Goal: Task Accomplishment & Management: Manage account settings

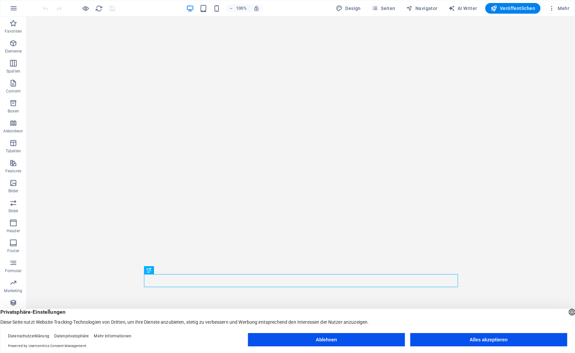
click at [479, 342] on button "Alles akzeptieren" at bounding box center [488, 339] width 157 height 13
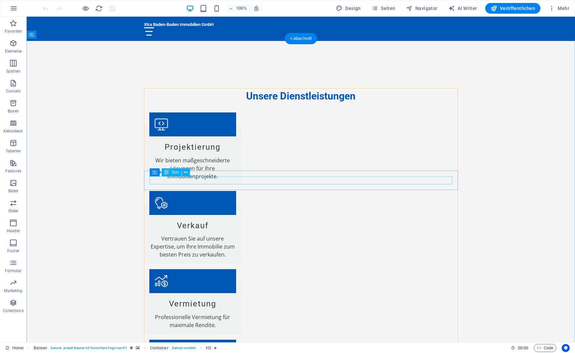
scroll to position [930, 0]
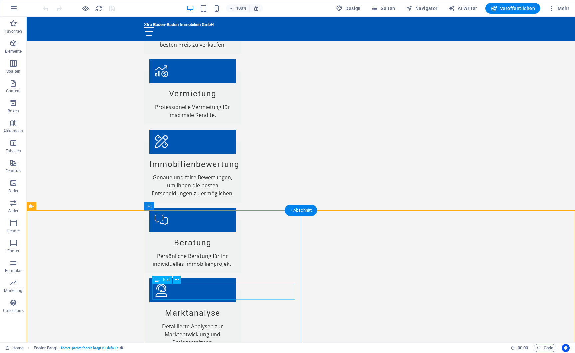
drag, startPoint x: 190, startPoint y: 287, endPoint x: 145, endPoint y: 289, distance: 45.3
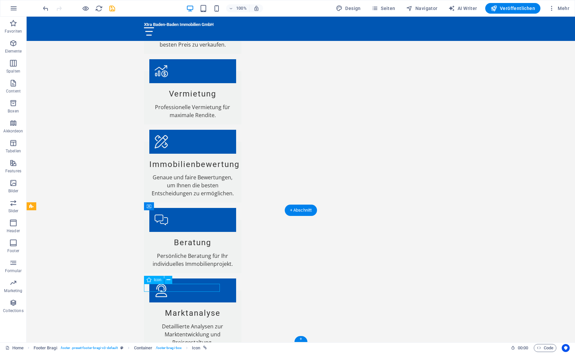
select select "xMidYMid"
select select "px"
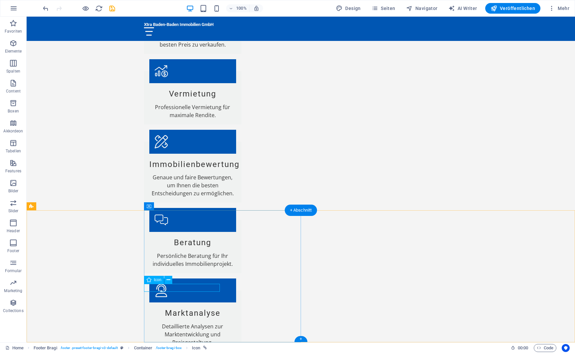
select select "px"
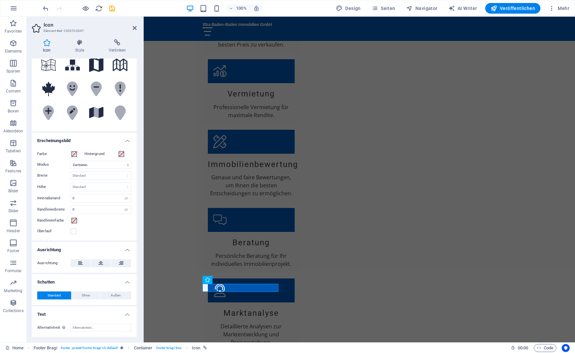
scroll to position [0, 0]
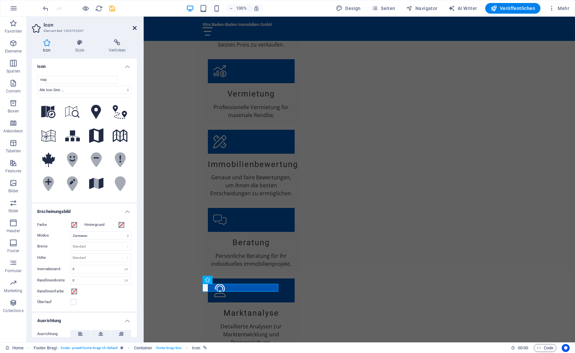
click at [134, 26] on icon at bounding box center [135, 27] width 4 height 5
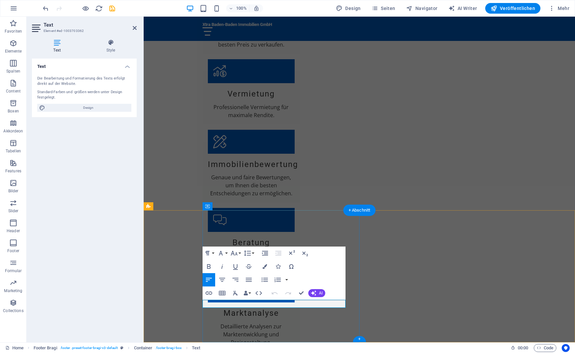
drag, startPoint x: 297, startPoint y: 303, endPoint x: 227, endPoint y: 304, distance: 69.5
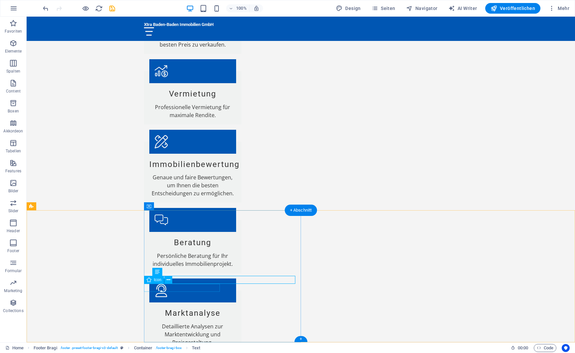
click at [167, 280] on icon at bounding box center [169, 279] width 4 height 7
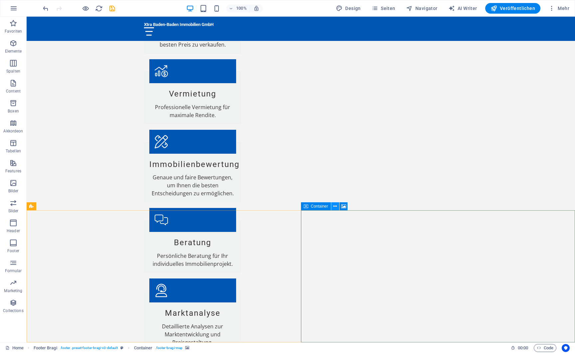
click at [337, 207] on icon at bounding box center [335, 206] width 4 height 7
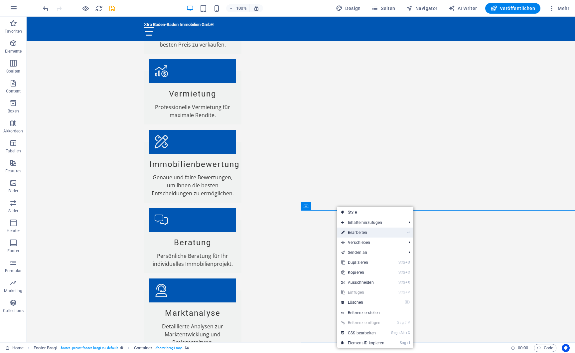
click at [359, 232] on link "⏎ Bearbeiten" at bounding box center [362, 232] width 51 height 10
select select "px"
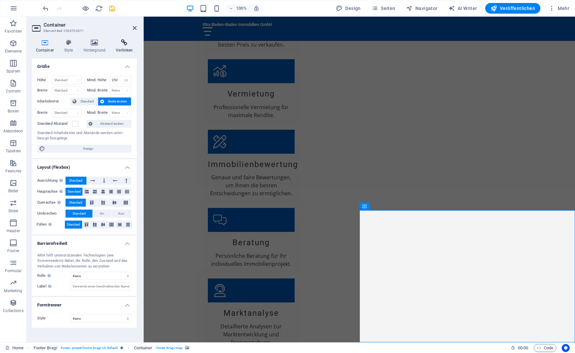
click at [127, 40] on icon at bounding box center [124, 42] width 25 height 7
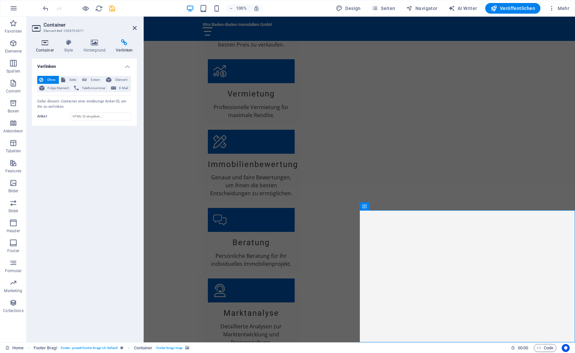
click at [40, 41] on icon at bounding box center [45, 42] width 26 height 7
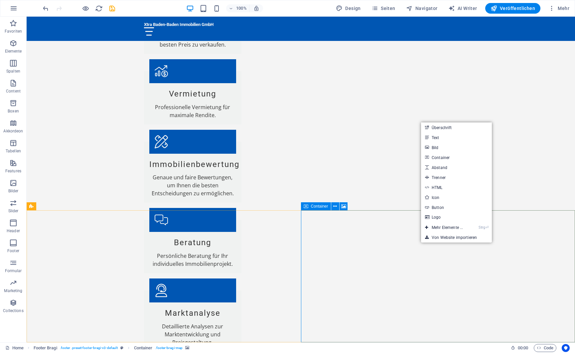
click at [322, 206] on span "Container" at bounding box center [319, 206] width 17 height 4
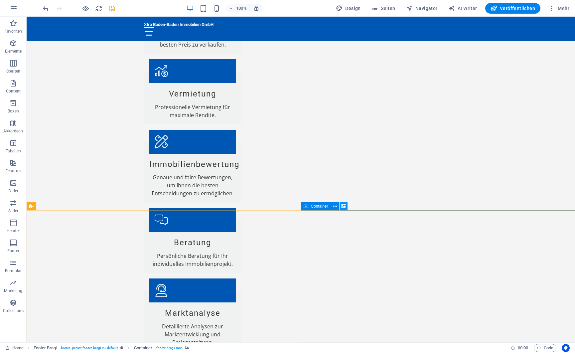
click at [346, 206] on icon at bounding box center [343, 206] width 5 height 7
click at [559, 6] on span "Mehr" at bounding box center [558, 8] width 21 height 7
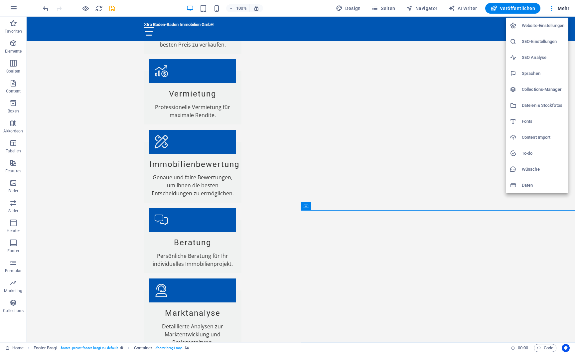
click at [542, 26] on h6 "Website-Einstellungen" at bounding box center [543, 26] width 43 height 8
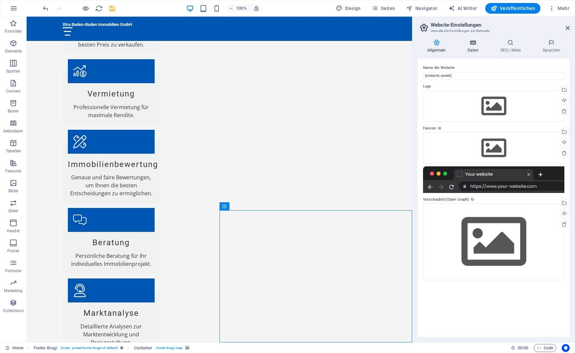
click at [476, 50] on h4 "Daten" at bounding box center [474, 46] width 33 height 14
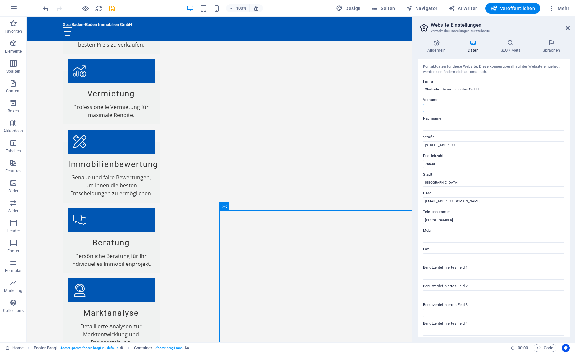
click at [447, 110] on input "Vorname" at bounding box center [493, 108] width 141 height 8
type input "[PERSON_NAME]"
type input "Melcher"
click at [423, 145] on input "Musterstraße 1" at bounding box center [493, 145] width 141 height 8
paste input "Sandweierer Str. 7"
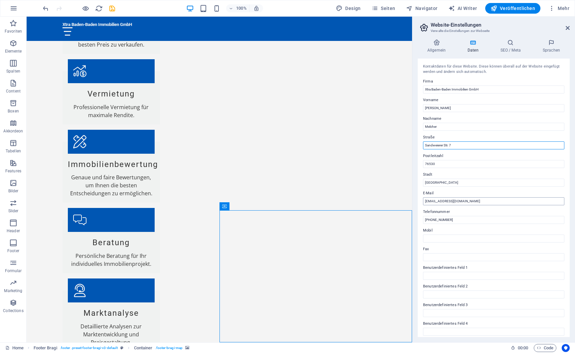
type input "Sandweierer Str. 7"
drag, startPoint x: 483, startPoint y: 200, endPoint x: 434, endPoint y: 201, distance: 49.2
click at [434, 201] on input "info@xtrabadenbadenimmobilien.de" at bounding box center [493, 201] width 141 height 8
type input "[EMAIL_ADDRESS][DOMAIN_NAME]"
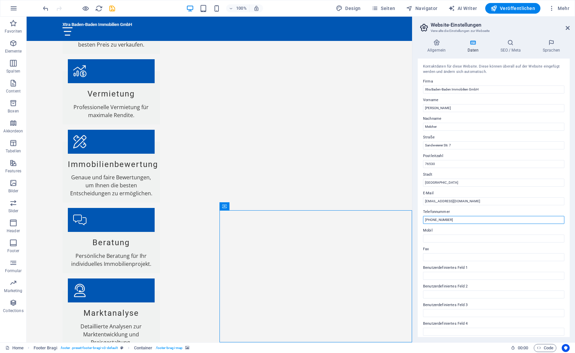
drag, startPoint x: 432, startPoint y: 219, endPoint x: 479, endPoint y: 221, distance: 46.6
click at [478, 221] on input "+49 123 456789" at bounding box center [493, 220] width 141 height 8
type input "[PHONE_NUMBER]"
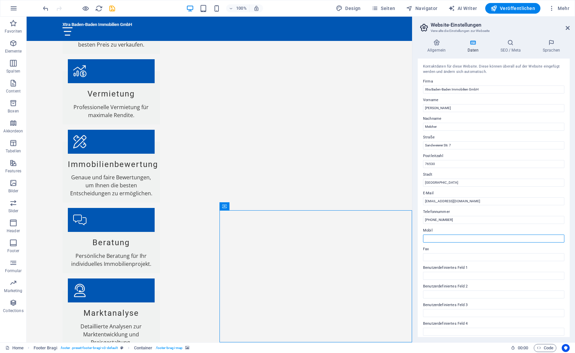
click at [443, 238] on input "Mobil" at bounding box center [493, 238] width 141 height 8
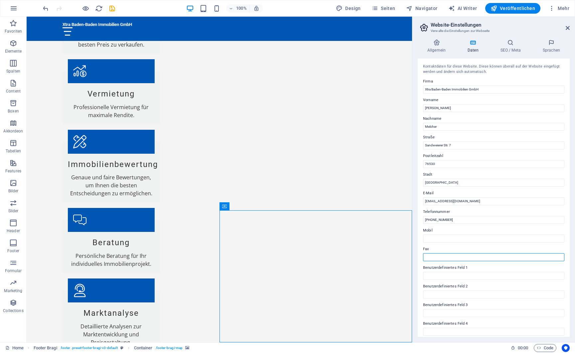
click at [452, 257] on input "Fax" at bounding box center [493, 257] width 141 height 8
click at [511, 49] on h4 "SEO / Meta" at bounding box center [512, 46] width 42 height 14
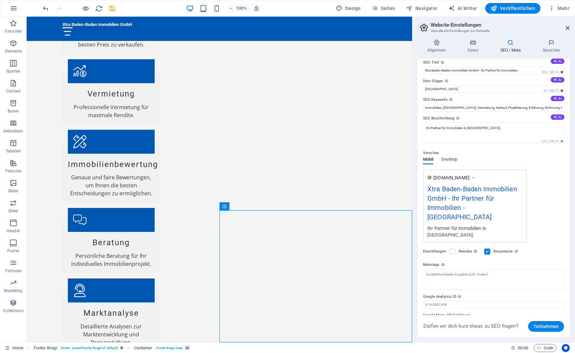
scroll to position [7, 0]
click at [554, 45] on icon at bounding box center [551, 42] width 37 height 7
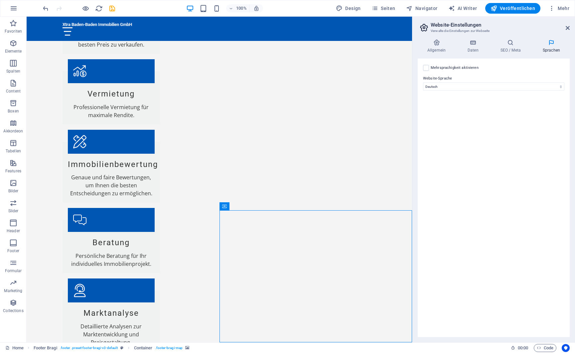
click at [436, 69] on label "Mehrsprachigkeit aktivieren Um die Mehrsprachigkeit zu deaktivieren, lösche Spr…" at bounding box center [455, 68] width 48 height 8
click at [0, 0] on input "Mehrsprachigkeit aktivieren Um die Mehrsprachigkeit zu deaktivieren, lösche Spr…" at bounding box center [0, 0] width 0 height 0
click at [438, 115] on select "Abchasisch Afar Afrikaans Akan Albanisch Amharisch Arabisch Aragonisch Armenisc…" at bounding box center [493, 119] width 111 height 8
select select "33"
click option "Englisch" at bounding box center [0, 0] width 0 height 0
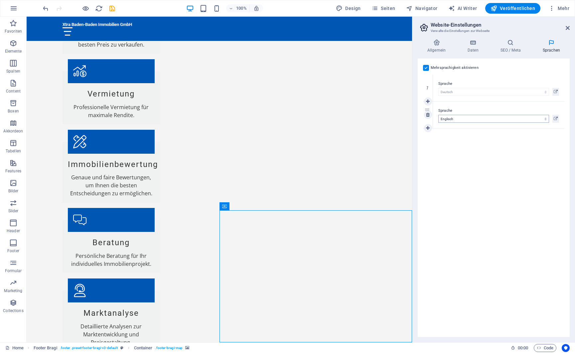
click at [501, 111] on label "Sprache" at bounding box center [498, 111] width 121 height 8
click at [501, 115] on select "Abchasisch Afar Afrikaans Akan Albanisch Amharisch Arabisch Aragonisch Armenisc…" at bounding box center [493, 119] width 111 height 8
click at [429, 128] on icon at bounding box center [428, 128] width 4 height 5
click at [438, 142] on select "Abchasisch Afar Afrikaans Akan Albanisch Amharisch Arabisch Aragonisch Armenisc…" at bounding box center [493, 146] width 111 height 8
select select "41"
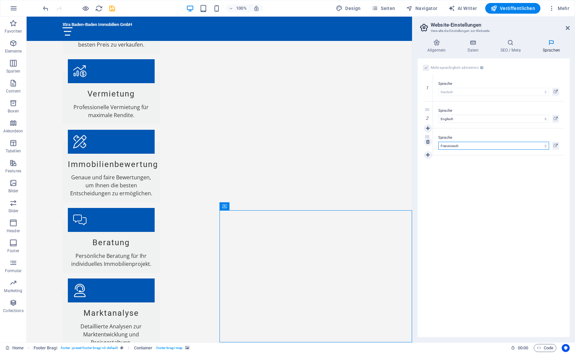
click option "Französisch" at bounding box center [0, 0] width 0 height 0
click at [514, 178] on div "Mehrsprachigkeit aktivieren Um die Mehrsprachigkeit zu deaktivieren, lösche Spr…" at bounding box center [494, 198] width 152 height 278
click at [475, 46] on h4 "Daten" at bounding box center [474, 46] width 33 height 14
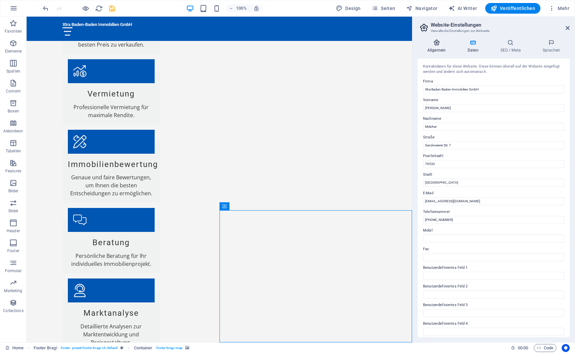
click at [434, 46] on h4 "Allgemein" at bounding box center [438, 46] width 40 height 14
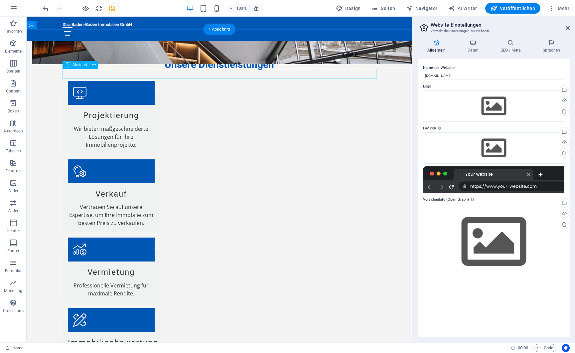
scroll to position [719, 0]
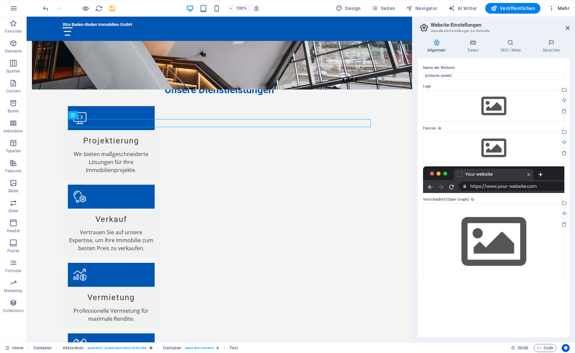
click at [561, 10] on span "Mehr" at bounding box center [558, 8] width 21 height 7
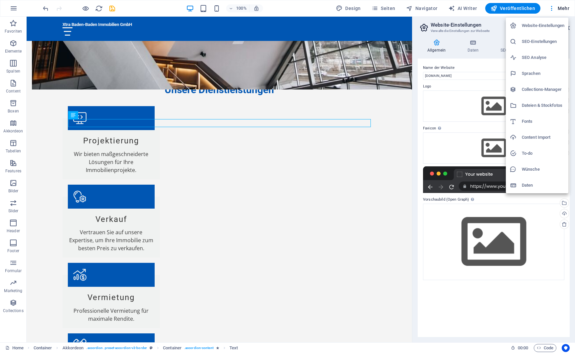
click at [513, 9] on div at bounding box center [287, 176] width 575 height 353
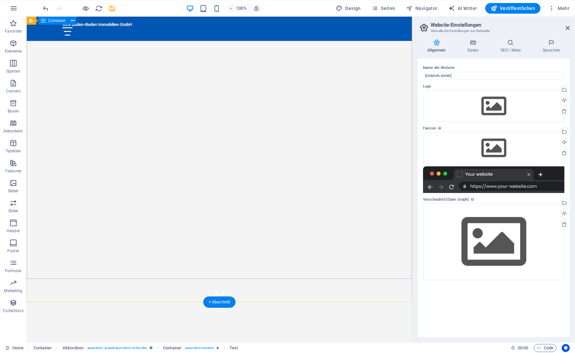
scroll to position [0, 0]
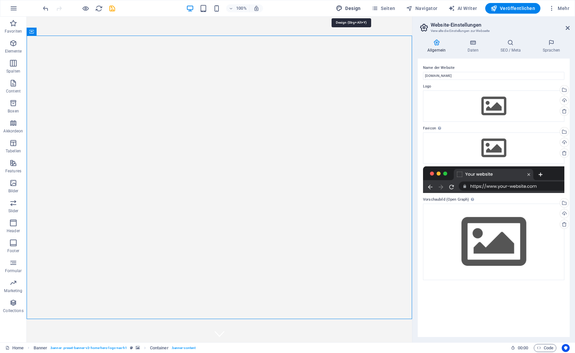
click at [353, 10] on span "Design" at bounding box center [348, 8] width 25 height 7
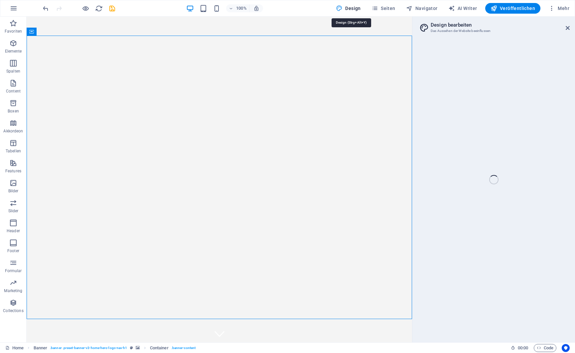
select select "px"
select select "200"
select select "px"
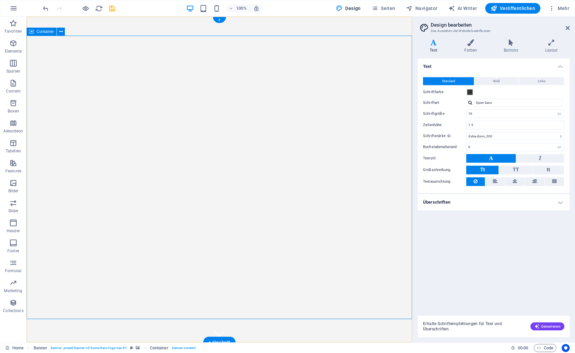
click at [61, 33] on icon at bounding box center [61, 31] width 4 height 7
click at [465, 10] on span "AI Writer" at bounding box center [462, 8] width 29 height 7
select select "English"
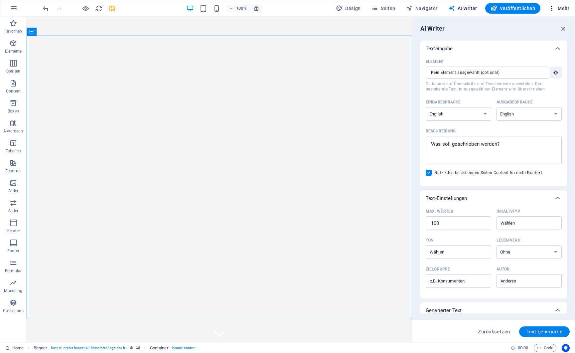
click at [559, 7] on span "Mehr" at bounding box center [558, 8] width 21 height 7
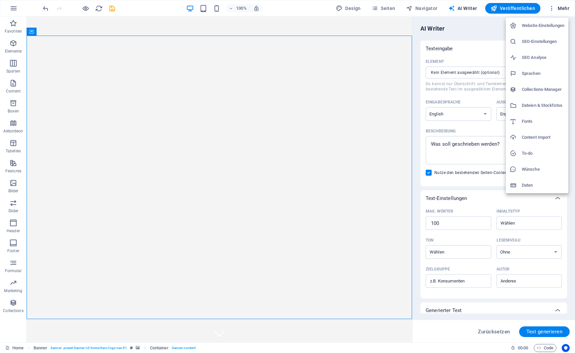
click at [533, 24] on h6 "Website-Einstellungen" at bounding box center [543, 26] width 43 height 8
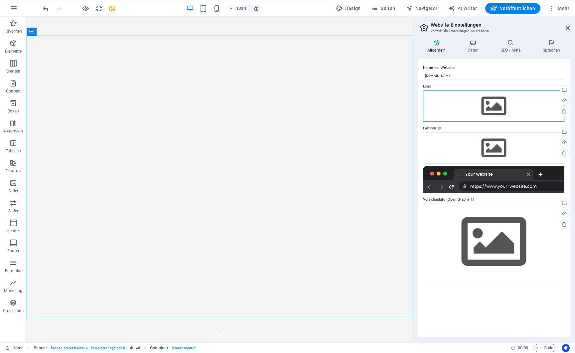
click at [485, 103] on div "Ziehe Dateien zum Hochladen hierher oder klicke hier, um aus Dateien oder koste…" at bounding box center [493, 105] width 141 height 31
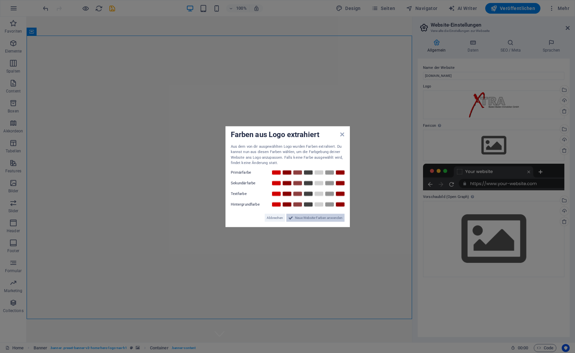
click at [317, 217] on span "Neue Website-Farben anwenden" at bounding box center [319, 218] width 48 height 8
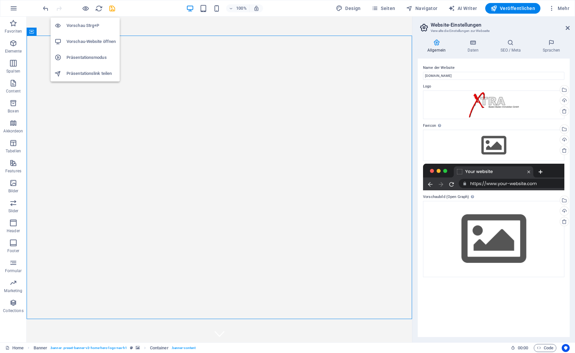
click at [83, 27] on h6 "Vorschau Strg+P" at bounding box center [91, 26] width 49 height 8
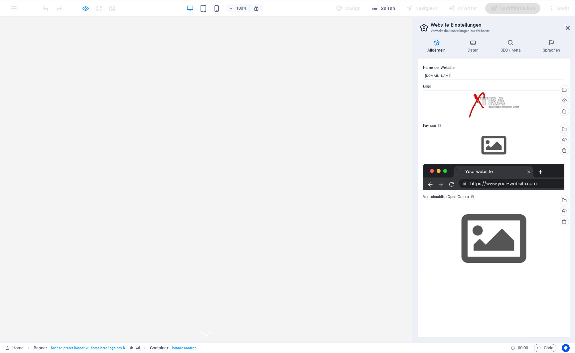
click at [84, 10] on icon "button" at bounding box center [86, 9] width 8 height 8
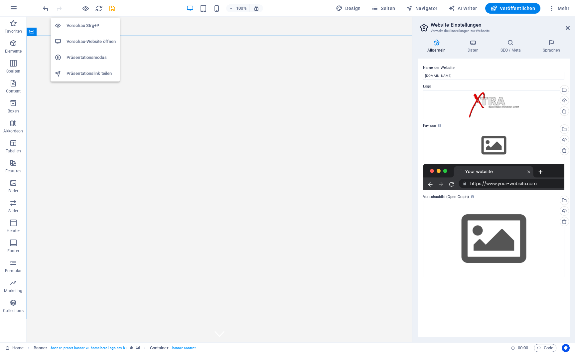
click at [84, 41] on h6 "Vorschau-Website öffnen" at bounding box center [91, 42] width 49 height 8
click at [516, 9] on span "Veröffentlichen" at bounding box center [513, 8] width 45 height 7
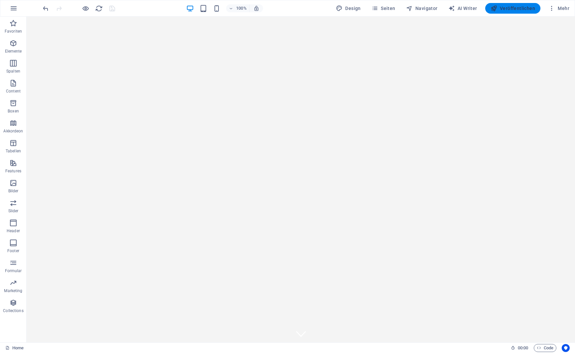
click at [512, 6] on span "Veröffentlichen" at bounding box center [513, 8] width 45 height 7
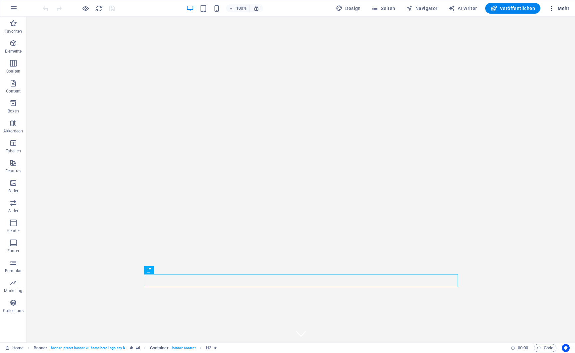
click at [564, 10] on span "Mehr" at bounding box center [558, 8] width 21 height 7
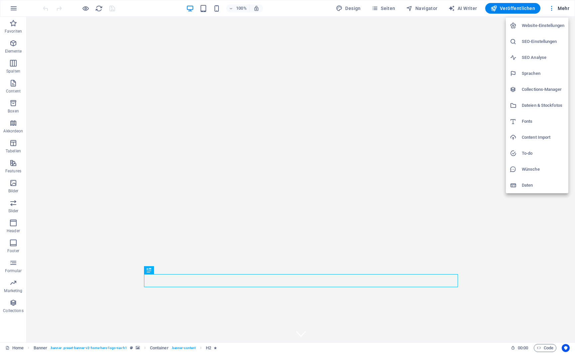
click at [541, 28] on h6 "Website-Einstellungen" at bounding box center [543, 26] width 43 height 8
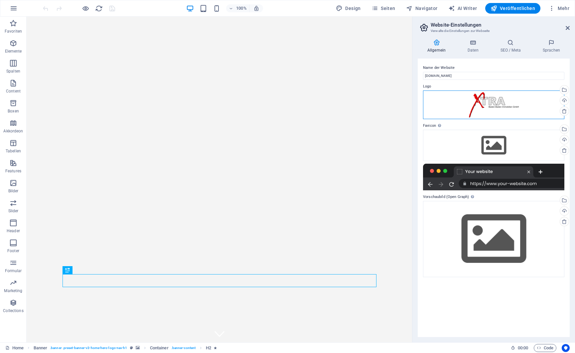
click at [496, 102] on div "Ziehe Dateien zum Hochladen hierher oder klicke hier, um aus Dateien oder koste…" at bounding box center [493, 104] width 141 height 29
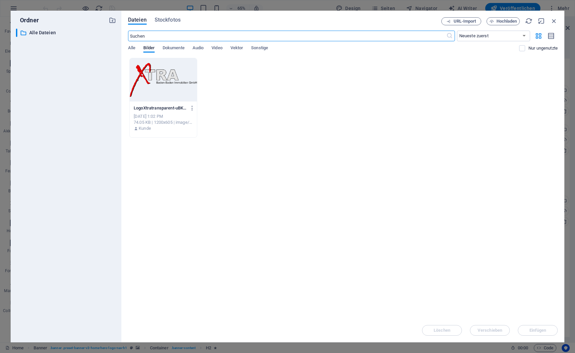
click at [155, 84] on div at bounding box center [163, 79] width 67 height 43
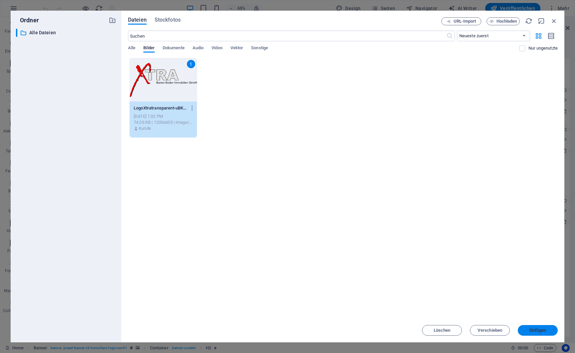
click at [535, 331] on span "Einfügen" at bounding box center [537, 330] width 17 height 4
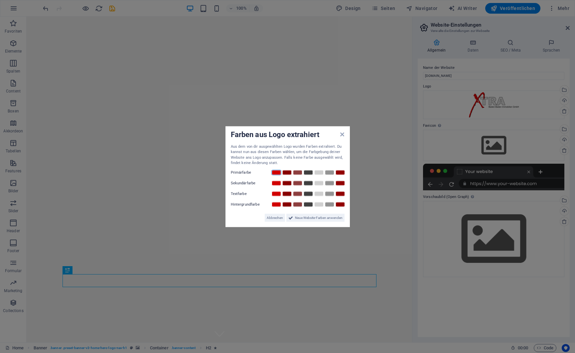
click at [275, 174] on link at bounding box center [276, 172] width 10 height 5
click at [288, 172] on link at bounding box center [287, 172] width 10 height 5
click at [274, 173] on link at bounding box center [276, 172] width 10 height 5
click at [316, 173] on link at bounding box center [319, 172] width 10 height 5
click at [275, 172] on link at bounding box center [276, 172] width 10 height 5
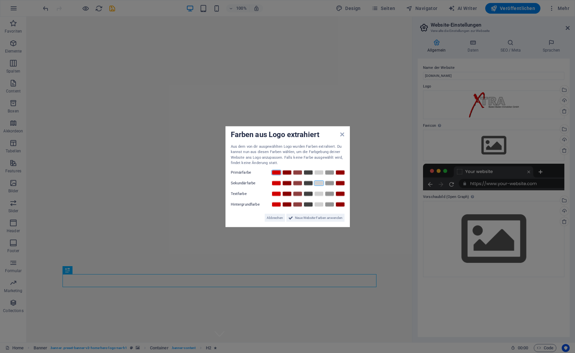
click at [319, 184] on link at bounding box center [319, 182] width 10 height 5
click at [307, 194] on link at bounding box center [308, 193] width 10 height 5
click at [321, 204] on link at bounding box center [319, 204] width 10 height 5
click at [297, 183] on link at bounding box center [298, 182] width 10 height 5
click at [307, 216] on span "Neue Website-Farben anwenden" at bounding box center [319, 218] width 48 height 8
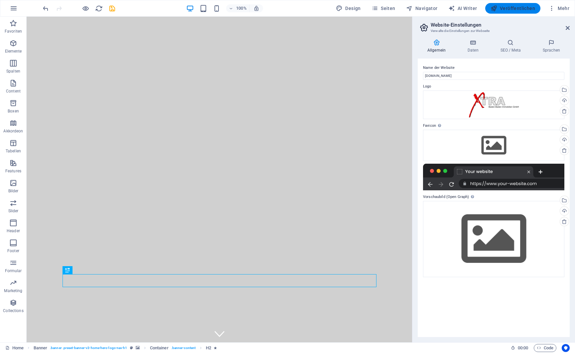
click at [522, 10] on span "Veröffentlichen" at bounding box center [513, 8] width 45 height 7
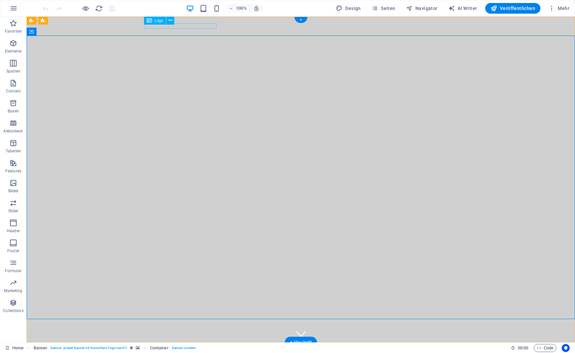
click at [171, 348] on div "Xtra Baden-Baden Immobilien GmbH" at bounding box center [301, 350] width 314 height 5
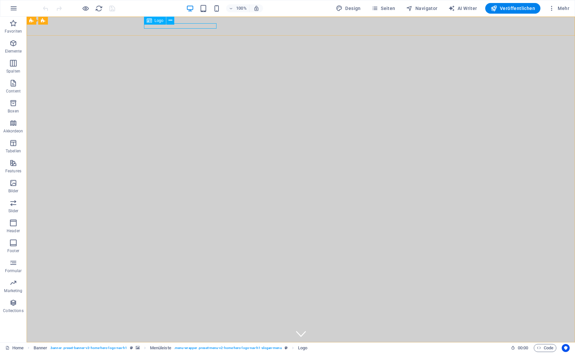
click at [160, 21] on span "Logo" at bounding box center [159, 21] width 9 height 4
click at [172, 21] on icon at bounding box center [171, 20] width 4 height 7
click at [157, 21] on span "Logo" at bounding box center [159, 21] width 9 height 4
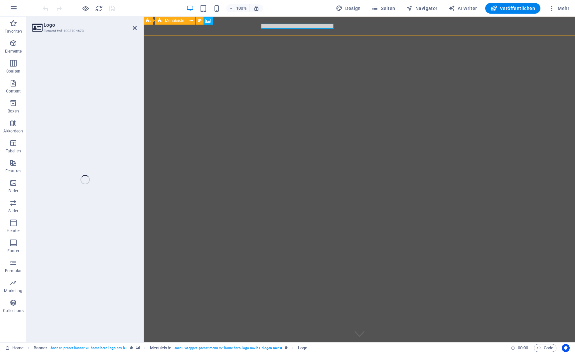
click at [157, 21] on div "Menüleiste" at bounding box center [171, 21] width 32 height 8
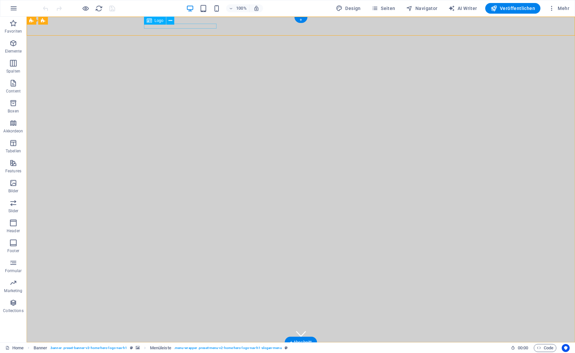
click at [153, 348] on div "Xtra Baden-Baden Immobilien GmbH" at bounding box center [301, 350] width 314 height 5
click at [155, 21] on span "Logo" at bounding box center [159, 21] width 9 height 4
click at [156, 20] on span "Logo" at bounding box center [159, 21] width 9 height 4
select select "px"
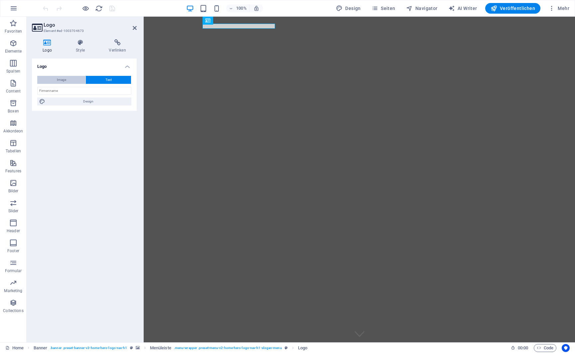
click at [66, 79] on button "Image" at bounding box center [61, 80] width 48 height 8
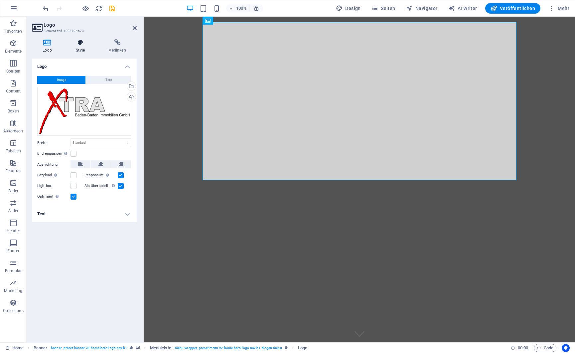
click at [82, 46] on icon at bounding box center [80, 42] width 30 height 7
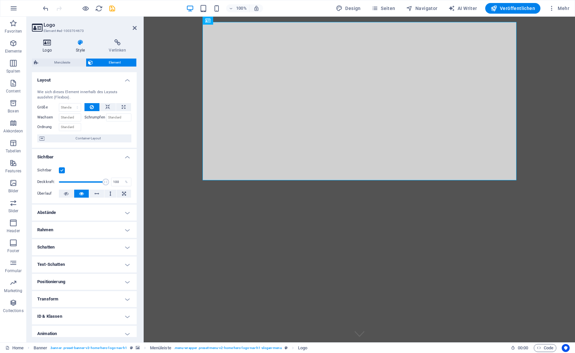
click at [46, 47] on h4 "Logo" at bounding box center [48, 46] width 33 height 14
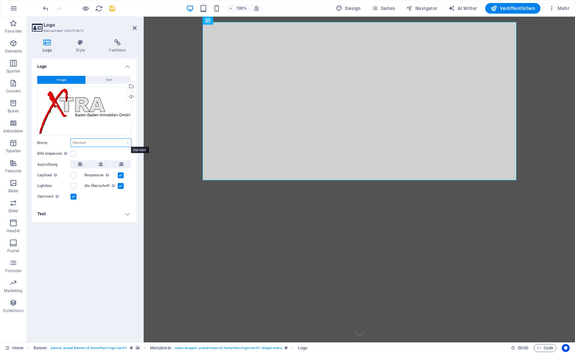
click at [71, 139] on select "Standard auto px rem % em vh vw" at bounding box center [101, 143] width 60 height 8
click option "auto" at bounding box center [0, 0] width 0 height 0
click at [71, 139] on select "Standard auto px rem % em vh vw" at bounding box center [101, 143] width 60 height 8
select select "px"
click option "px" at bounding box center [0, 0] width 0 height 0
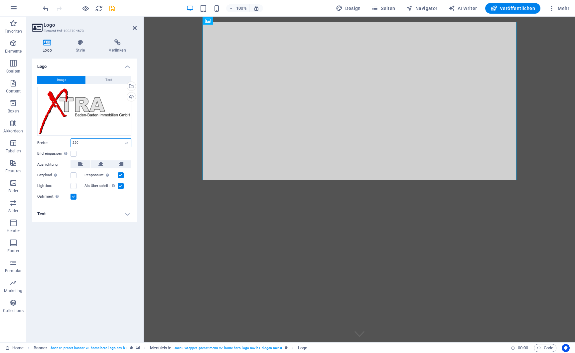
type input "250"
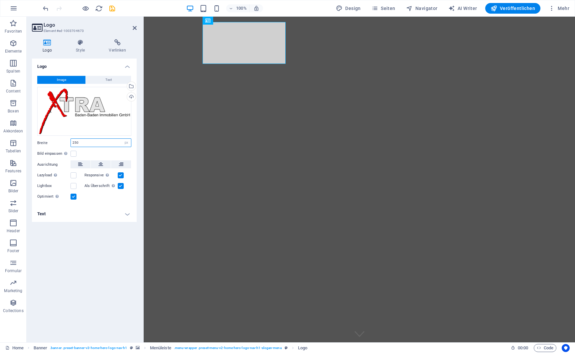
click at [86, 144] on input "250" at bounding box center [101, 143] width 60 height 8
click at [122, 139] on select "Standard auto px rem % em vh vw" at bounding box center [126, 143] width 9 height 8
select select "auto"
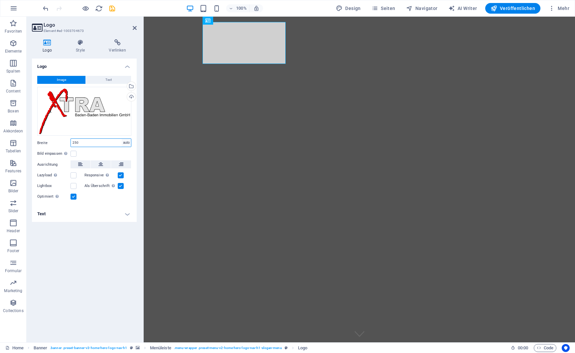
click option "auto" at bounding box center [0, 0] width 0 height 0
select select "DISABLED_OPTION_VALUE"
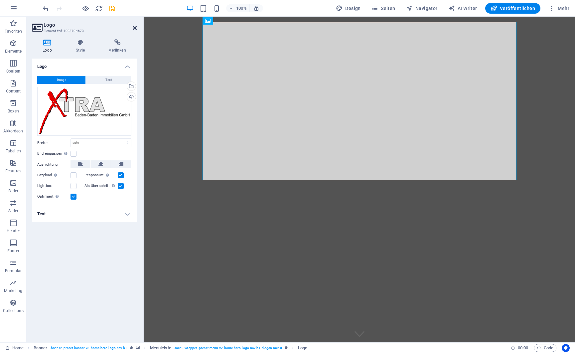
click at [134, 27] on icon at bounding box center [135, 27] width 4 height 5
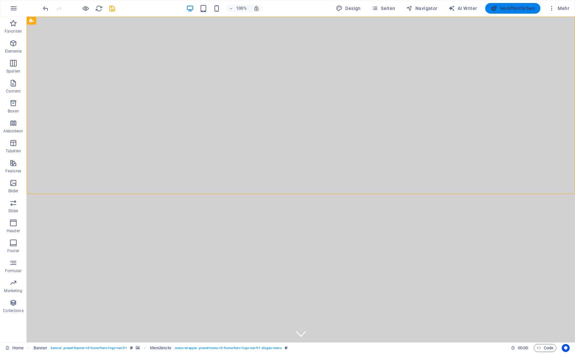
click at [515, 11] on span "Veröffentlichen" at bounding box center [513, 8] width 45 height 7
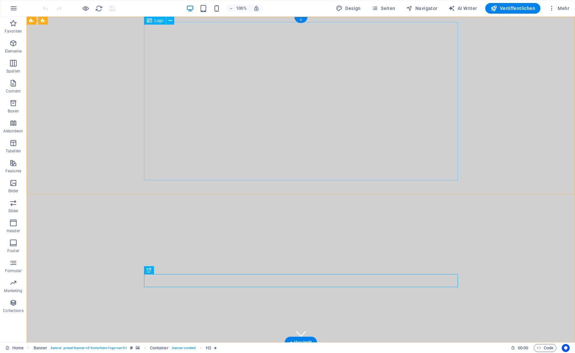
click at [160, 21] on span "Logo" at bounding box center [159, 21] width 9 height 4
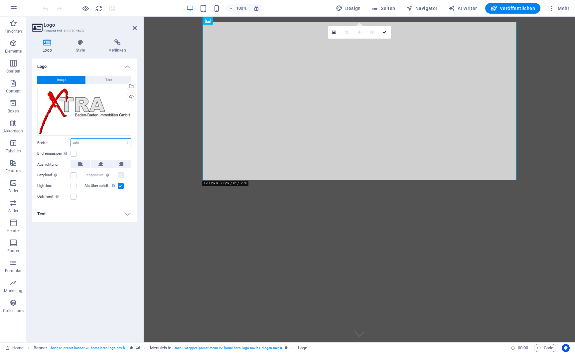
click at [71, 139] on select "Standard auto px rem % em vh vw" at bounding box center [101, 143] width 60 height 8
click option "auto" at bounding box center [0, 0] width 0 height 0
select select "DISABLED_OPTION_VALUE"
click at [75, 153] on label at bounding box center [74, 154] width 6 height 6
click at [0, 0] on input "Bild einpassen Bild automatisch anhand einer fixen Breite und Höhe einpassen" at bounding box center [0, 0] width 0 height 0
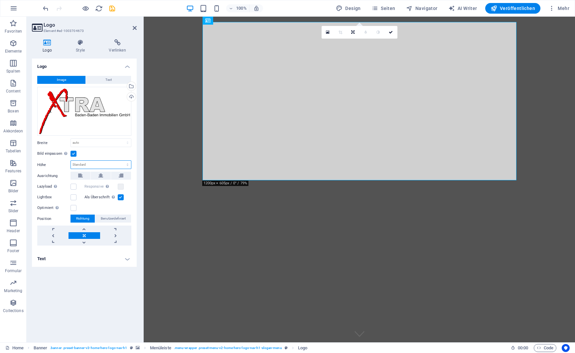
click at [71, 161] on select "Standard auto px" at bounding box center [101, 165] width 60 height 8
select select "px"
click option "px" at bounding box center [0, 0] width 0 height 0
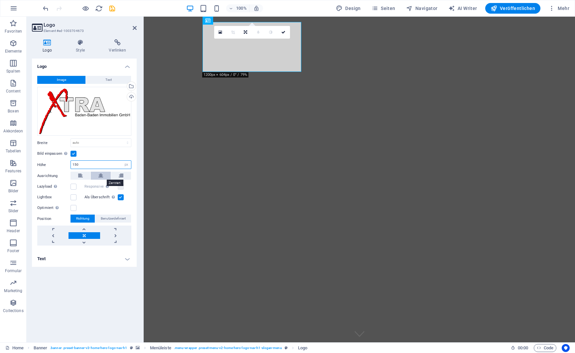
type input "150"
click at [73, 198] on label at bounding box center [74, 197] width 6 height 6
click at [0, 0] on input "Lightbox" at bounding box center [0, 0] width 0 height 0
click at [73, 198] on label at bounding box center [74, 197] width 6 height 6
click at [0, 0] on input "Lightbox" at bounding box center [0, 0] width 0 height 0
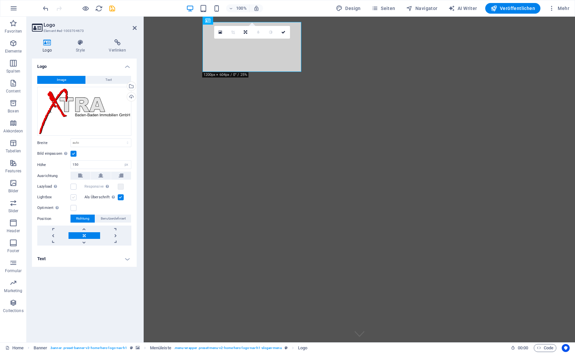
click at [73, 198] on label at bounding box center [74, 197] width 6 height 6
click at [0, 0] on input "Lightbox" at bounding box center [0, 0] width 0 height 0
click at [74, 197] on label at bounding box center [74, 197] width 6 height 6
click at [0, 0] on input "Lightbox" at bounding box center [0, 0] width 0 height 0
click at [122, 196] on label at bounding box center [121, 197] width 6 height 6
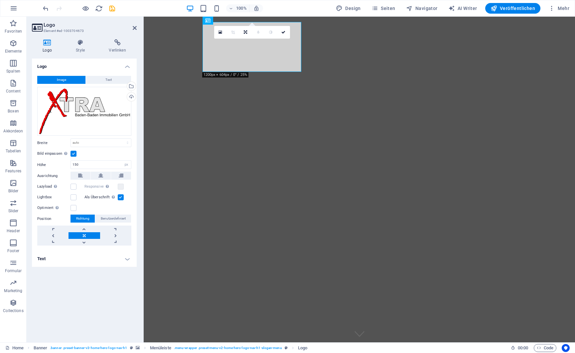
click at [0, 0] on input "Als Überschrift Das Bild in eine H1-Überschrift einfügen. Nützlich, um dem Alte…" at bounding box center [0, 0] width 0 height 0
click at [122, 197] on label at bounding box center [121, 197] width 6 height 6
click at [0, 0] on input "Als Überschrift Das Bild in eine H1-Überschrift einfügen. Nützlich, um dem Alte…" at bounding box center [0, 0] width 0 height 0
click at [74, 208] on label at bounding box center [74, 208] width 6 height 6
click at [0, 0] on input "Optimiert Bilder werden komprimiert für eine bessere Ladegeschwindigkeit der We…" at bounding box center [0, 0] width 0 height 0
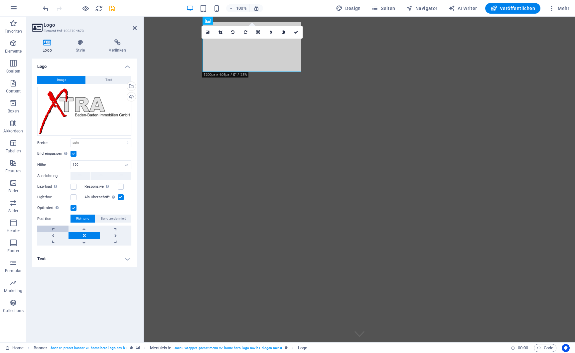
click at [52, 230] on link at bounding box center [52, 228] width 31 height 7
click at [80, 260] on h4 "Text" at bounding box center [84, 259] width 105 height 16
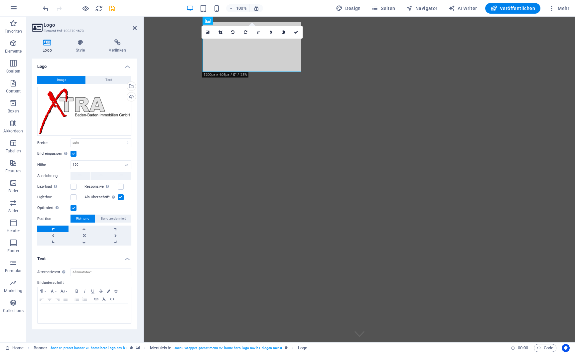
click at [80, 260] on h4 "Text" at bounding box center [84, 257] width 105 height 12
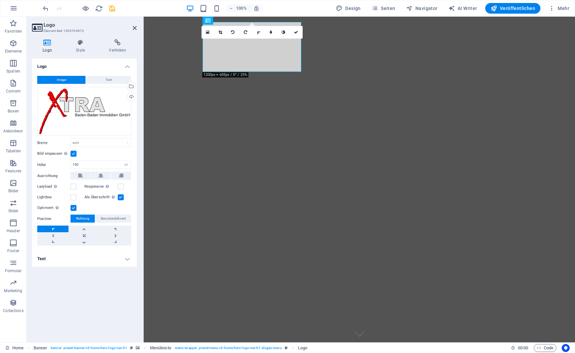
click at [80, 260] on h4 "Text" at bounding box center [84, 259] width 105 height 16
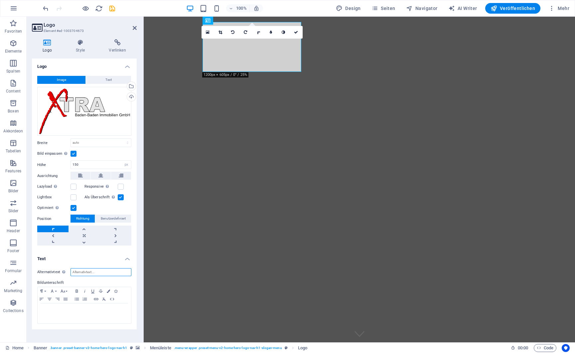
click at [92, 272] on input "Alternativtext Der Alternativtext wird von Geräten verwendet, die keine Bilder …" at bounding box center [101, 272] width 61 height 8
type input "Xtra Baden-Baden Immobilien GmbH"
click at [76, 49] on h4 "Style" at bounding box center [81, 46] width 33 height 14
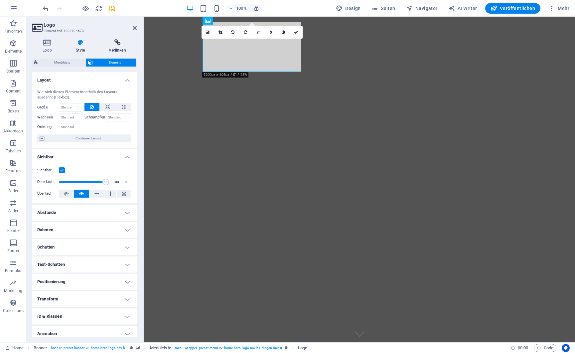
click at [120, 44] on icon at bounding box center [117, 42] width 39 height 7
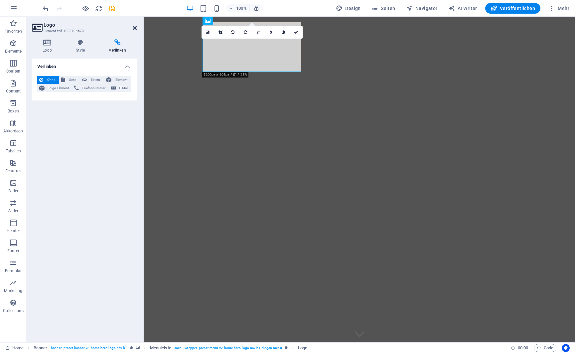
click at [136, 30] on icon at bounding box center [135, 27] width 4 height 5
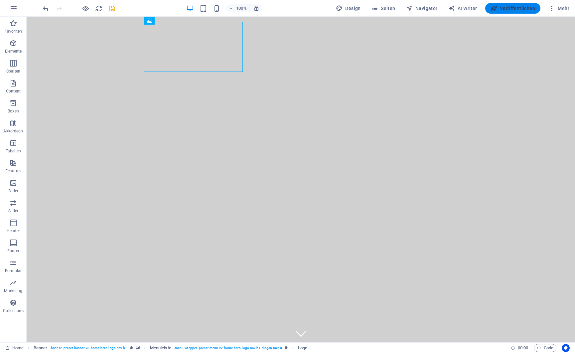
click at [504, 7] on span "Veröffentlichen" at bounding box center [513, 8] width 45 height 7
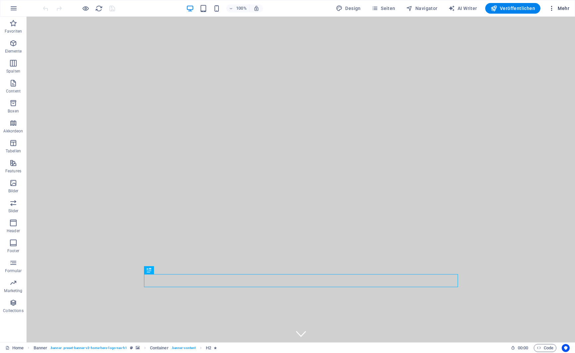
click at [565, 7] on span "Mehr" at bounding box center [558, 8] width 21 height 7
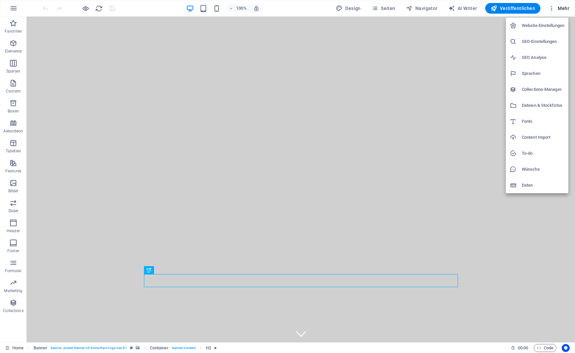
click at [532, 26] on h6 "Website-Einstellungen" at bounding box center [543, 26] width 43 height 8
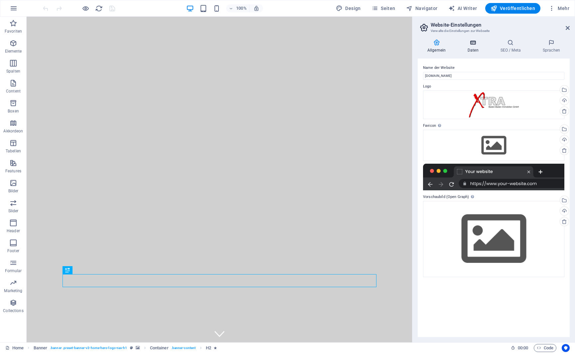
click at [473, 48] on h4 "Daten" at bounding box center [474, 46] width 33 height 14
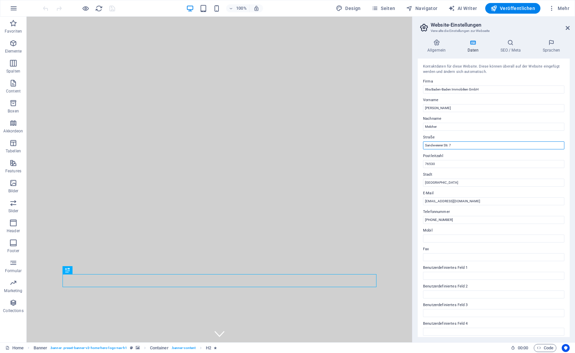
click at [426, 144] on input "Sandweierer Str. 7" at bounding box center [493, 145] width 141 height 8
type input "Sandweierer Str. 7"
click at [503, 49] on h4 "SEO / Meta" at bounding box center [512, 46] width 42 height 14
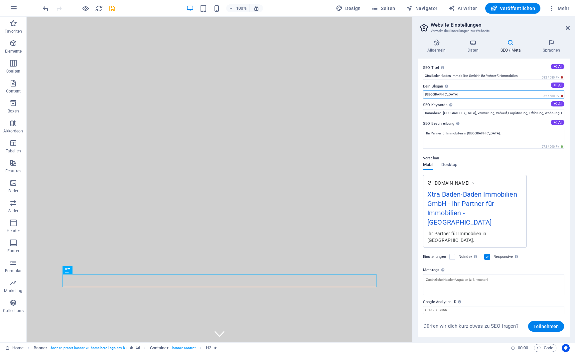
click at [463, 92] on input "[GEOGRAPHIC_DATA]" at bounding box center [493, 94] width 141 height 8
type input "Bande-Bande / Offenburg / [GEOGRAPHIC_DATA]"
type input "B"
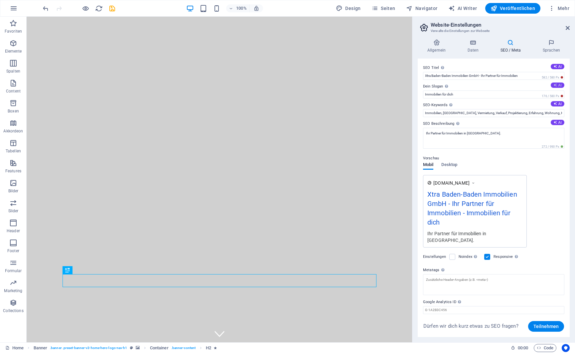
click at [555, 85] on icon at bounding box center [555, 85] width 4 height 4
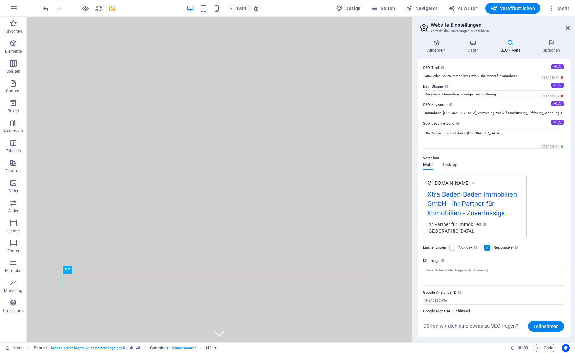
click at [560, 85] on button "AI" at bounding box center [558, 84] width 14 height 5
type input "Erstklassige Immobilienlösungen für Ihre Wünsche"
click at [558, 122] on button "AI" at bounding box center [558, 122] width 14 height 5
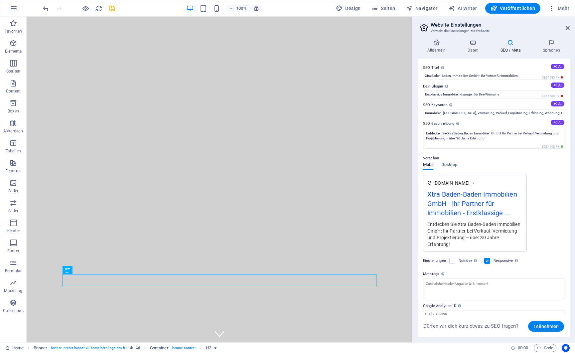
click at [558, 122] on button "AI" at bounding box center [558, 122] width 14 height 5
type textarea "Entdecken Sie Xtra Baden-Baden Immobilien: Ihr Partner für Verkauf, Vermietung …"
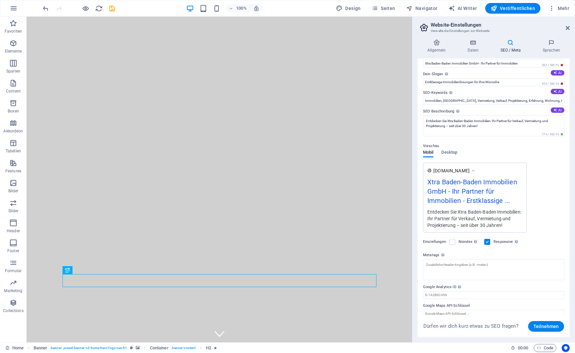
scroll to position [20, 0]
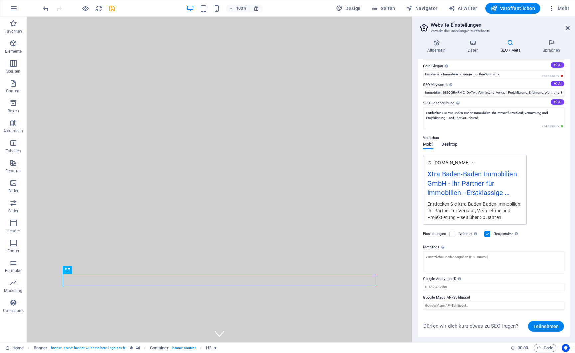
click at [448, 145] on span "Desktop" at bounding box center [449, 144] width 16 height 9
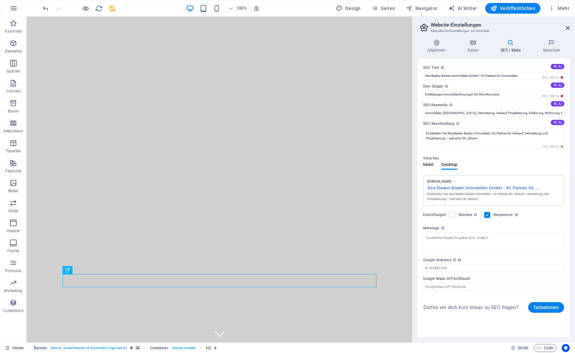
click at [428, 166] on span "Mobil" at bounding box center [428, 165] width 10 height 9
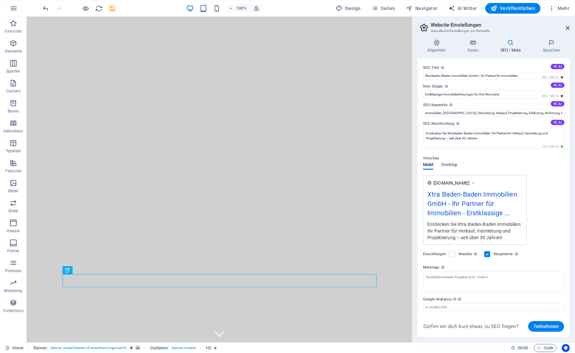
scroll to position [20, 0]
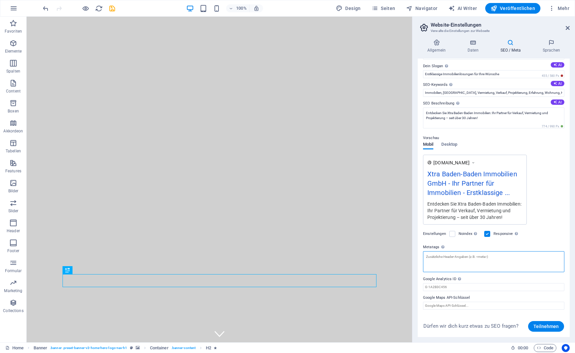
click at [513, 266] on textarea "Metatags Hier kannst du individuellen HTML-Code innerhalb des Tags einfügen. Be…" at bounding box center [493, 261] width 141 height 21
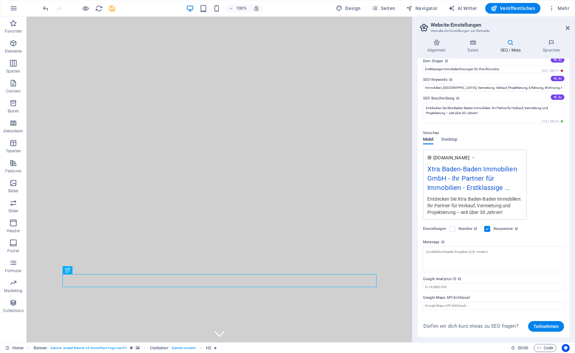
click at [514, 281] on label "Google Analytics ID Bitte füge nur die Google Analytics ID hinzu. Wir binden di…" at bounding box center [493, 279] width 141 height 8
click at [514, 283] on input "Google Analytics ID Bitte füge nur die Google Analytics ID hinzu. Wir binden di…" at bounding box center [493, 287] width 141 height 8
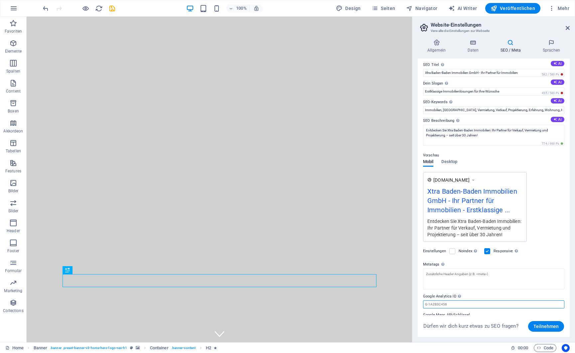
scroll to position [0, 0]
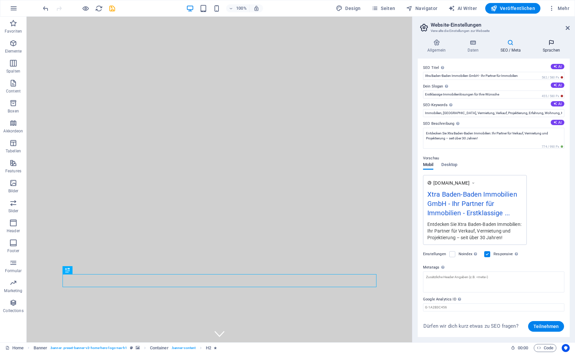
click at [553, 46] on h4 "Sprachen" at bounding box center [551, 46] width 37 height 14
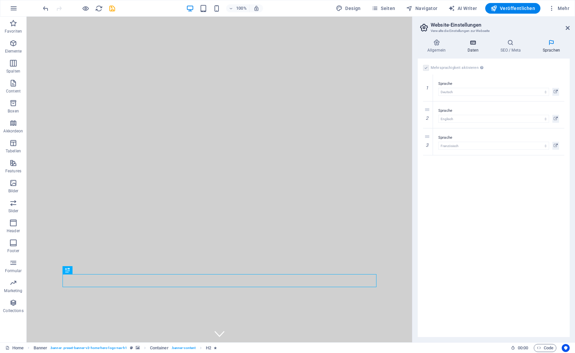
click at [472, 48] on h4 "Daten" at bounding box center [474, 46] width 33 height 14
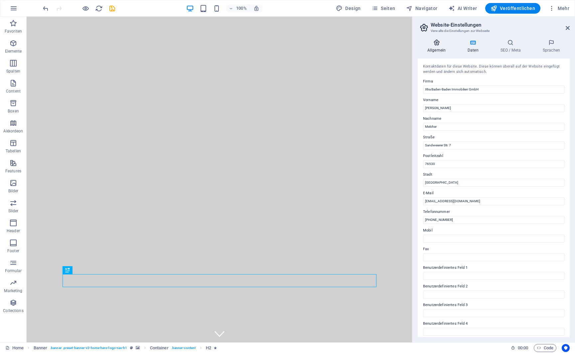
click at [438, 48] on h4 "Allgemein" at bounding box center [438, 46] width 40 height 14
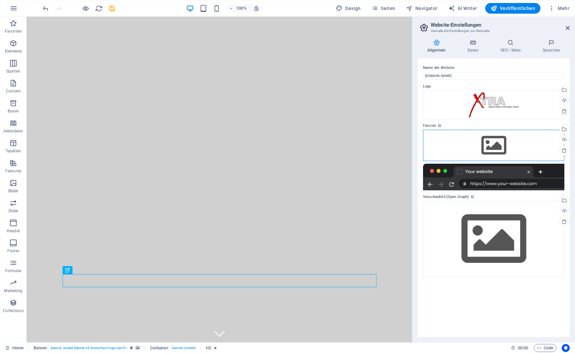
click at [491, 142] on div "Ziehe Dateien zum Hochladen hierher oder klicke hier, um aus Dateien oder koste…" at bounding box center [493, 145] width 141 height 31
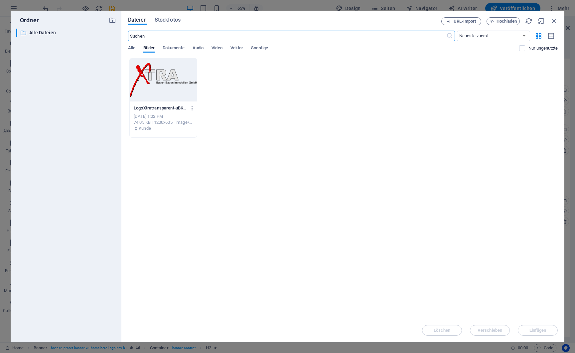
click at [163, 85] on div at bounding box center [163, 79] width 67 height 43
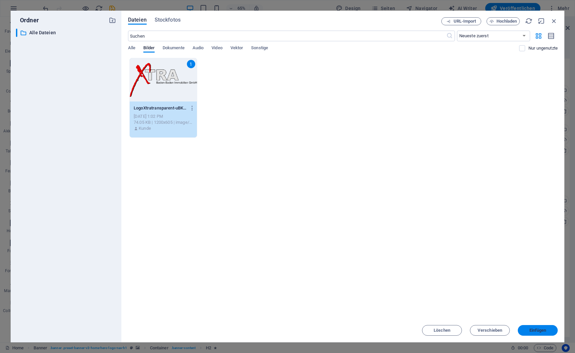
click at [545, 330] on span "Einfügen" at bounding box center [537, 330] width 17 height 4
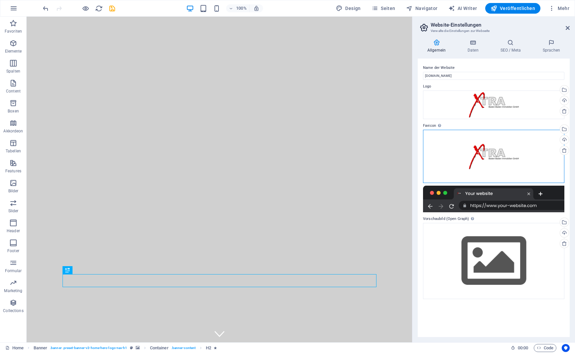
click at [497, 158] on div "Ziehe Dateien zum Hochladen hierher oder klicke hier, um aus Dateien oder koste…" at bounding box center [493, 156] width 141 height 53
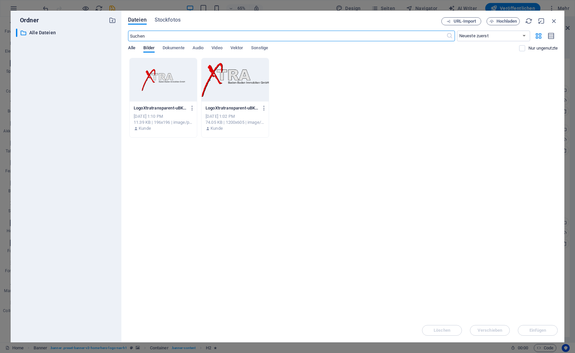
click at [133, 49] on span "Alle" at bounding box center [131, 48] width 7 height 9
click at [553, 22] on icon "button" at bounding box center [553, 20] width 7 height 7
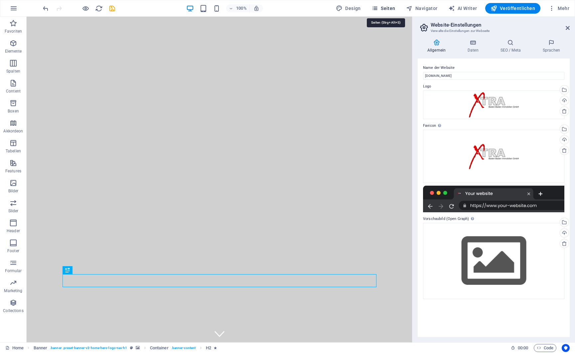
click at [389, 7] on span "Seiten" at bounding box center [383, 8] width 24 height 7
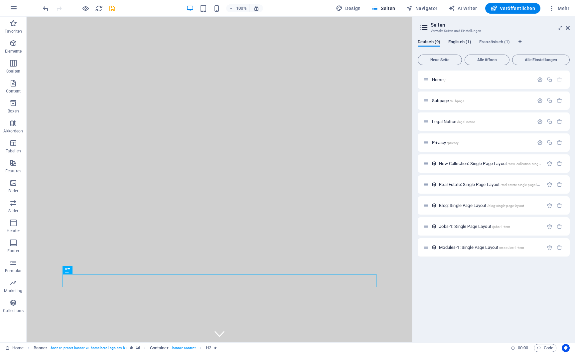
click at [457, 41] on span "Englisch (1)" at bounding box center [459, 42] width 23 height 9
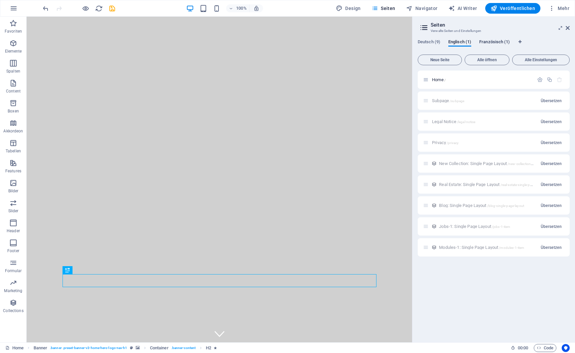
click at [486, 41] on span "Französisch (1)" at bounding box center [494, 42] width 31 height 9
click at [464, 43] on span "Englisch (1)" at bounding box center [459, 42] width 23 height 9
click at [425, 44] on span "Deutsch (9)" at bounding box center [429, 42] width 23 height 9
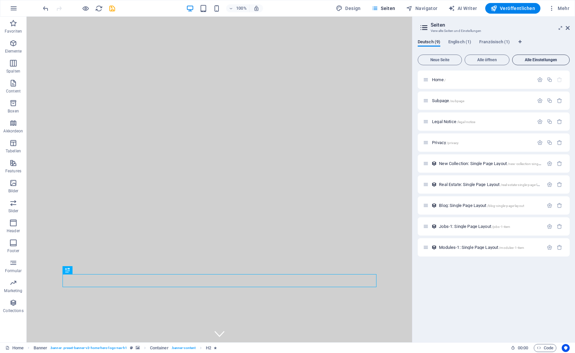
click at [529, 58] on span "Alle Einstellungen" at bounding box center [541, 60] width 52 height 4
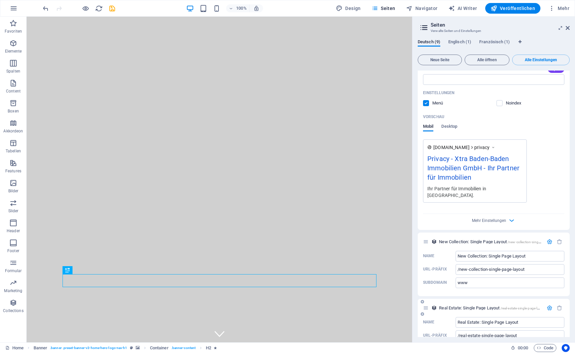
scroll to position [995, 0]
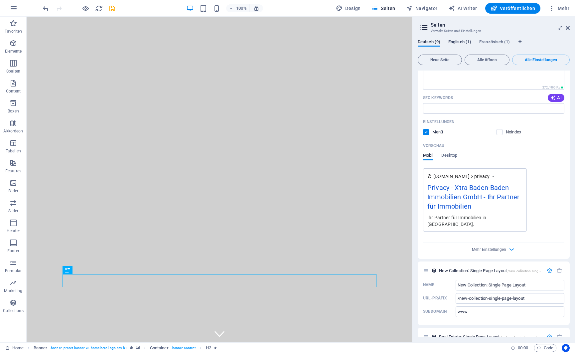
click at [464, 42] on span "Englisch (1)" at bounding box center [459, 42] width 23 height 9
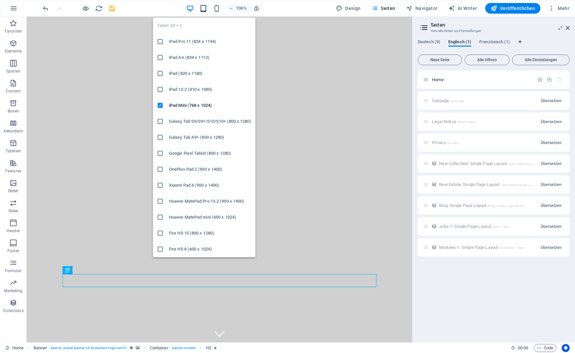
click at [206, 9] on icon "button" at bounding box center [204, 9] width 8 height 8
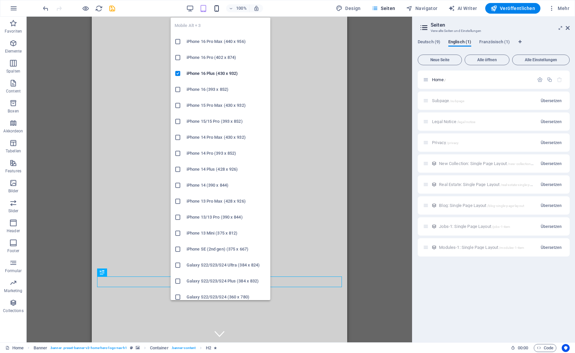
click at [221, 10] on icon "button" at bounding box center [217, 9] width 8 height 8
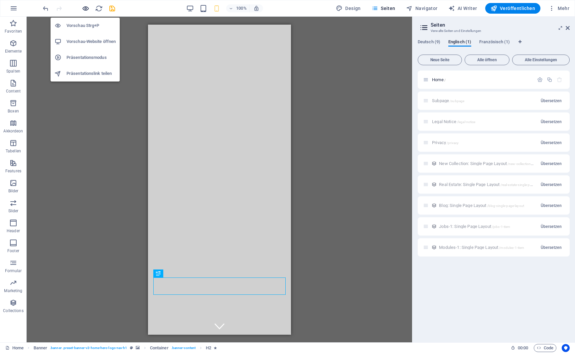
click at [85, 9] on icon "button" at bounding box center [86, 9] width 8 height 8
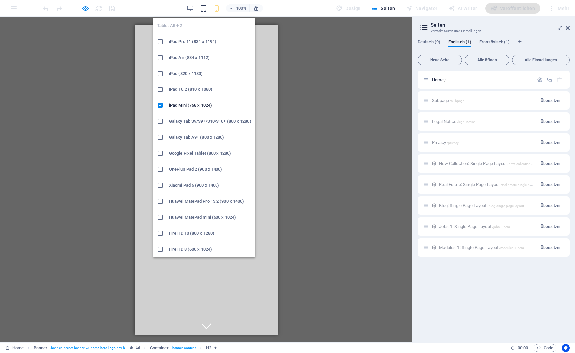
click at [205, 9] on icon "button" at bounding box center [204, 9] width 8 height 8
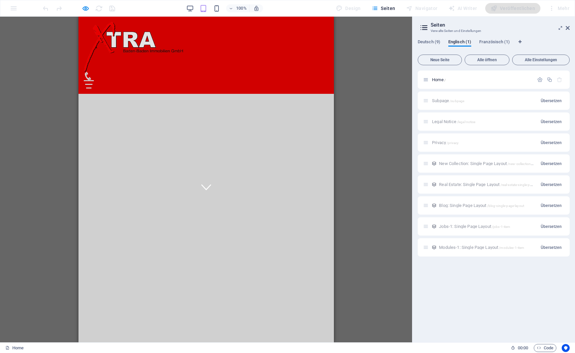
scroll to position [102, 0]
click at [352, 9] on div "Design" at bounding box center [348, 8] width 30 height 11
click at [569, 27] on icon at bounding box center [568, 27] width 4 height 5
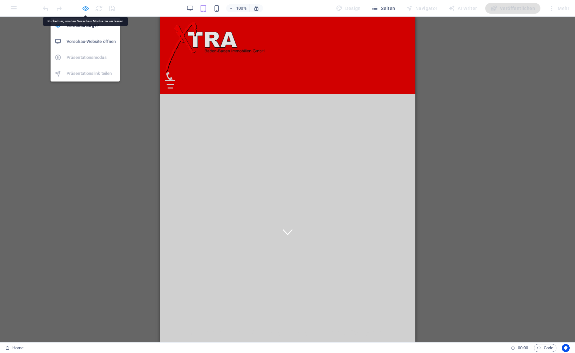
click at [84, 9] on icon "button" at bounding box center [86, 9] width 8 height 8
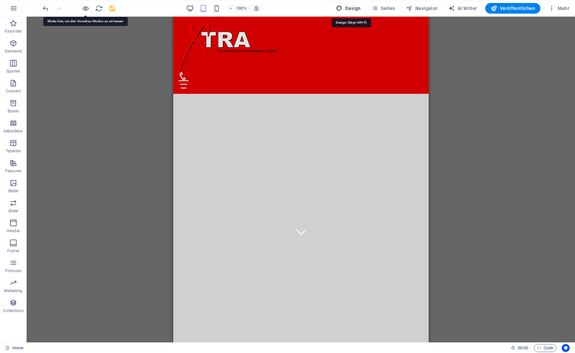
click at [354, 9] on span "Design" at bounding box center [348, 8] width 25 height 7
select select "px"
select select "200"
select select "px"
select select "rem"
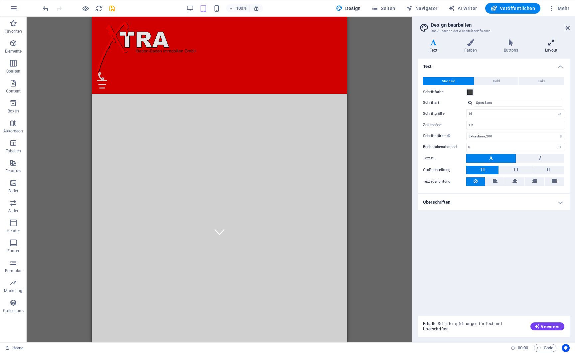
click at [551, 48] on h4 "Layout" at bounding box center [551, 46] width 37 height 14
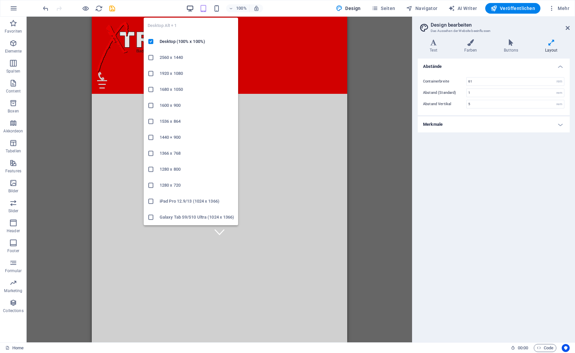
click at [188, 8] on icon "button" at bounding box center [190, 9] width 8 height 8
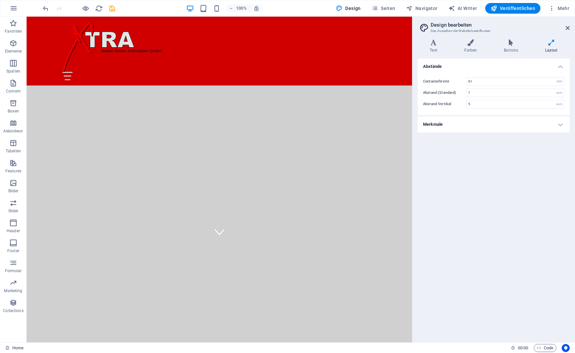
click at [309, 9] on div "100% Design Seiten Navigator AI Writer Veröffentlichen Mehr" at bounding box center [307, 8] width 530 height 11
click at [12, 7] on icon "button" at bounding box center [14, 8] width 8 height 8
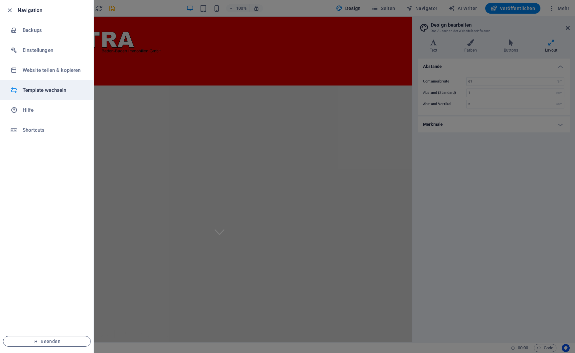
click at [38, 89] on h6 "Template wechseln" at bounding box center [54, 90] width 62 height 8
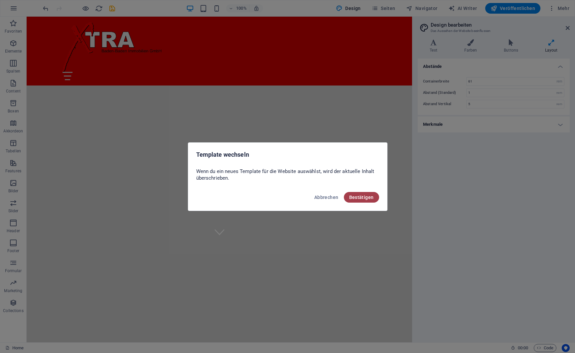
click at [358, 197] on span "Bestätigen" at bounding box center [361, 197] width 25 height 5
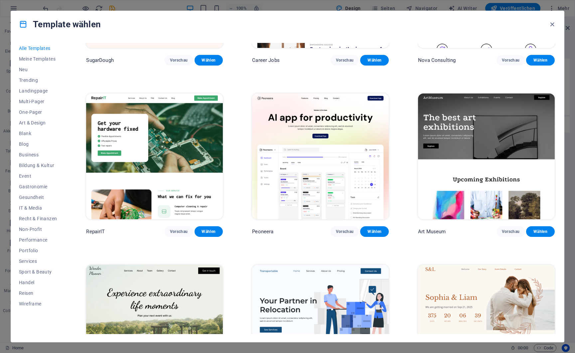
scroll to position [150, 0]
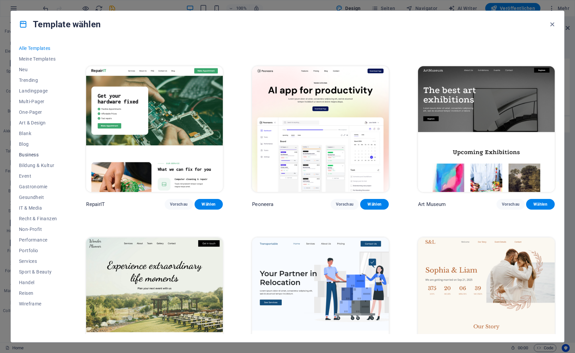
click at [32, 154] on span "Business" at bounding box center [38, 154] width 38 height 5
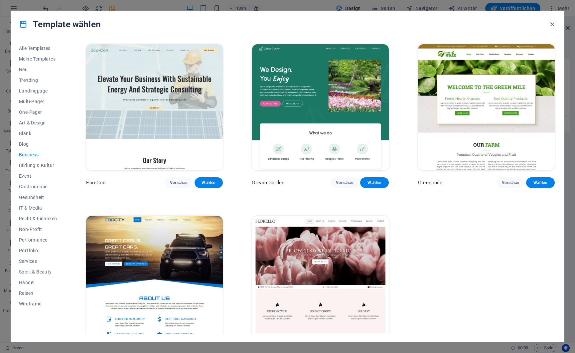
scroll to position [26, 0]
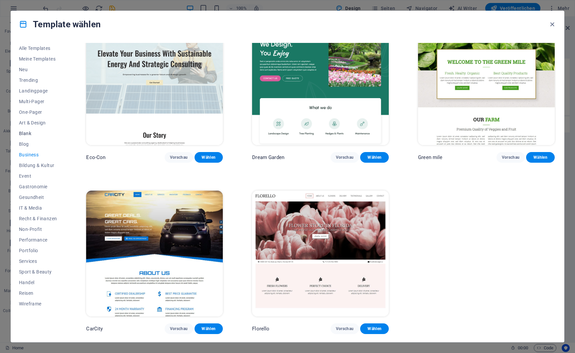
click at [27, 131] on span "Blank" at bounding box center [38, 133] width 38 height 5
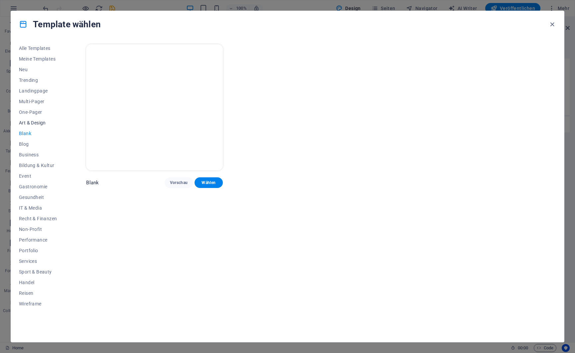
click at [28, 122] on span "Art & Design" at bounding box center [38, 122] width 38 height 5
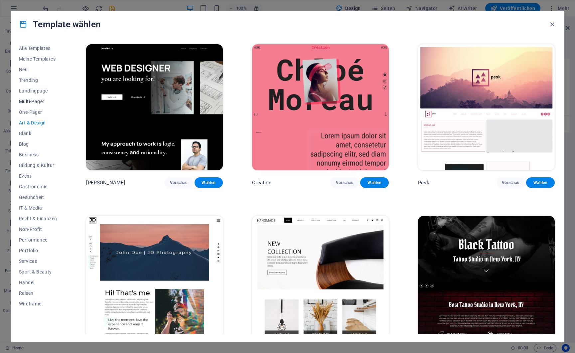
drag, startPoint x: 28, startPoint y: 109, endPoint x: 31, endPoint y: 104, distance: 6.1
click at [28, 110] on span "One-Pager" at bounding box center [38, 111] width 38 height 5
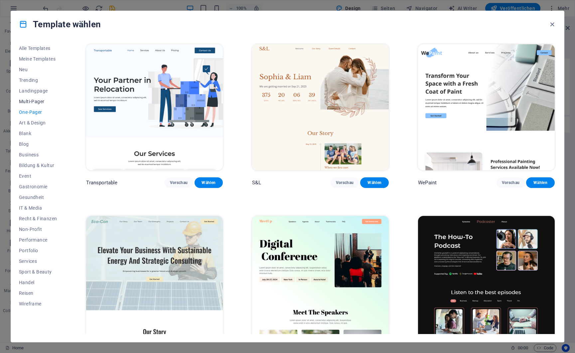
click at [31, 100] on span "Multi-Pager" at bounding box center [38, 101] width 38 height 5
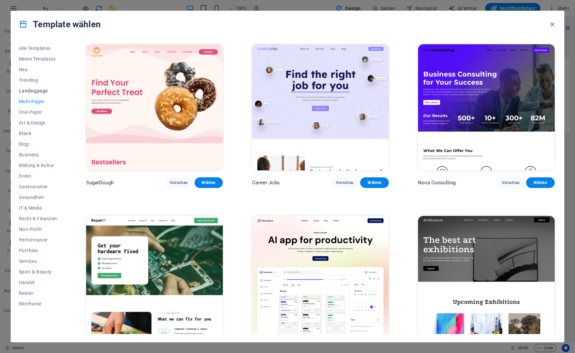
click at [28, 88] on span "Landingpage" at bounding box center [38, 90] width 38 height 5
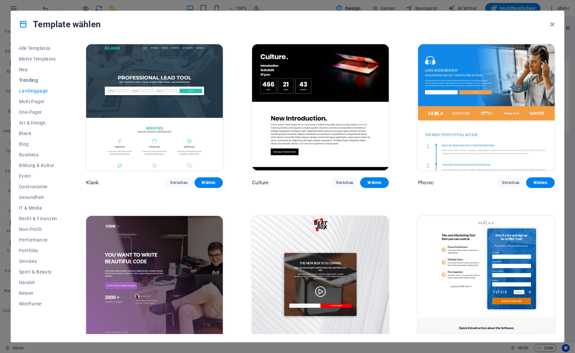
click at [29, 82] on span "Trending" at bounding box center [38, 79] width 38 height 5
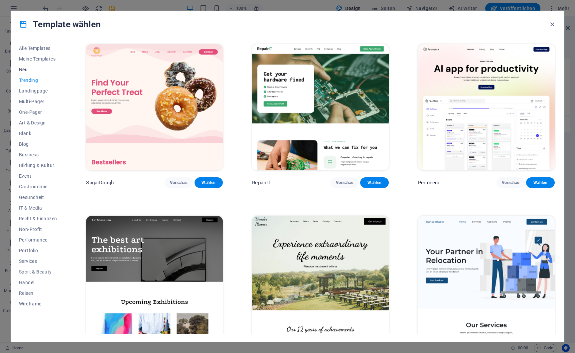
click at [27, 71] on span "Neu" at bounding box center [38, 69] width 38 height 5
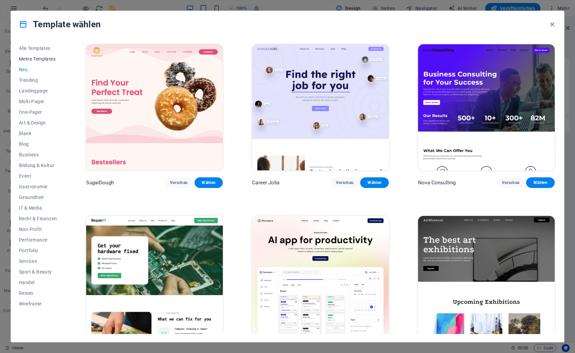
click at [28, 61] on span "Meine Templates" at bounding box center [38, 58] width 38 height 5
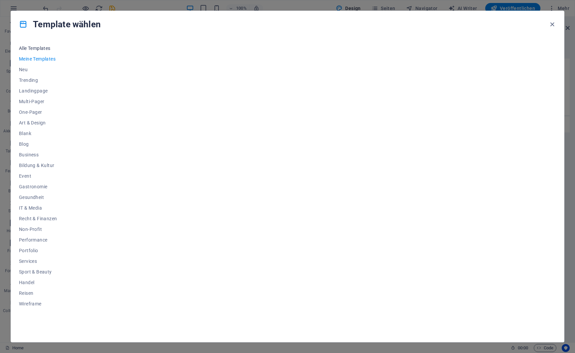
click at [31, 48] on span "Alle Templates" at bounding box center [38, 48] width 38 height 5
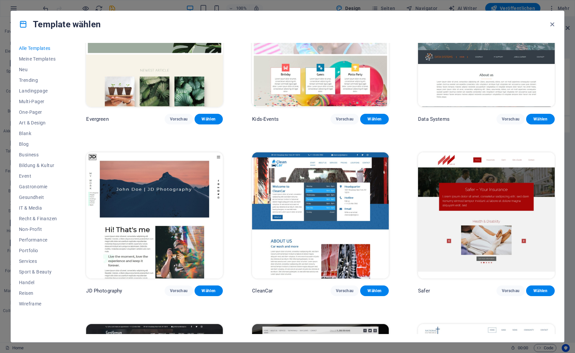
scroll to position [3173, 0]
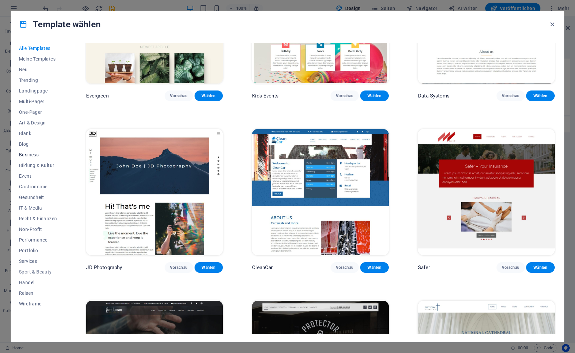
click at [27, 156] on span "Business" at bounding box center [38, 154] width 38 height 5
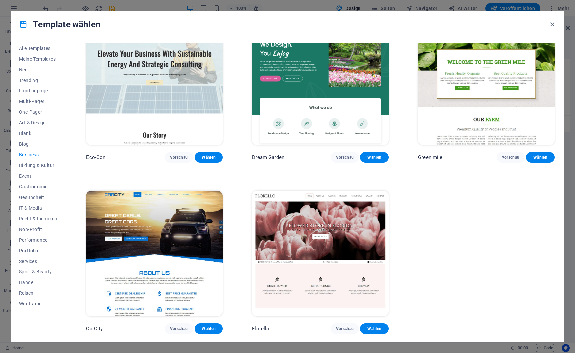
scroll to position [26, 0]
click at [26, 178] on span "Event" at bounding box center [38, 175] width 38 height 5
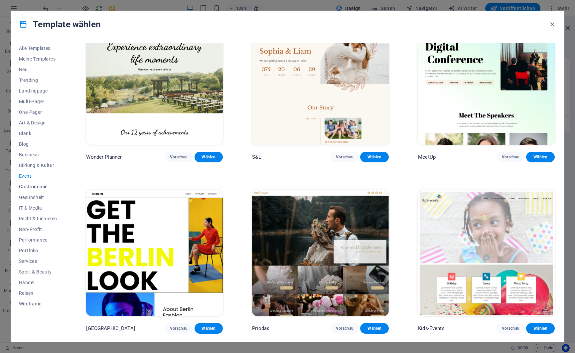
click at [30, 186] on span "Gastronomie" at bounding box center [38, 186] width 38 height 5
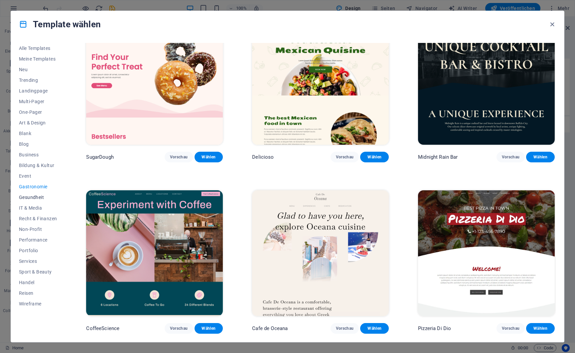
click at [31, 197] on span "Gesundheit" at bounding box center [38, 197] width 38 height 5
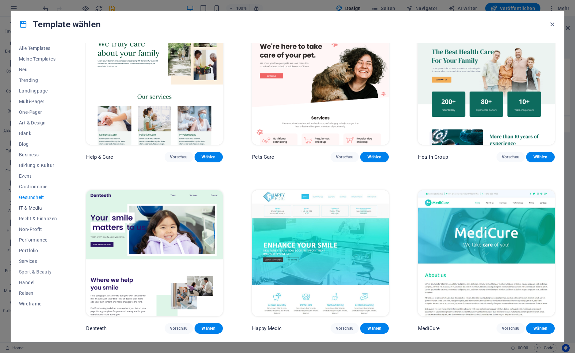
click at [30, 208] on span "IT & Media" at bounding box center [38, 207] width 38 height 5
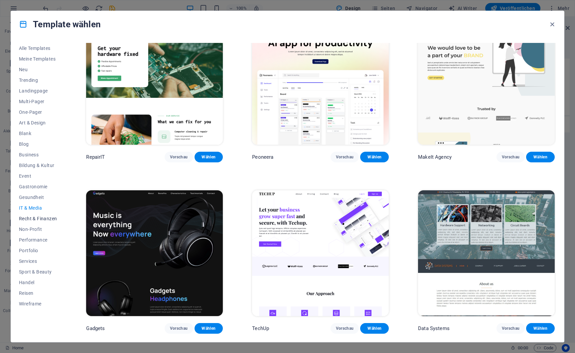
click at [34, 221] on button "Recht & Finanzen" at bounding box center [38, 218] width 38 height 11
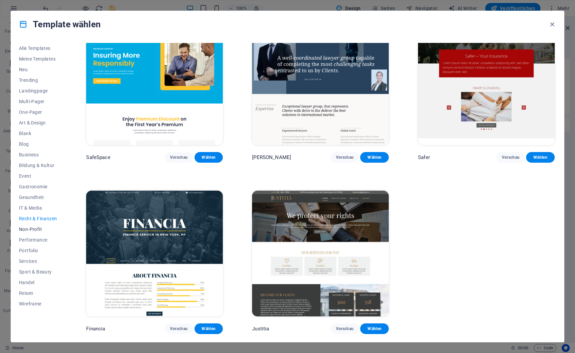
click at [34, 228] on span "Non-Profit" at bounding box center [38, 228] width 38 height 5
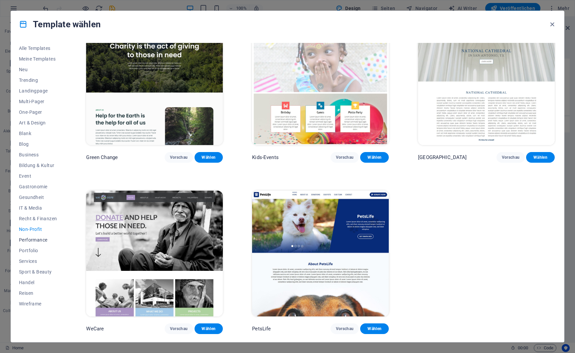
click at [31, 240] on span "Performance" at bounding box center [38, 239] width 38 height 5
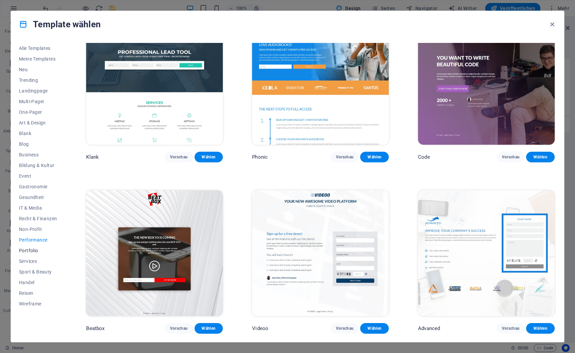
click at [29, 249] on span "Portfolio" at bounding box center [38, 250] width 38 height 5
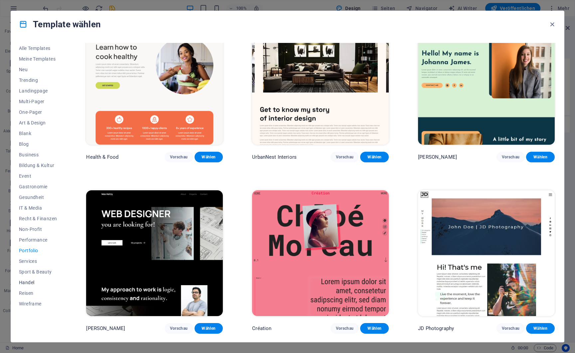
click at [22, 284] on span "Handel" at bounding box center [38, 282] width 38 height 5
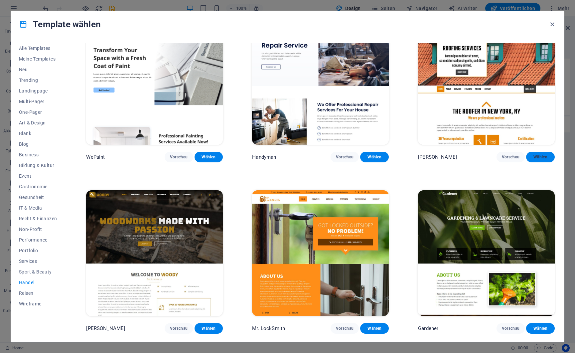
click at [541, 157] on span "Wählen" at bounding box center [540, 156] width 18 height 5
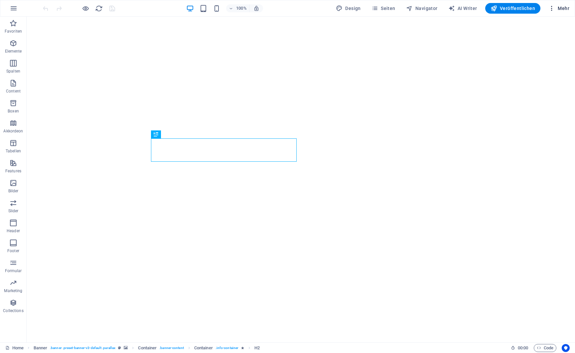
click at [566, 10] on span "Mehr" at bounding box center [558, 8] width 21 height 7
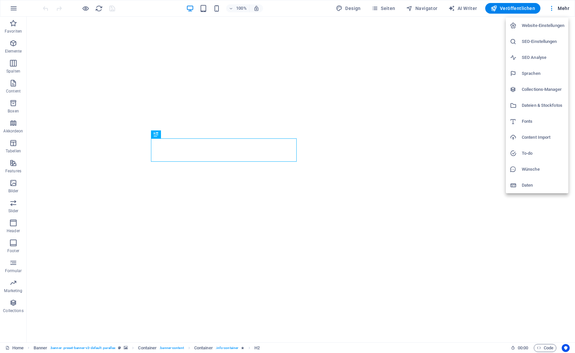
click at [543, 26] on h6 "Website-Einstellungen" at bounding box center [543, 26] width 43 height 8
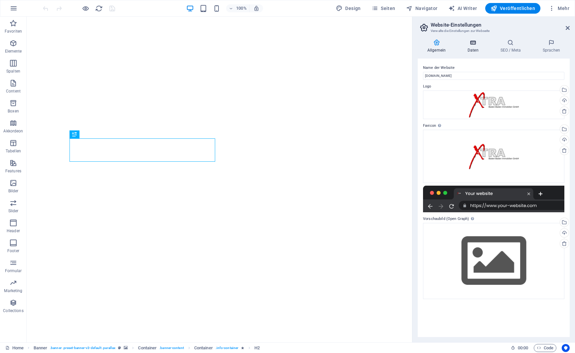
click at [474, 46] on h4 "Daten" at bounding box center [474, 46] width 33 height 14
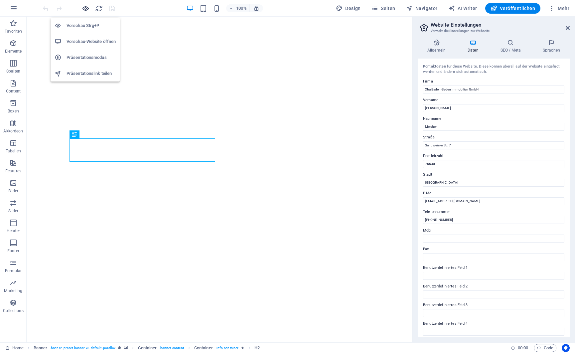
click at [83, 9] on icon "button" at bounding box center [86, 9] width 8 height 8
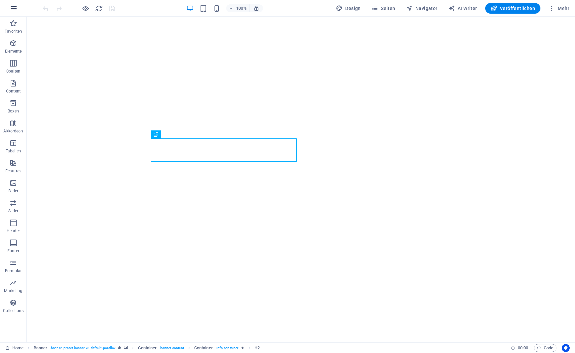
click at [16, 13] on button "button" at bounding box center [14, 8] width 16 height 16
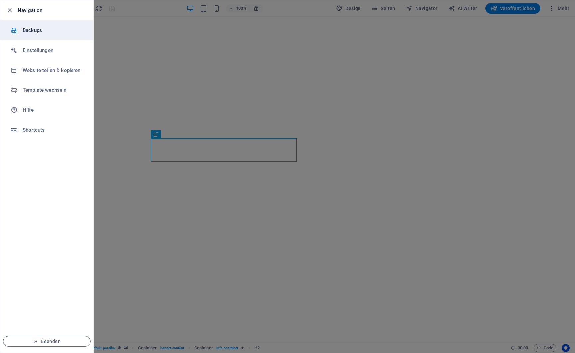
click at [27, 32] on h6 "Backups" at bounding box center [54, 30] width 62 height 8
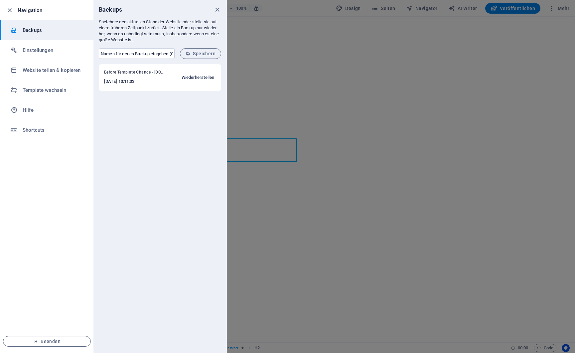
click at [190, 78] on span "Wiederherstellen" at bounding box center [198, 78] width 33 height 8
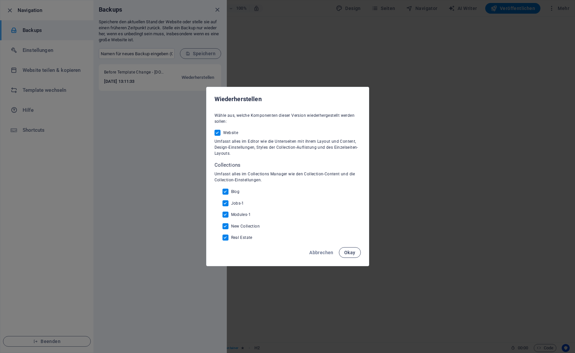
click at [352, 253] on span "Okay" at bounding box center [349, 252] width 11 height 5
checkbox input "false"
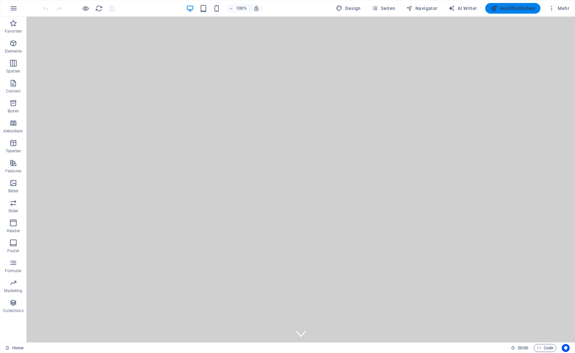
click at [508, 8] on span "Veröffentlichen" at bounding box center [513, 8] width 45 height 7
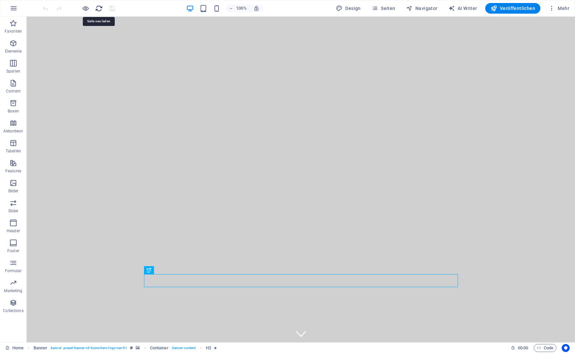
click at [97, 7] on icon "reload" at bounding box center [99, 9] width 8 height 8
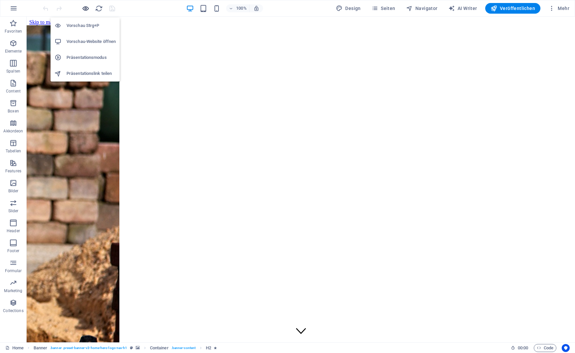
click at [85, 11] on icon "button" at bounding box center [86, 9] width 8 height 8
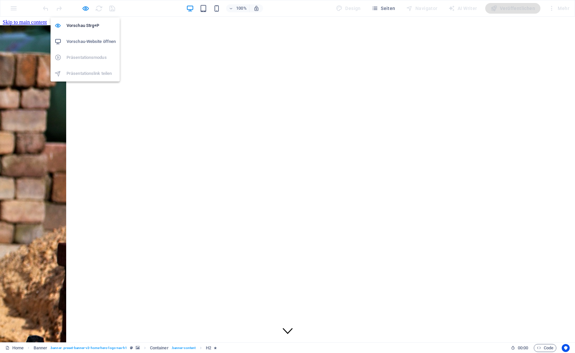
click at [84, 42] on h6 "Vorschau-Website öffnen" at bounding box center [91, 42] width 49 height 8
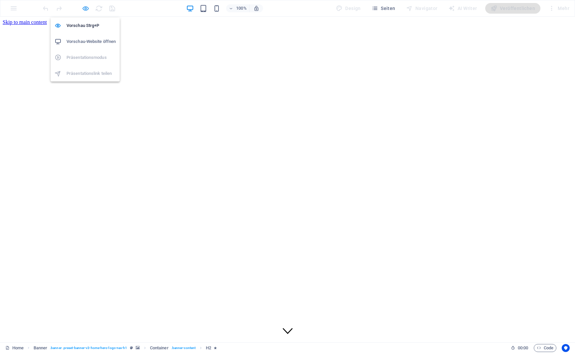
click at [83, 8] on icon "button" at bounding box center [86, 9] width 8 height 8
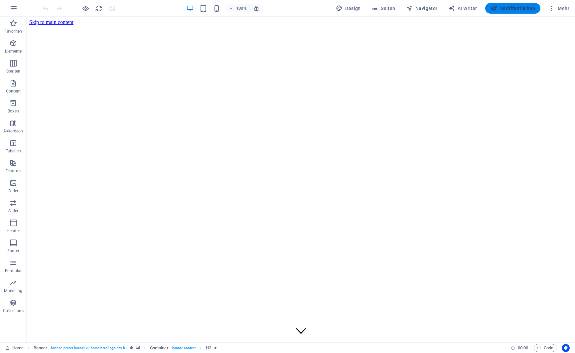
click at [518, 6] on span "Veröffentlichen" at bounding box center [513, 8] width 45 height 7
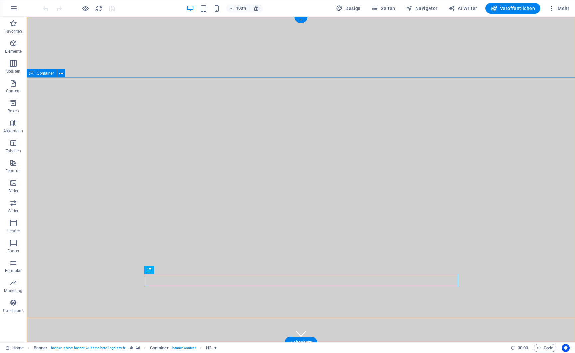
click at [43, 72] on span "Container" at bounding box center [45, 73] width 17 height 4
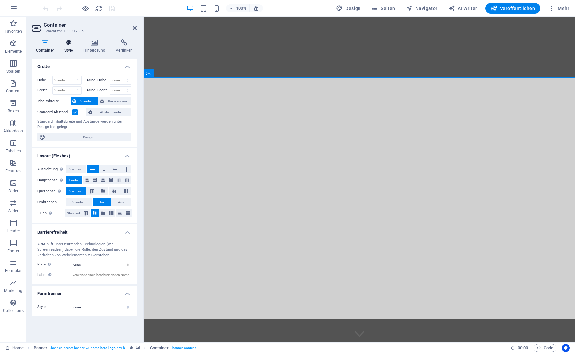
click at [71, 44] on icon at bounding box center [68, 42] width 17 height 7
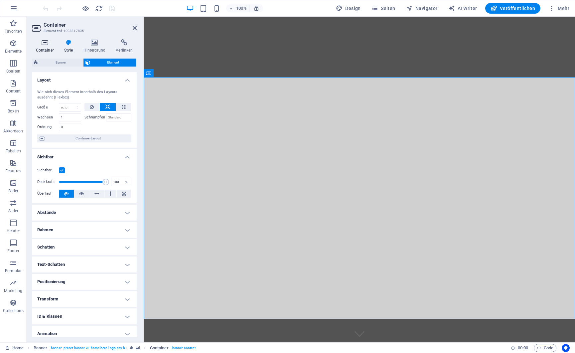
click at [49, 46] on h4 "Container" at bounding box center [46, 46] width 28 height 14
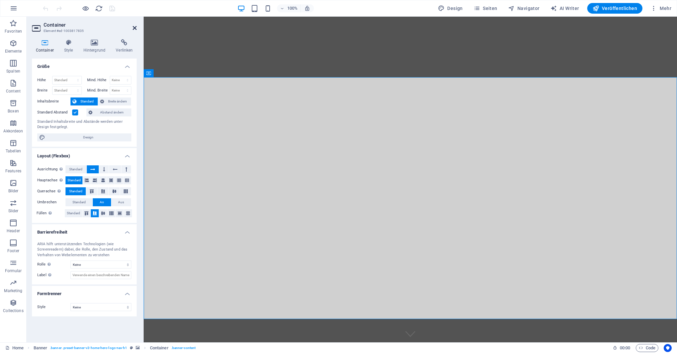
drag, startPoint x: 135, startPoint y: 29, endPoint x: 110, endPoint y: 13, distance: 30.1
click at [135, 29] on icon at bounding box center [135, 27] width 4 height 5
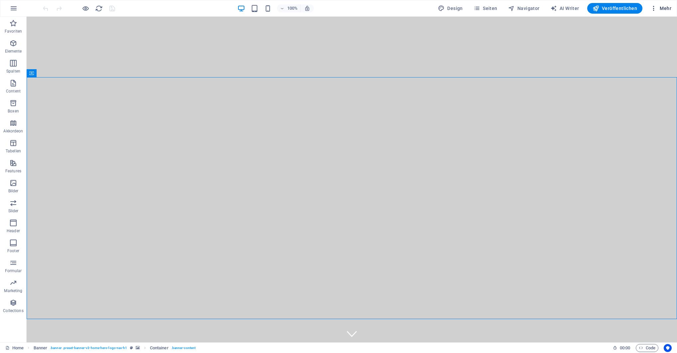
click at [575, 8] on span "Mehr" at bounding box center [661, 8] width 21 height 7
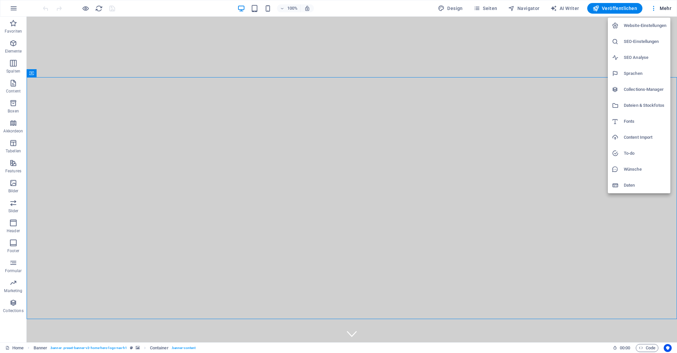
click at [575, 27] on h6 "Website-Einstellungen" at bounding box center [645, 26] width 43 height 8
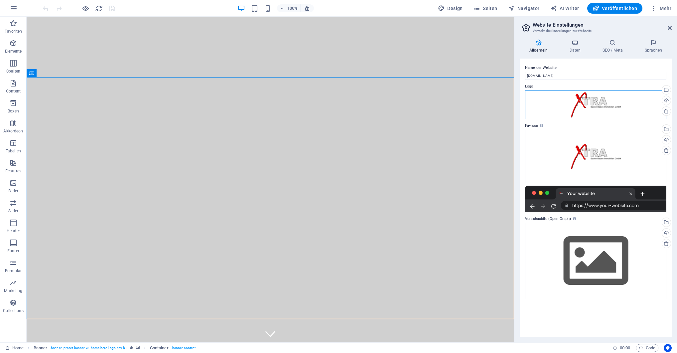
click at [575, 106] on div "Ziehe Dateien zum Hochladen hierher oder klicke hier, um aus Dateien oder koste…" at bounding box center [595, 104] width 141 height 29
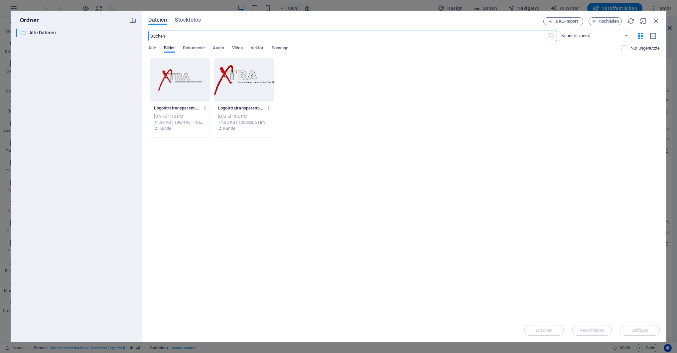
click at [250, 78] on div at bounding box center [244, 79] width 60 height 43
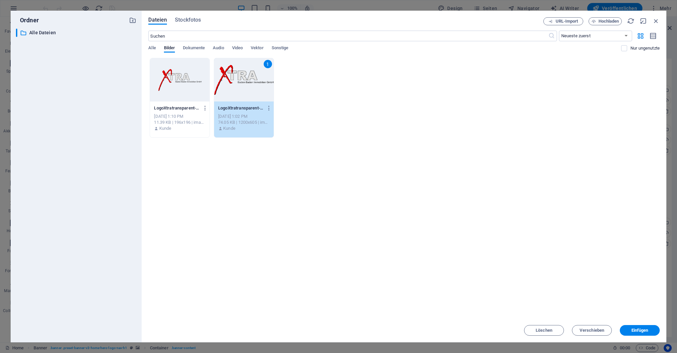
click at [575, 19] on div "Dateien Stockfotos URL-Import Hochladen ​ Neueste zuerst Älteste zuerst Name (A…" at bounding box center [404, 177] width 525 height 332
click at [575, 21] on icon "button" at bounding box center [656, 20] width 7 height 7
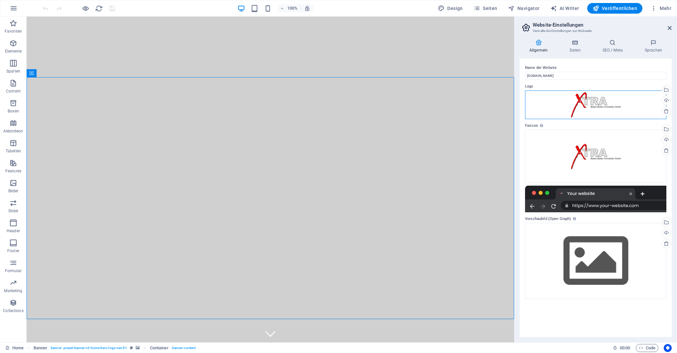
click at [547, 102] on div "Ziehe Dateien zum Hochladen hierher oder klicke hier, um aus Dateien oder koste…" at bounding box center [595, 104] width 141 height 29
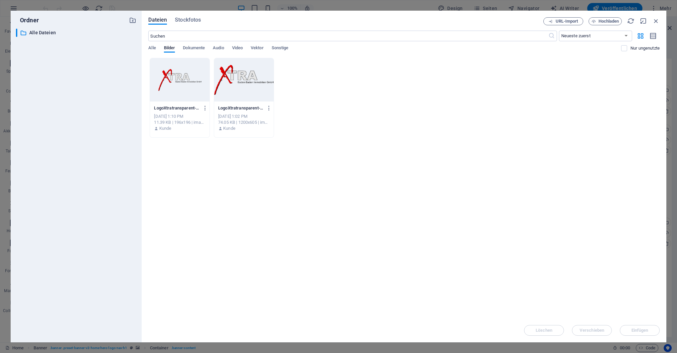
click at [547, 102] on div "LogoXtratransparent-uBKgFi_-TpJqQXYGkKoS7A--1V7LB2znjHU1b44OktPhw.png LogoXtrat…" at bounding box center [404, 98] width 512 height 80
click at [234, 80] on div at bounding box center [244, 79] width 60 height 43
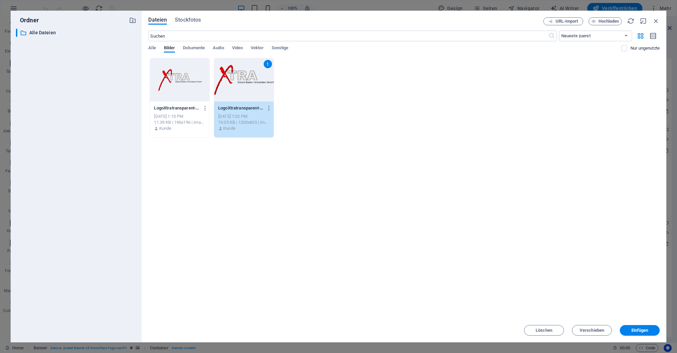
click at [234, 80] on div "1" at bounding box center [244, 79] width 60 height 43
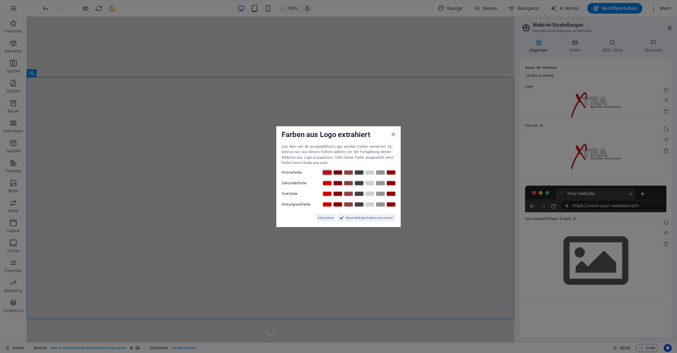
click at [329, 172] on link at bounding box center [327, 172] width 10 height 5
click at [381, 184] on link at bounding box center [380, 182] width 10 height 5
click at [360, 195] on link at bounding box center [359, 193] width 10 height 5
click at [370, 204] on link at bounding box center [370, 204] width 10 height 5
click at [366, 220] on span "Neue Website-Farben anwenden" at bounding box center [370, 218] width 48 height 8
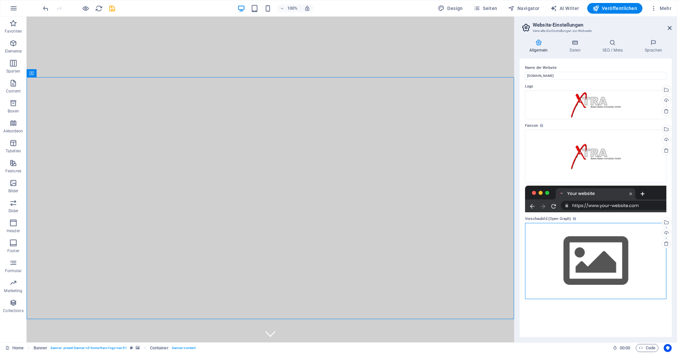
click at [575, 257] on div "Ziehe Dateien zum Hochladen hierher oder klicke hier, um aus Dateien oder koste…" at bounding box center [595, 261] width 141 height 76
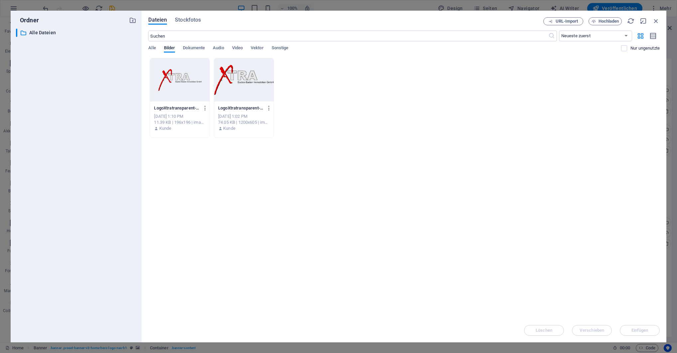
click at [190, 96] on div at bounding box center [180, 79] width 60 height 43
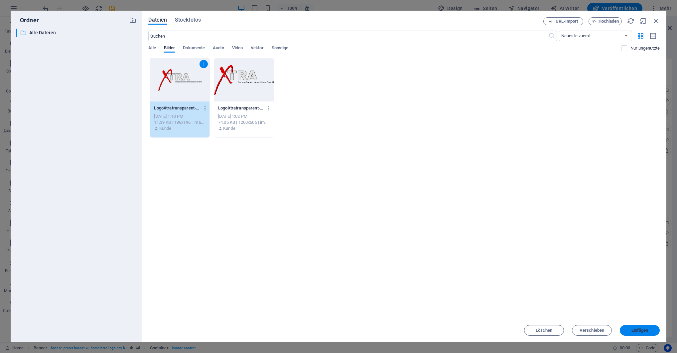
click at [575, 331] on span "Einfügen" at bounding box center [640, 330] width 17 height 4
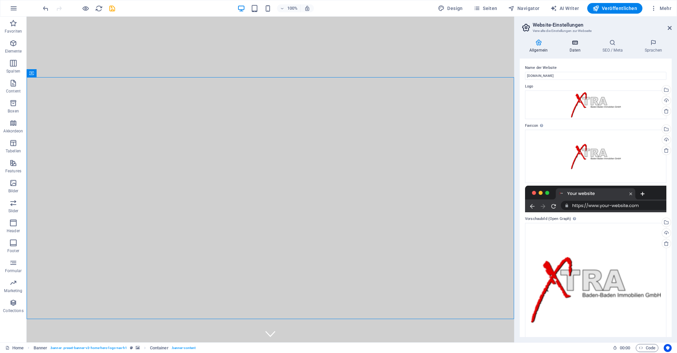
click at [575, 45] on icon at bounding box center [575, 42] width 30 height 7
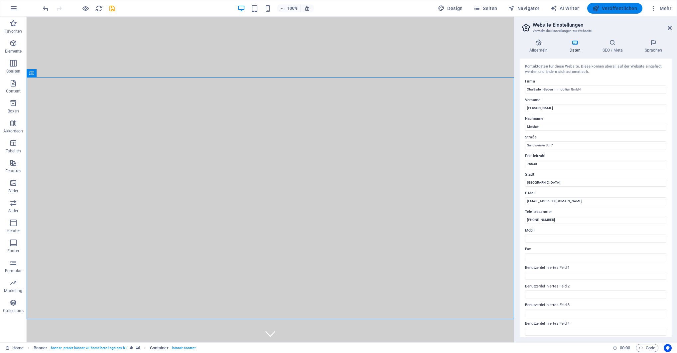
click at [575, 6] on span "Veröffentlichen" at bounding box center [615, 8] width 45 height 7
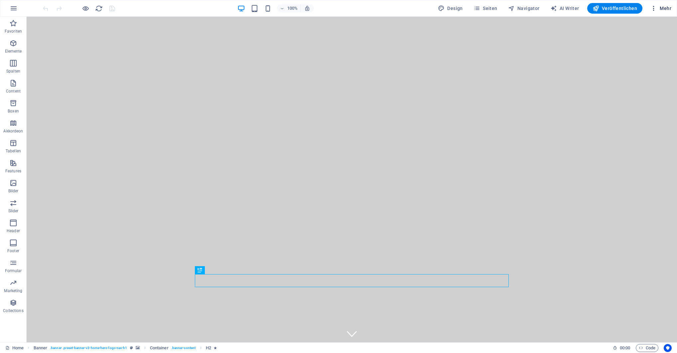
click at [662, 7] on span "Mehr" at bounding box center [661, 8] width 21 height 7
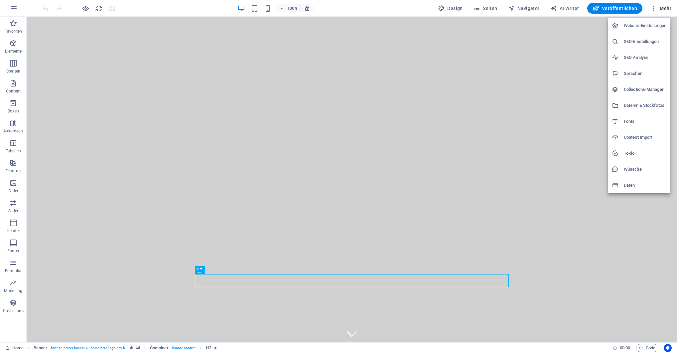
click at [641, 89] on h6 "Collections-Manager" at bounding box center [645, 89] width 43 height 8
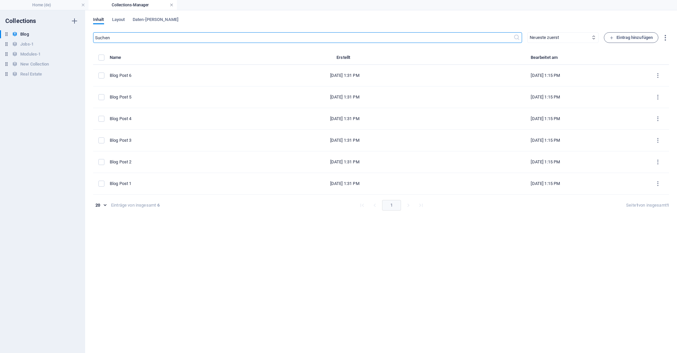
click at [172, 4] on link at bounding box center [172, 5] width 4 height 6
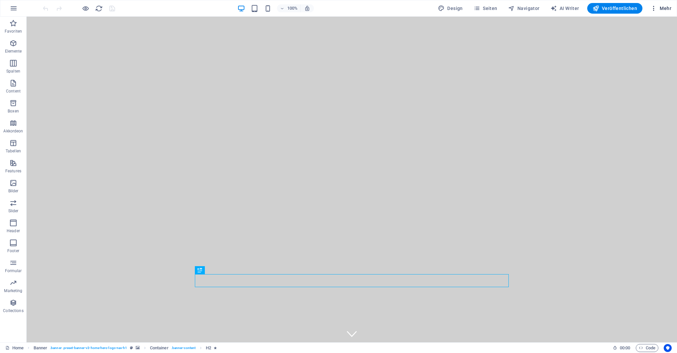
click at [661, 9] on span "Mehr" at bounding box center [661, 8] width 21 height 7
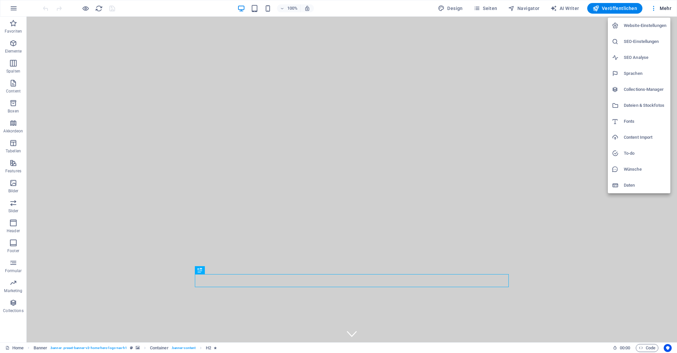
click at [637, 27] on h6 "Website-Einstellungen" at bounding box center [645, 26] width 43 height 8
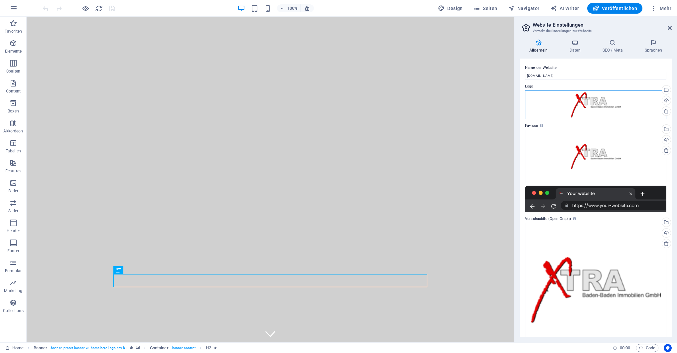
click at [602, 104] on div "Ziehe Dateien zum Hochladen hierher oder klicke hier, um aus Dateien oder koste…" at bounding box center [595, 104] width 141 height 29
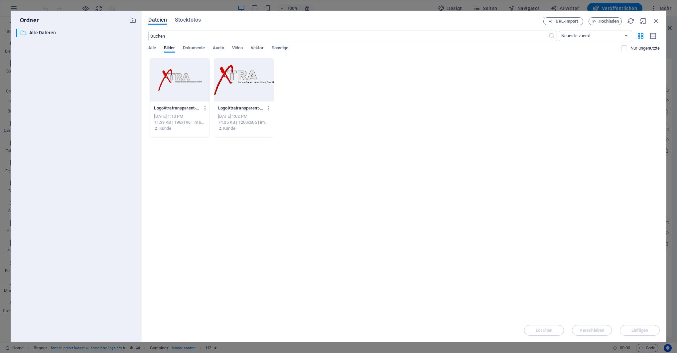
click at [602, 104] on div "LogoXtratransparent-uBKgFi_-TpJqQXYGkKoS7A--1V7LB2znjHU1b44OktPhw.png LogoXtrat…" at bounding box center [404, 98] width 512 height 80
click at [245, 85] on div at bounding box center [244, 79] width 60 height 43
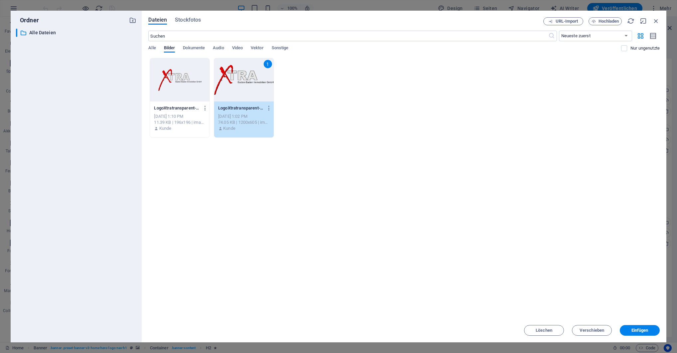
click at [245, 85] on div "1" at bounding box center [244, 79] width 60 height 43
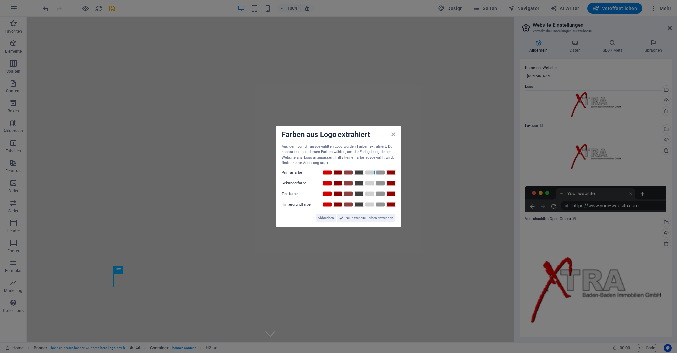
click at [372, 174] on link at bounding box center [370, 172] width 10 height 5
click at [369, 173] on link at bounding box center [370, 172] width 10 height 5
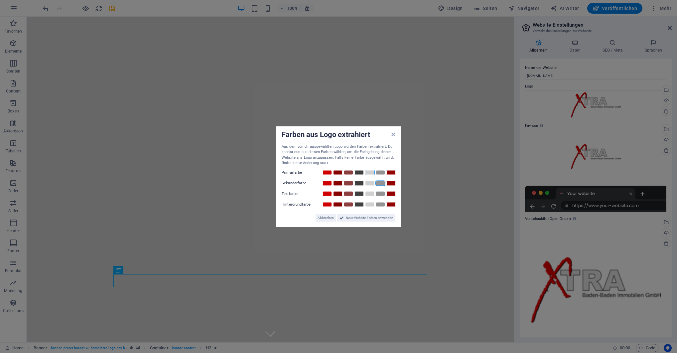
click at [378, 182] on link at bounding box center [380, 182] width 10 height 5
click at [360, 194] on link at bounding box center [359, 193] width 10 height 5
click at [349, 205] on link at bounding box center [349, 204] width 10 height 5
click at [362, 218] on span "Neue Website-Farben anwenden" at bounding box center [370, 218] width 48 height 8
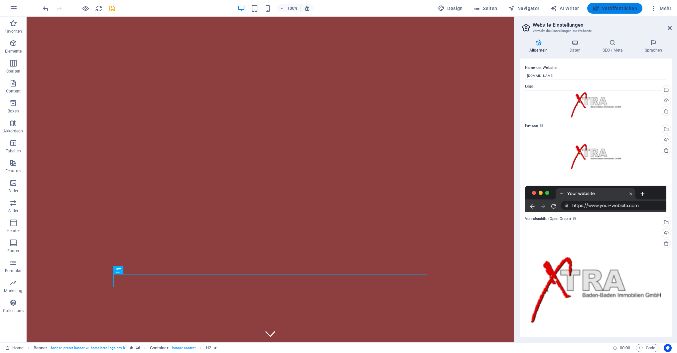
click at [603, 11] on span "Veröffentlichen" at bounding box center [615, 8] width 45 height 7
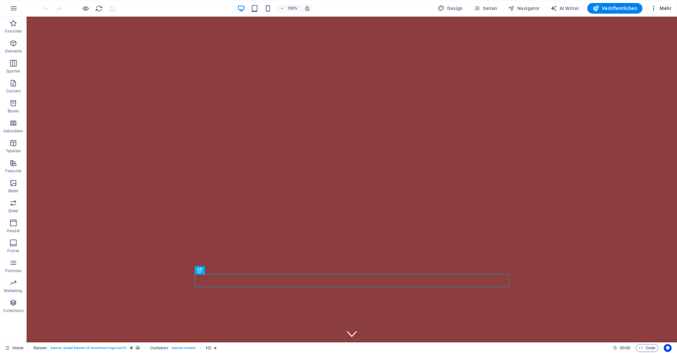
click at [667, 8] on span "Mehr" at bounding box center [661, 8] width 21 height 7
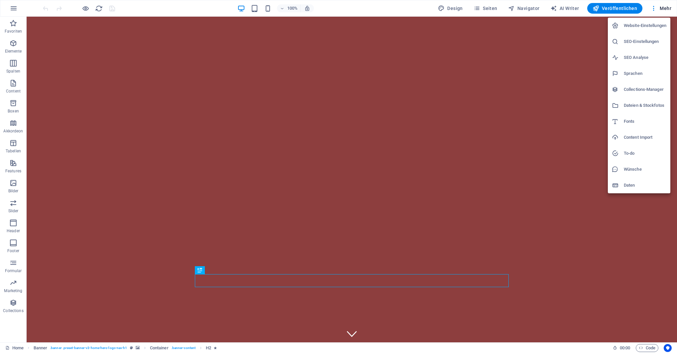
click at [645, 25] on h6 "Website-Einstellungen" at bounding box center [645, 26] width 43 height 8
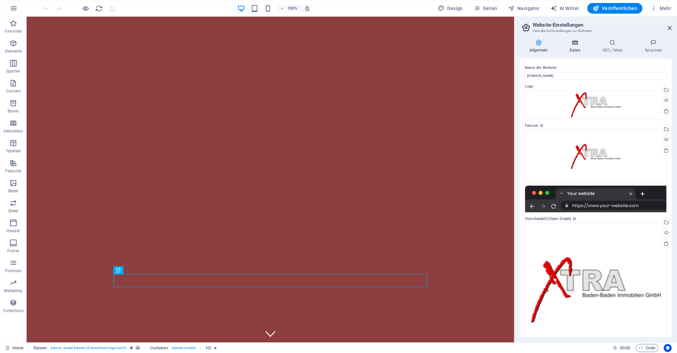
click at [567, 45] on icon at bounding box center [575, 42] width 30 height 7
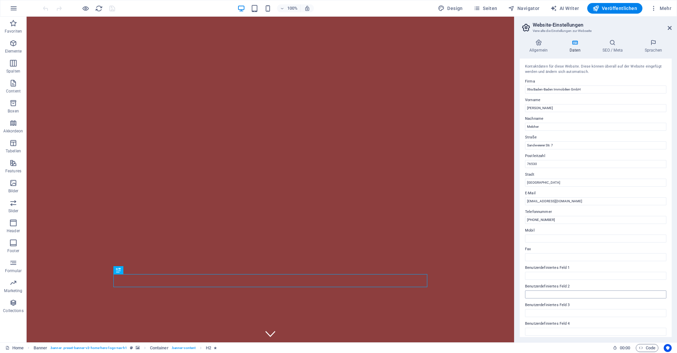
scroll to position [41, 0]
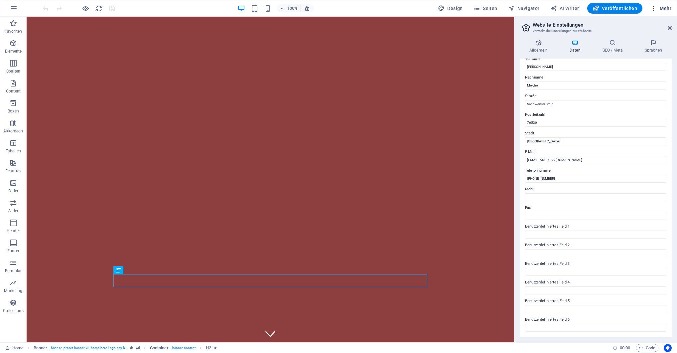
click at [669, 7] on span "Mehr" at bounding box center [661, 8] width 21 height 7
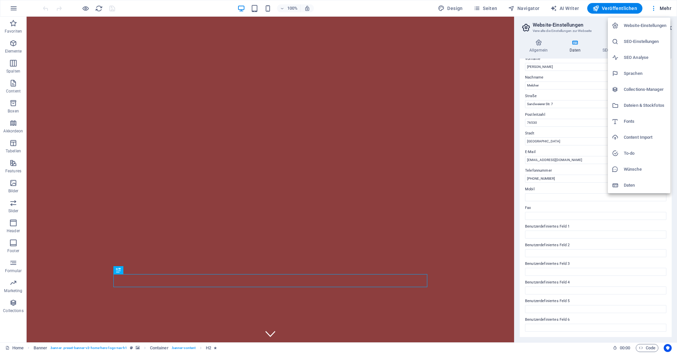
click at [528, 9] on div at bounding box center [338, 176] width 677 height 353
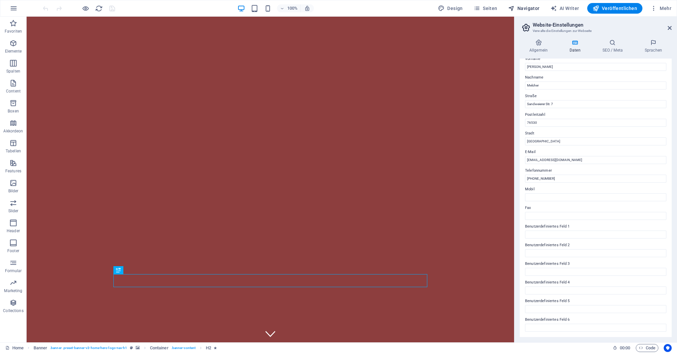
click at [529, 8] on span "Navigator" at bounding box center [524, 8] width 32 height 7
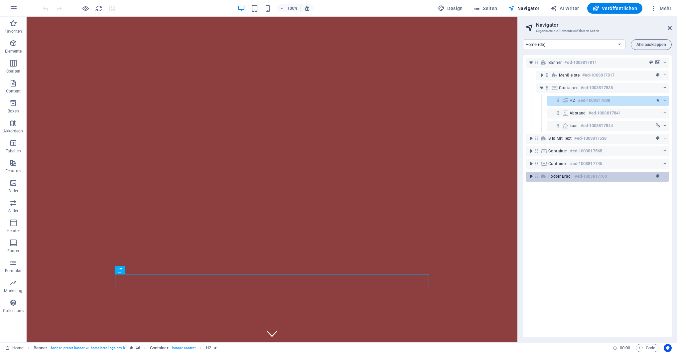
click at [531, 176] on icon "toggle-expand" at bounding box center [531, 176] width 7 height 7
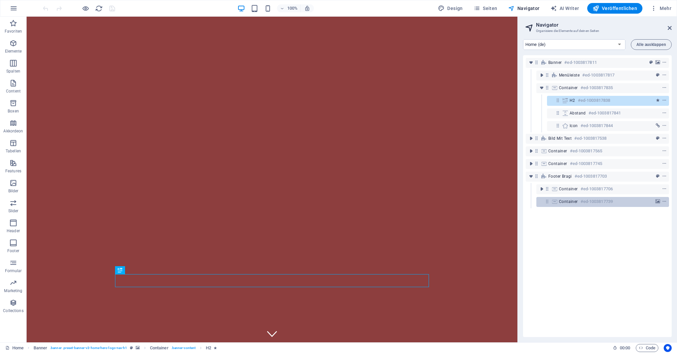
click at [559, 202] on span "Container" at bounding box center [568, 201] width 19 height 5
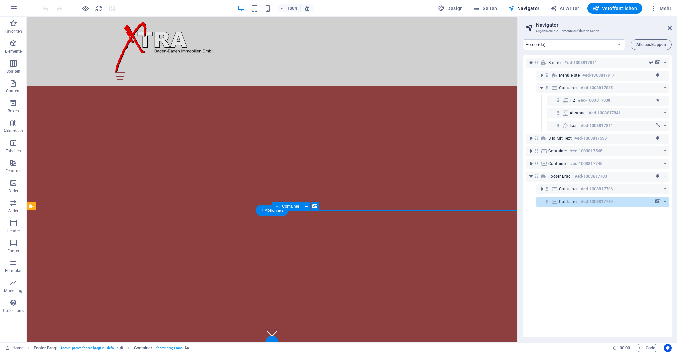
scroll to position [922, 0]
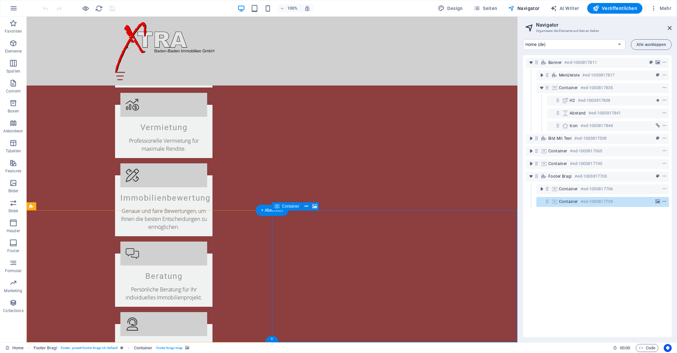
click at [665, 202] on icon "context-menu" at bounding box center [664, 201] width 5 height 5
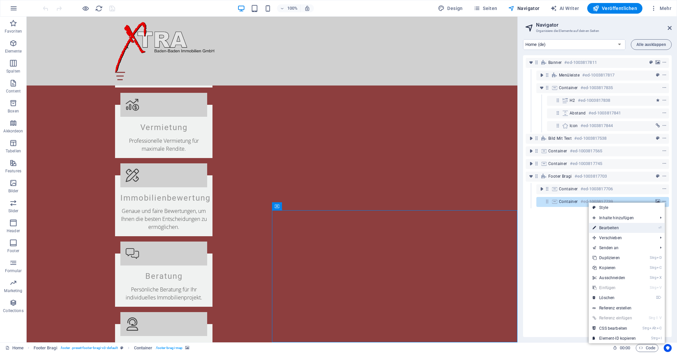
click at [611, 228] on link "⏎ Bearbeiten" at bounding box center [614, 228] width 51 height 10
select select "px"
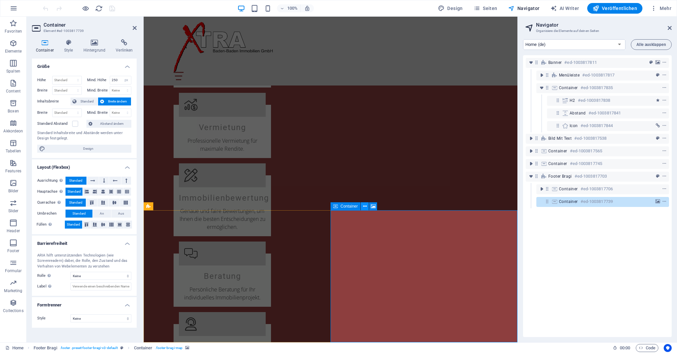
click at [365, 207] on icon at bounding box center [365, 206] width 4 height 7
click at [348, 208] on span "Container" at bounding box center [349, 206] width 17 height 4
click at [123, 43] on icon at bounding box center [124, 42] width 25 height 7
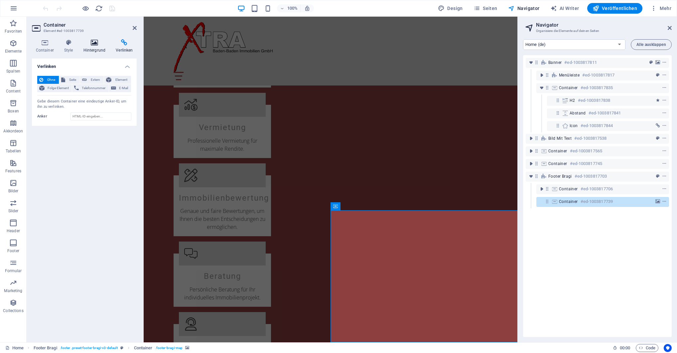
click at [100, 43] on icon at bounding box center [94, 42] width 30 height 7
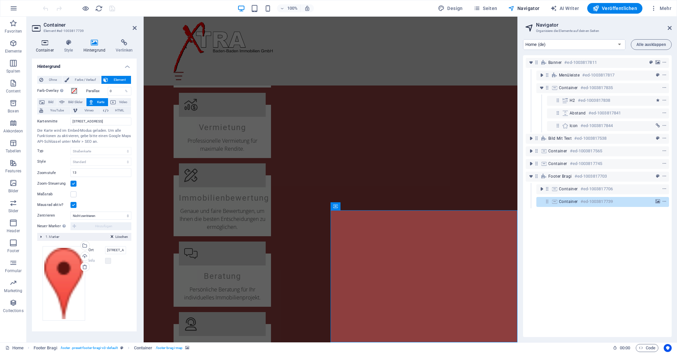
click at [45, 46] on h4 "Container" at bounding box center [46, 46] width 28 height 14
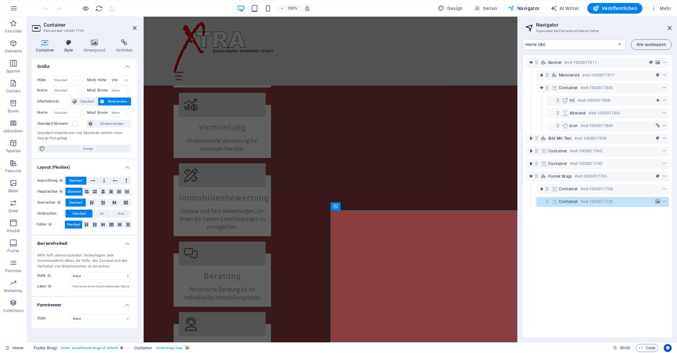
click at [68, 44] on icon at bounding box center [68, 42] width 17 height 7
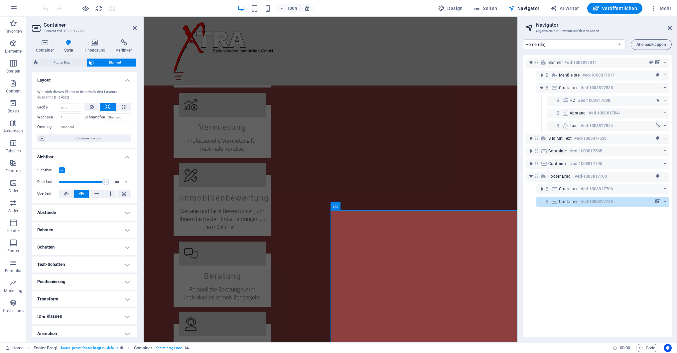
click at [12, 165] on icon "button" at bounding box center [13, 163] width 8 height 8
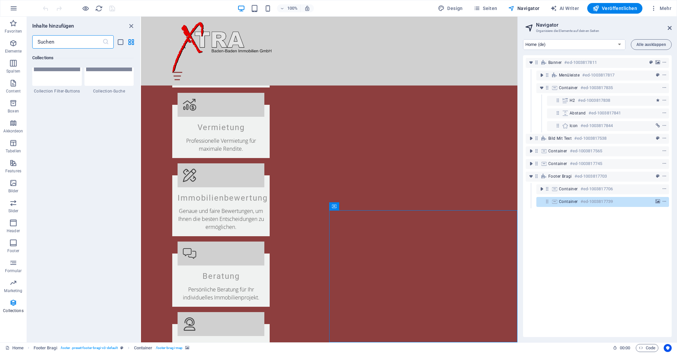
scroll to position [6374, 0]
click at [11, 303] on icon "button" at bounding box center [13, 303] width 8 height 8
click at [15, 264] on icon "button" at bounding box center [13, 263] width 8 height 8
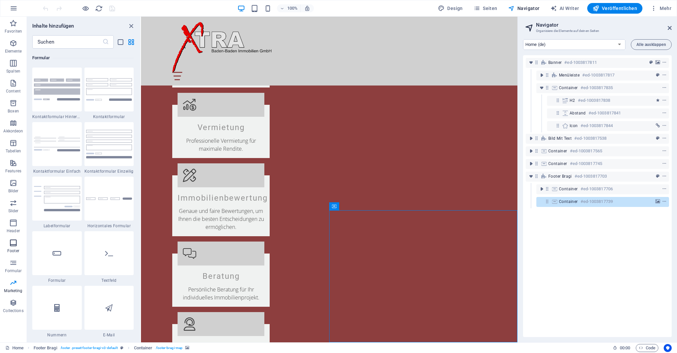
click at [14, 245] on icon "button" at bounding box center [13, 243] width 8 height 8
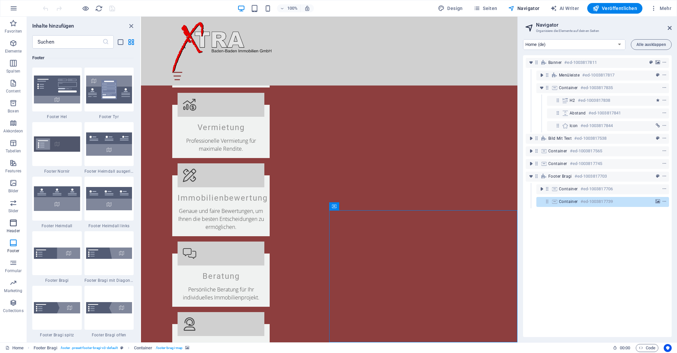
click at [14, 227] on span "Header" at bounding box center [13, 227] width 27 height 16
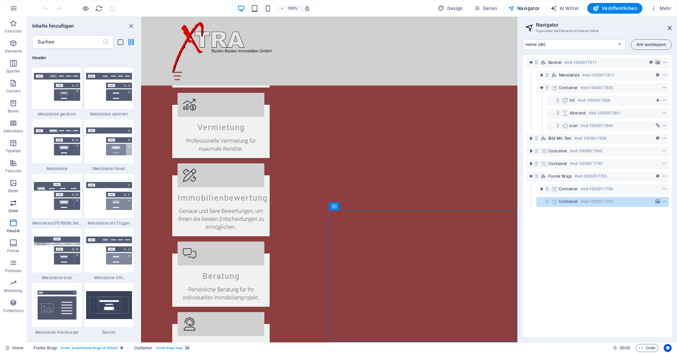
click at [11, 209] on p "Slider" at bounding box center [13, 210] width 10 height 5
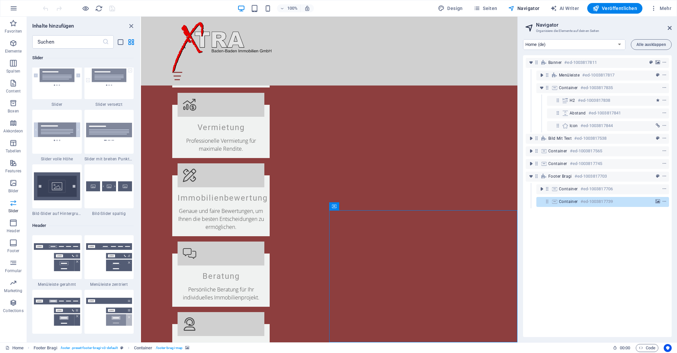
scroll to position [3770, 0]
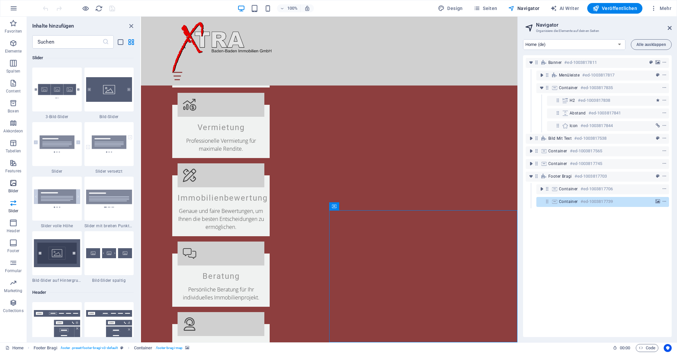
click at [14, 186] on icon "button" at bounding box center [13, 183] width 8 height 8
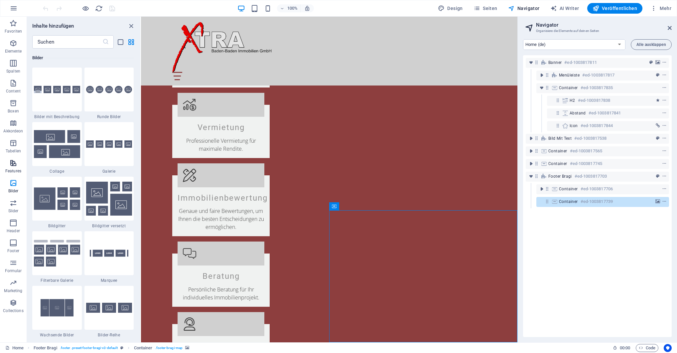
click at [13, 168] on span "Features" at bounding box center [13, 167] width 27 height 16
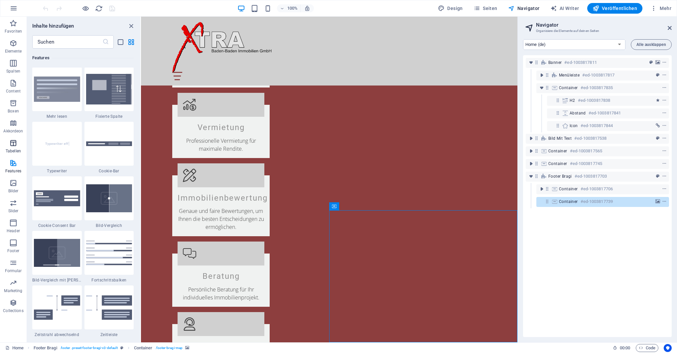
scroll to position [2592, 0]
click at [11, 105] on icon "button" at bounding box center [13, 103] width 8 height 8
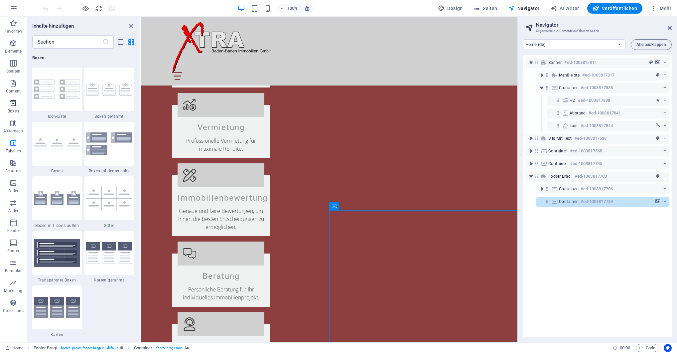
scroll to position [1835, 0]
click at [14, 85] on icon "button" at bounding box center [13, 83] width 8 height 8
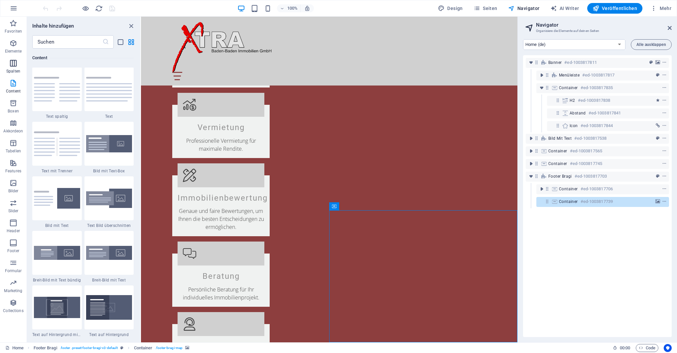
scroll to position [1164, 0]
click at [56, 43] on input "text" at bounding box center [67, 41] width 70 height 13
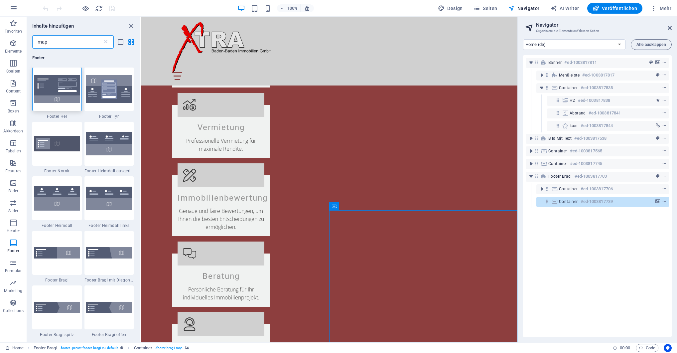
scroll to position [0, 0]
type input "map"
click at [59, 149] on img at bounding box center [57, 143] width 46 height 15
click at [141, 149] on div "Ziehe hier rein, um den vorhandenen Inhalt zu ersetzen. Drücke "Strg", wenn du …" at bounding box center [329, 180] width 376 height 326
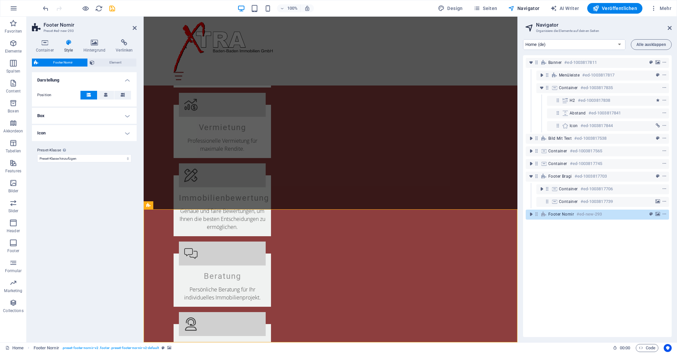
scroll to position [1055, 0]
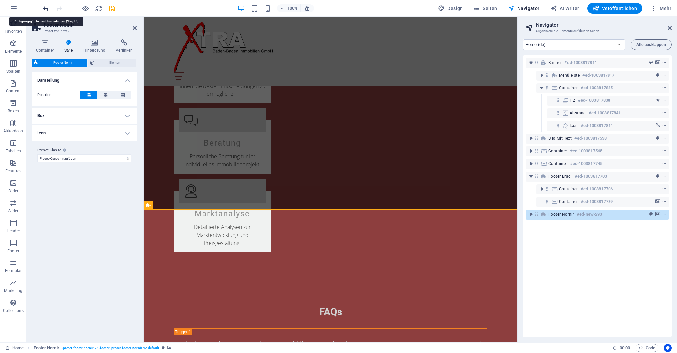
click at [44, 9] on icon "undo" at bounding box center [46, 9] width 8 height 8
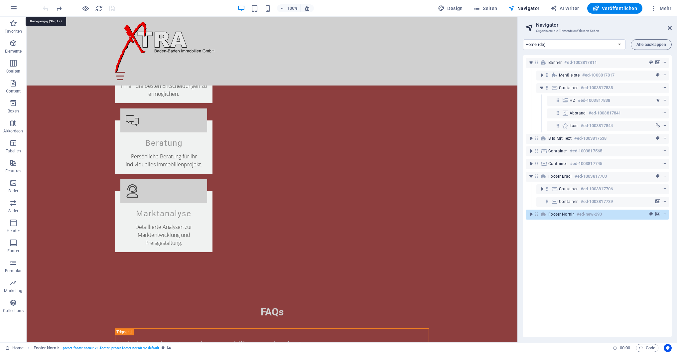
scroll to position [922, 0]
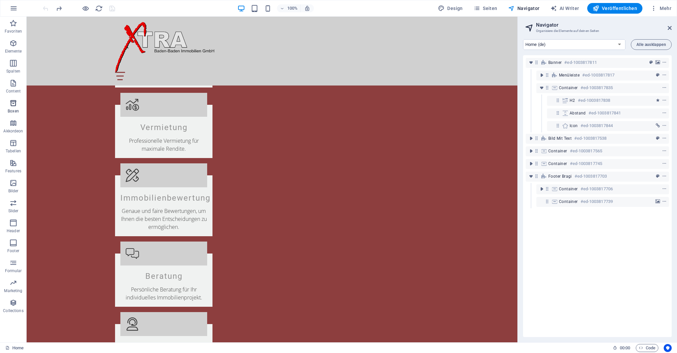
click at [14, 104] on icon "button" at bounding box center [13, 103] width 8 height 8
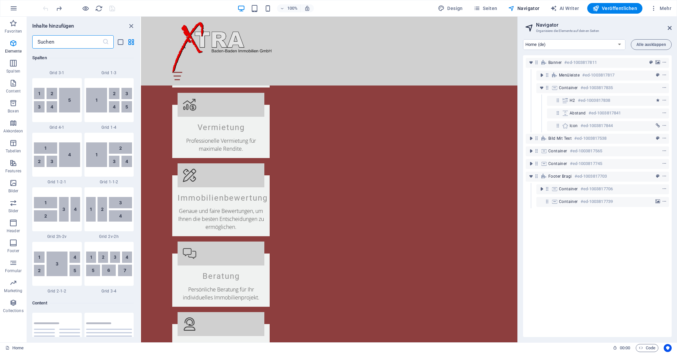
scroll to position [1835, 0]
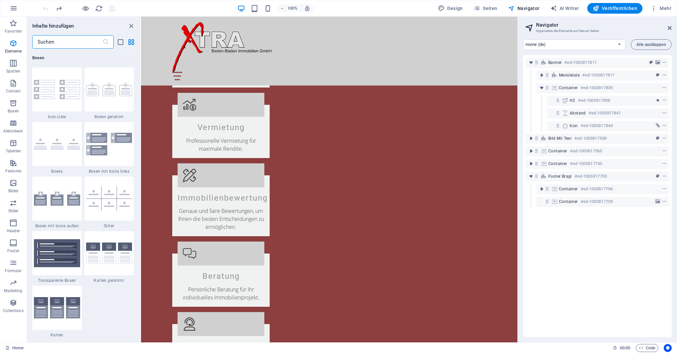
click at [50, 46] on input "text" at bounding box center [67, 41] width 70 height 13
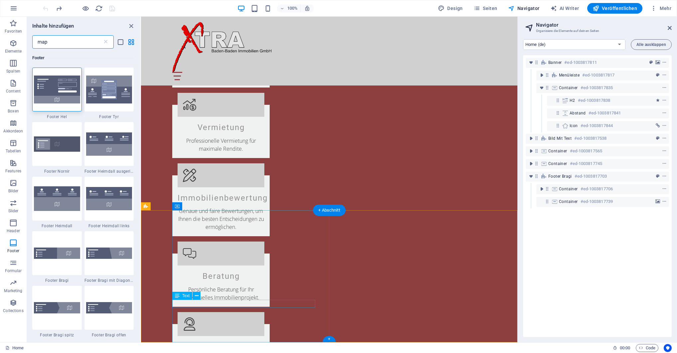
scroll to position [0, 0]
type input "map"
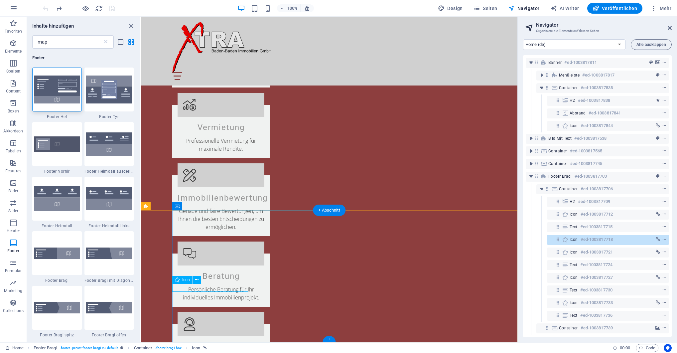
select select "xMidYMid"
select select "px"
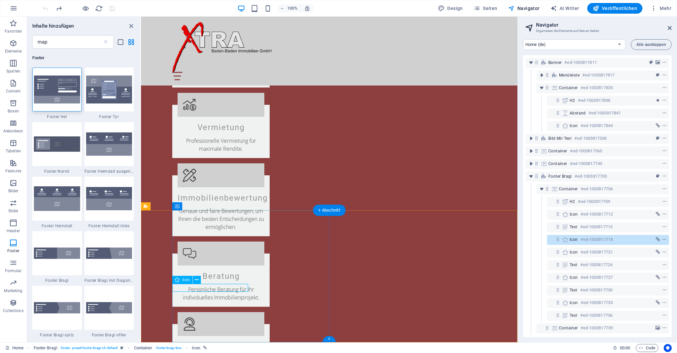
select select "px"
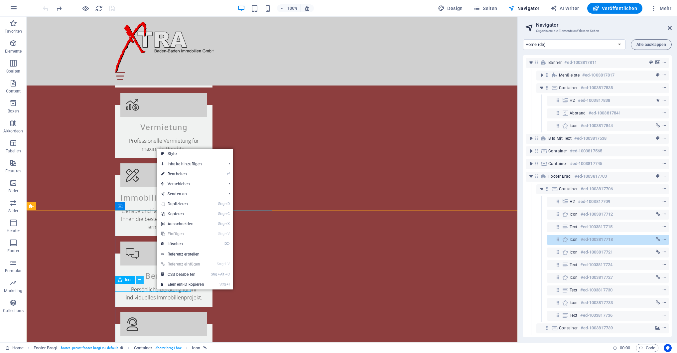
click at [139, 280] on icon at bounding box center [140, 279] width 4 height 7
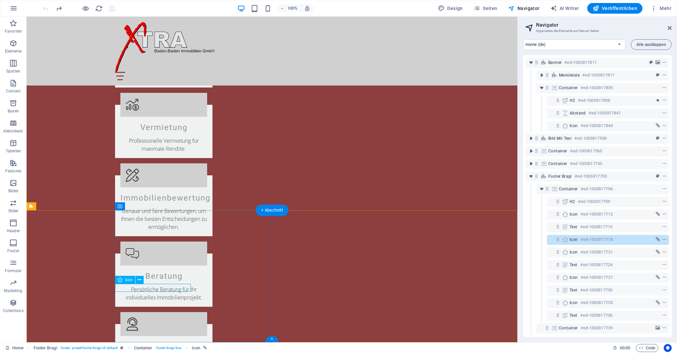
select select "xMidYMid"
select select "px"
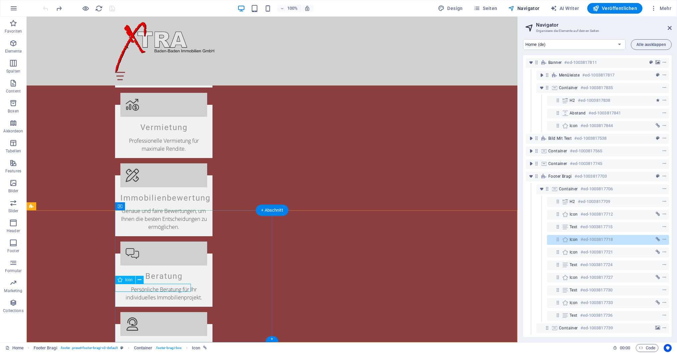
select select "px"
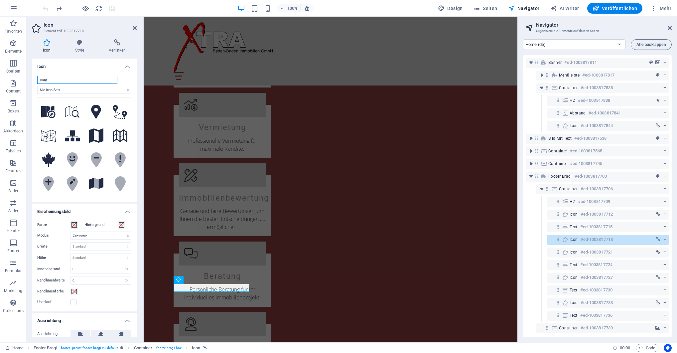
click at [73, 81] on input "map" at bounding box center [77, 80] width 80 height 8
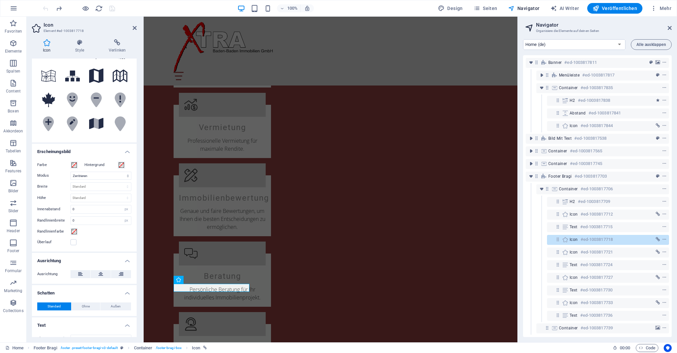
scroll to position [71, 0]
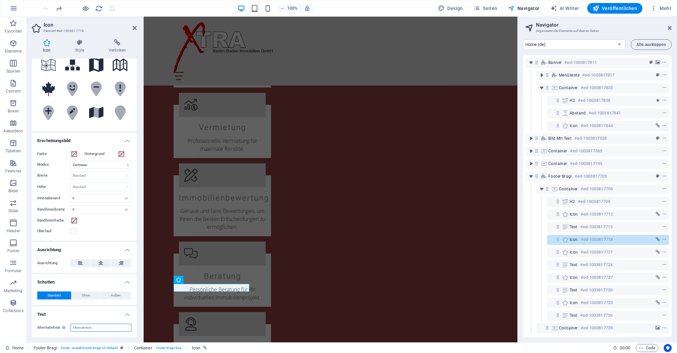
click at [106, 327] on input "Alternativtext Der Alternativtext wird von Geräten verwendet, die keine Bilder …" at bounding box center [101, 328] width 61 height 8
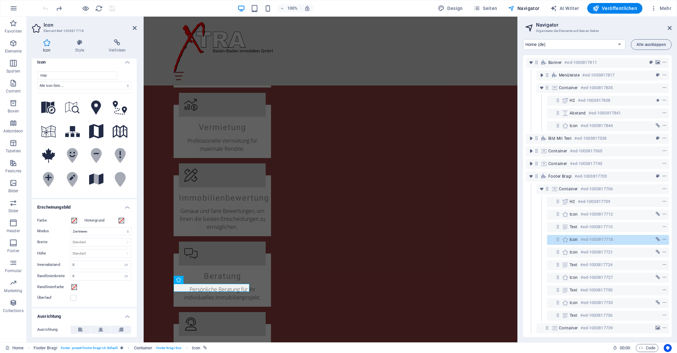
scroll to position [0, 0]
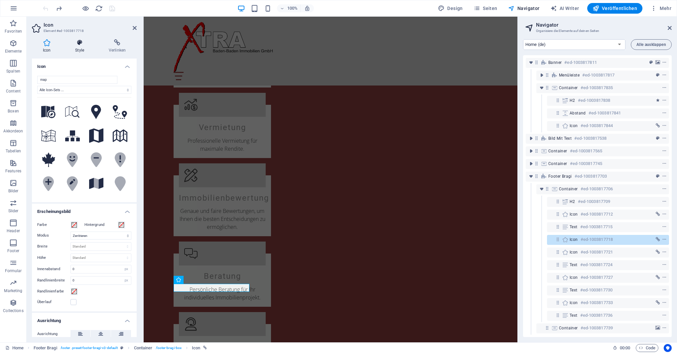
click at [81, 48] on h4 "Style" at bounding box center [81, 46] width 34 height 14
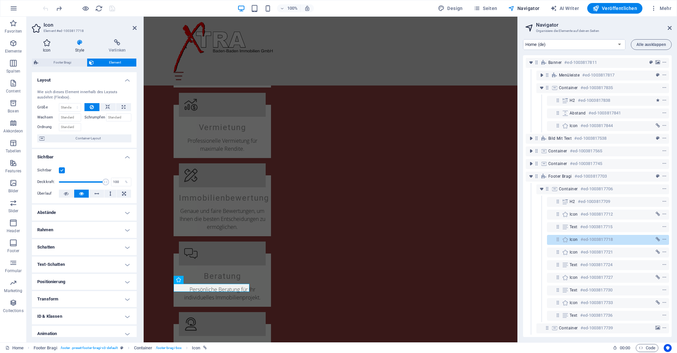
click at [46, 46] on icon at bounding box center [47, 42] width 30 height 7
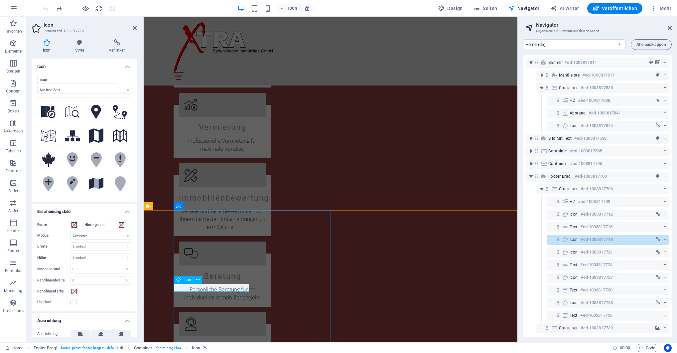
click at [199, 280] on icon at bounding box center [198, 279] width 4 height 7
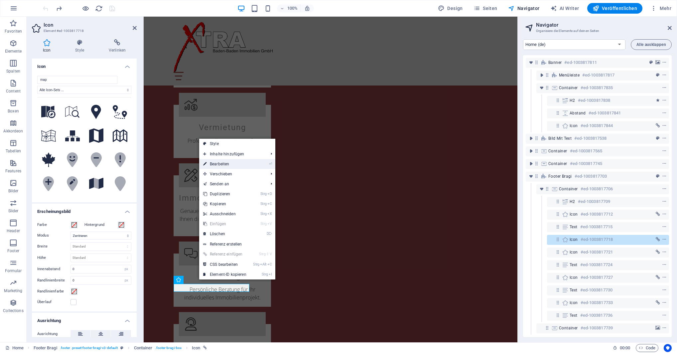
click at [226, 164] on link "⏎ Bearbeiten" at bounding box center [224, 164] width 51 height 10
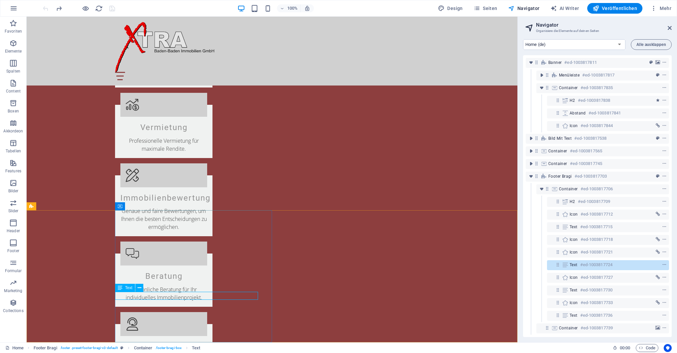
click at [119, 288] on icon at bounding box center [120, 288] width 5 height 8
click at [129, 288] on span "Text" at bounding box center [128, 288] width 7 height 4
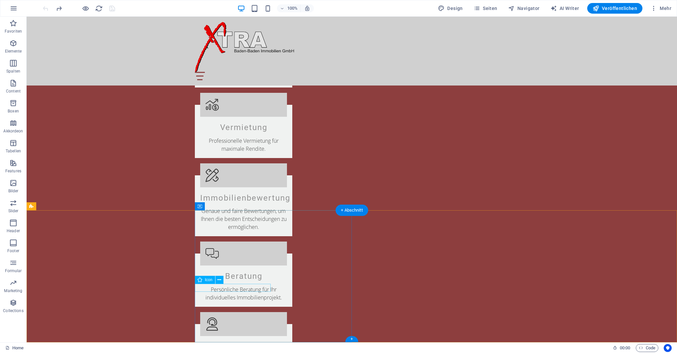
select select "xMidYMid"
select select "px"
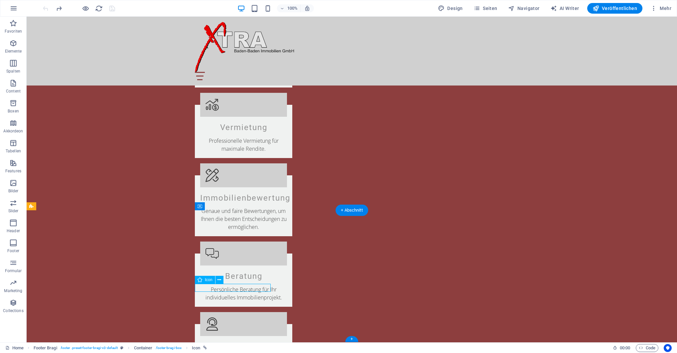
select select "px"
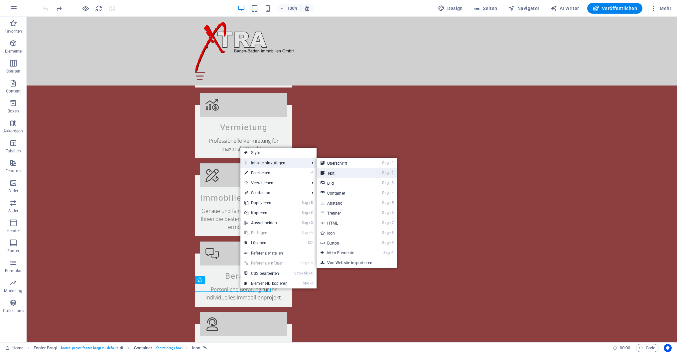
click at [342, 173] on link "Strg 2 Text" at bounding box center [344, 173] width 55 height 10
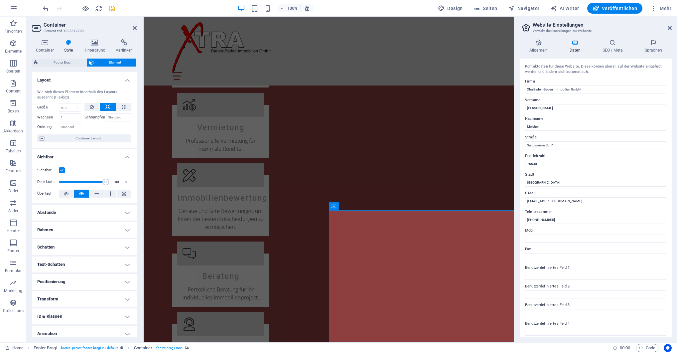
drag, startPoint x: 449, startPoint y: 305, endPoint x: 426, endPoint y: 289, distance: 28.3
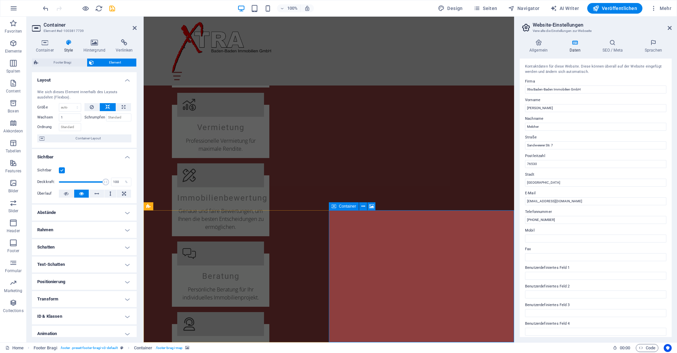
click at [343, 206] on span "Container" at bounding box center [347, 206] width 17 height 4
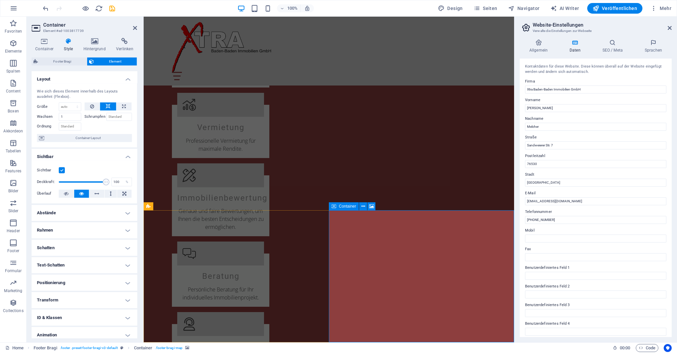
click at [343, 206] on span "Container" at bounding box center [347, 206] width 17 height 4
click at [78, 137] on span "Container-Layout" at bounding box center [88, 138] width 83 height 8
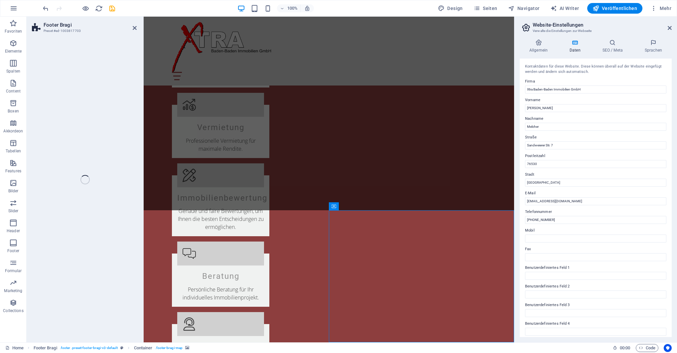
select select "footer"
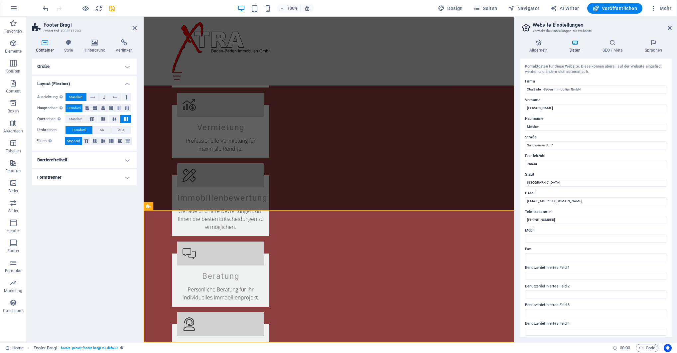
click at [72, 182] on h4 "Formtrenner" at bounding box center [84, 177] width 105 height 16
click at [72, 182] on div "Style Keine Dreieck Viereck Diagonal Polygon 1 Polygon 2 Zickzack Mehrere Zickz…" at bounding box center [84, 190] width 105 height 19
click at [68, 163] on h4 "Barrierefreiheit" at bounding box center [84, 160] width 105 height 16
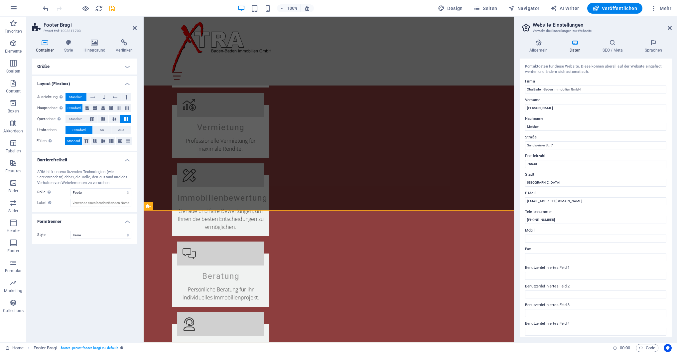
click at [55, 64] on h4 "Größe" at bounding box center [84, 67] width 105 height 16
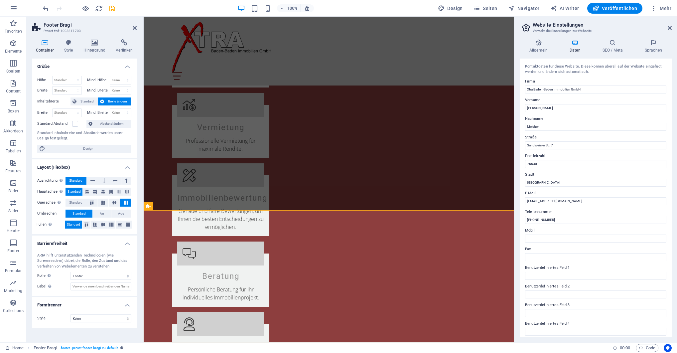
click at [55, 64] on h4 "Größe" at bounding box center [84, 65] width 105 height 12
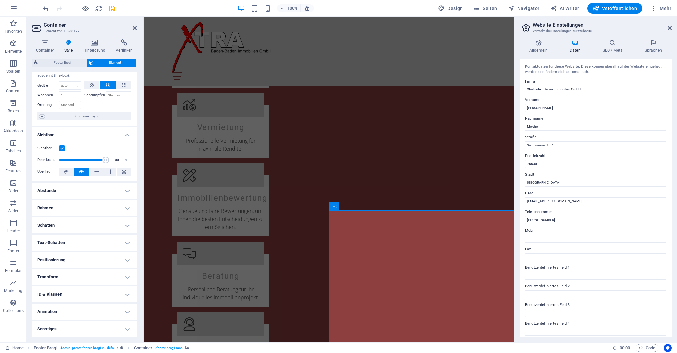
click at [67, 330] on h4 "Sonstiges" at bounding box center [84, 329] width 105 height 16
click at [60, 259] on h4 "Positionierung" at bounding box center [84, 260] width 105 height 16
click at [61, 248] on h4 "Text-Schatten" at bounding box center [84, 242] width 105 height 16
click at [58, 223] on h4 "Schatten" at bounding box center [84, 225] width 105 height 16
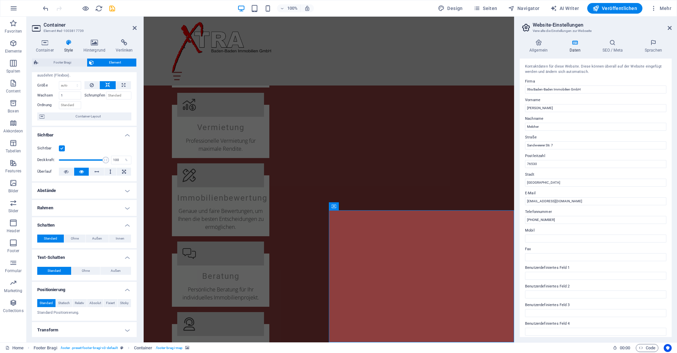
click at [58, 209] on h4 "Rahmen" at bounding box center [84, 208] width 105 height 16
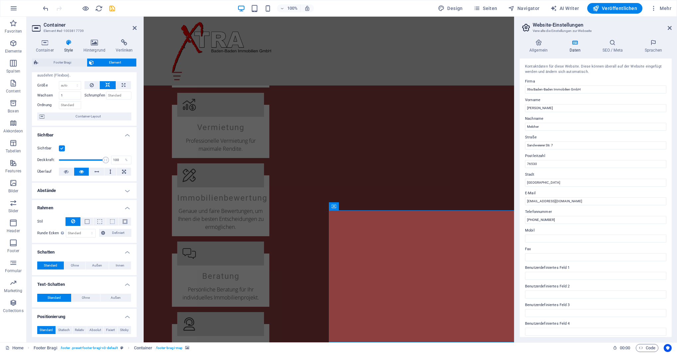
click at [62, 188] on h4 "Abstände" at bounding box center [84, 191] width 105 height 16
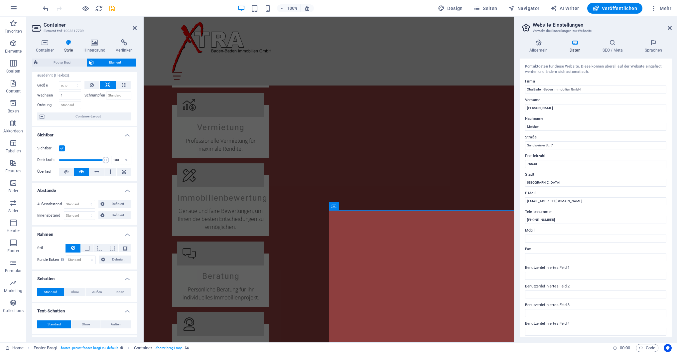
scroll to position [0, 0]
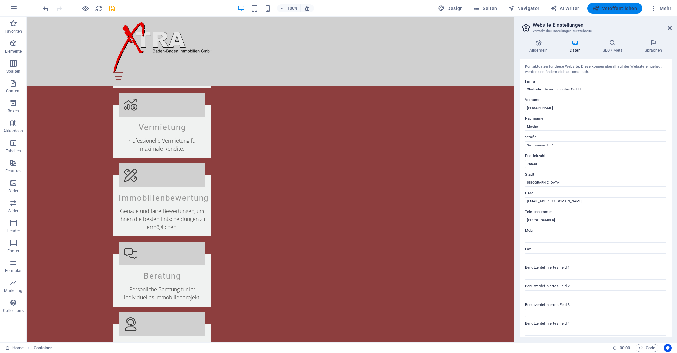
click at [618, 9] on span "Veröffentlichen" at bounding box center [615, 8] width 45 height 7
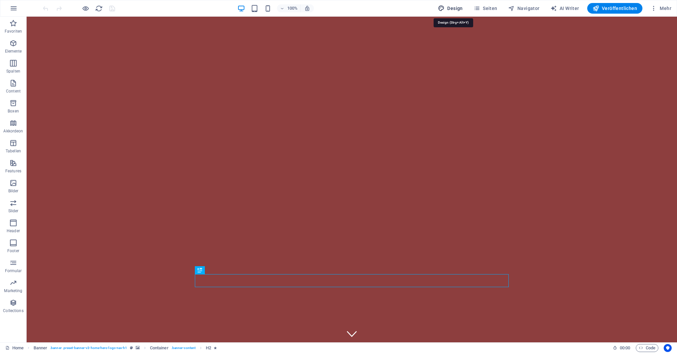
drag, startPoint x: 449, startPoint y: 7, endPoint x: 467, endPoint y: 29, distance: 28.6
click at [449, 7] on span "Design" at bounding box center [450, 8] width 25 height 7
select select "px"
select select "200"
select select "px"
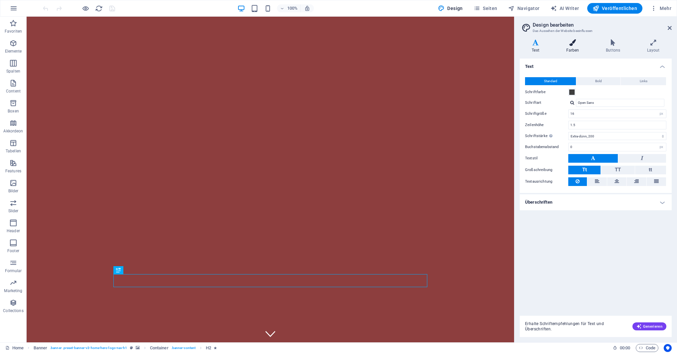
click at [577, 49] on h4 "Farben" at bounding box center [574, 46] width 40 height 14
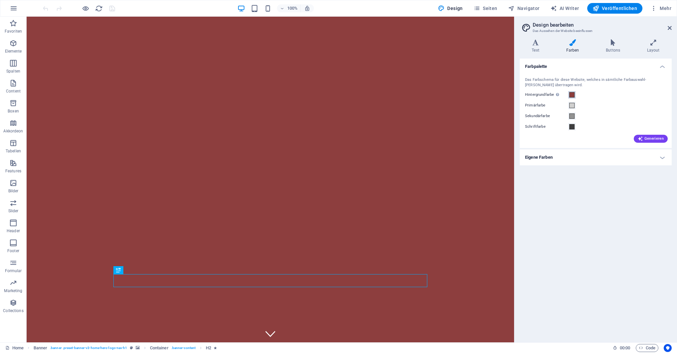
click at [572, 92] on span at bounding box center [571, 94] width 5 height 5
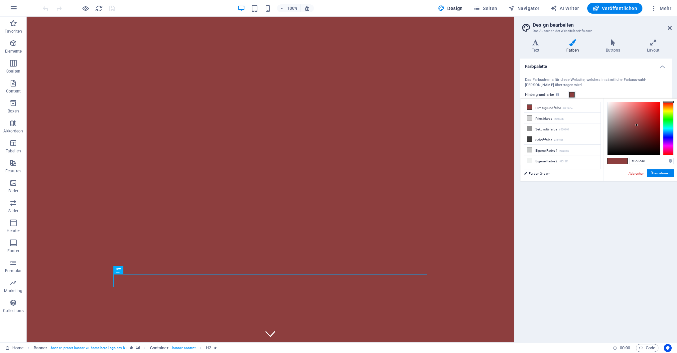
click at [572, 92] on span at bounding box center [571, 94] width 5 height 5
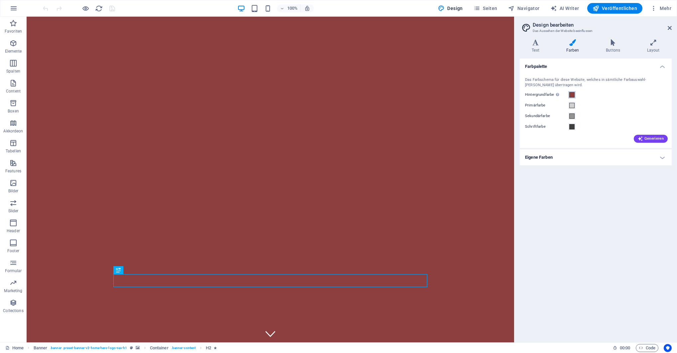
click at [572, 92] on span at bounding box center [571, 94] width 5 height 5
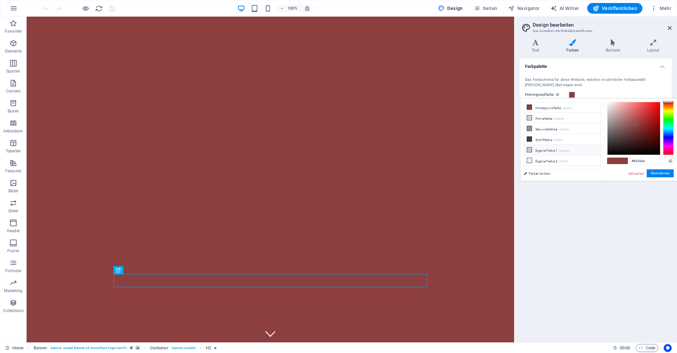
click at [539, 150] on li "Eigene Farbe 1 #cacccb" at bounding box center [562, 150] width 76 height 11
type input "#cacccb"
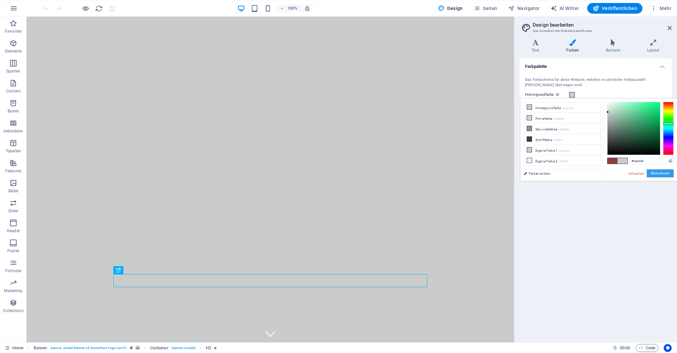
click at [661, 173] on button "Übernehmen" at bounding box center [660, 173] width 27 height 8
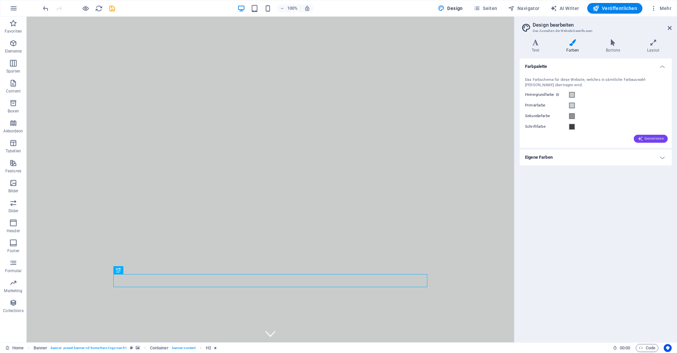
click at [651, 138] on span "Generieren" at bounding box center [651, 138] width 26 height 5
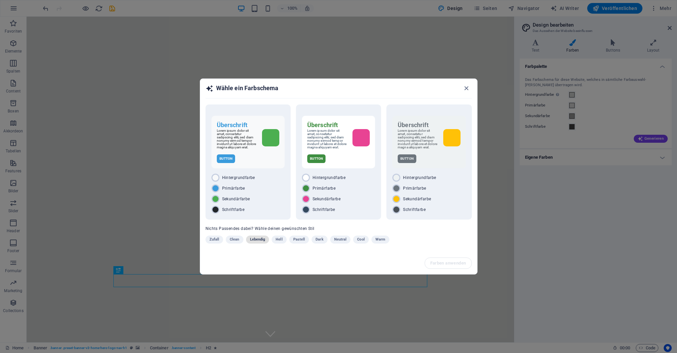
click at [257, 242] on span "Lebendig" at bounding box center [257, 239] width 15 height 8
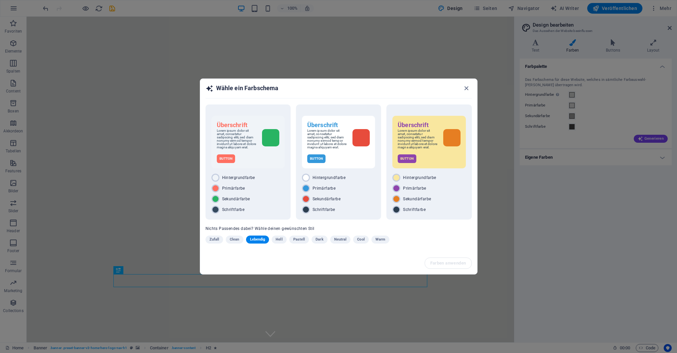
click at [296, 240] on span "Pastell" at bounding box center [299, 239] width 12 height 8
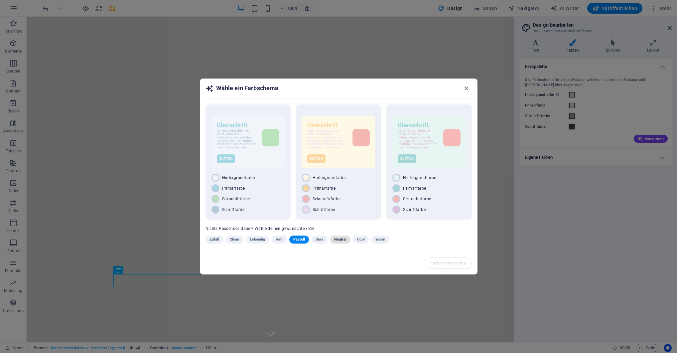
click at [340, 241] on span "Neutral" at bounding box center [340, 239] width 13 height 8
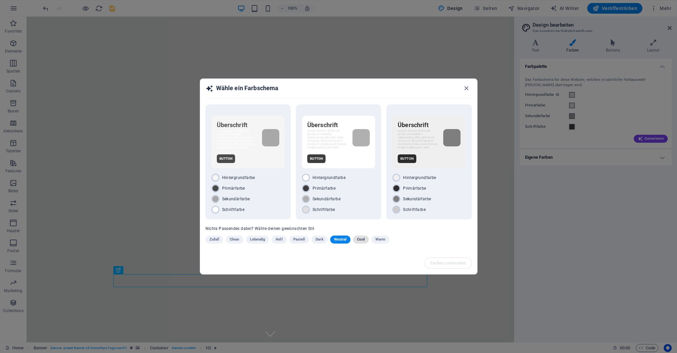
click at [362, 240] on span "Cool" at bounding box center [360, 239] width 7 height 8
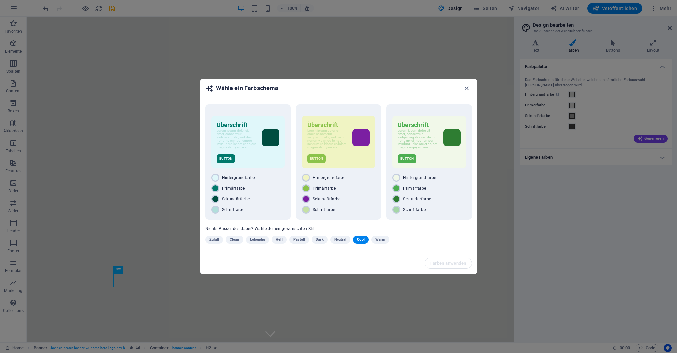
click at [383, 240] on span "Warm" at bounding box center [380, 239] width 10 height 8
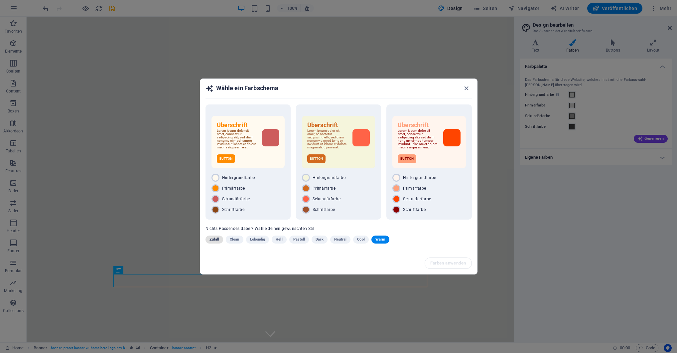
click at [214, 241] on span "Zufall" at bounding box center [215, 239] width 10 height 8
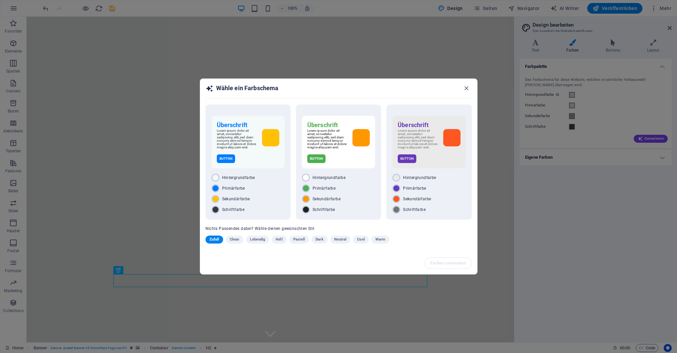
click at [237, 240] on span "Clean" at bounding box center [234, 239] width 9 height 8
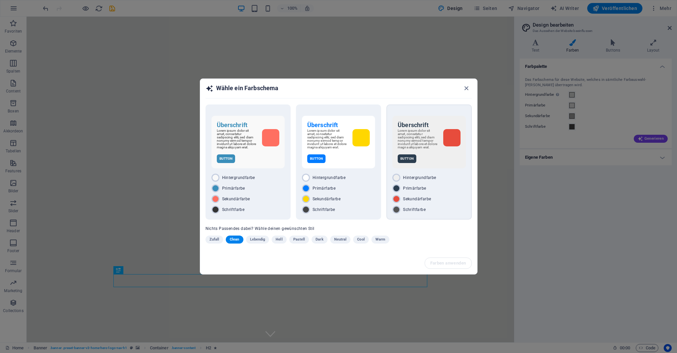
click at [420, 182] on div "Hintergrundfarbe" at bounding box center [428, 178] width 73 height 8
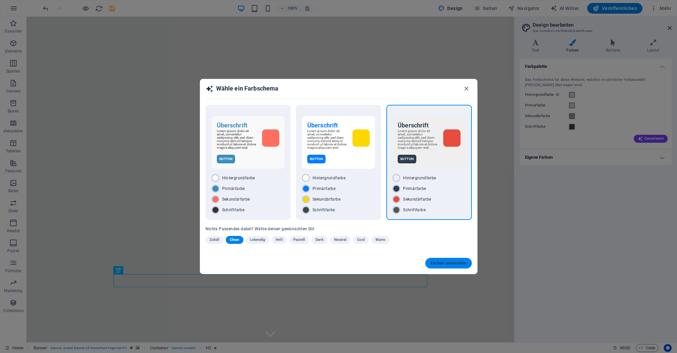
click at [447, 263] on span "Farben anwenden" at bounding box center [449, 262] width 36 height 5
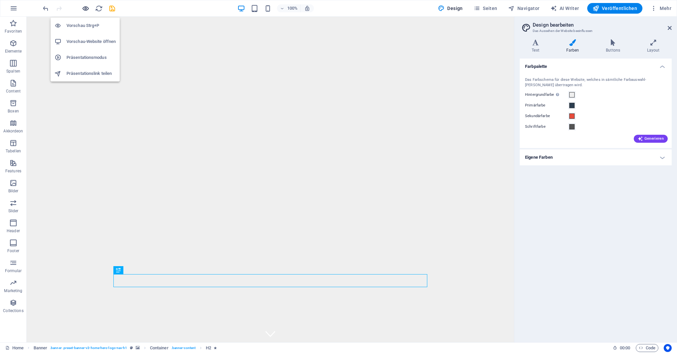
click at [87, 9] on icon "button" at bounding box center [86, 9] width 8 height 8
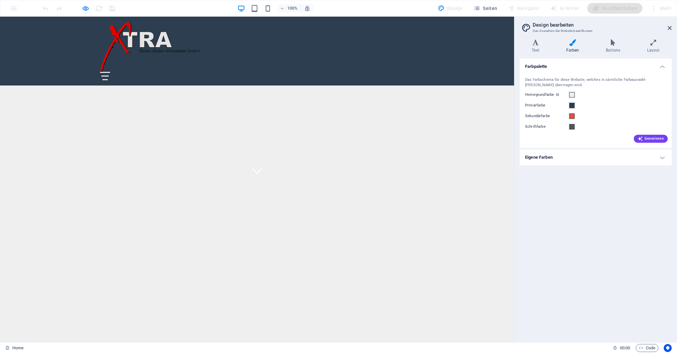
scroll to position [271, 0]
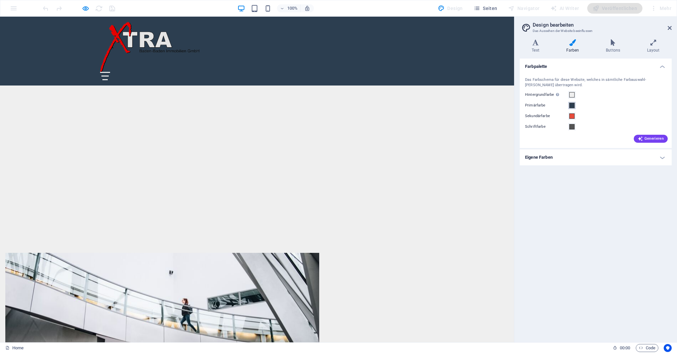
click at [572, 105] on span at bounding box center [571, 105] width 5 height 5
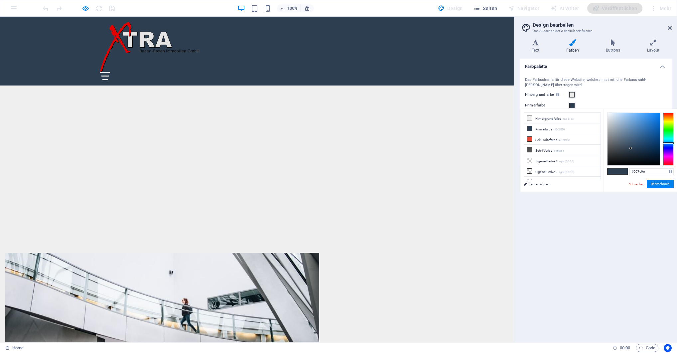
click at [628, 133] on div at bounding box center [634, 139] width 53 height 53
click at [625, 125] on div at bounding box center [634, 139] width 53 height 53
type input "#81a1c1"
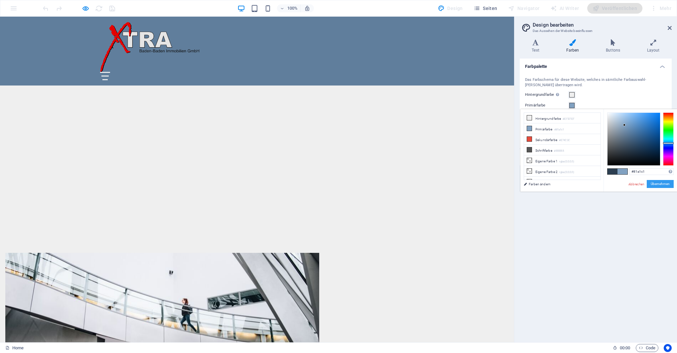
click at [666, 183] on button "Übernehmen" at bounding box center [660, 184] width 27 height 8
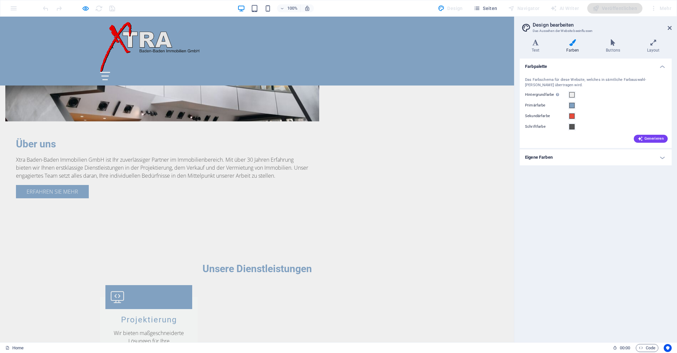
scroll to position [577, 0]
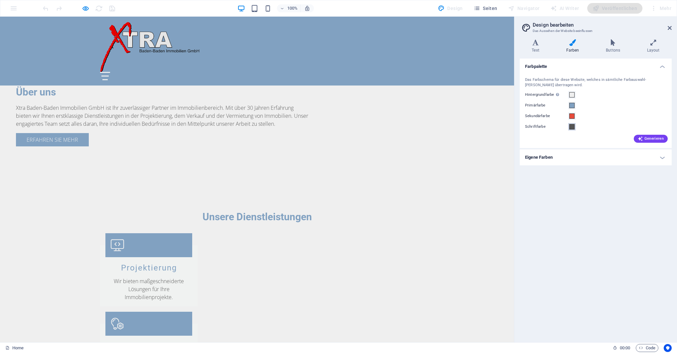
click at [572, 126] on span at bounding box center [571, 126] width 5 height 5
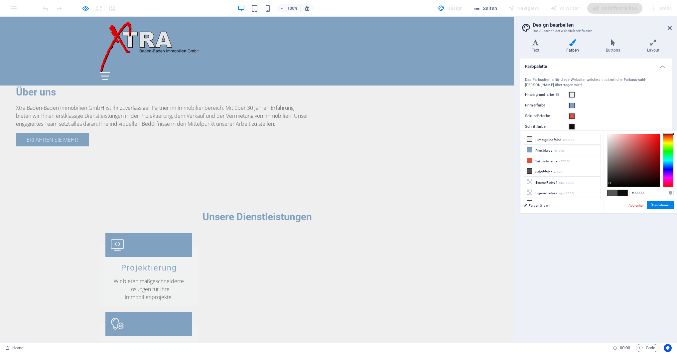
click at [610, 190] on div "#000000 Unterstützte Formate: #0852ed rgb(8, 82, 237) rgba(8, 82, 237, 90%) hsv…" at bounding box center [641, 219] width 74 height 179
drag, startPoint x: 609, startPoint y: 186, endPoint x: 603, endPoint y: 185, distance: 6.7
click at [603, 185] on div "less Hintergrundfarbe #EFEFEF Primärfarbe #81a1c1 Sekundärfarbe #E74C3C Schrift…" at bounding box center [598, 171] width 157 height 82
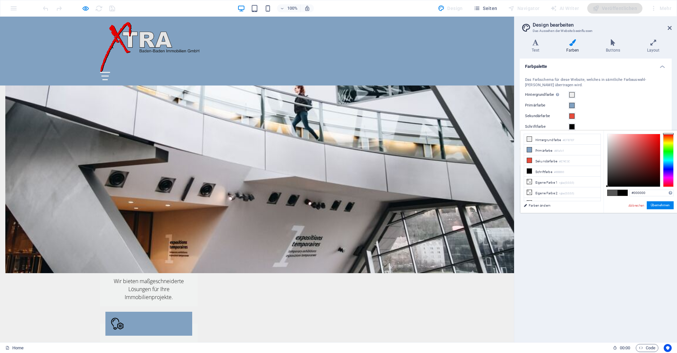
type input "#040404"
click at [655, 206] on button "Übernehmen" at bounding box center [660, 205] width 27 height 8
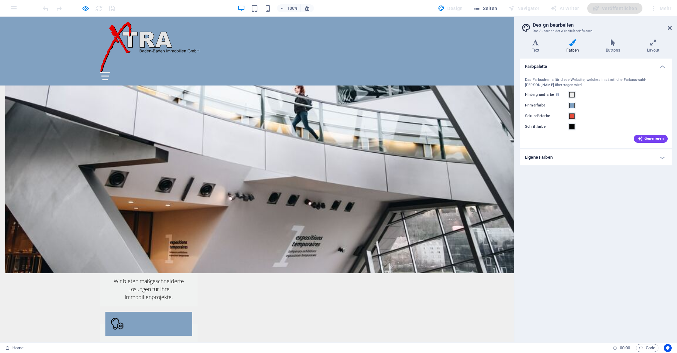
click at [534, 158] on h4 "Eigene Farben" at bounding box center [596, 157] width 152 height 16
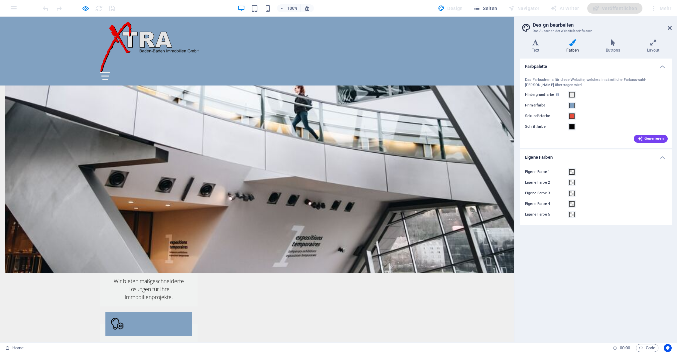
click at [534, 158] on h4 "Eigene Farben" at bounding box center [596, 155] width 152 height 12
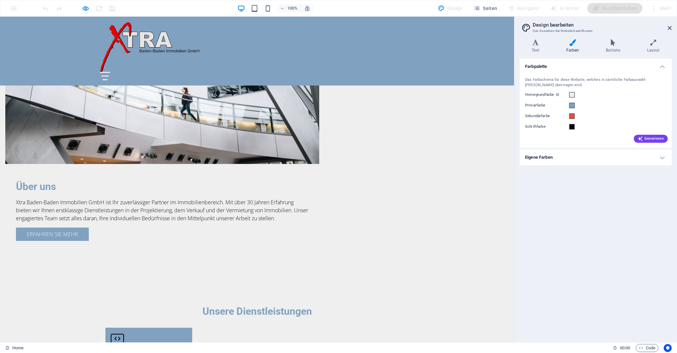
scroll to position [441, 0]
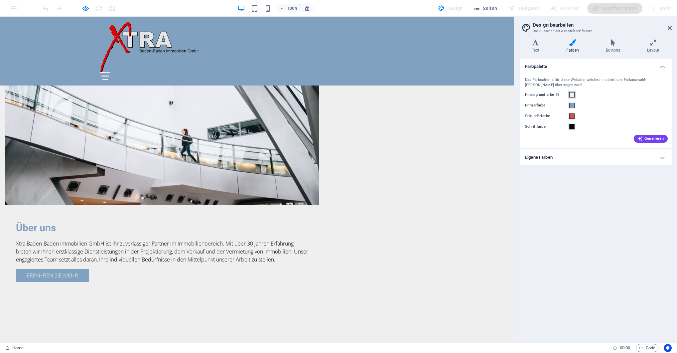
click at [573, 95] on span at bounding box center [571, 94] width 5 height 5
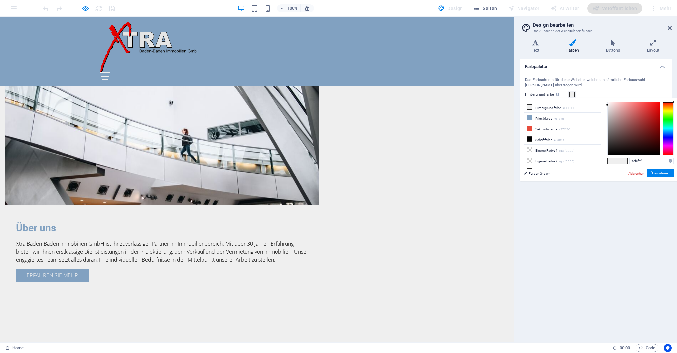
click at [578, 87] on div "Das Farbschema für diese Website, welches in sämtliche Farbauswahl-Felder übert…" at bounding box center [595, 82] width 141 height 11
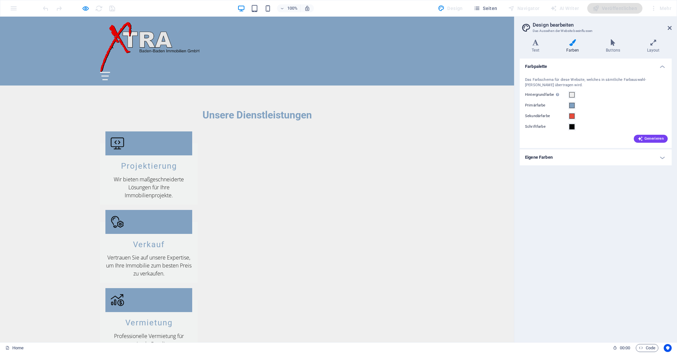
scroll to position [820, 0]
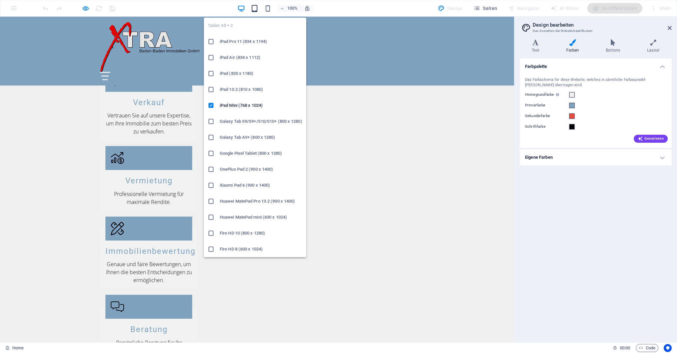
click at [257, 8] on icon "button" at bounding box center [255, 9] width 8 height 8
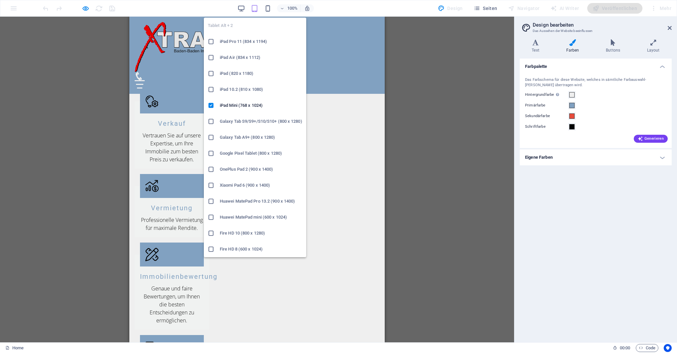
scroll to position [844, 0]
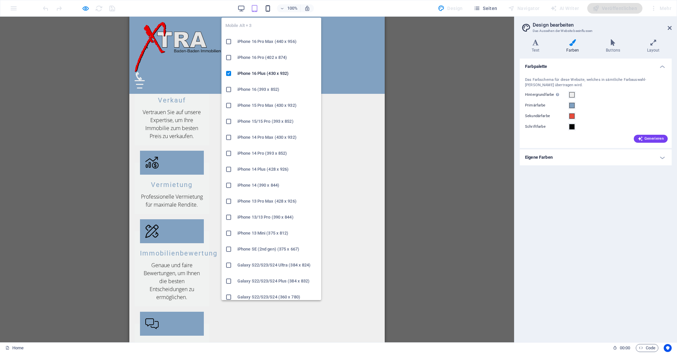
click at [268, 10] on icon "button" at bounding box center [268, 9] width 8 height 8
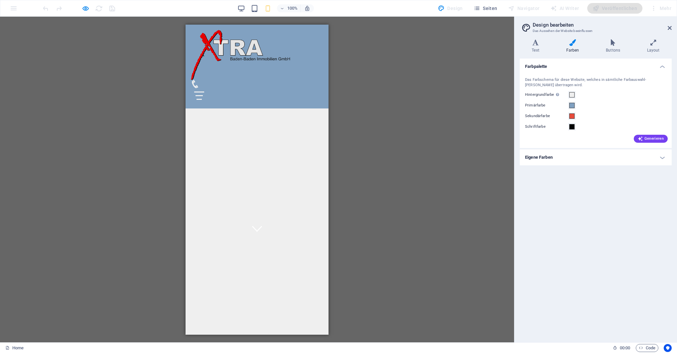
scroll to position [0, 0]
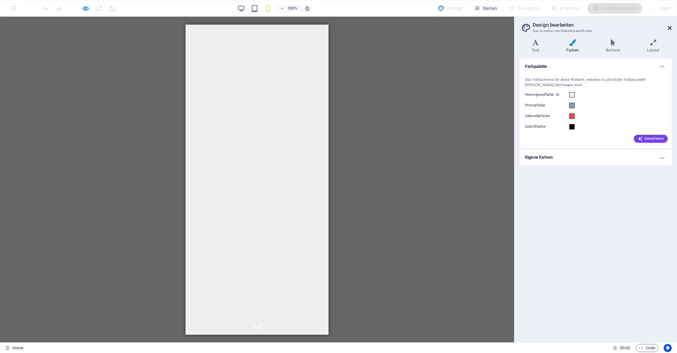
click at [670, 30] on icon at bounding box center [670, 27] width 4 height 5
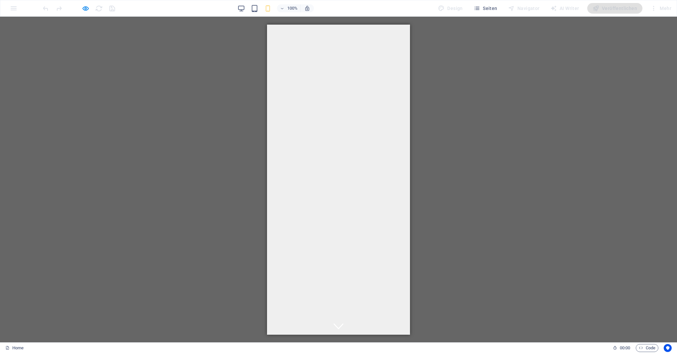
click at [667, 9] on div "Mehr" at bounding box center [661, 8] width 26 height 11
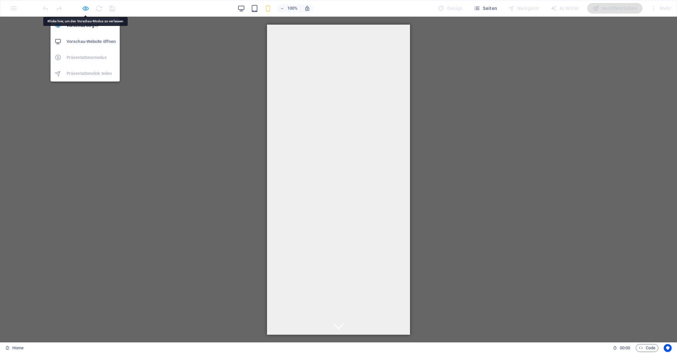
click at [86, 11] on icon "button" at bounding box center [86, 9] width 8 height 8
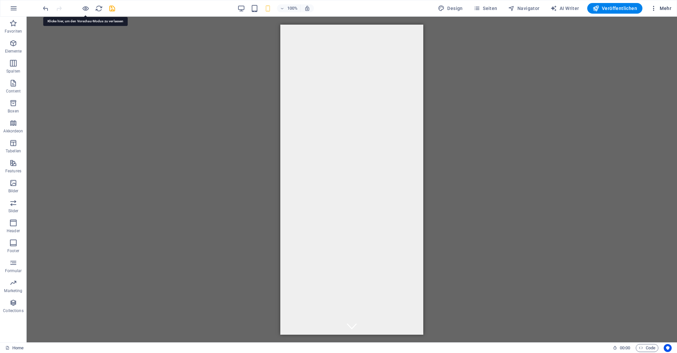
click at [663, 8] on span "Mehr" at bounding box center [661, 8] width 21 height 7
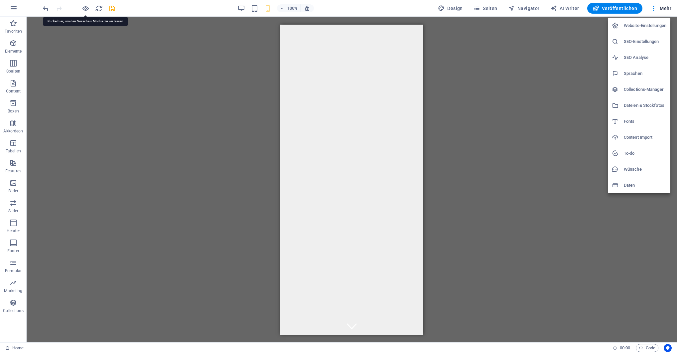
click at [639, 24] on h6 "Website-Einstellungen" at bounding box center [645, 26] width 43 height 8
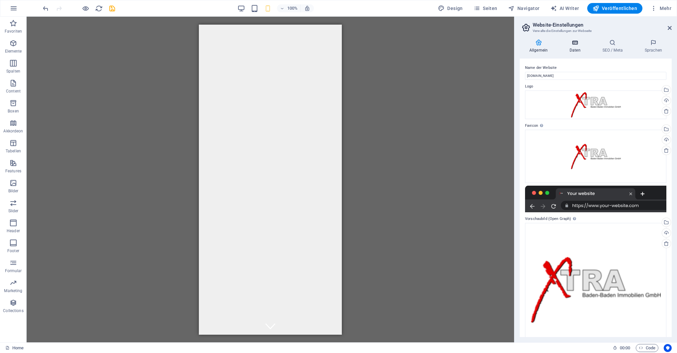
click at [573, 45] on icon at bounding box center [575, 42] width 30 height 7
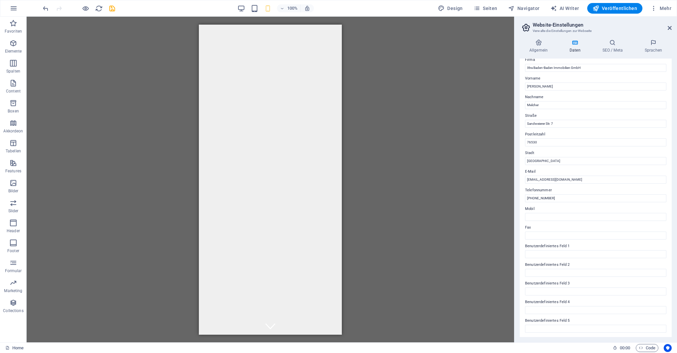
scroll to position [41, 0]
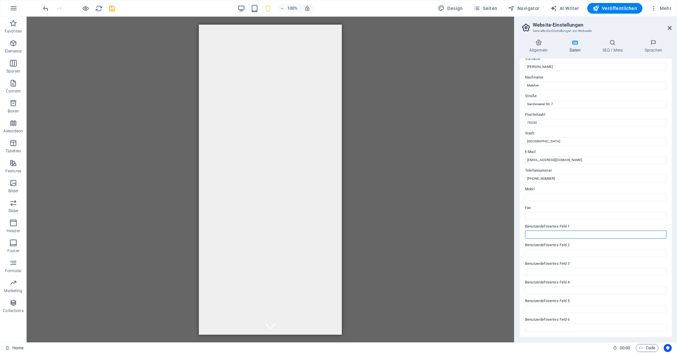
click at [568, 233] on input "Benutzerdefiniertes Feld 1" at bounding box center [595, 234] width 141 height 8
paste input "HRB Mannheim 714774"
type input "HRB Mannheim 714774"
click at [557, 253] on input "Benutzerdefiniertes Feld 2" at bounding box center [595, 253] width 141 height 8
paste input "Geschäftsführung: Lothar Melcher"
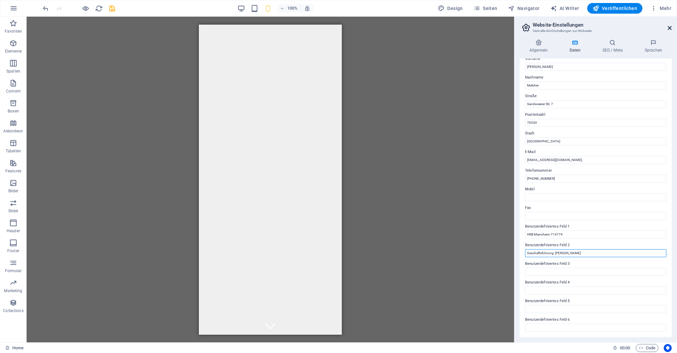
type input "Geschäftsführung: Lothar Melcher"
click at [669, 26] on icon at bounding box center [670, 27] width 4 height 5
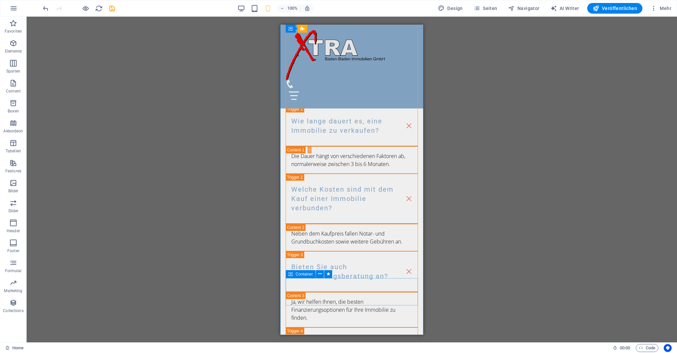
scroll to position [1397, 0]
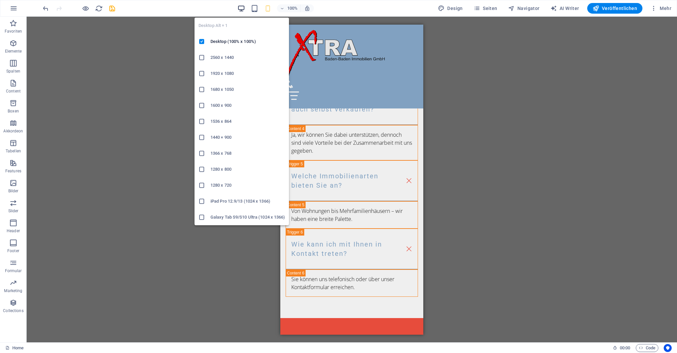
click at [241, 10] on icon "button" at bounding box center [241, 9] width 8 height 8
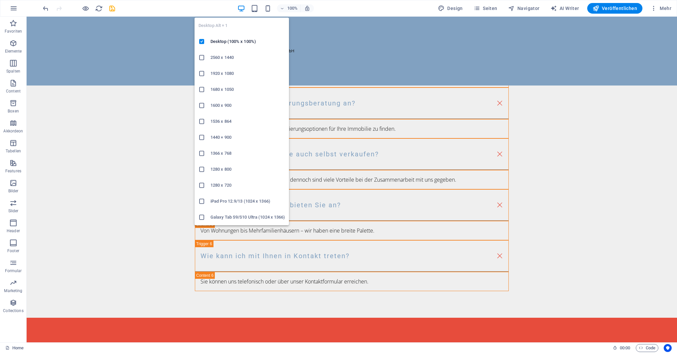
scroll to position [922, 0]
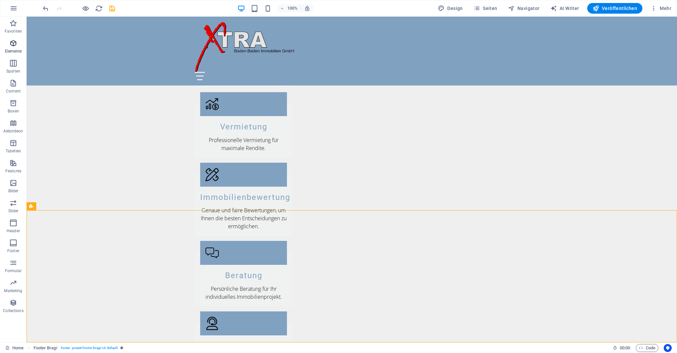
click at [18, 44] on span "Elemente" at bounding box center [13, 47] width 27 height 16
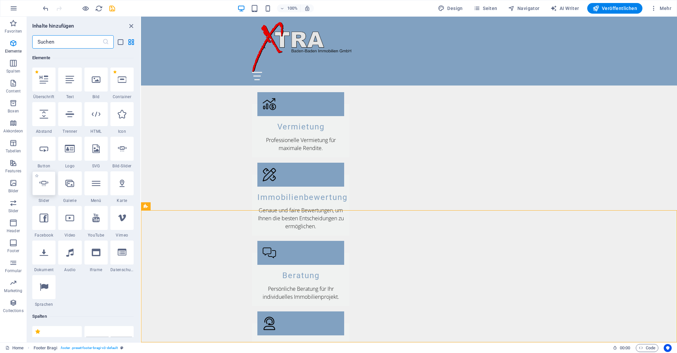
scroll to position [71, 0]
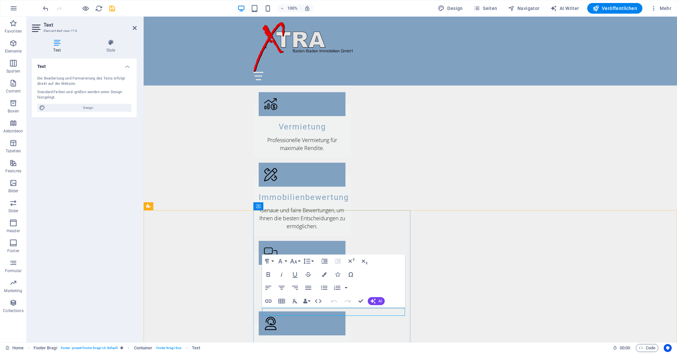
drag, startPoint x: 287, startPoint y: 311, endPoint x: 253, endPoint y: 309, distance: 34.6
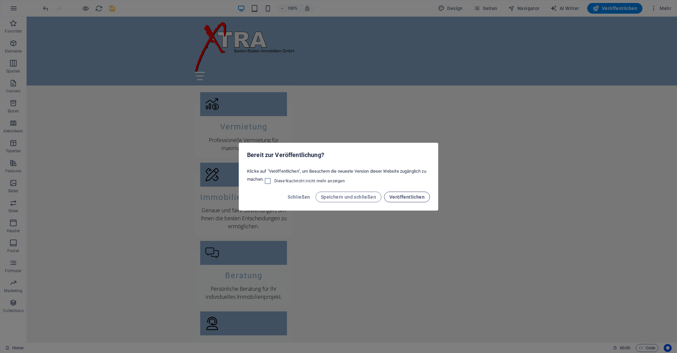
click at [410, 197] on span "Veröffentlichen" at bounding box center [406, 196] width 35 height 5
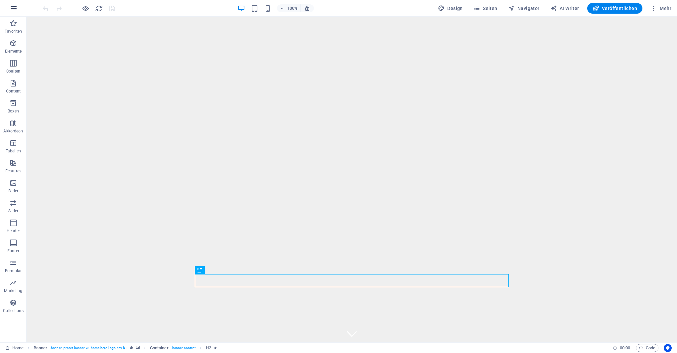
click at [13, 6] on icon "button" at bounding box center [14, 8] width 8 height 8
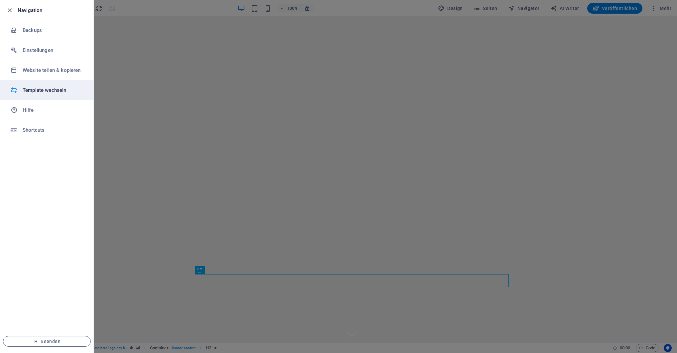
click at [34, 90] on h6 "Template wechseln" at bounding box center [54, 90] width 62 height 8
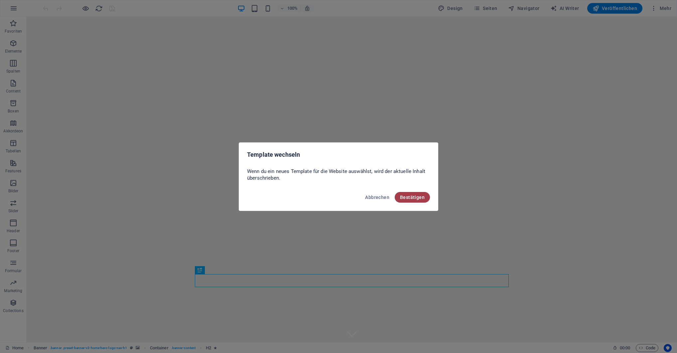
click at [409, 196] on span "Bestätigen" at bounding box center [412, 197] width 25 height 5
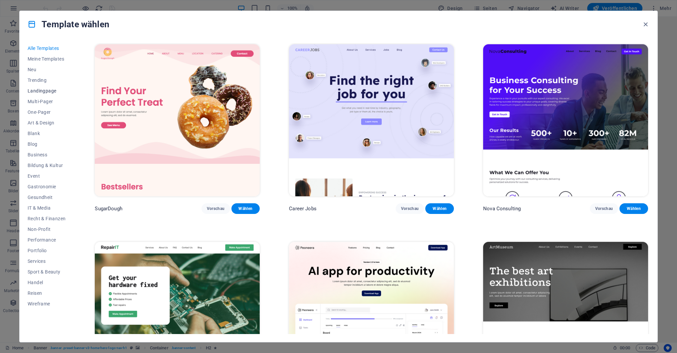
click at [36, 90] on span "Landingpage" at bounding box center [47, 90] width 38 height 5
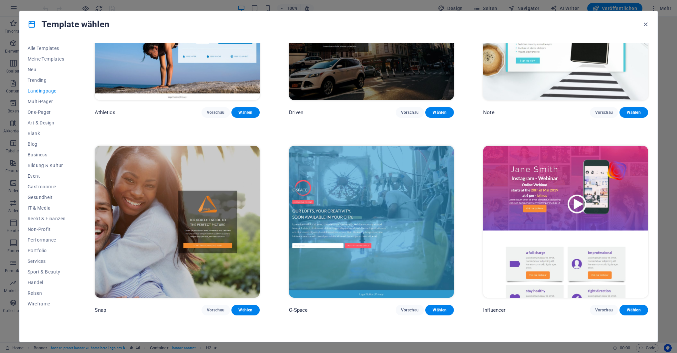
scroll to position [539, 0]
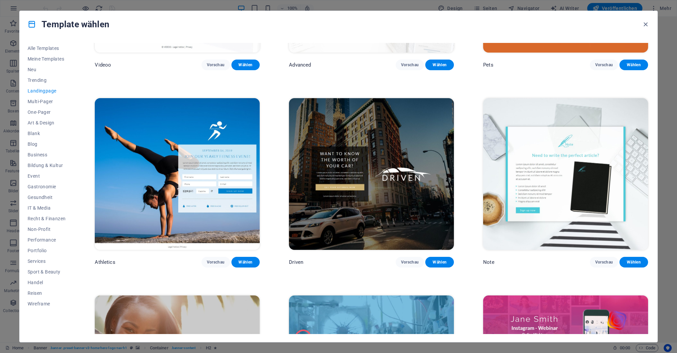
click at [384, 130] on img at bounding box center [371, 174] width 165 height 152
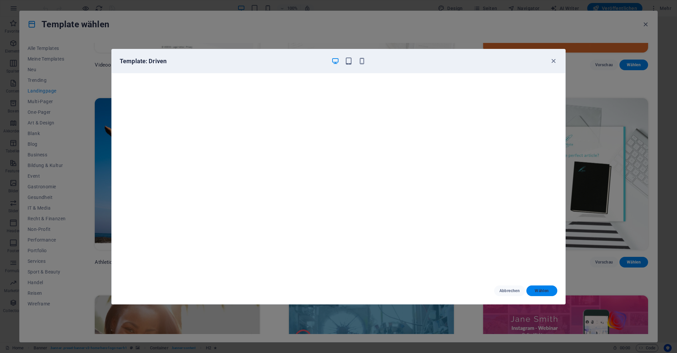
click at [539, 286] on button "Wählen" at bounding box center [541, 290] width 31 height 11
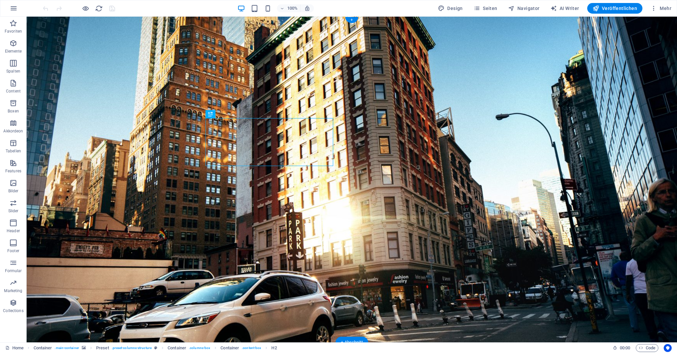
click at [596, 61] on figure at bounding box center [352, 180] width 651 height 326
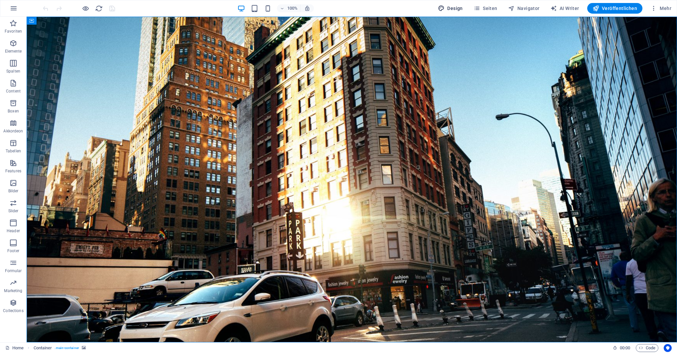
click at [453, 10] on span "Design" at bounding box center [450, 8] width 25 height 7
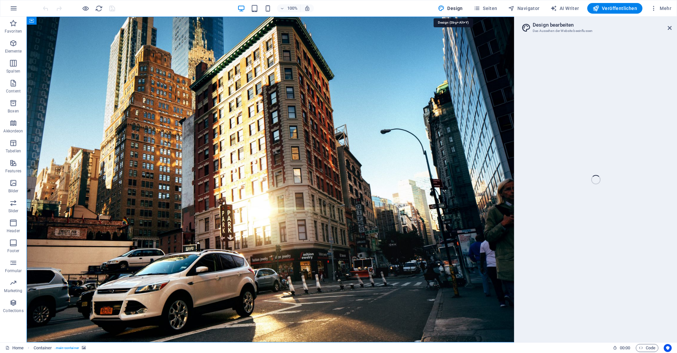
select select "px"
select select "300"
select select "px"
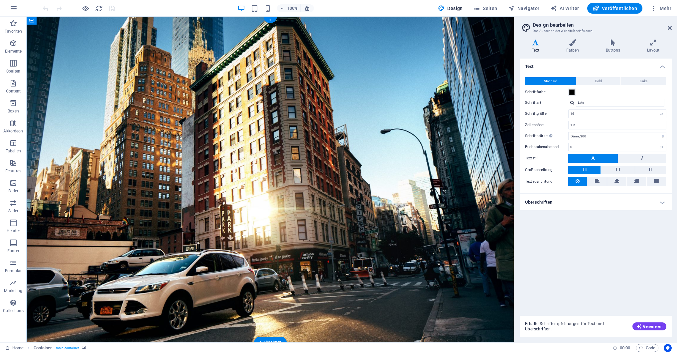
click at [398, 26] on figure at bounding box center [271, 180] width 488 height 326
click at [479, 52] on figure at bounding box center [271, 180] width 488 height 326
click at [272, 20] on div "+" at bounding box center [270, 20] width 13 height 6
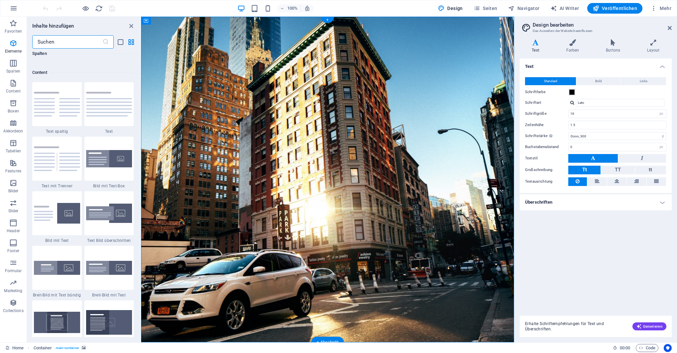
scroll to position [1164, 0]
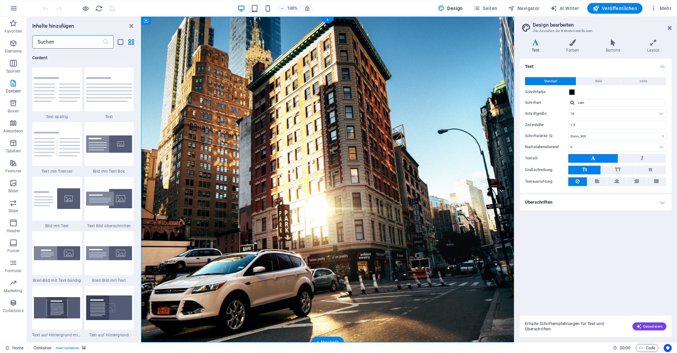
click at [380, 40] on figure at bounding box center [327, 180] width 373 height 326
click at [669, 27] on icon at bounding box center [670, 27] width 4 height 5
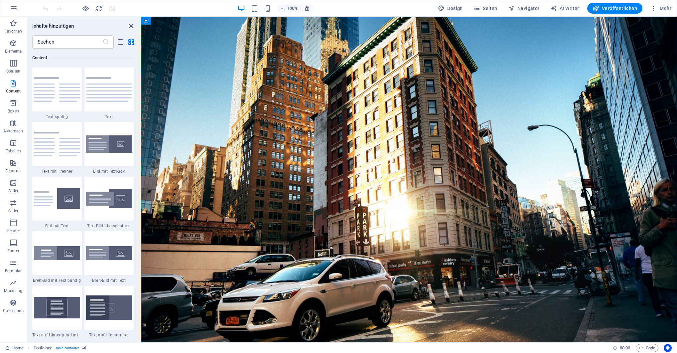
click at [129, 24] on icon "close panel" at bounding box center [131, 26] width 8 height 8
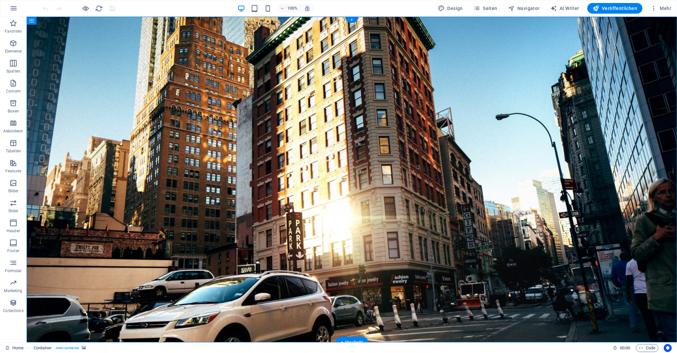
click at [236, 45] on figure at bounding box center [352, 180] width 651 height 326
select select "%"
select select "vh"
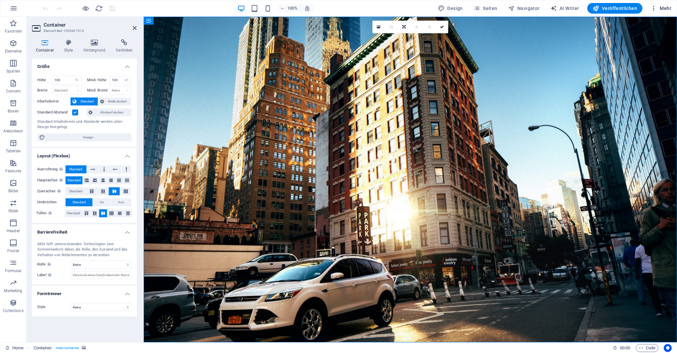
click at [666, 7] on span "Mehr" at bounding box center [661, 8] width 21 height 7
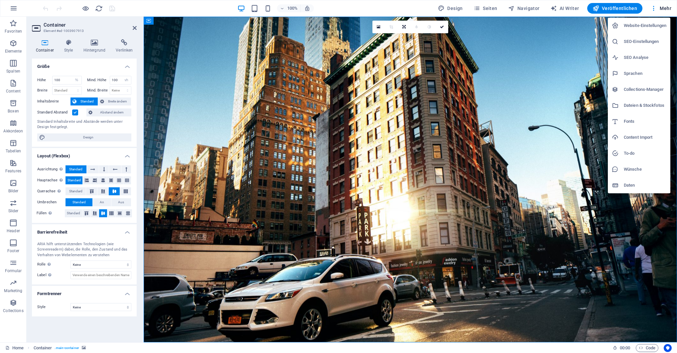
click at [650, 23] on h6 "Website-Einstellungen" at bounding box center [645, 26] width 43 height 8
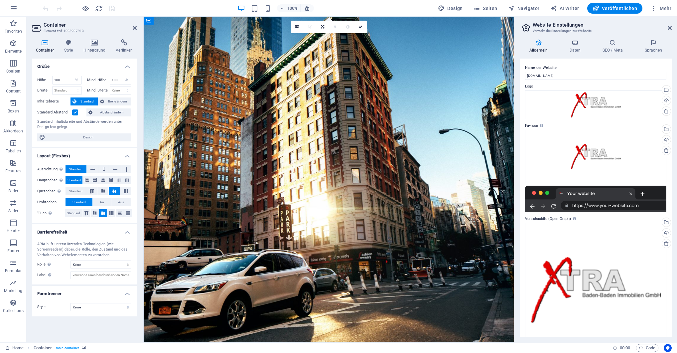
click at [441, 75] on figure at bounding box center [329, 180] width 370 height 326
click at [456, 9] on span "Design" at bounding box center [450, 8] width 25 height 7
select select "px"
select select "300"
select select "px"
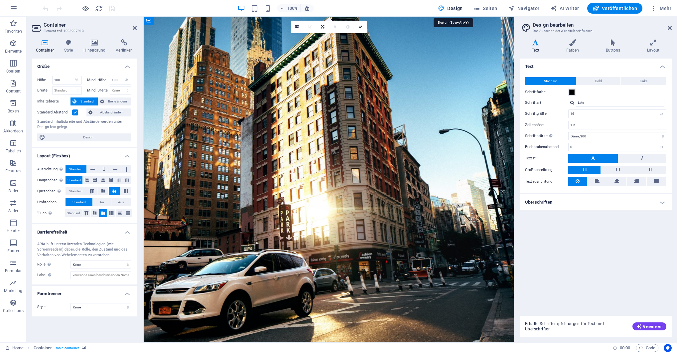
click at [456, 9] on span "Design" at bounding box center [450, 8] width 25 height 7
click at [220, 50] on figure at bounding box center [329, 180] width 370 height 326
click at [133, 27] on icon at bounding box center [135, 27] width 4 height 5
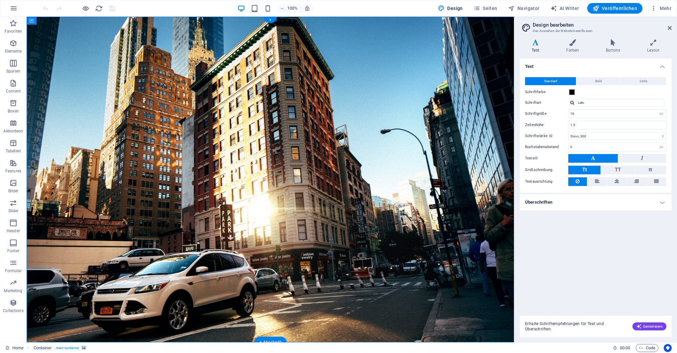
click at [168, 55] on figure at bounding box center [271, 180] width 488 height 326
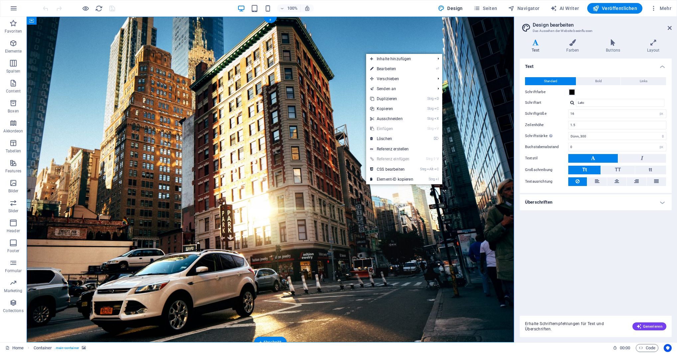
click at [363, 35] on figure at bounding box center [271, 180] width 488 height 326
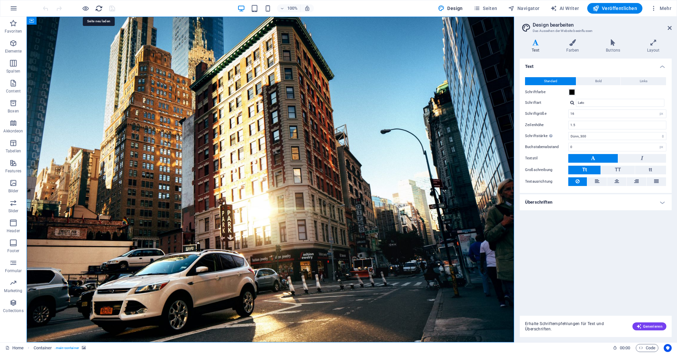
click at [97, 9] on icon "reload" at bounding box center [99, 9] width 8 height 8
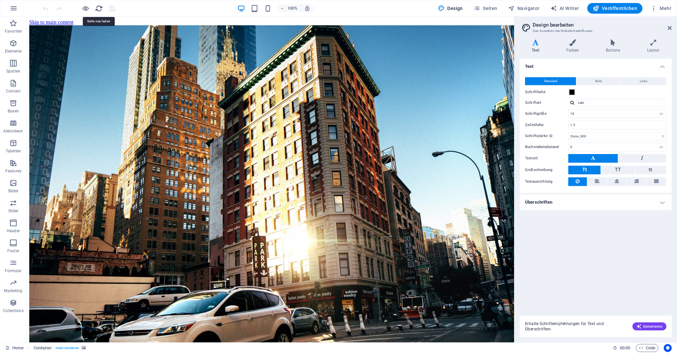
scroll to position [0, 0]
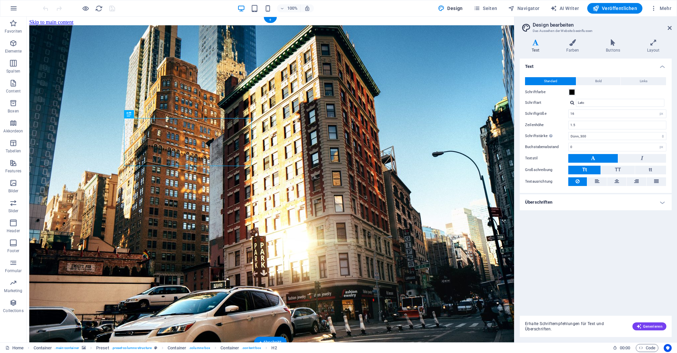
click at [214, 70] on figure at bounding box center [270, 208] width 482 height 367
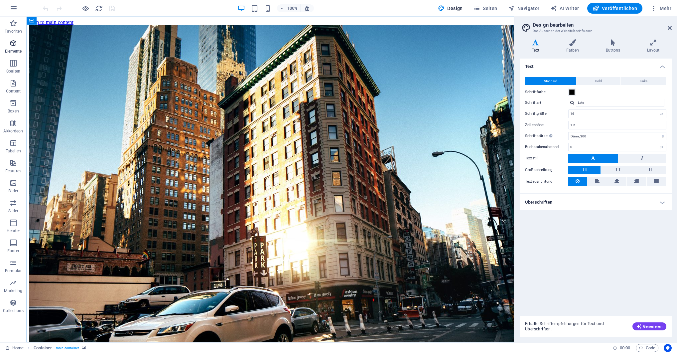
click at [15, 43] on icon "button" at bounding box center [13, 43] width 8 height 8
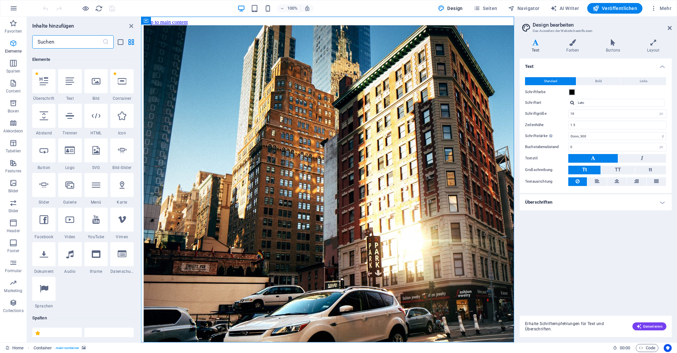
scroll to position [71, 0]
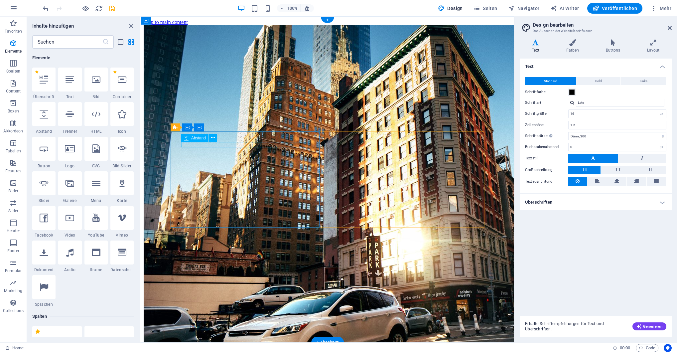
click at [292, 351] on div at bounding box center [328, 353] width 368 height 5
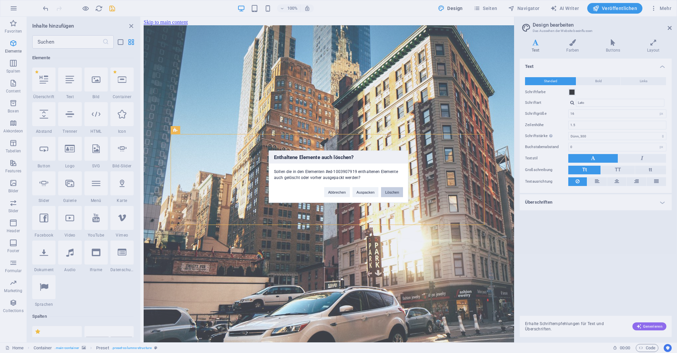
click at [389, 192] on button "Löschen" at bounding box center [392, 192] width 22 height 10
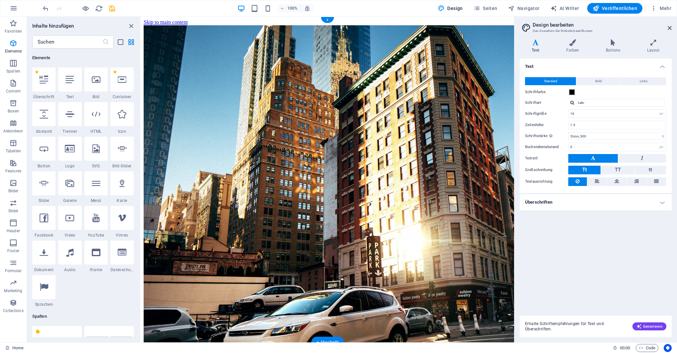
click at [232, 152] on figure at bounding box center [328, 208] width 368 height 367
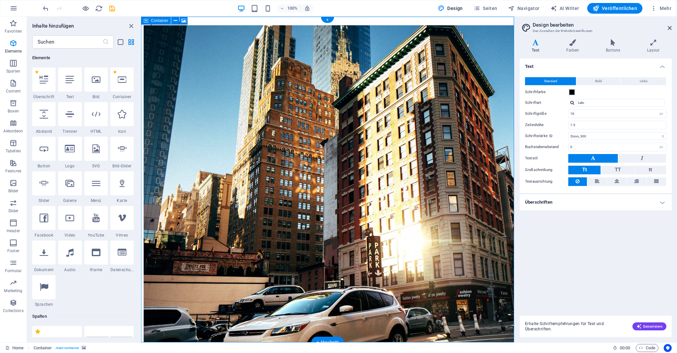
click at [272, 65] on figure at bounding box center [328, 208] width 368 height 367
click at [362, 45] on figure at bounding box center [328, 208] width 368 height 367
click at [148, 21] on icon at bounding box center [146, 21] width 5 height 8
click at [184, 21] on icon at bounding box center [183, 20] width 5 height 7
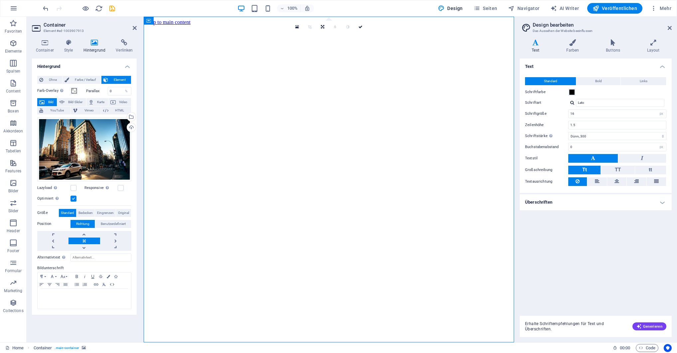
click at [365, 25] on figure at bounding box center [328, 25] width 365 height 0
click at [669, 29] on icon at bounding box center [670, 27] width 4 height 5
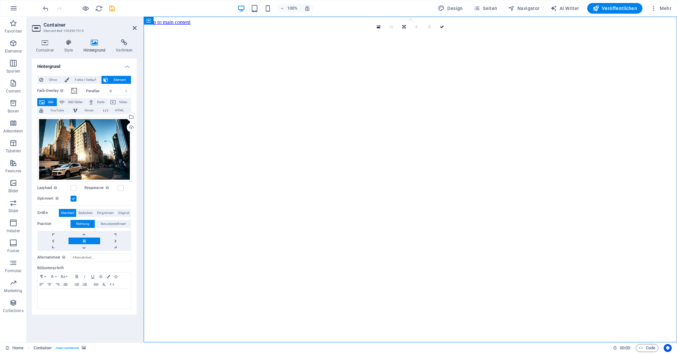
click at [563, 25] on figure at bounding box center [410, 25] width 528 height 0
click at [380, 26] on icon at bounding box center [379, 27] width 4 height 5
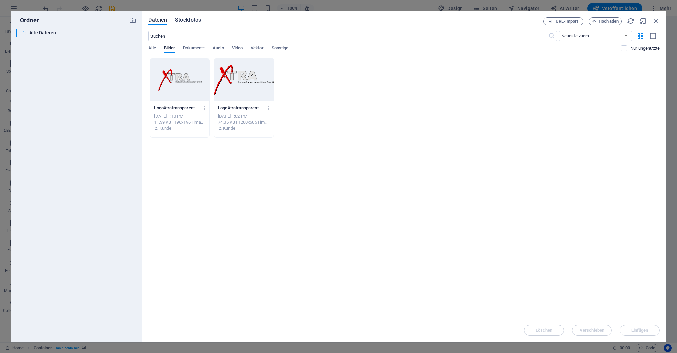
click at [194, 22] on span "Stockfotos" at bounding box center [188, 20] width 26 height 8
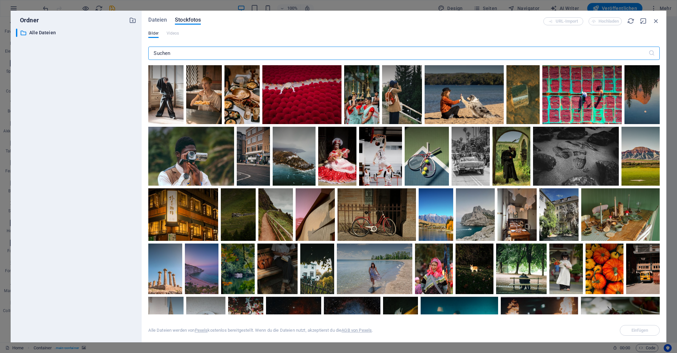
click at [212, 52] on input "text" at bounding box center [398, 53] width 500 height 13
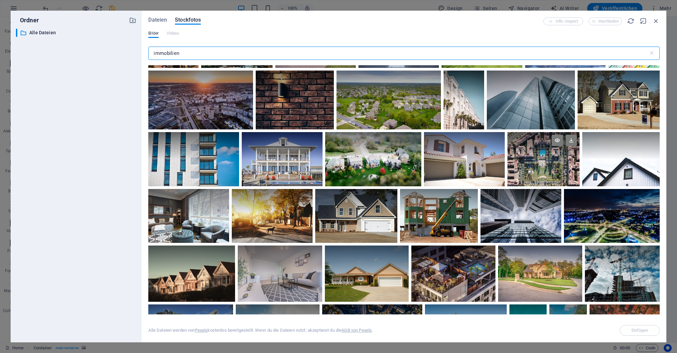
scroll to position [269, 0]
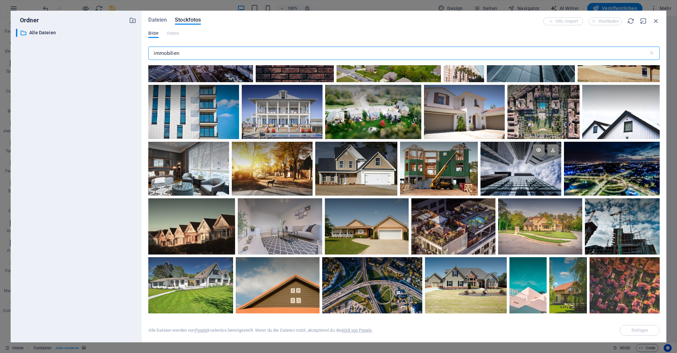
type input "immobilien"
click at [525, 176] on div at bounding box center [521, 169] width 81 height 54
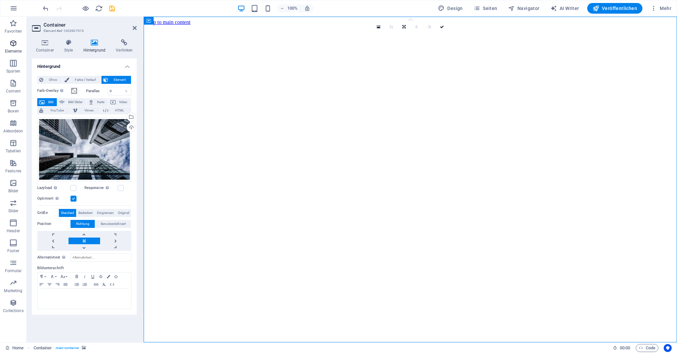
click at [11, 44] on icon "button" at bounding box center [13, 43] width 8 height 8
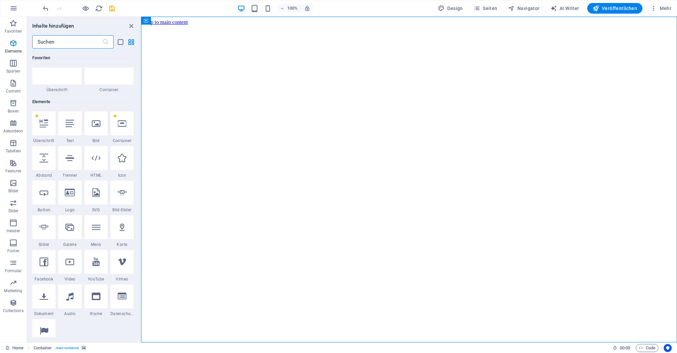
scroll to position [71, 0]
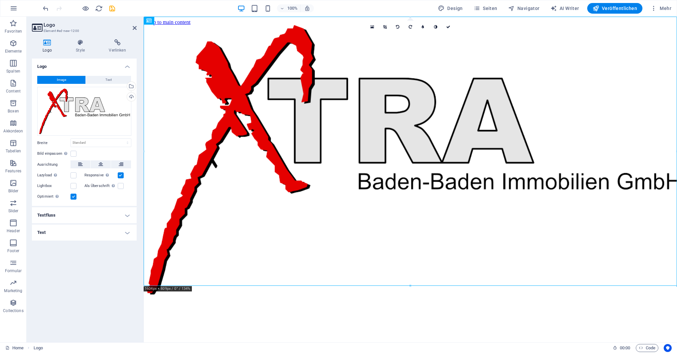
click at [41, 8] on div "100% Design Seiten Navigator AI Writer Veröffentlichen Mehr" at bounding box center [338, 8] width 676 height 16
click at [44, 9] on icon "undo" at bounding box center [46, 9] width 8 height 8
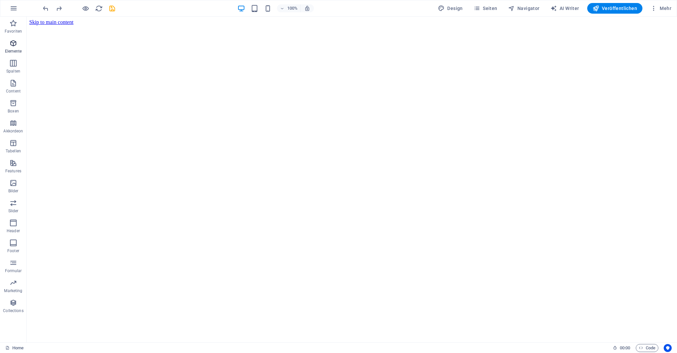
click at [13, 43] on icon "button" at bounding box center [13, 43] width 8 height 8
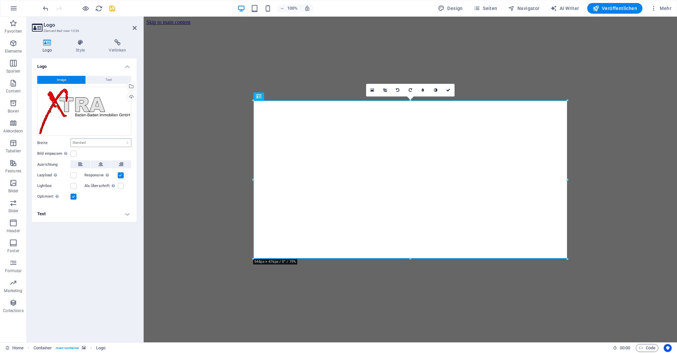
click at [71, 139] on select "Standard auto px rem % em vh vw" at bounding box center [101, 143] width 60 height 8
click at [267, 25] on figure at bounding box center [410, 25] width 528 height 0
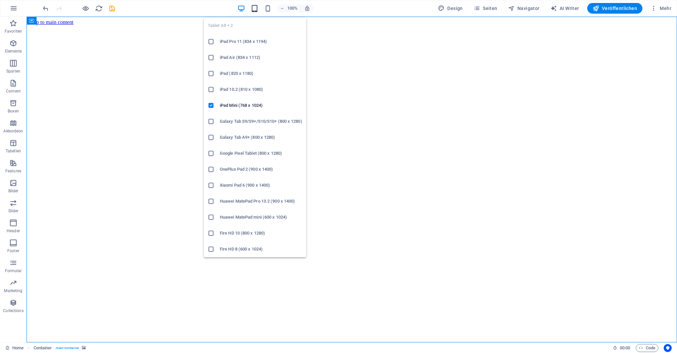
click at [257, 8] on icon "button" at bounding box center [255, 9] width 8 height 8
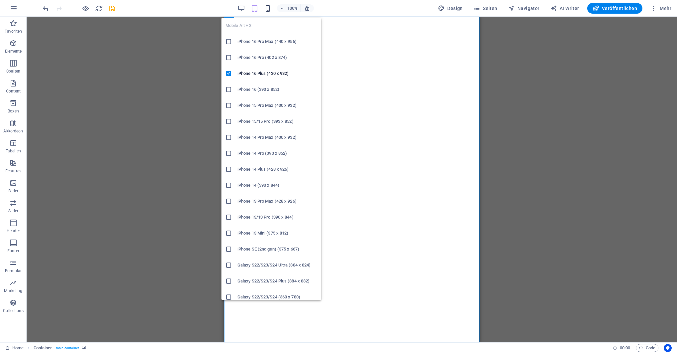
click at [270, 7] on icon "button" at bounding box center [268, 9] width 8 height 8
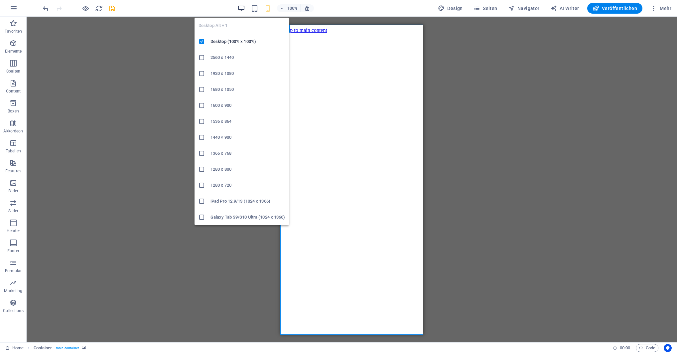
click at [242, 8] on icon "button" at bounding box center [241, 9] width 8 height 8
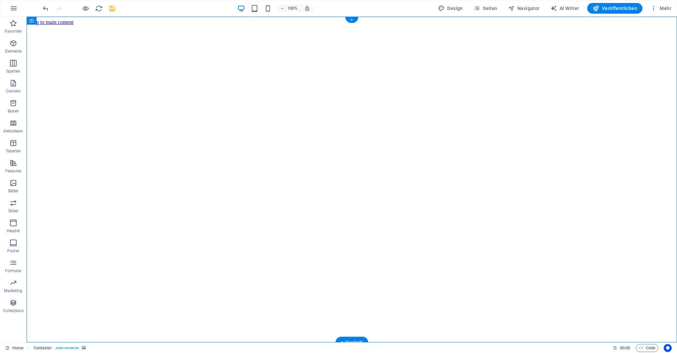
click at [273, 25] on figure at bounding box center [351, 25] width 645 height 0
click at [262, 25] on figure at bounding box center [351, 25] width 645 height 0
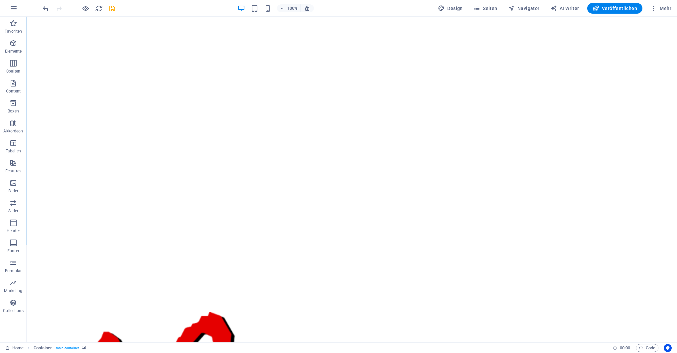
scroll to position [102, 0]
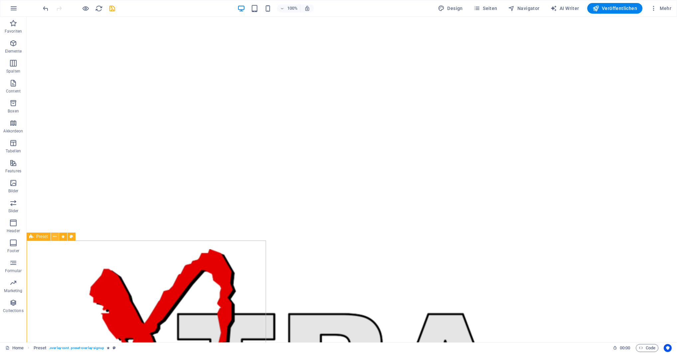
click at [56, 237] on icon at bounding box center [55, 236] width 4 height 7
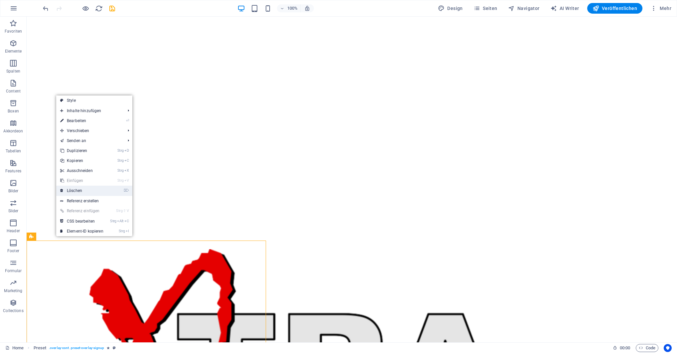
click at [76, 189] on link "⌦ Löschen" at bounding box center [81, 191] width 51 height 10
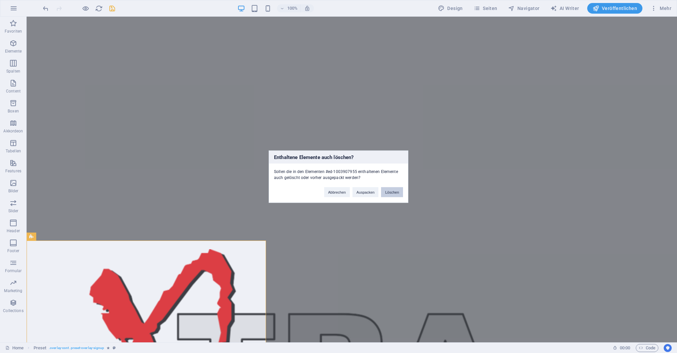
click at [388, 192] on button "Löschen" at bounding box center [392, 192] width 22 height 10
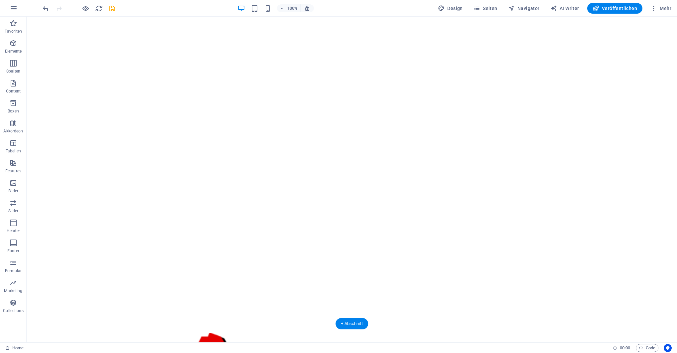
scroll to position [19, 0]
click at [219, 327] on icon at bounding box center [220, 325] width 4 height 7
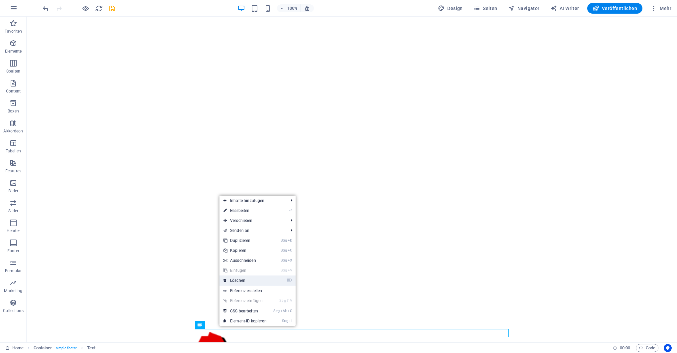
click at [244, 280] on link "⌦ Löschen" at bounding box center [245, 280] width 51 height 10
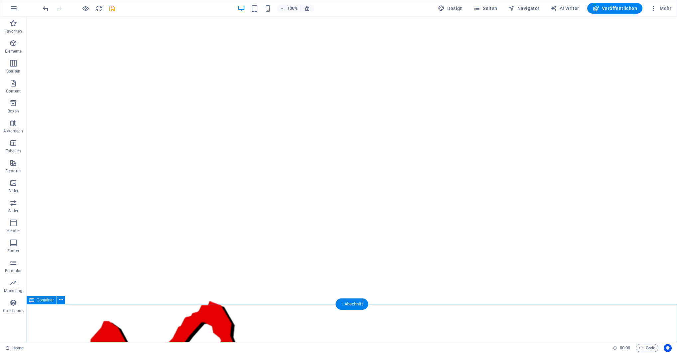
scroll to position [58, 0]
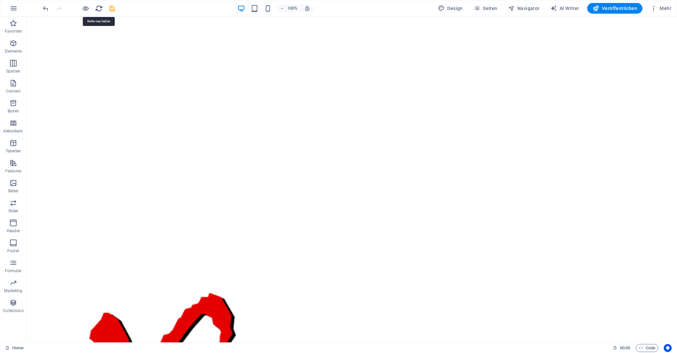
click at [97, 7] on icon "reload" at bounding box center [99, 9] width 8 height 8
click at [86, 8] on icon "button" at bounding box center [86, 9] width 8 height 8
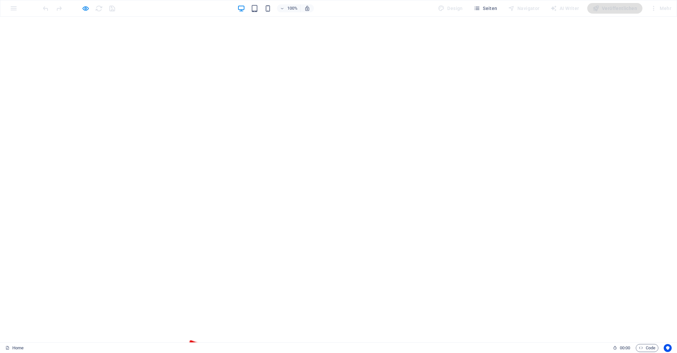
scroll to position [0, 0]
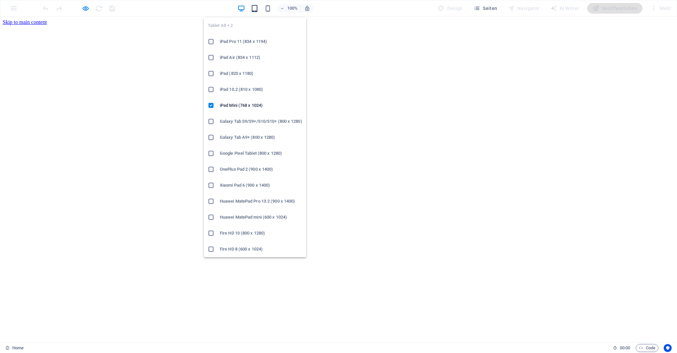
click at [255, 10] on icon "button" at bounding box center [255, 9] width 8 height 8
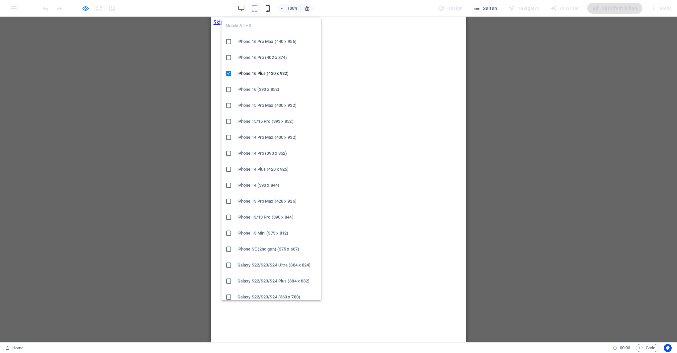
click at [269, 7] on icon "button" at bounding box center [268, 9] width 8 height 8
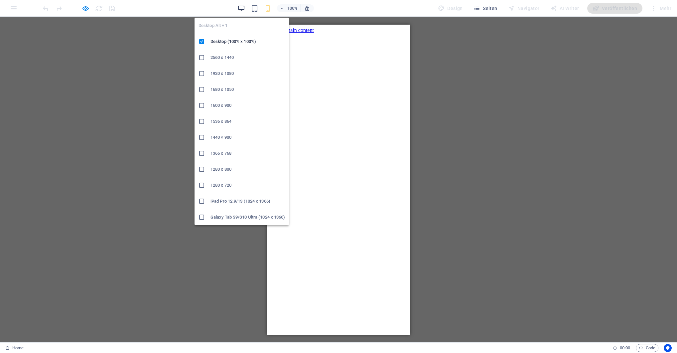
click at [243, 9] on icon "button" at bounding box center [241, 9] width 8 height 8
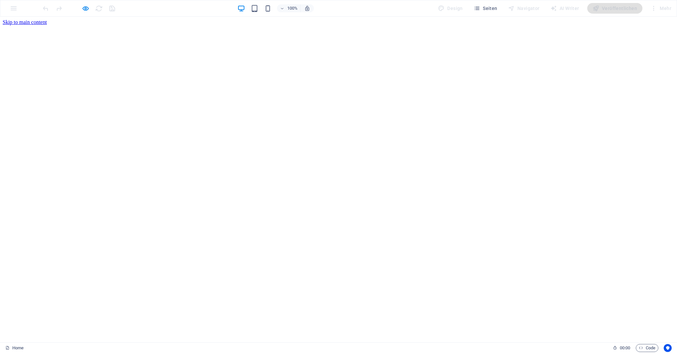
click at [87, 7] on icon "button" at bounding box center [86, 9] width 8 height 8
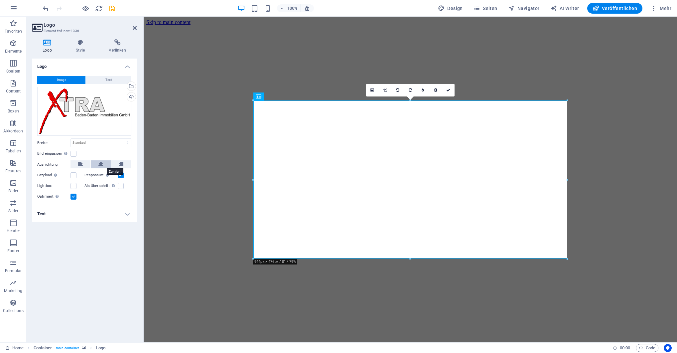
click at [97, 162] on button at bounding box center [101, 164] width 20 height 8
click at [71, 139] on select "Standard auto px rem % em vh vw" at bounding box center [101, 143] width 60 height 8
click at [42, 153] on label "Bild einpassen Bild automatisch anhand einer fixen Breite und Höhe einpassen" at bounding box center [53, 154] width 33 height 8
click at [0, 0] on input "Bild einpassen Bild automatisch anhand einer fixen Breite und Höhe einpassen" at bounding box center [0, 0] width 0 height 0
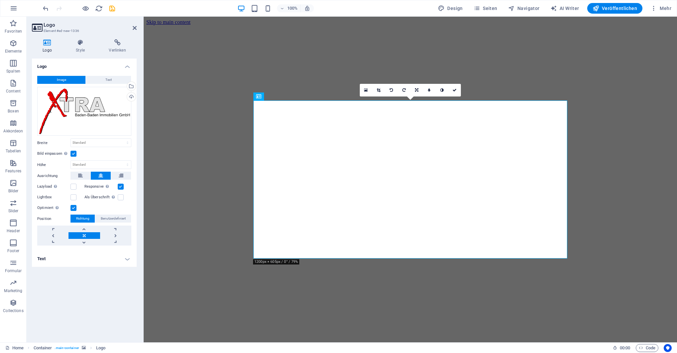
click at [129, 259] on h4 "Text" at bounding box center [84, 259] width 105 height 16
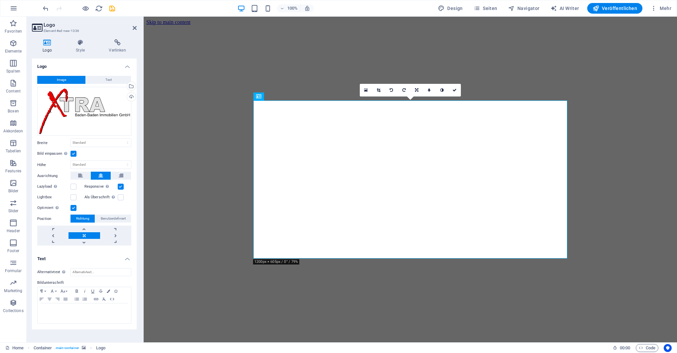
click at [129, 259] on h4 "Text" at bounding box center [84, 257] width 105 height 12
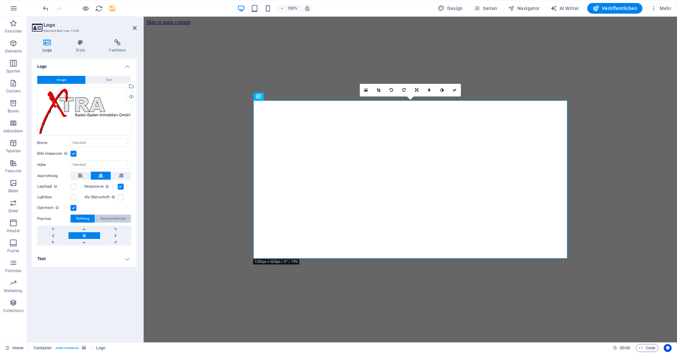
click at [114, 220] on span "Benutzerdefiniert" at bounding box center [113, 219] width 25 height 8
click at [73, 231] on input "50" at bounding box center [72, 231] width 20 height 8
click at [80, 220] on span "Richtung" at bounding box center [82, 219] width 13 height 8
click at [71, 161] on select "Standard auto px" at bounding box center [101, 165] width 60 height 8
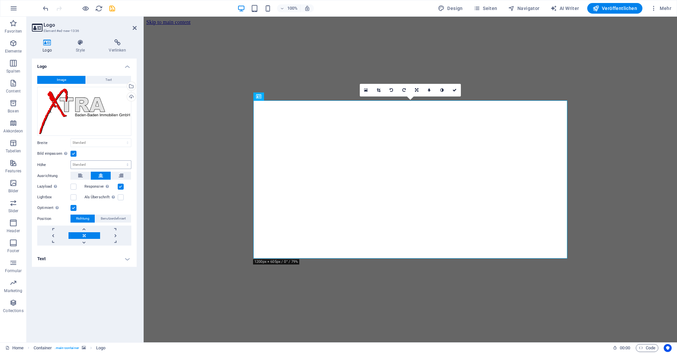
click at [73, 154] on label at bounding box center [74, 154] width 6 height 6
click at [0, 0] on input "Bild einpassen Bild automatisch anhand einer fixen Breite und Höhe einpassen" at bounding box center [0, 0] width 0 height 0
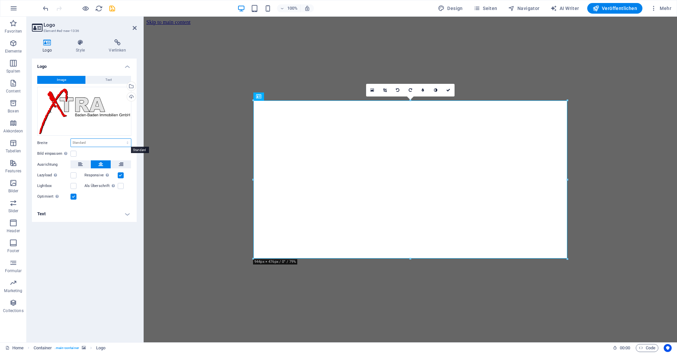
click at [71, 139] on select "Standard auto px rem % em vh vw" at bounding box center [101, 143] width 60 height 8
select select "%"
click option "%" at bounding box center [0, 0] width 0 height 0
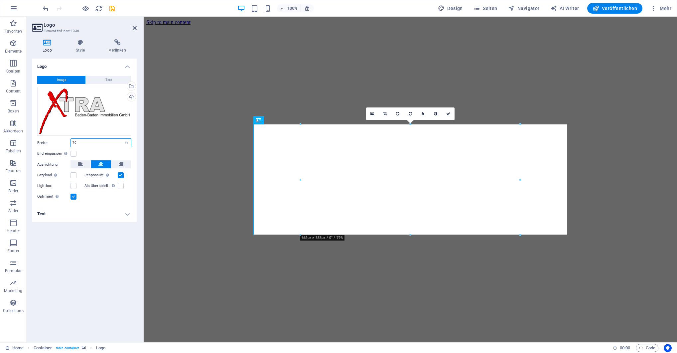
drag, startPoint x: 83, startPoint y: 142, endPoint x: 61, endPoint y: 142, distance: 22.0
click at [71, 142] on input "70" at bounding box center [101, 143] width 60 height 8
type input "50"
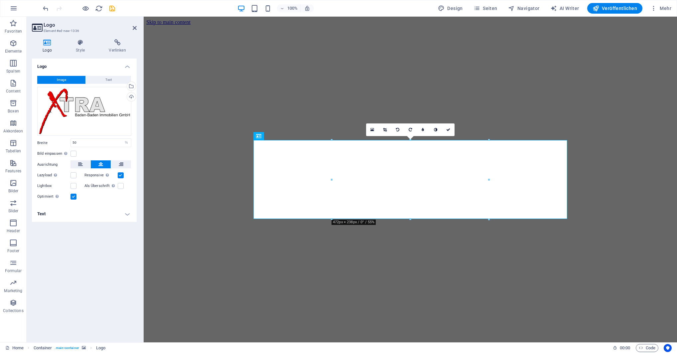
click at [251, 6] on div "100%" at bounding box center [275, 8] width 77 height 11
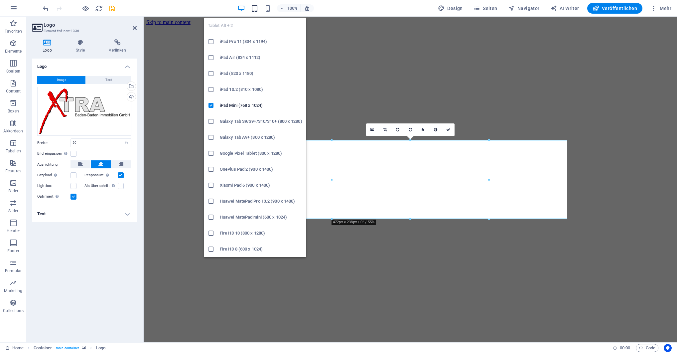
click at [255, 8] on icon "button" at bounding box center [255, 9] width 8 height 8
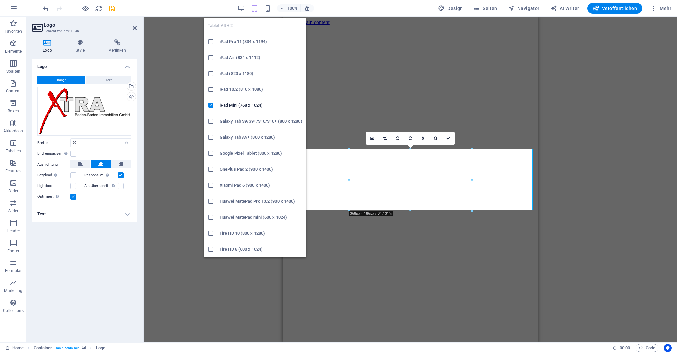
click at [255, 8] on icon "button" at bounding box center [255, 9] width 8 height 8
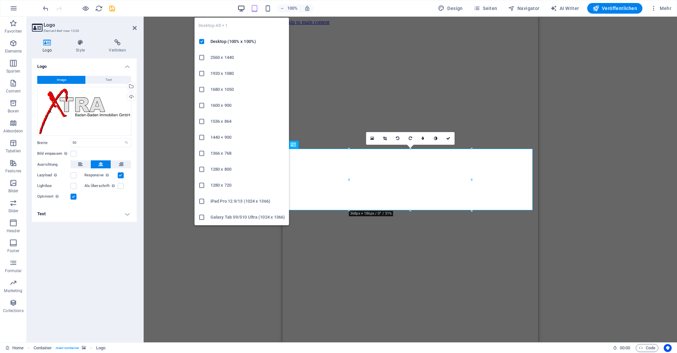
click at [243, 9] on icon "button" at bounding box center [241, 9] width 8 height 8
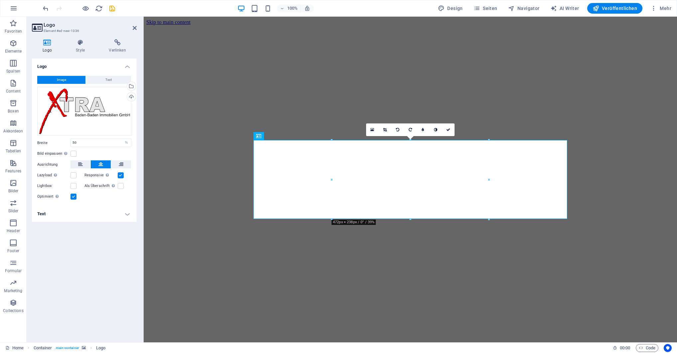
click at [213, 9] on div "100% Design Seiten Navigator AI Writer Veröffentlichen Mehr" at bounding box center [358, 8] width 633 height 11
click at [84, 8] on icon "button" at bounding box center [86, 9] width 8 height 8
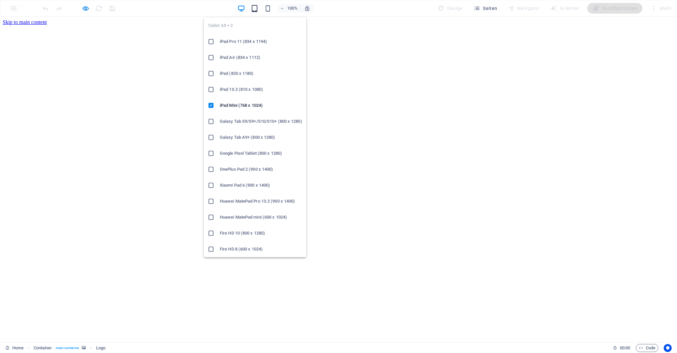
click at [258, 8] on icon "button" at bounding box center [255, 9] width 8 height 8
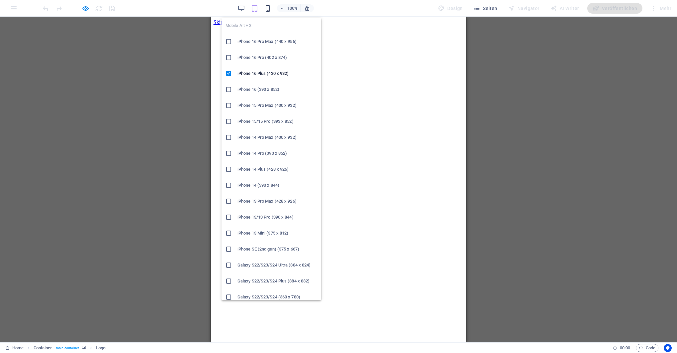
click at [268, 8] on icon "button" at bounding box center [268, 9] width 8 height 8
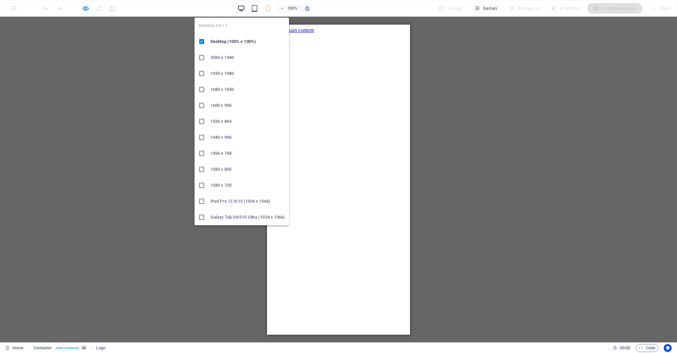
click at [241, 8] on icon "button" at bounding box center [241, 9] width 8 height 8
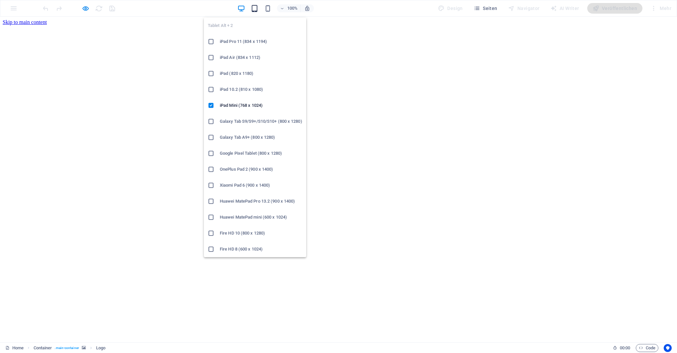
click at [256, 7] on icon "button" at bounding box center [255, 9] width 8 height 8
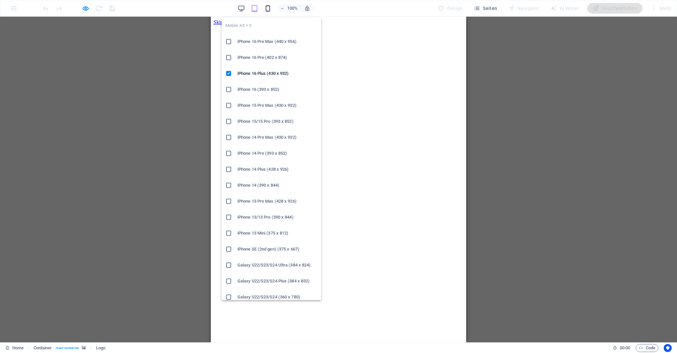
click at [270, 8] on icon "button" at bounding box center [268, 9] width 8 height 8
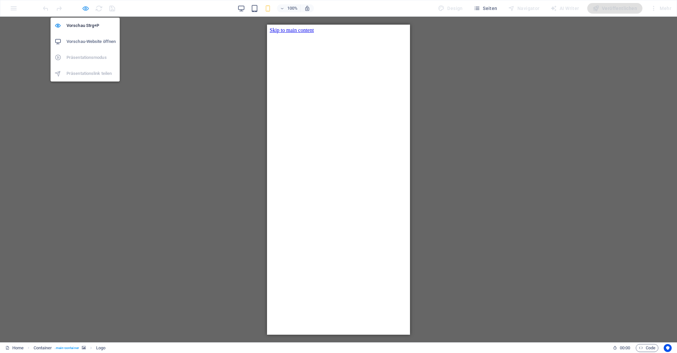
click at [82, 8] on icon "button" at bounding box center [86, 9] width 8 height 8
select select "%"
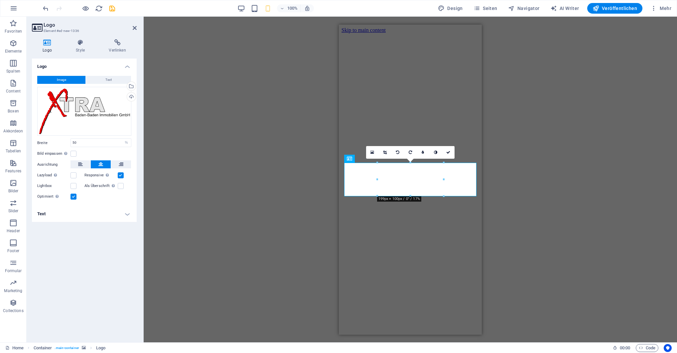
click at [441, 33] on figure at bounding box center [411, 33] width 138 height 0
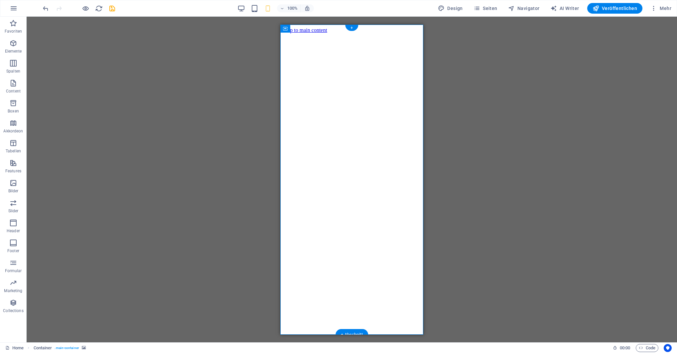
click at [359, 33] on figure at bounding box center [352, 33] width 138 height 0
click at [310, 160] on button at bounding box center [312, 159] width 8 height 8
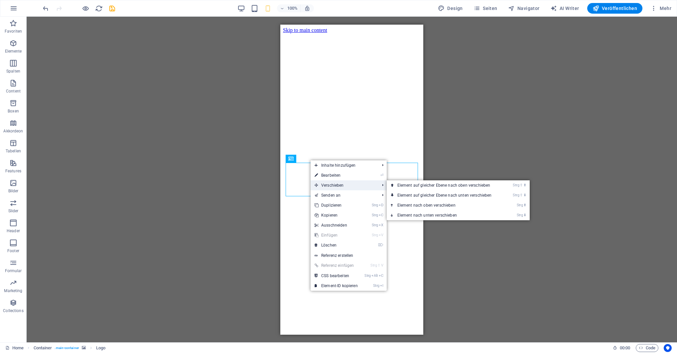
click at [340, 184] on span "Verschieben" at bounding box center [344, 185] width 66 height 10
click at [337, 175] on link "⏎ Bearbeiten" at bounding box center [336, 175] width 51 height 10
select select "%"
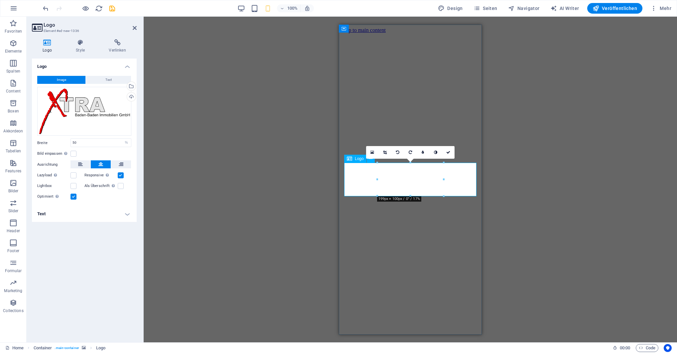
click at [394, 33] on figure at bounding box center [411, 33] width 138 height 0
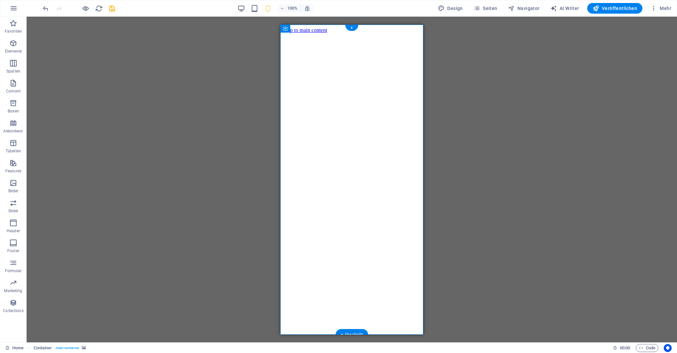
click at [311, 33] on figure at bounding box center [352, 33] width 138 height 0
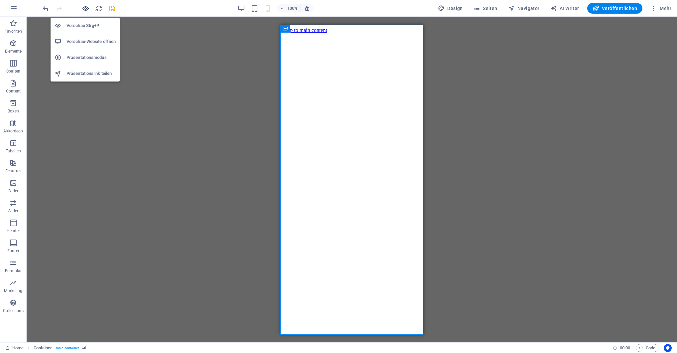
click at [85, 8] on icon "button" at bounding box center [86, 9] width 8 height 8
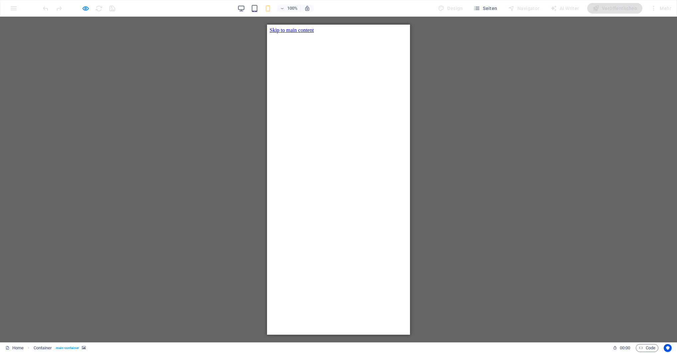
click at [314, 33] on div at bounding box center [339, 33] width 138 height 0
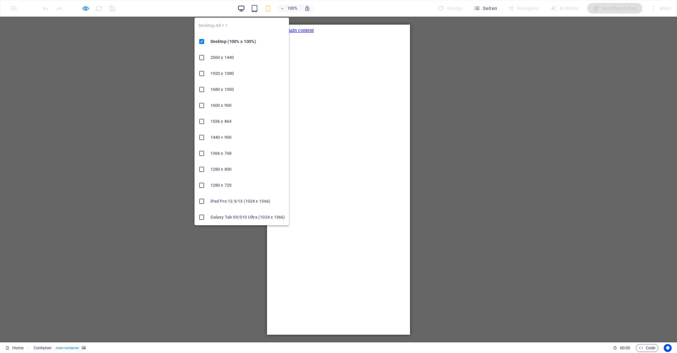
click at [243, 10] on icon "button" at bounding box center [241, 9] width 8 height 8
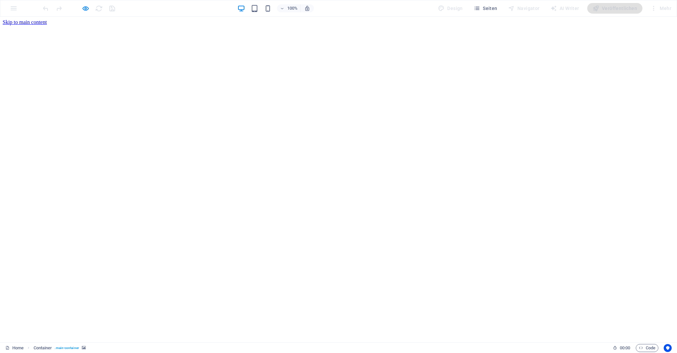
click at [87, 8] on icon "button" at bounding box center [86, 9] width 8 height 8
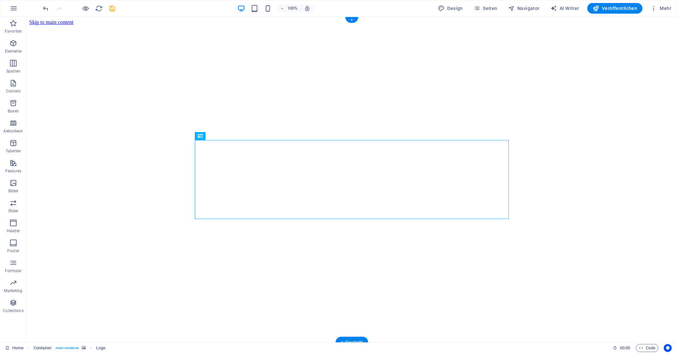
click at [258, 25] on figure at bounding box center [351, 25] width 645 height 0
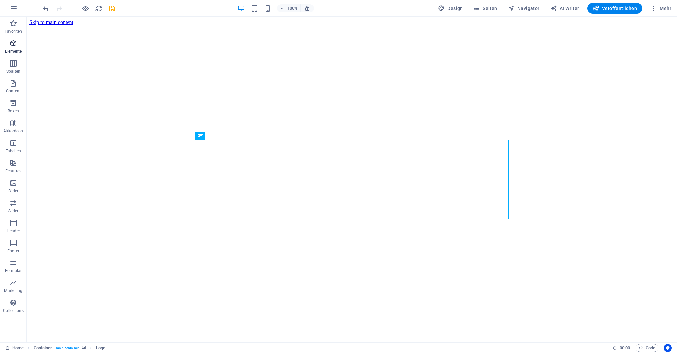
click at [13, 41] on icon "button" at bounding box center [13, 43] width 8 height 8
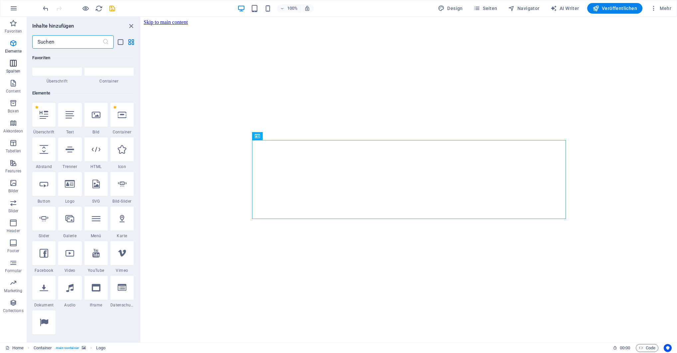
scroll to position [71, 0]
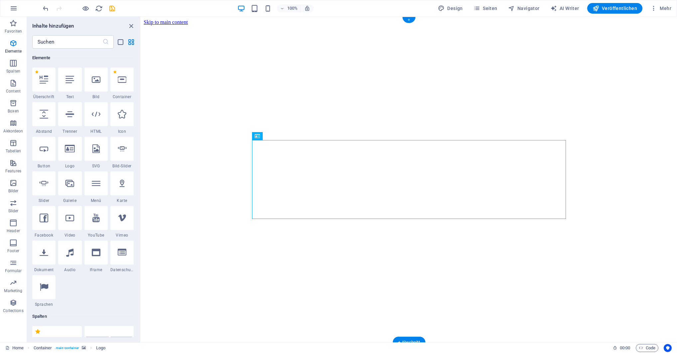
click at [569, 25] on figure at bounding box center [409, 25] width 531 height 0
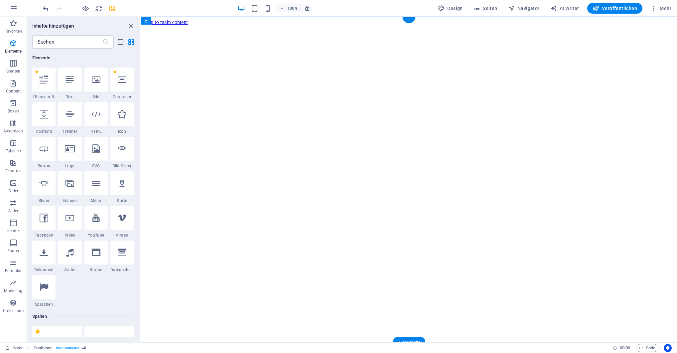
click at [339, 25] on figure at bounding box center [409, 25] width 531 height 0
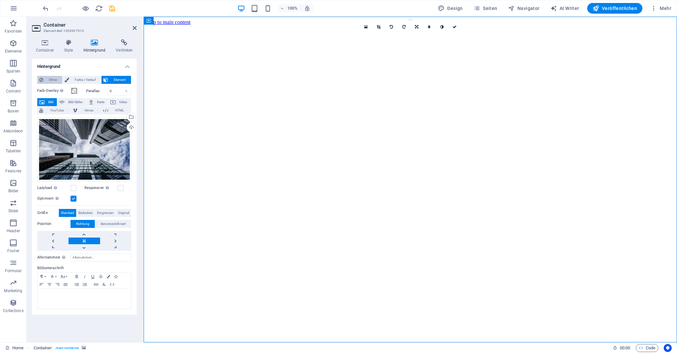
click at [47, 78] on span "Ohne" at bounding box center [52, 80] width 15 height 8
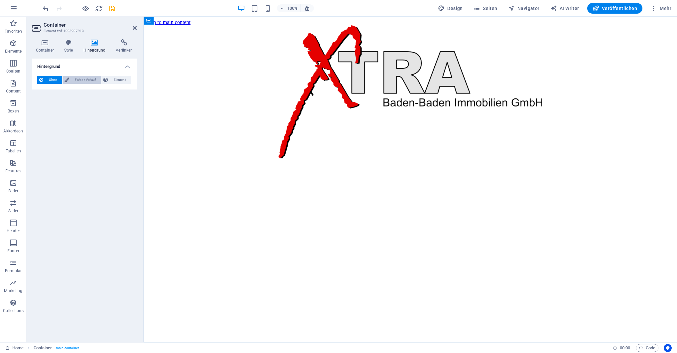
click at [80, 79] on span "Farbe / Verlauf" at bounding box center [85, 80] width 28 height 8
click at [112, 79] on span "Element" at bounding box center [119, 80] width 19 height 8
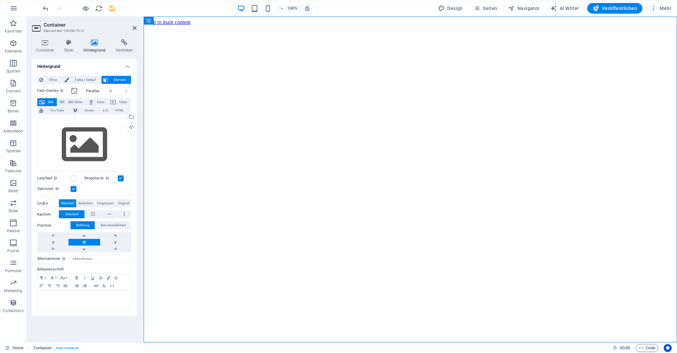
click at [41, 9] on div "100% Design Seiten Navigator AI Writer Veröffentlichen Mehr" at bounding box center [338, 8] width 676 height 16
click at [43, 8] on icon "undo" at bounding box center [46, 9] width 8 height 8
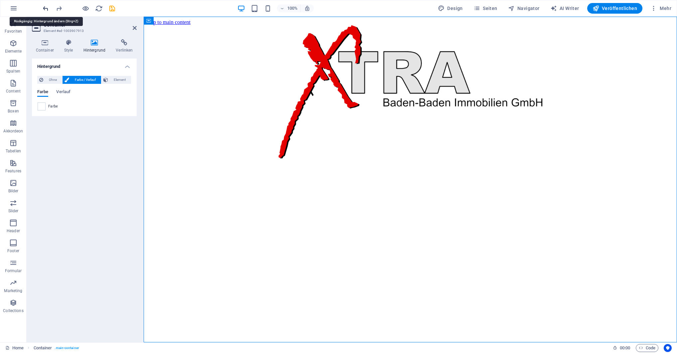
click at [43, 9] on icon "undo" at bounding box center [46, 9] width 8 height 8
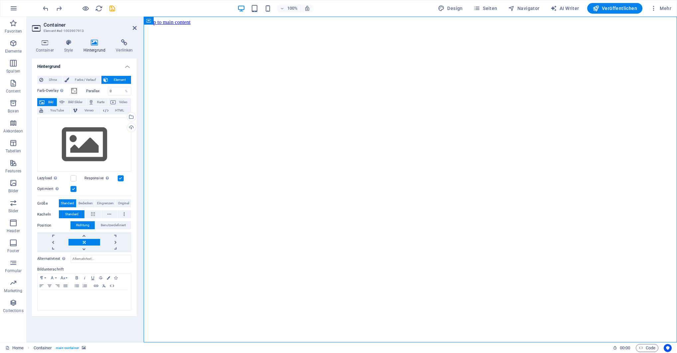
click at [226, 25] on figure at bounding box center [410, 25] width 528 height 0
click at [73, 92] on span at bounding box center [74, 90] width 5 height 5
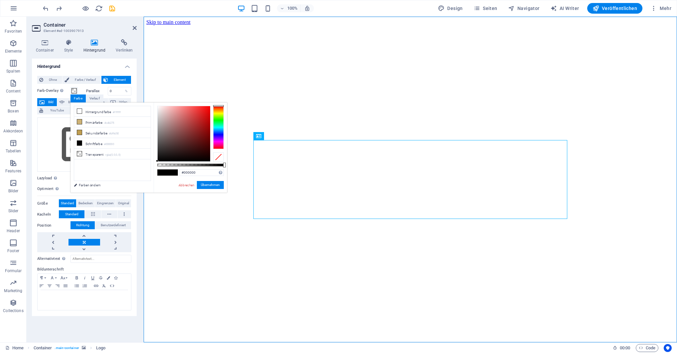
type input "#cf4848"
click at [192, 116] on div at bounding box center [184, 133] width 53 height 55
click at [185, 184] on link "Abbrechen" at bounding box center [186, 185] width 17 height 5
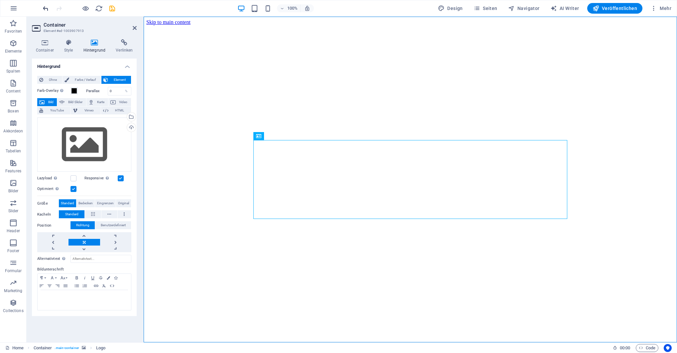
click at [45, 8] on icon "undo" at bounding box center [46, 9] width 8 height 8
click at [280, 136] on icon at bounding box center [280, 135] width 4 height 7
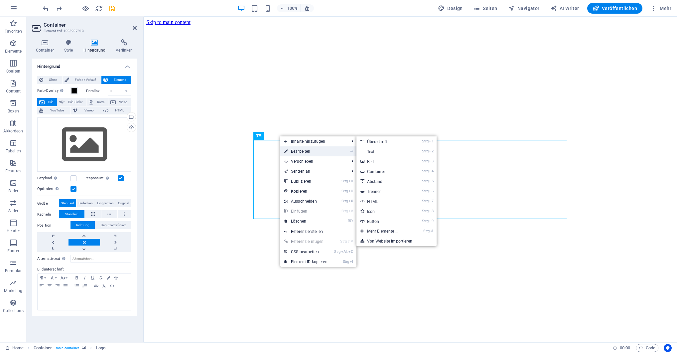
click at [294, 151] on link "⏎ Bearbeiten" at bounding box center [305, 151] width 51 height 10
select select "%"
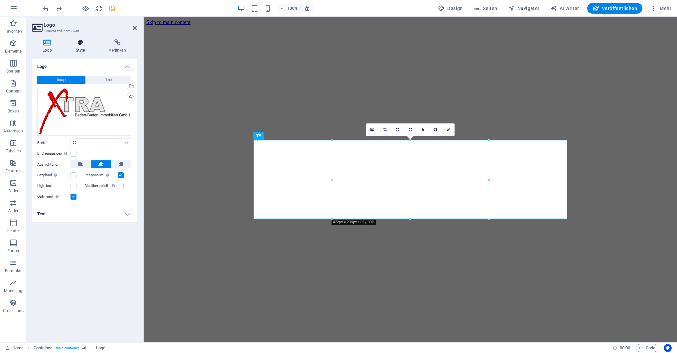
click at [82, 45] on icon at bounding box center [80, 42] width 30 height 7
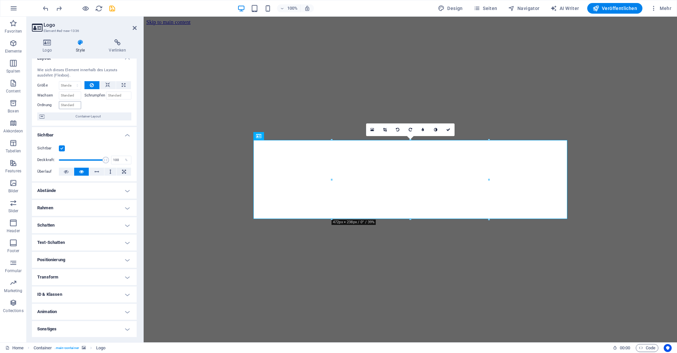
scroll to position [0, 0]
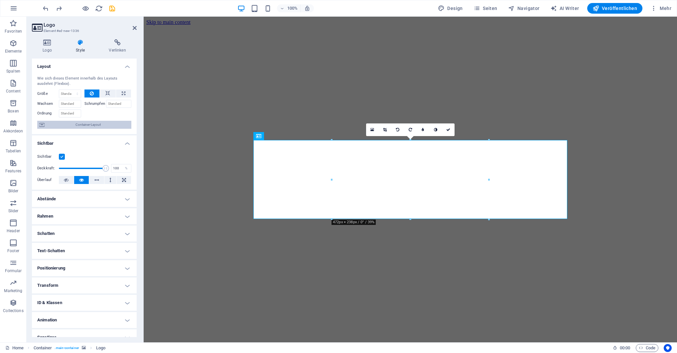
click at [70, 124] on span "Container-Layout" at bounding box center [88, 125] width 83 height 8
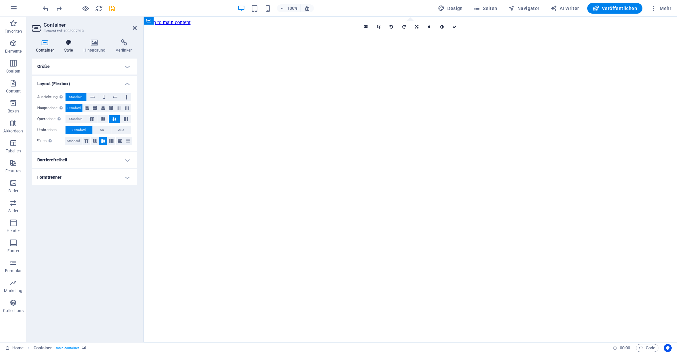
click at [70, 46] on icon at bounding box center [68, 42] width 17 height 7
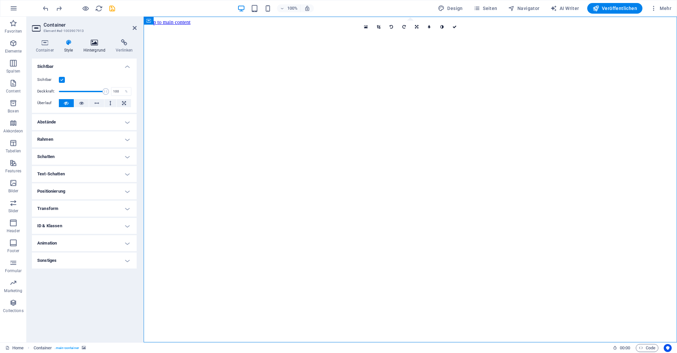
click at [93, 44] on icon at bounding box center [94, 42] width 30 height 7
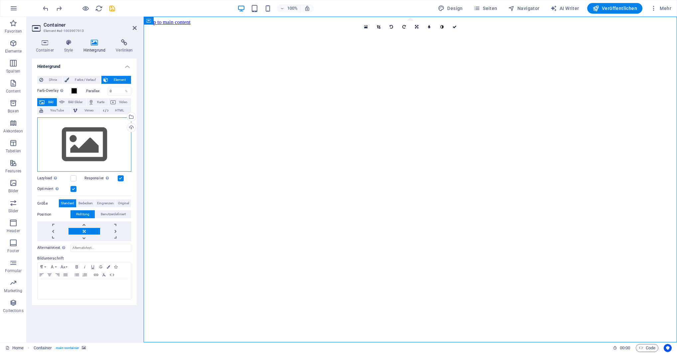
click at [115, 136] on div "Ziehe Dateien zum Hochladen hierher oder klicke hier, um aus Dateien oder koste…" at bounding box center [84, 144] width 94 height 55
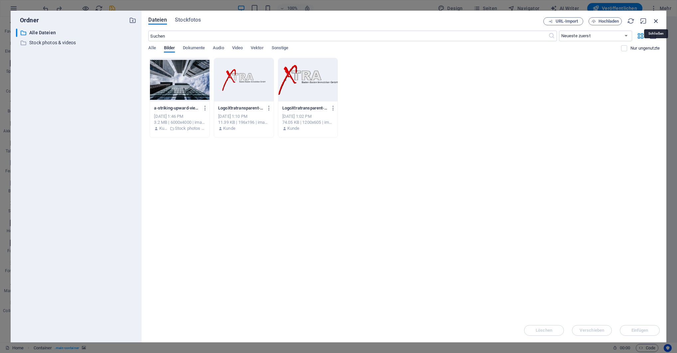
drag, startPoint x: 656, startPoint y: 20, endPoint x: 298, endPoint y: 77, distance: 362.7
click at [656, 20] on icon "button" at bounding box center [656, 20] width 7 height 7
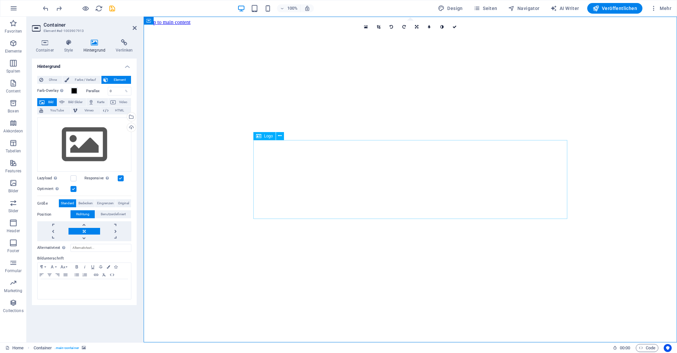
click at [280, 25] on figure at bounding box center [410, 25] width 528 height 0
click at [280, 136] on icon at bounding box center [280, 135] width 4 height 7
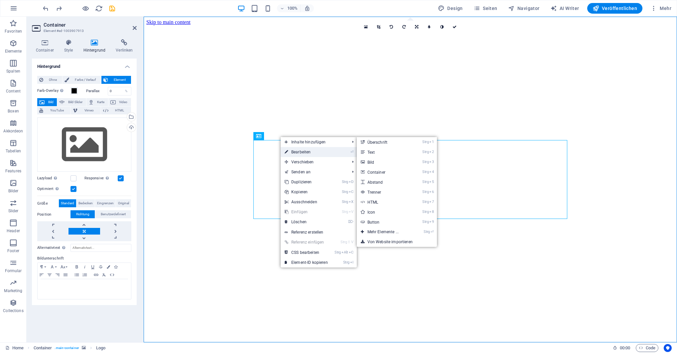
click at [306, 153] on link "⏎ Bearbeiten" at bounding box center [306, 152] width 51 height 10
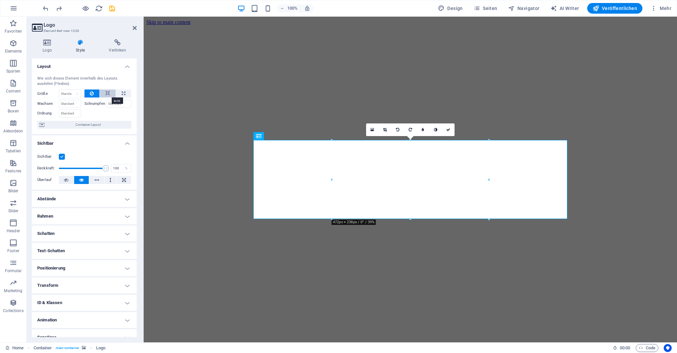
click at [107, 93] on icon at bounding box center [107, 93] width 5 height 8
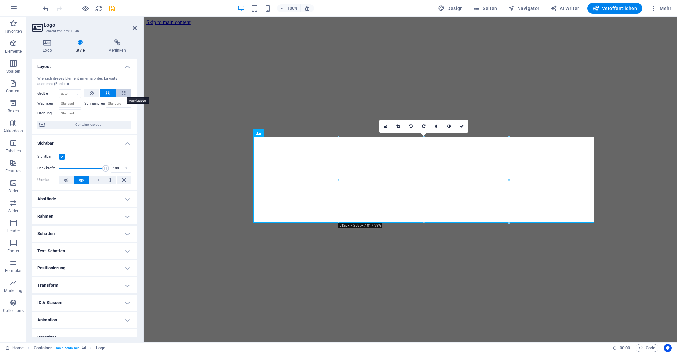
click at [124, 93] on icon at bounding box center [124, 93] width 4 height 8
type input "100"
select select "%"
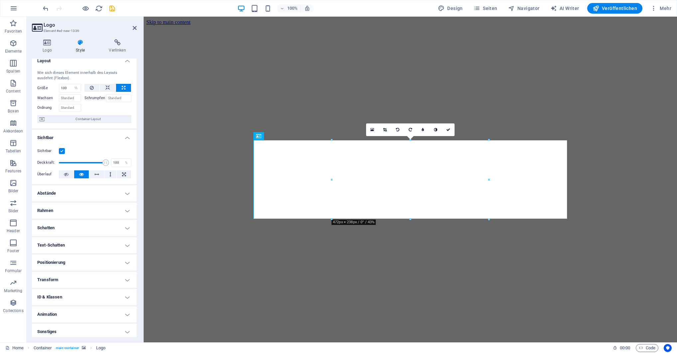
scroll to position [8, 0]
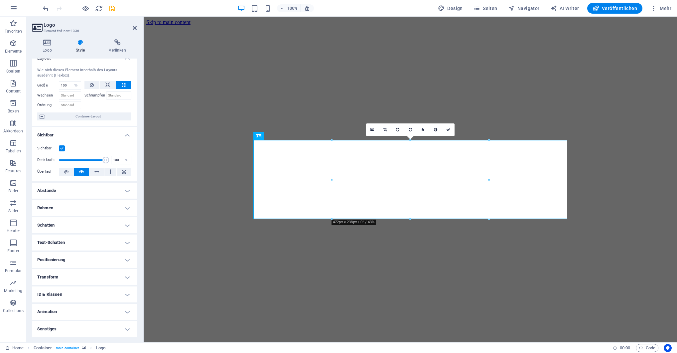
click at [59, 329] on h4 "Sonstiges" at bounding box center [84, 329] width 105 height 16
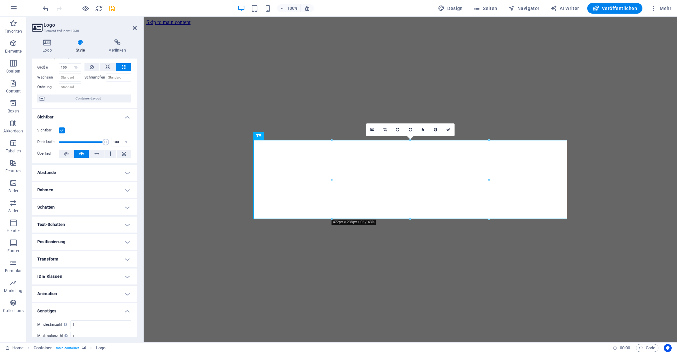
scroll to position [50, 0]
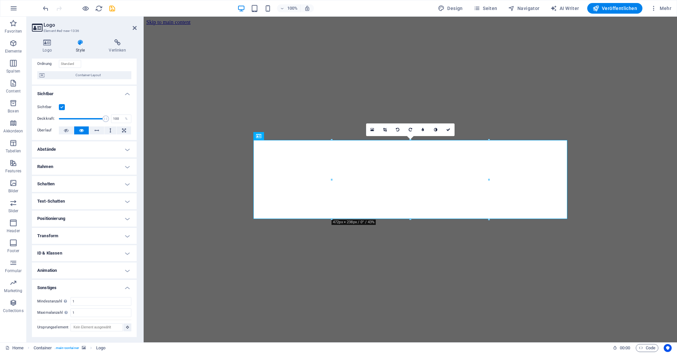
click at [55, 232] on h4 "Transform" at bounding box center [84, 236] width 105 height 16
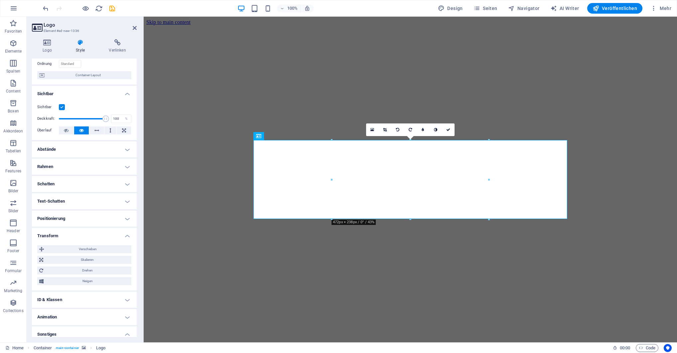
click at [55, 221] on h4 "Positionierung" at bounding box center [84, 219] width 105 height 16
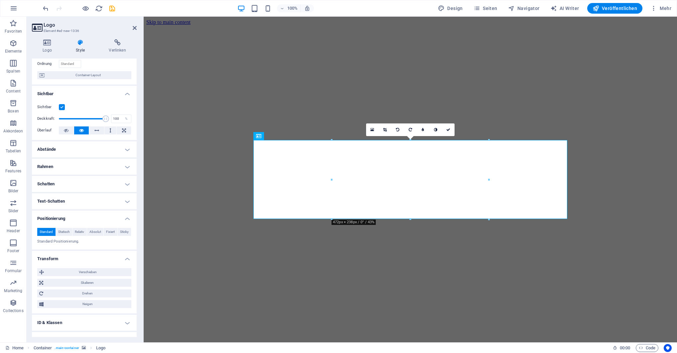
click at [55, 202] on h4 "Text-Schatten" at bounding box center [84, 201] width 105 height 16
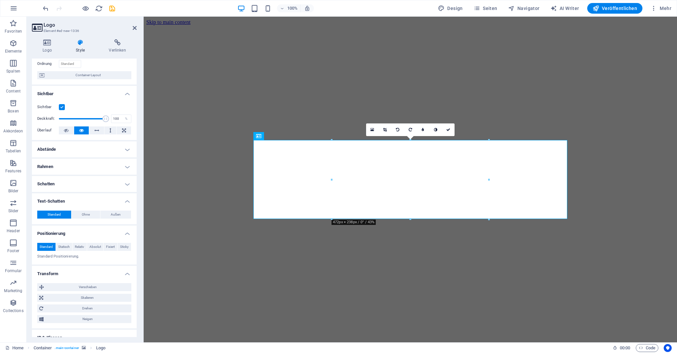
click at [56, 184] on h4 "Schatten" at bounding box center [84, 184] width 105 height 16
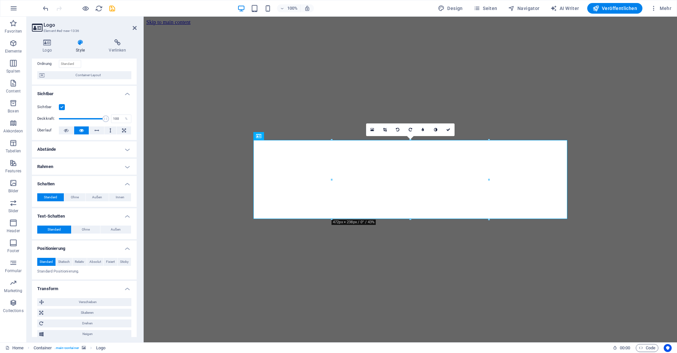
click at [56, 166] on h4 "Rahmen" at bounding box center [84, 167] width 105 height 16
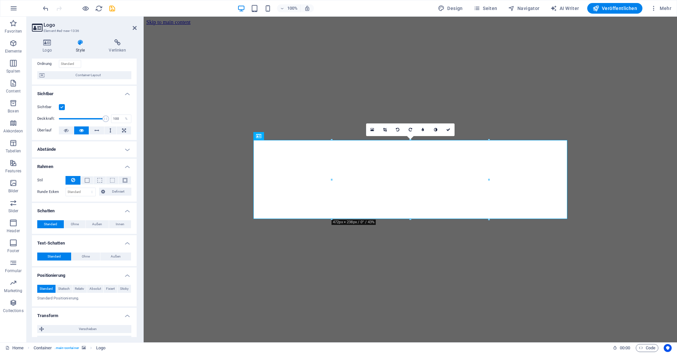
click at [59, 151] on h4 "Abstände" at bounding box center [84, 149] width 105 height 16
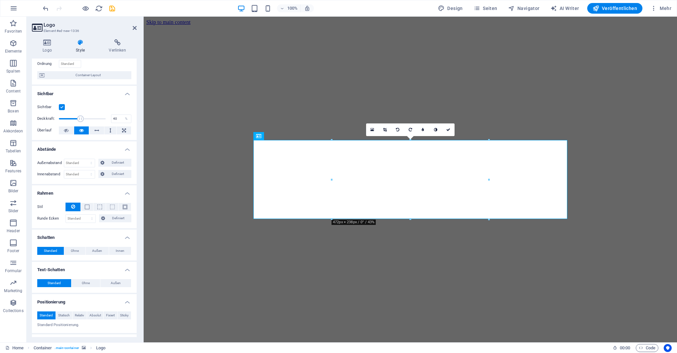
drag, startPoint x: 104, startPoint y: 119, endPoint x: 77, endPoint y: 121, distance: 26.4
click at [77, 121] on span at bounding box center [80, 118] width 7 height 7
type input "100"
drag, startPoint x: 77, startPoint y: 122, endPoint x: 114, endPoint y: 122, distance: 36.6
click at [114, 122] on div "Deckkraft: 100 %" at bounding box center [84, 119] width 94 height 10
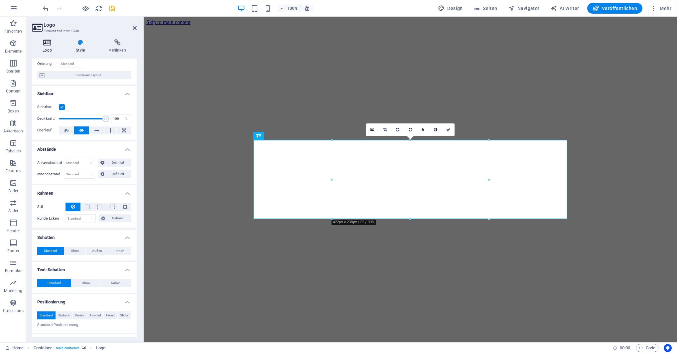
click at [50, 45] on icon at bounding box center [47, 42] width 31 height 7
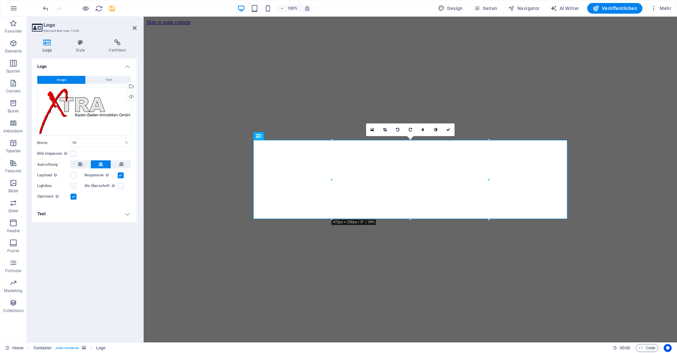
click at [74, 186] on label at bounding box center [74, 186] width 6 height 6
click at [0, 0] on input "Lightbox" at bounding box center [0, 0] width 0 height 0
click at [74, 186] on label at bounding box center [74, 186] width 6 height 6
click at [0, 0] on input "Lightbox" at bounding box center [0, 0] width 0 height 0
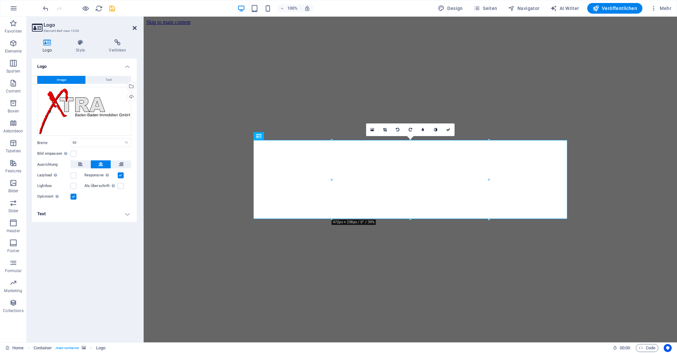
click at [134, 27] on icon at bounding box center [135, 27] width 4 height 5
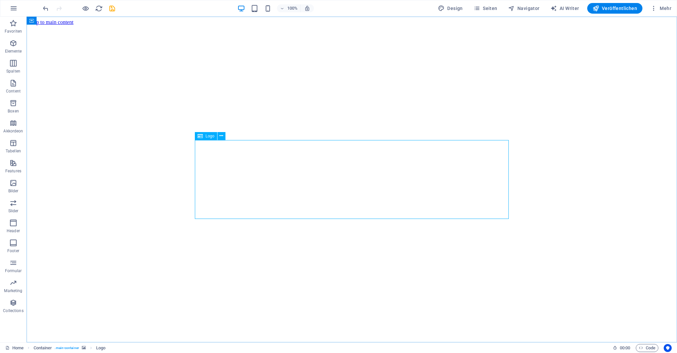
click at [100, 25] on figure at bounding box center [351, 25] width 645 height 0
select select "%"
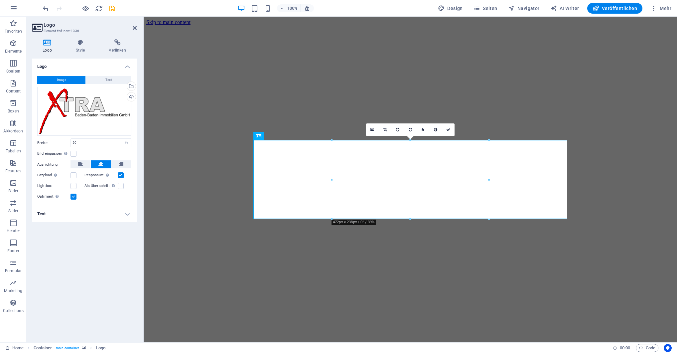
click at [478, 25] on figure at bounding box center [410, 25] width 528 height 0
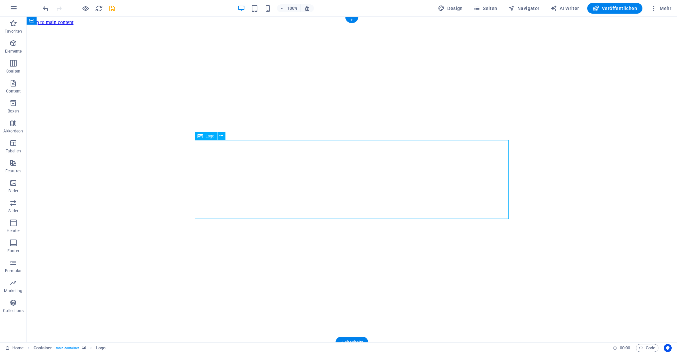
select select "%"
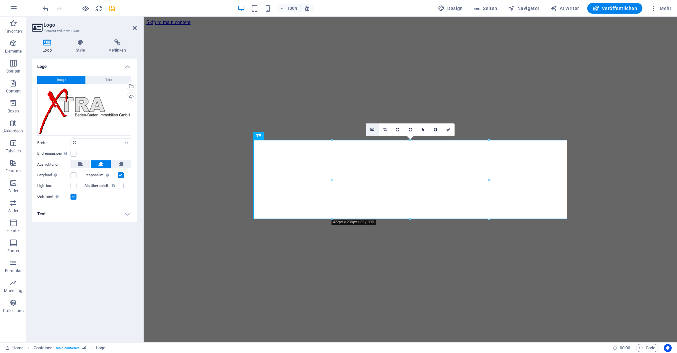
click at [373, 129] on icon at bounding box center [372, 129] width 4 height 5
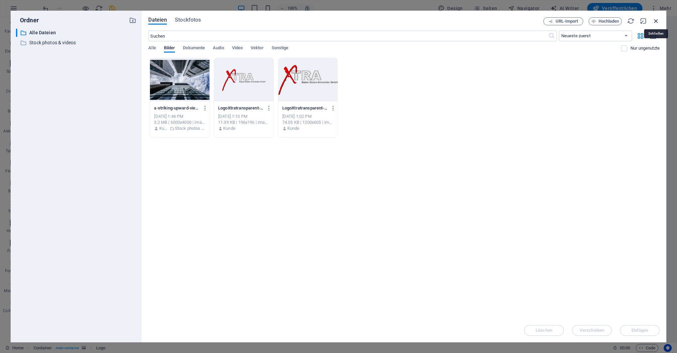
drag, startPoint x: 657, startPoint y: 19, endPoint x: 375, endPoint y: 125, distance: 301.3
click at [657, 19] on icon "button" at bounding box center [656, 20] width 7 height 7
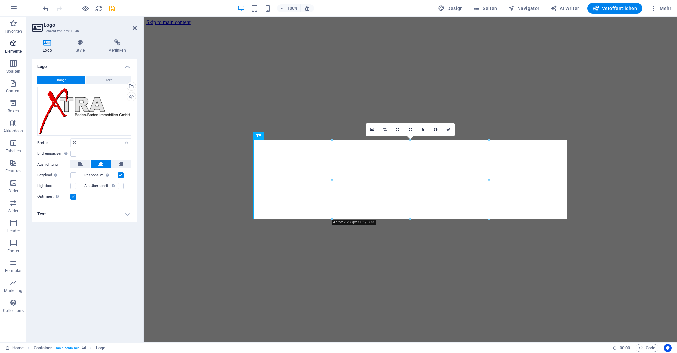
click at [14, 49] on p "Elemente" at bounding box center [13, 51] width 17 height 5
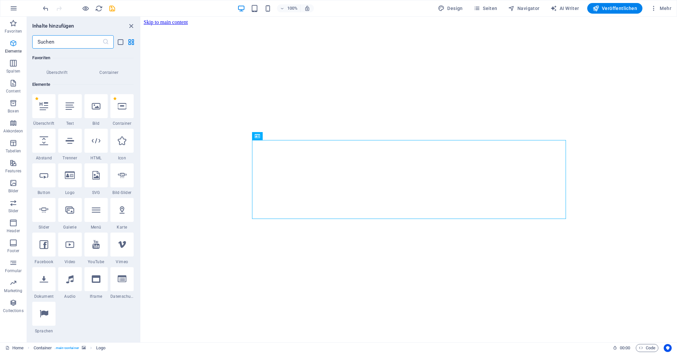
scroll to position [71, 0]
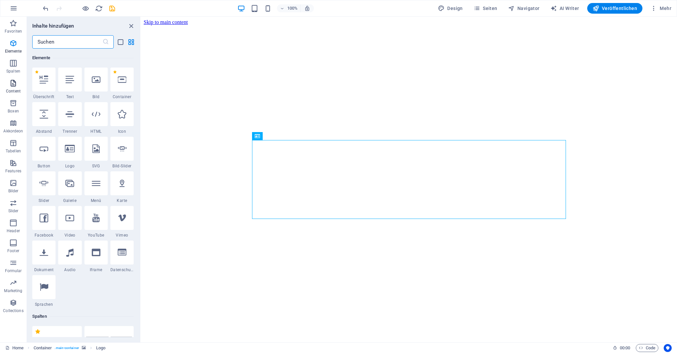
click at [11, 83] on icon "button" at bounding box center [13, 83] width 8 height 8
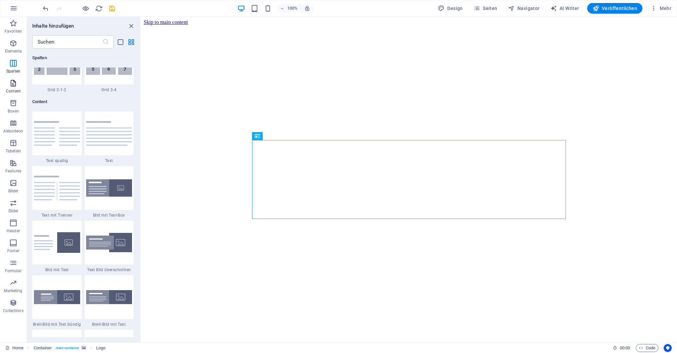
scroll to position [1164, 0]
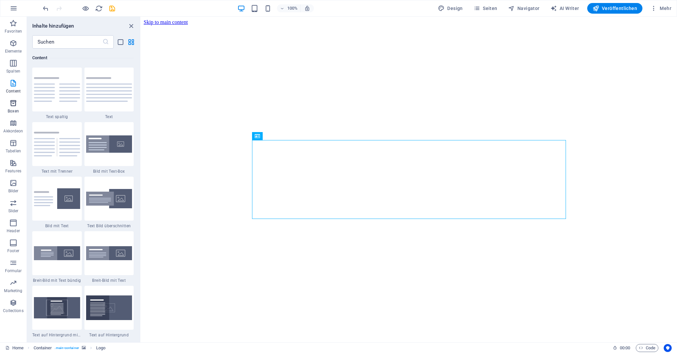
click at [13, 103] on icon "button" at bounding box center [13, 103] width 8 height 8
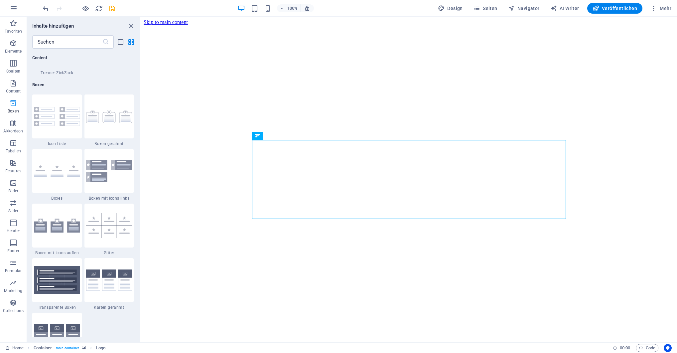
scroll to position [1835, 0]
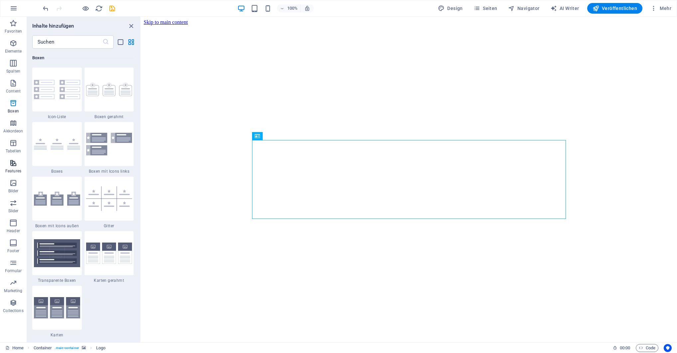
click at [13, 163] on icon "button" at bounding box center [13, 163] width 8 height 8
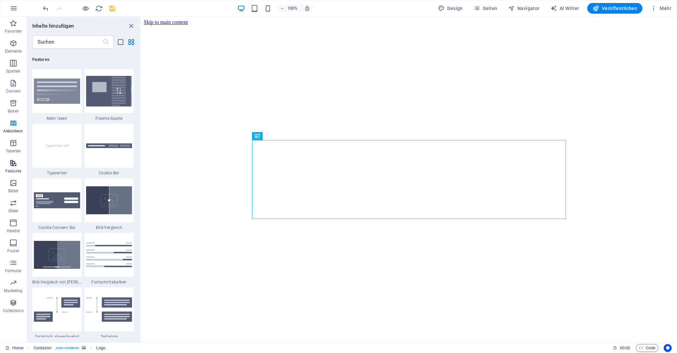
scroll to position [2592, 0]
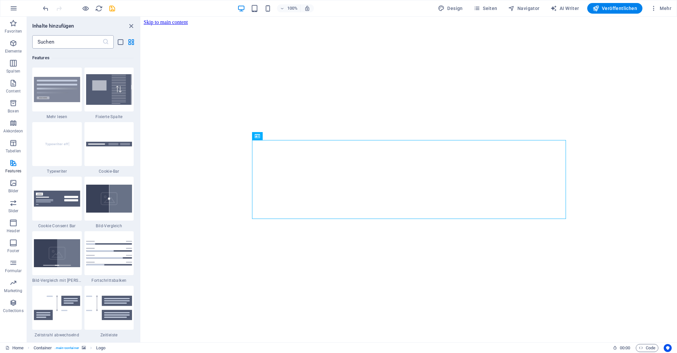
click at [55, 40] on input "text" at bounding box center [67, 41] width 70 height 13
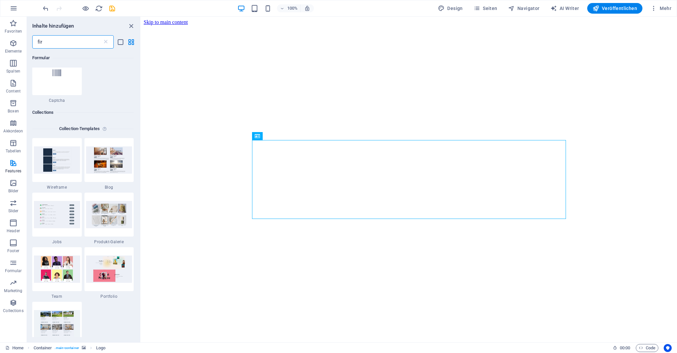
scroll to position [0, 0]
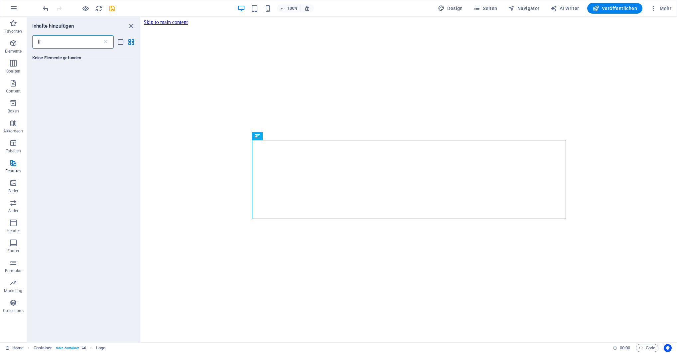
type input "f"
type input "daten"
click at [18, 43] on span "Elemente" at bounding box center [13, 47] width 27 height 16
click at [106, 42] on icon at bounding box center [105, 42] width 7 height 7
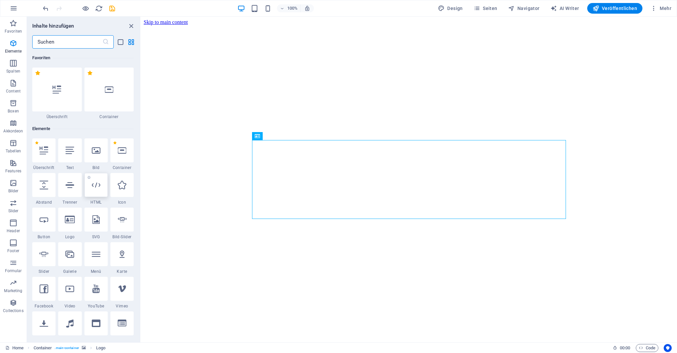
scroll to position [30, 0]
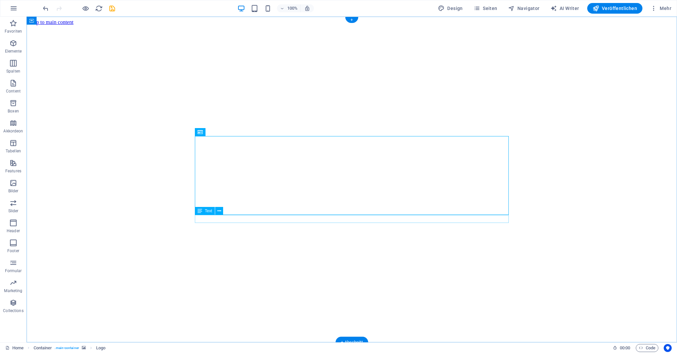
click at [220, 212] on icon at bounding box center [220, 211] width 4 height 7
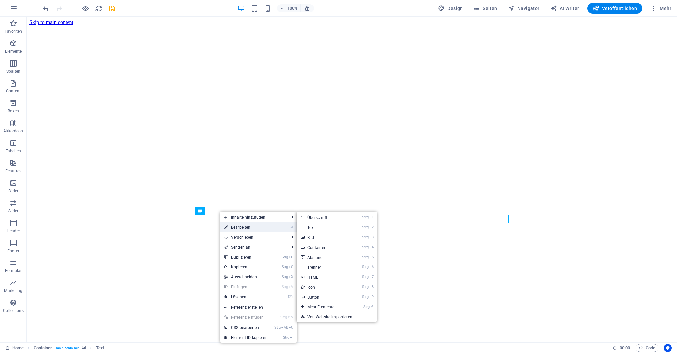
click at [248, 225] on link "⏎ Bearbeiten" at bounding box center [246, 227] width 51 height 10
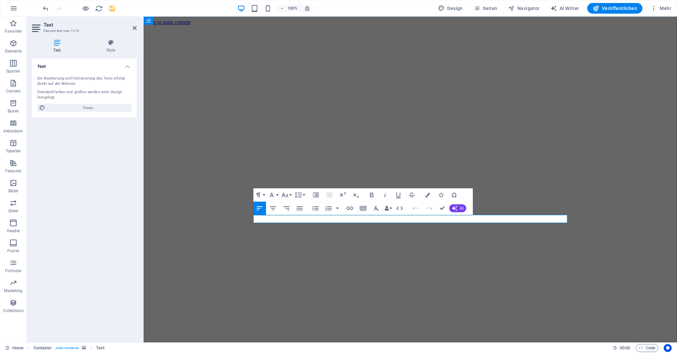
click at [507, 25] on figure at bounding box center [410, 25] width 528 height 0
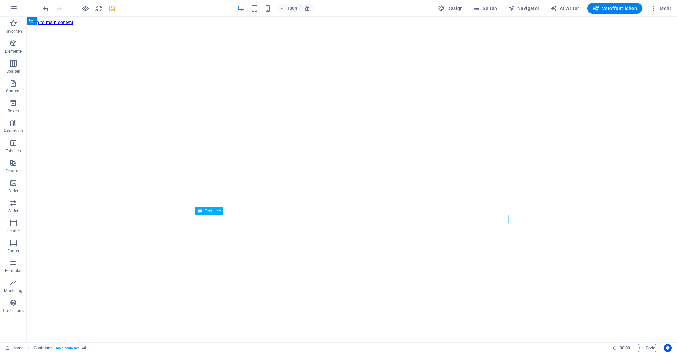
click at [201, 212] on icon at bounding box center [200, 211] width 5 height 8
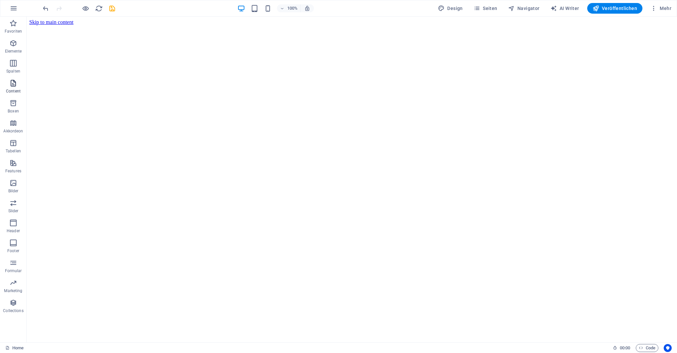
click at [10, 87] on span "Content" at bounding box center [13, 87] width 27 height 16
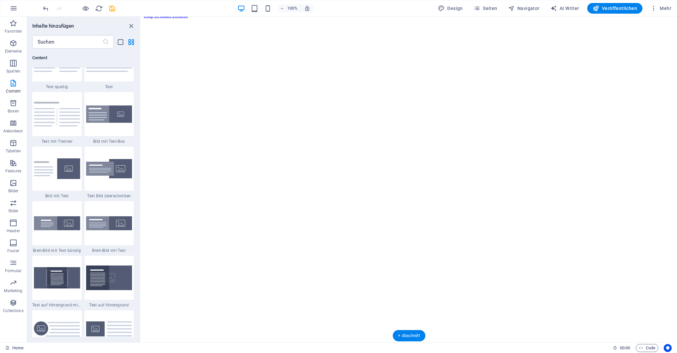
scroll to position [58, 0]
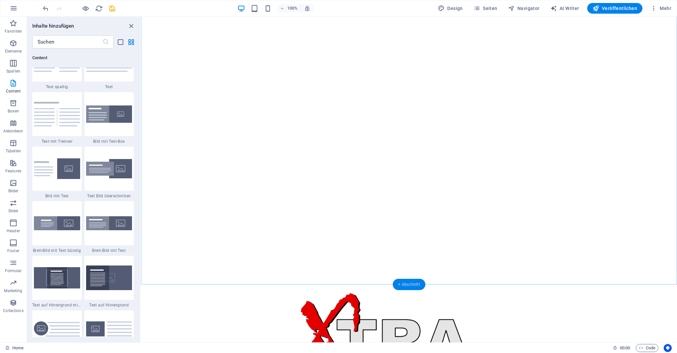
click at [409, 284] on div "+ Abschnitt" at bounding box center [409, 284] width 33 height 11
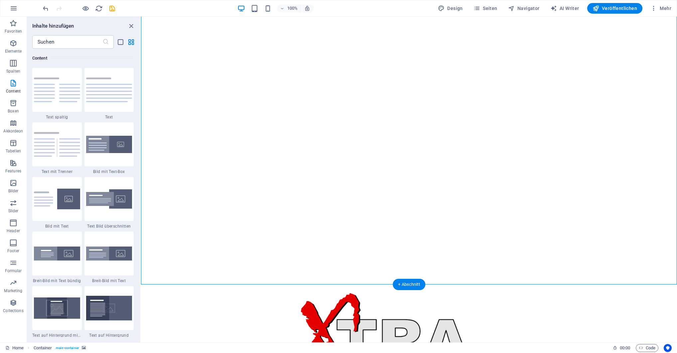
scroll to position [0, 0]
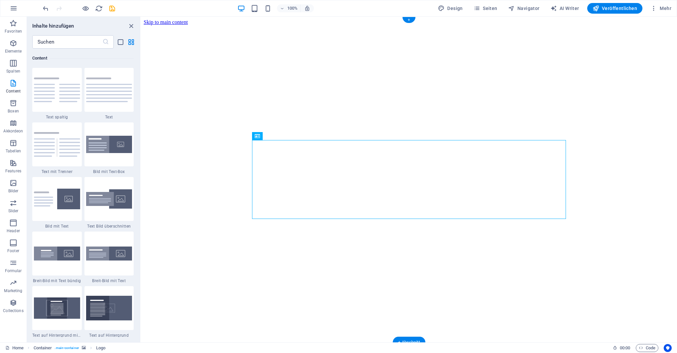
click at [402, 25] on figure at bounding box center [409, 25] width 531 height 0
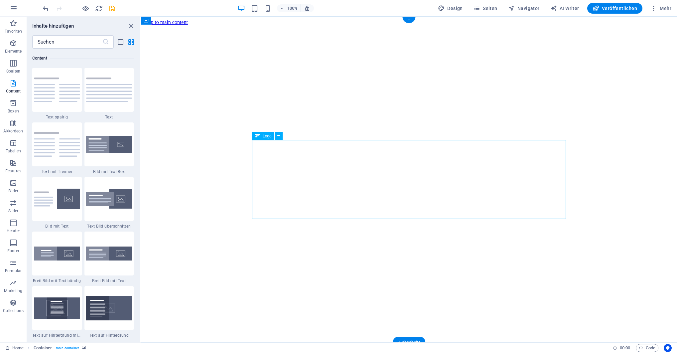
click at [409, 22] on div "+" at bounding box center [408, 20] width 13 height 6
click at [408, 19] on div "+" at bounding box center [408, 20] width 13 height 6
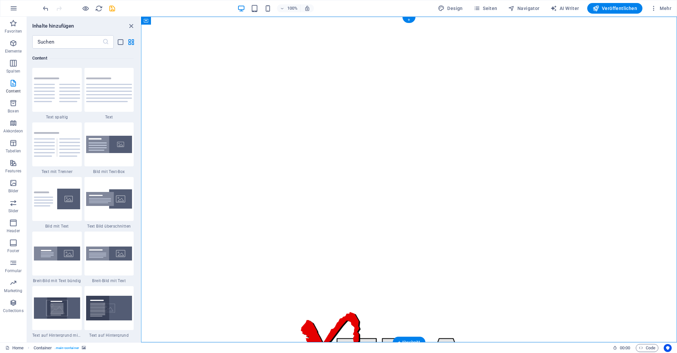
scroll to position [58, 0]
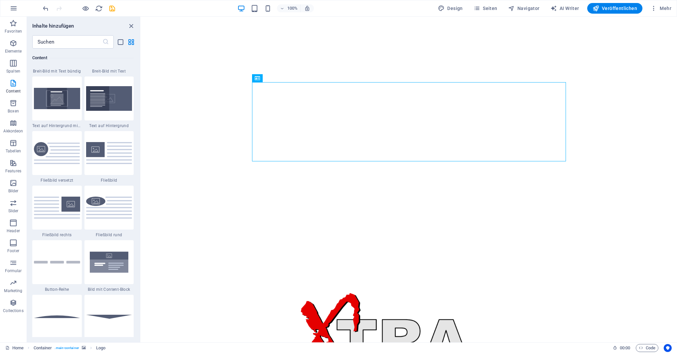
scroll to position [1523, 0]
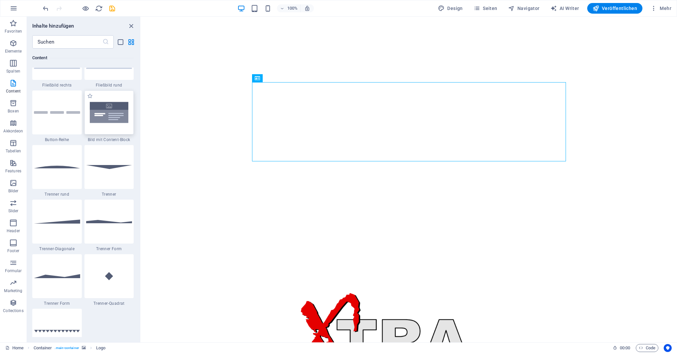
click at [107, 124] on img at bounding box center [109, 112] width 46 height 31
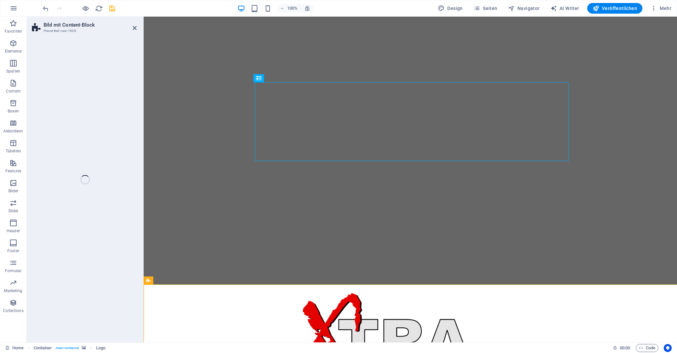
select select "rem"
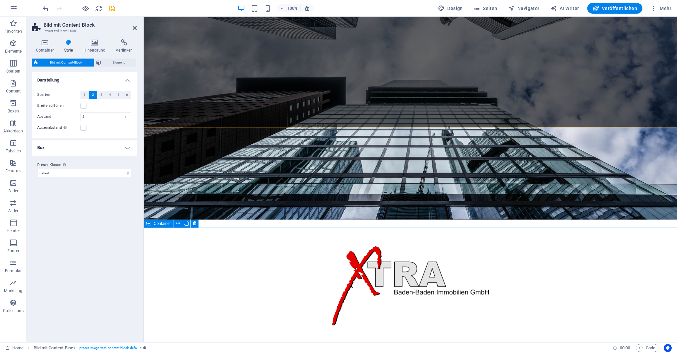
scroll to position [24, 0]
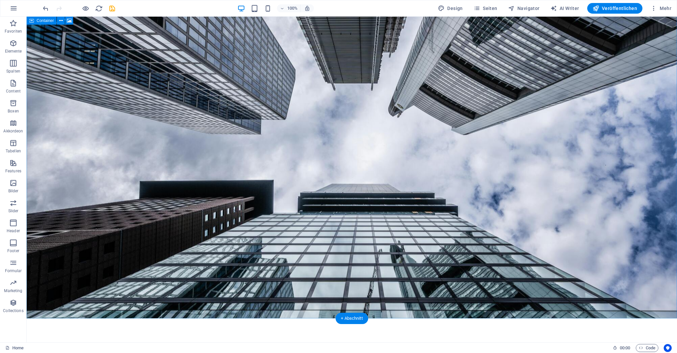
click at [12, 63] on icon "button" at bounding box center [13, 63] width 8 height 8
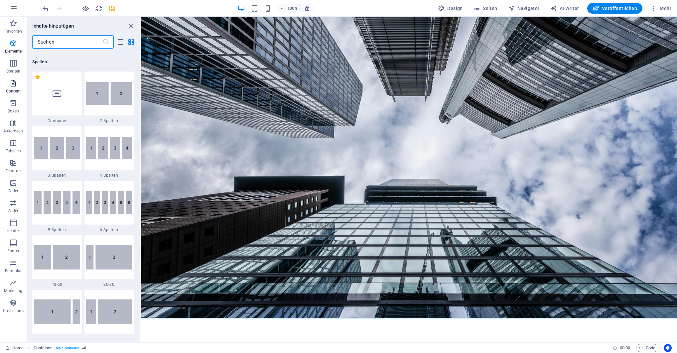
scroll to position [329, 0]
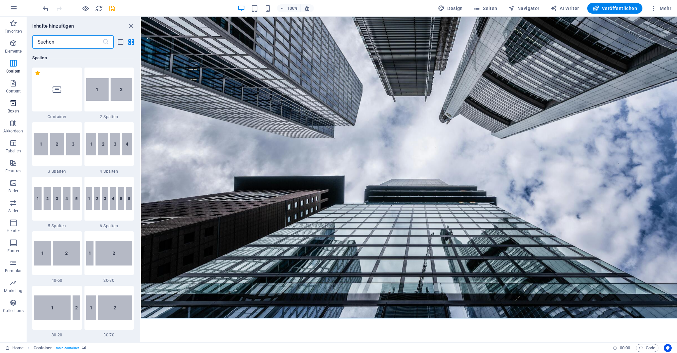
click at [13, 105] on icon "button" at bounding box center [13, 103] width 8 height 8
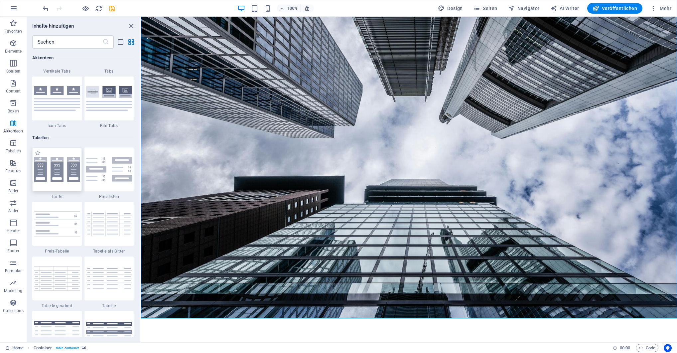
scroll to position [2313, 0]
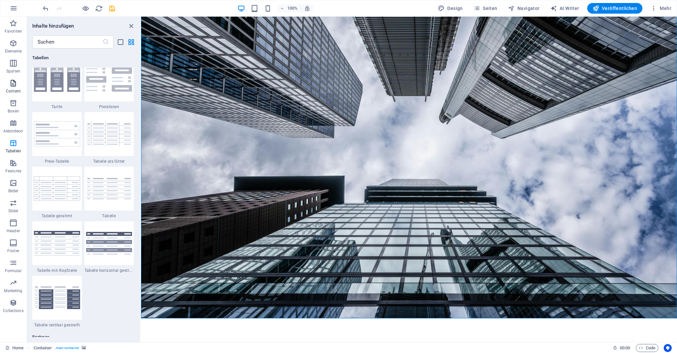
click at [13, 83] on icon "button" at bounding box center [13, 83] width 8 height 8
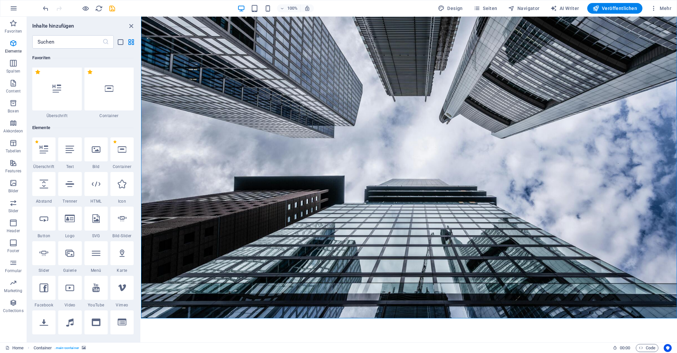
scroll to position [0, 0]
click at [11, 43] on icon "button" at bounding box center [13, 43] width 8 height 8
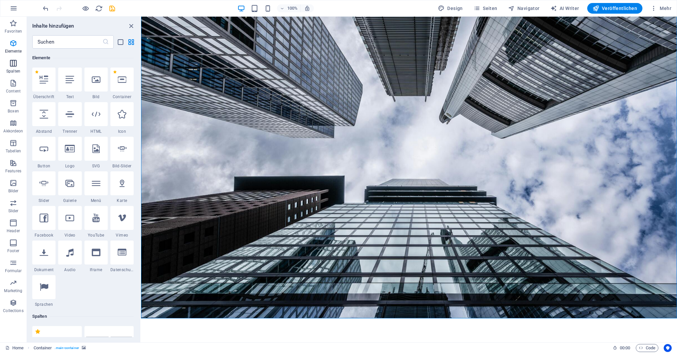
click at [13, 62] on icon "button" at bounding box center [13, 63] width 8 height 8
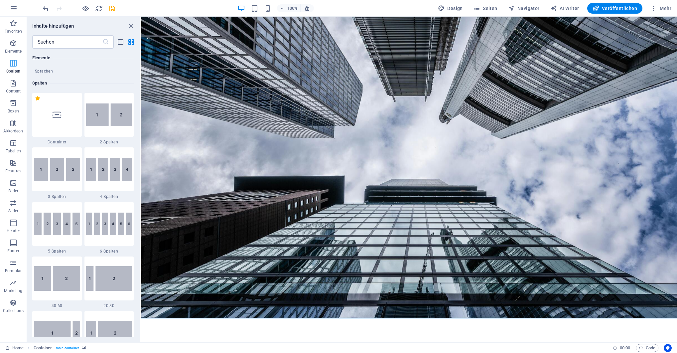
scroll to position [329, 0]
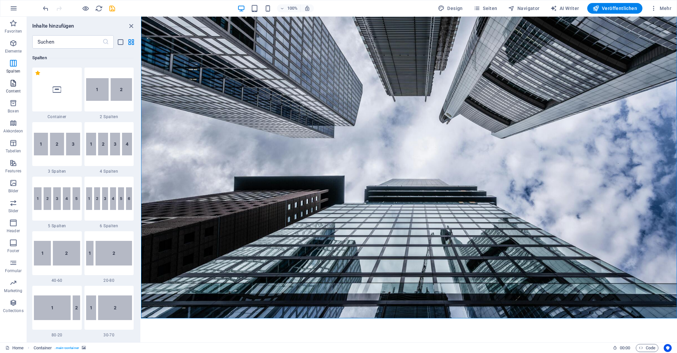
click at [13, 79] on icon "button" at bounding box center [13, 83] width 8 height 8
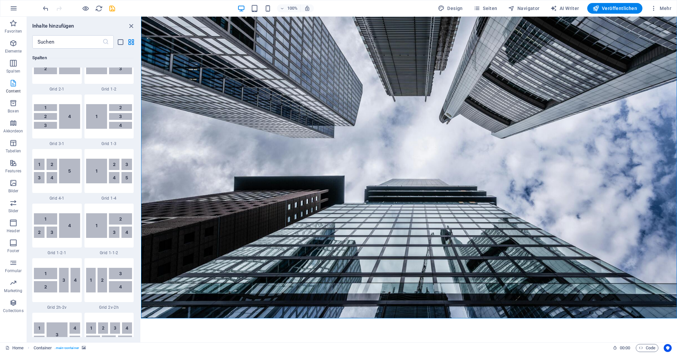
scroll to position [1164, 0]
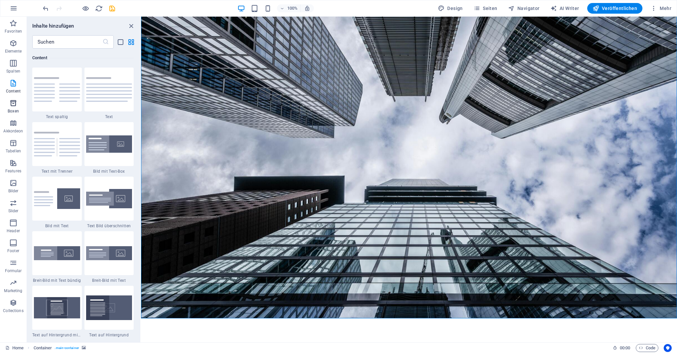
click at [10, 103] on icon "button" at bounding box center [13, 103] width 8 height 8
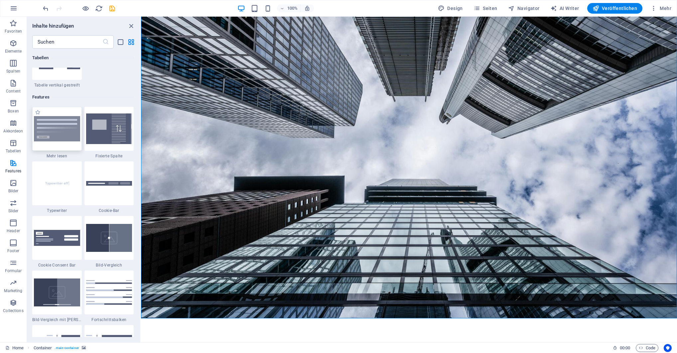
scroll to position [2553, 0]
click at [12, 164] on icon "button" at bounding box center [13, 163] width 8 height 8
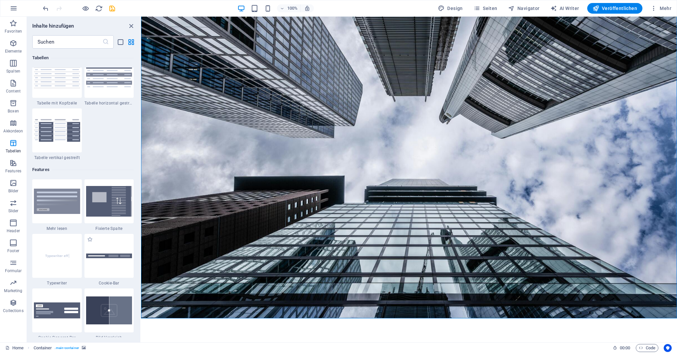
scroll to position [2473, 0]
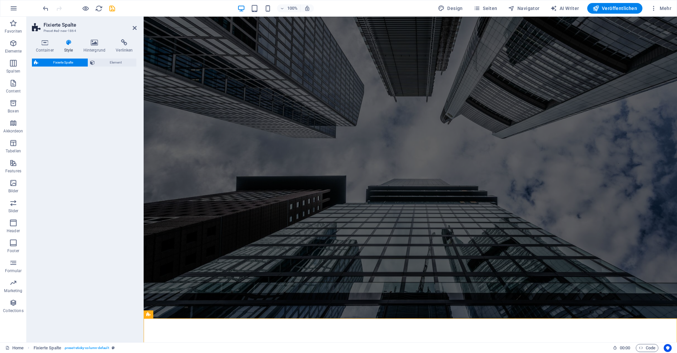
select select "%"
select select "rem"
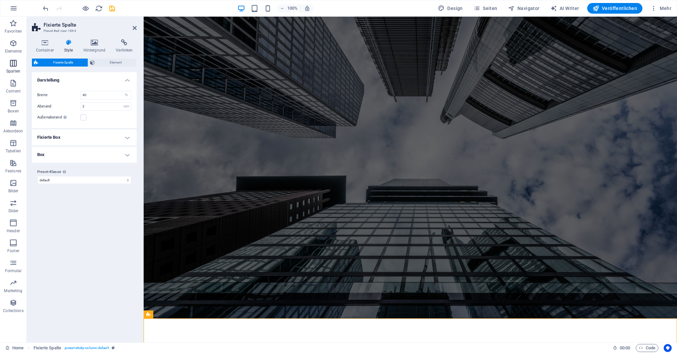
click at [13, 65] on icon "button" at bounding box center [13, 63] width 8 height 8
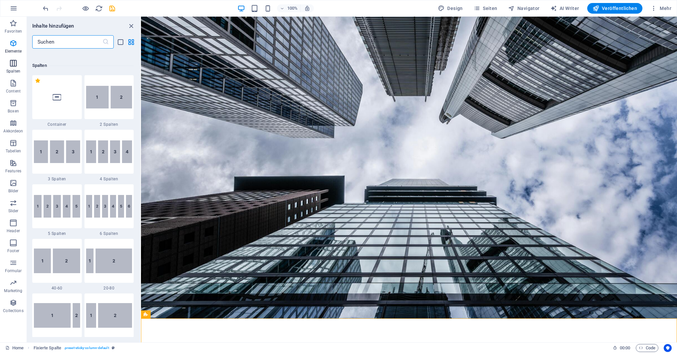
scroll to position [329, 0]
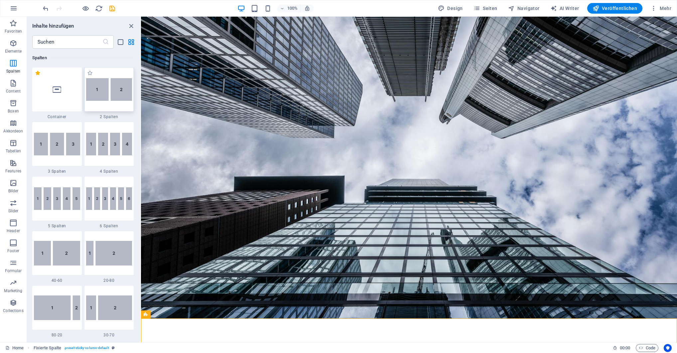
click at [105, 95] on img at bounding box center [109, 89] width 46 height 23
select select "rem"
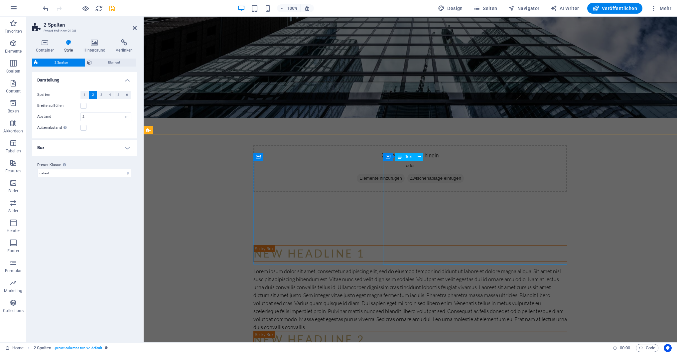
scroll to position [237, 0]
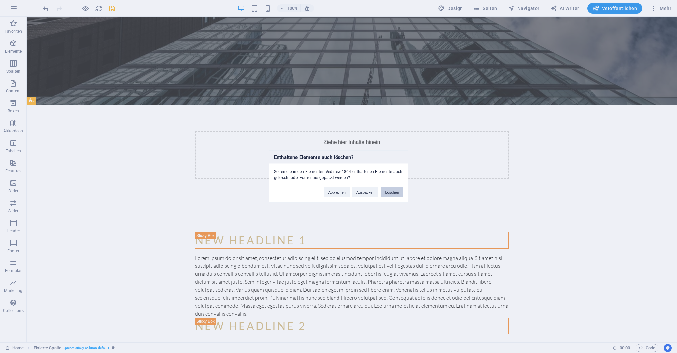
click at [390, 192] on button "Löschen" at bounding box center [392, 192] width 22 height 10
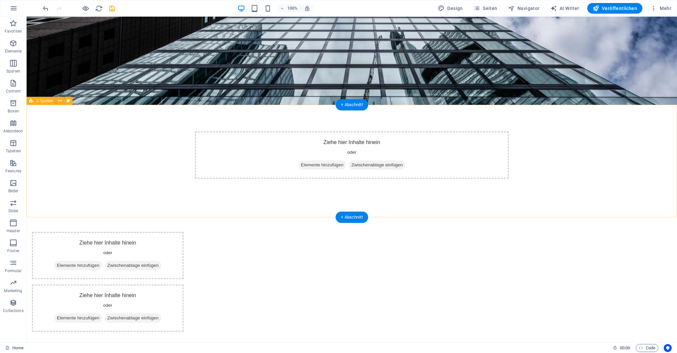
click at [438, 205] on div "Ziehe hier Inhalte hinein oder Elemente hinzufügen Zwischenablage einfügen Zieh…" at bounding box center [352, 281] width 651 height 153
click at [584, 205] on div "Ziehe hier Inhalte hinein oder Elemente hinzufügen Zwischenablage einfügen Zieh…" at bounding box center [352, 281] width 651 height 153
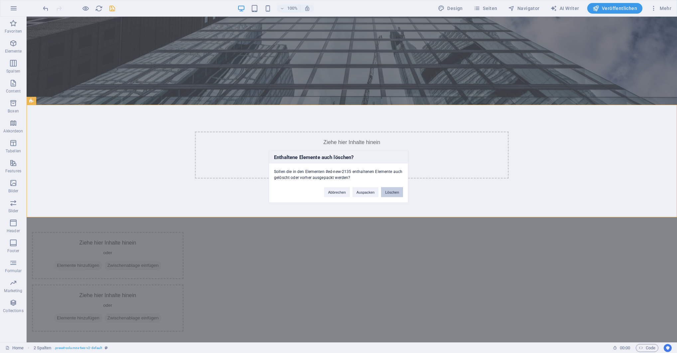
click at [391, 192] on button "Löschen" at bounding box center [392, 192] width 22 height 10
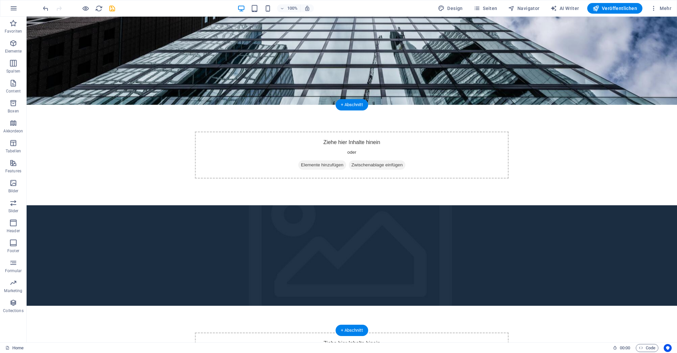
click at [465, 205] on figure at bounding box center [352, 255] width 651 height 100
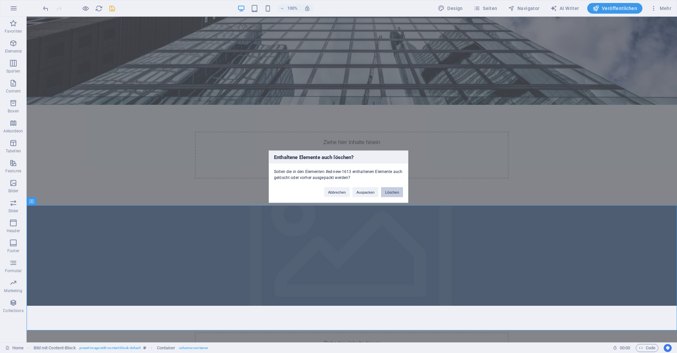
click at [399, 190] on button "Löschen" at bounding box center [392, 192] width 22 height 10
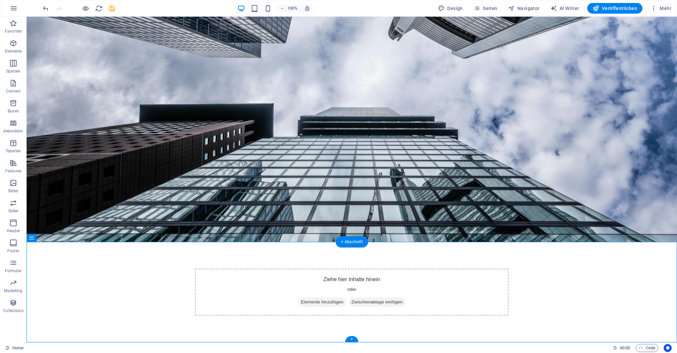
scroll to position [47, 0]
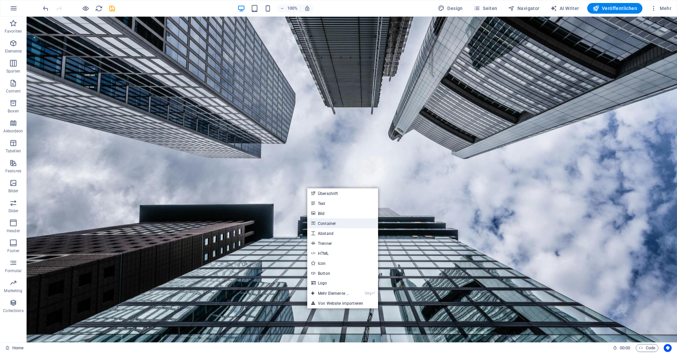
click at [331, 222] on link "Container" at bounding box center [342, 223] width 71 height 10
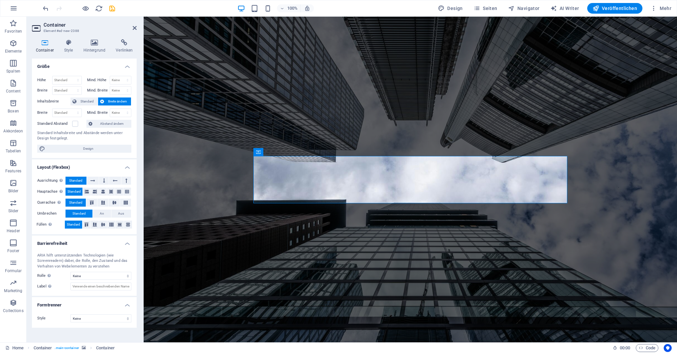
click at [42, 40] on icon at bounding box center [45, 42] width 26 height 7
click at [12, 84] on icon "button" at bounding box center [13, 83] width 8 height 8
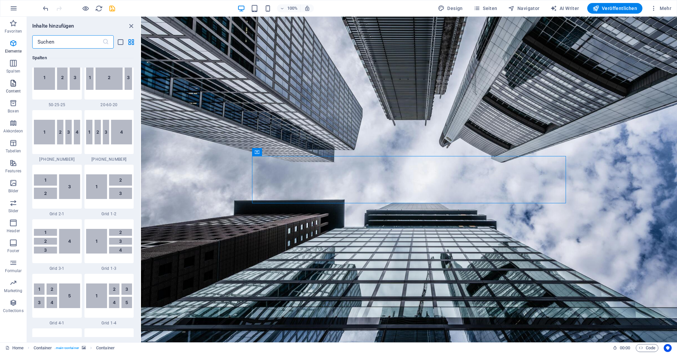
scroll to position [1164, 0]
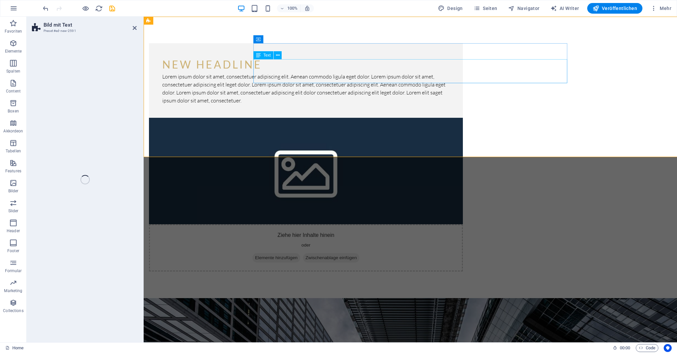
select select "rem"
select select "px"
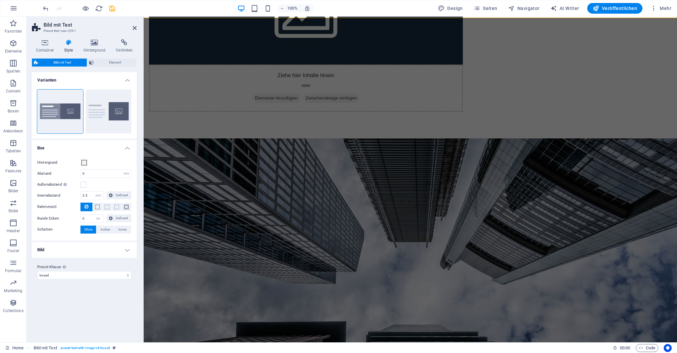
scroll to position [0, 0]
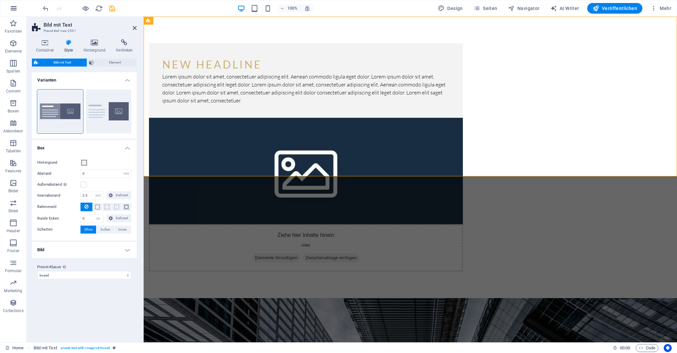
click at [15, 8] on icon "button" at bounding box center [14, 8] width 8 height 8
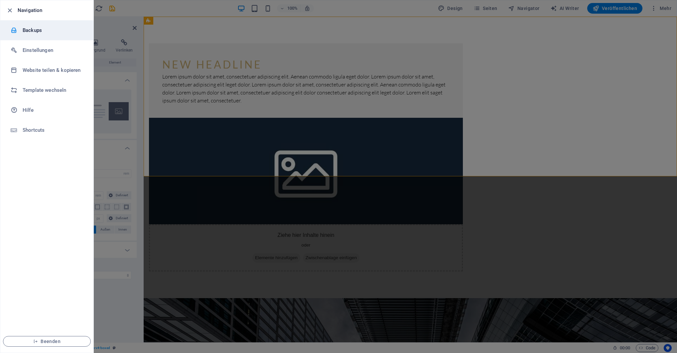
click at [29, 30] on h6 "Backups" at bounding box center [54, 30] width 62 height 8
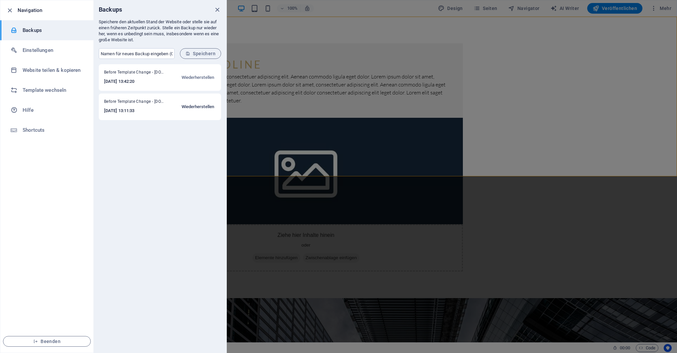
click at [201, 106] on span "Wiederherstellen" at bounding box center [198, 107] width 33 height 8
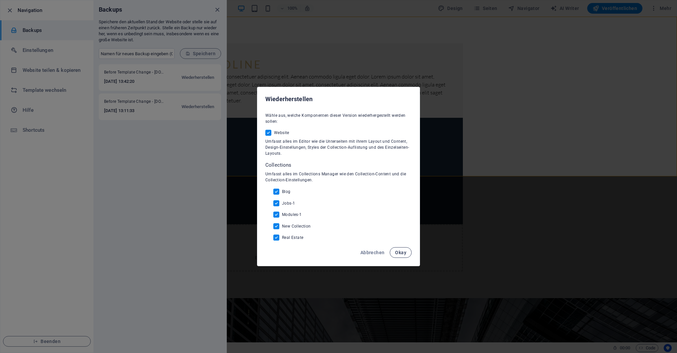
click at [400, 253] on span "Okay" at bounding box center [400, 252] width 11 height 5
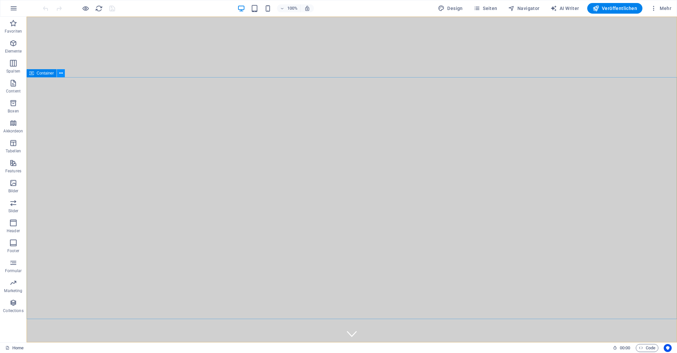
click at [58, 73] on button at bounding box center [61, 73] width 8 height 8
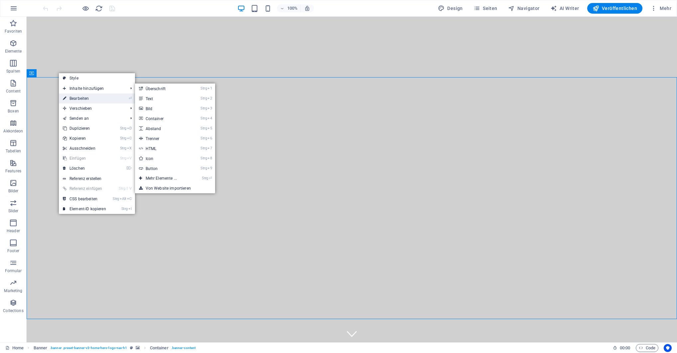
click at [80, 98] on link "⏎ Bearbeiten" at bounding box center [84, 98] width 51 height 10
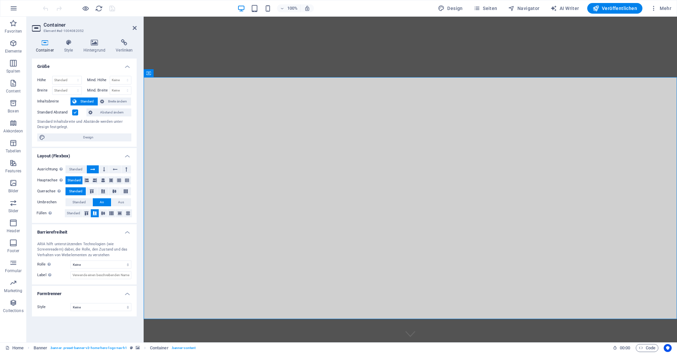
click at [76, 113] on label at bounding box center [75, 112] width 6 height 6
click at [0, 0] on input "Standard Abstand" at bounding box center [0, 0] width 0 height 0
click at [76, 113] on label at bounding box center [75, 112] width 6 height 6
click at [0, 0] on input "Standard Abstand" at bounding box center [0, 0] width 0 height 0
click at [76, 113] on label at bounding box center [75, 112] width 6 height 6
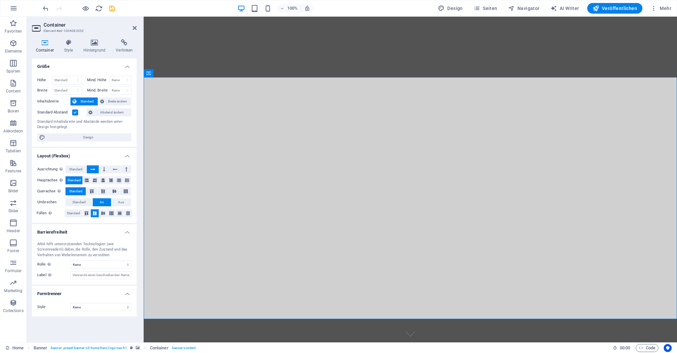
click at [0, 0] on input "Standard Abstand" at bounding box center [0, 0] width 0 height 0
click at [76, 113] on label at bounding box center [75, 112] width 6 height 6
click at [0, 0] on input "Standard Abstand" at bounding box center [0, 0] width 0 height 0
click at [68, 48] on h4 "Style" at bounding box center [69, 46] width 19 height 14
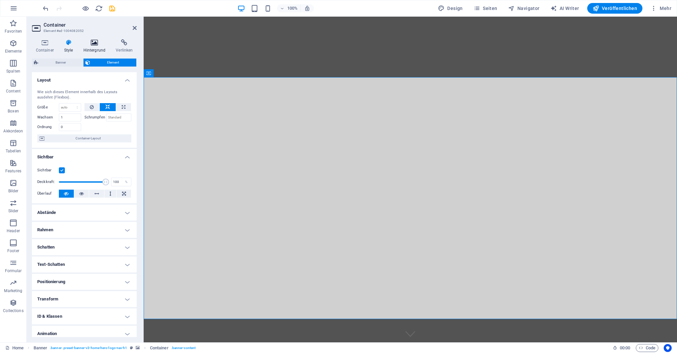
click at [90, 48] on h4 "Hintergrund" at bounding box center [95, 46] width 33 height 14
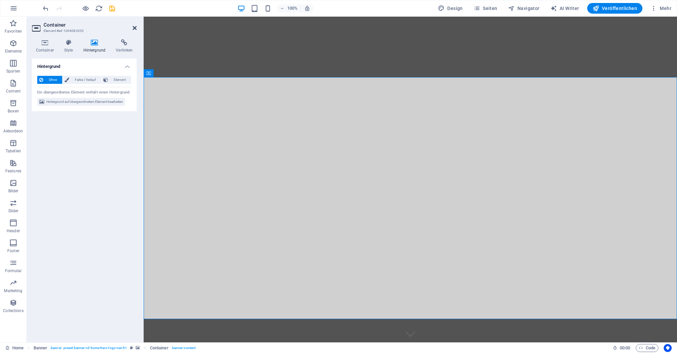
click at [134, 28] on icon at bounding box center [135, 27] width 4 height 5
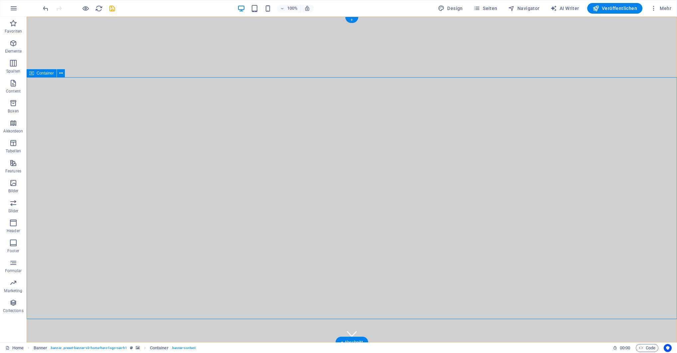
click at [61, 72] on icon at bounding box center [61, 73] width 4 height 7
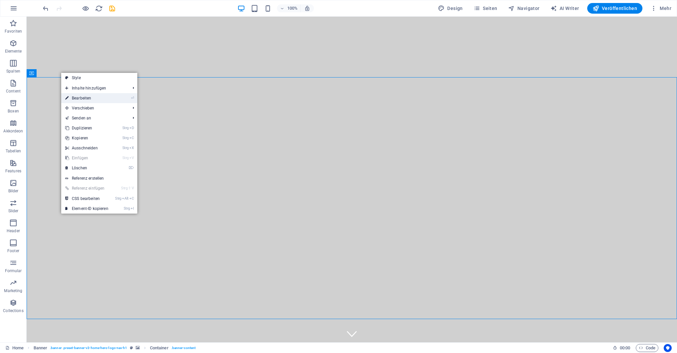
click at [107, 98] on link "⏎ Bearbeiten" at bounding box center [86, 98] width 51 height 10
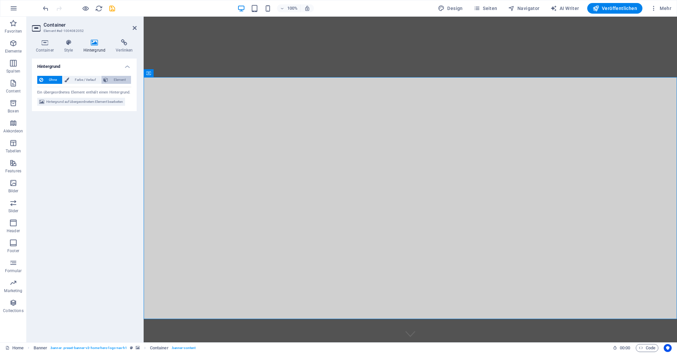
click at [113, 80] on span "Element" at bounding box center [119, 80] width 19 height 8
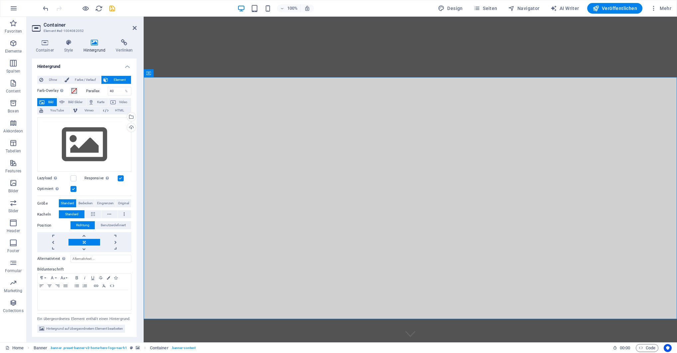
click at [113, 80] on span "Element" at bounding box center [119, 80] width 19 height 8
click at [45, 8] on icon "undo" at bounding box center [46, 9] width 8 height 8
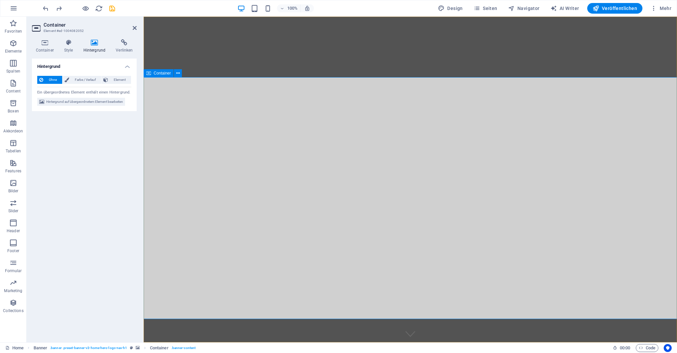
click at [148, 74] on icon at bounding box center [148, 73] width 5 height 8
click at [163, 73] on span "Container" at bounding box center [162, 73] width 17 height 4
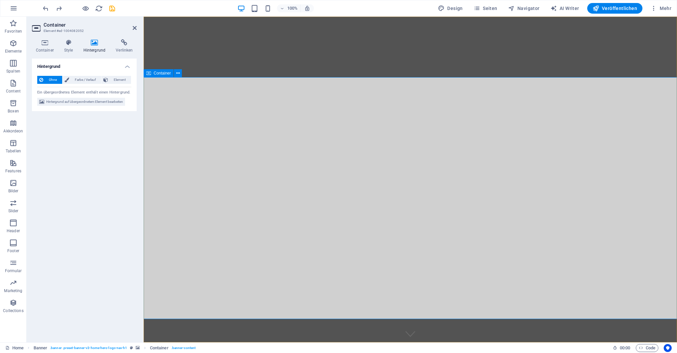
click at [163, 73] on span "Container" at bounding box center [162, 73] width 17 height 4
click at [71, 42] on icon at bounding box center [68, 42] width 17 height 7
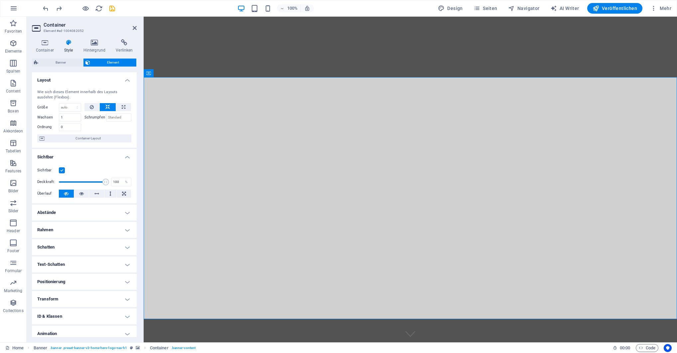
scroll to position [22, 0]
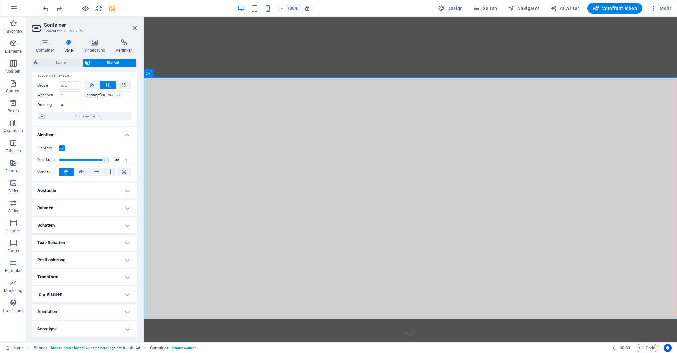
click at [52, 308] on h4 "Animation" at bounding box center [84, 312] width 105 height 16
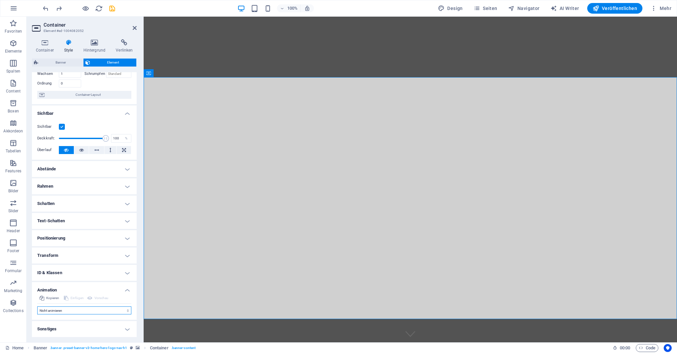
click at [37, 306] on select "Nicht animieren Ein- & Ausblenden Auf- & Zuklappen Rein- & Rauszoomen Von links…" at bounding box center [84, 310] width 94 height 8
click at [62, 311] on select "Nicht animieren Ein- & Ausblenden Auf- & Zuklappen Rein- & Rauszoomen Von links…" at bounding box center [84, 310] width 94 height 8
click at [93, 44] on icon at bounding box center [94, 42] width 30 height 7
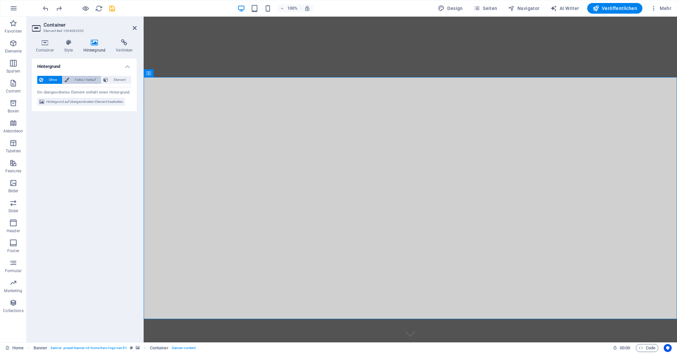
click at [86, 77] on span "Farbe / Verlauf" at bounding box center [85, 80] width 28 height 8
click at [109, 78] on button "Element" at bounding box center [116, 80] width 30 height 8
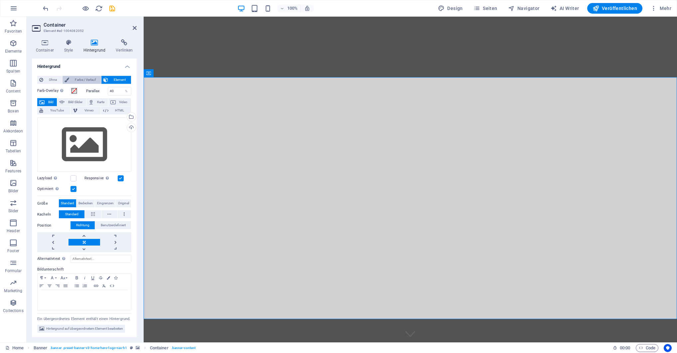
click at [85, 80] on span "Farbe / Verlauf" at bounding box center [85, 80] width 28 height 8
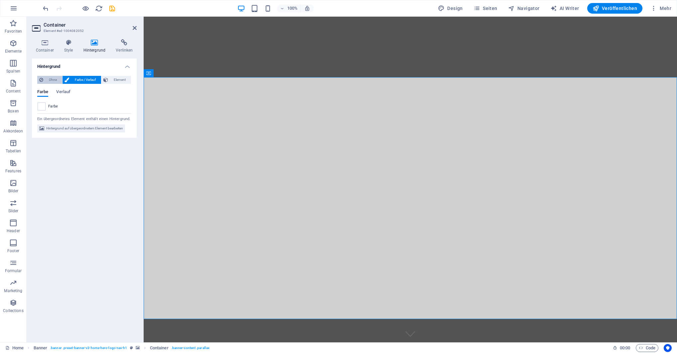
click at [52, 81] on span "Ohne" at bounding box center [52, 80] width 15 height 8
click at [69, 43] on icon at bounding box center [68, 42] width 17 height 7
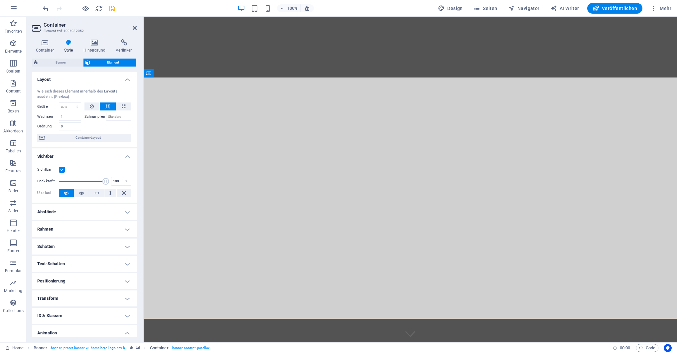
scroll to position [0, 0]
click at [81, 137] on span "Container-Layout" at bounding box center [88, 138] width 83 height 8
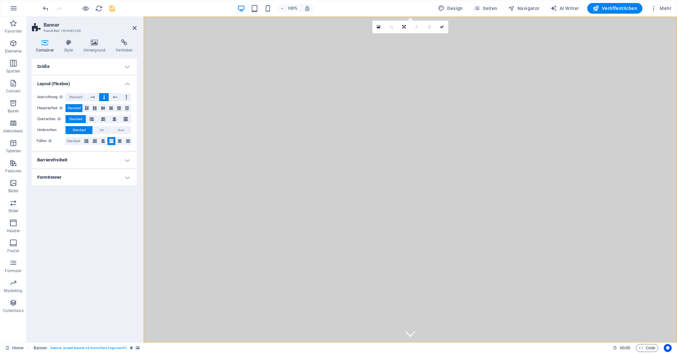
click at [76, 180] on h4 "Formtrenner" at bounding box center [84, 177] width 105 height 16
click at [76, 180] on h4 "Formtrenner" at bounding box center [84, 175] width 105 height 12
click at [72, 159] on h4 "Barrierefreiheit" at bounding box center [84, 160] width 105 height 16
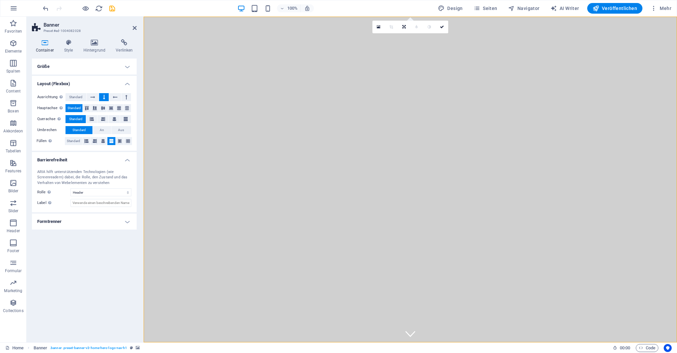
click at [72, 159] on h4 "Barrierefreiheit" at bounding box center [84, 158] width 105 height 12
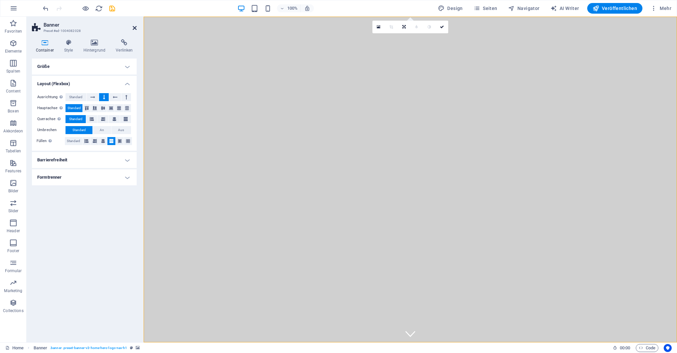
click at [134, 27] on icon at bounding box center [135, 27] width 4 height 5
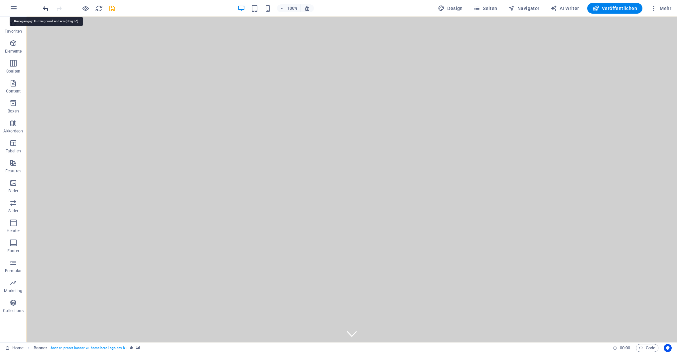
click at [45, 7] on icon "undo" at bounding box center [46, 9] width 8 height 8
click at [46, 10] on icon "undo" at bounding box center [46, 9] width 8 height 8
click at [655, 8] on icon "button" at bounding box center [654, 8] width 7 height 7
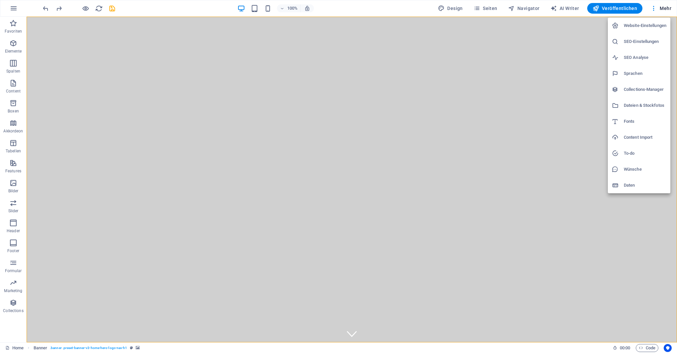
click at [652, 25] on h6 "Website-Einstellungen" at bounding box center [645, 26] width 43 height 8
select select "31"
select select "33"
select select "41"
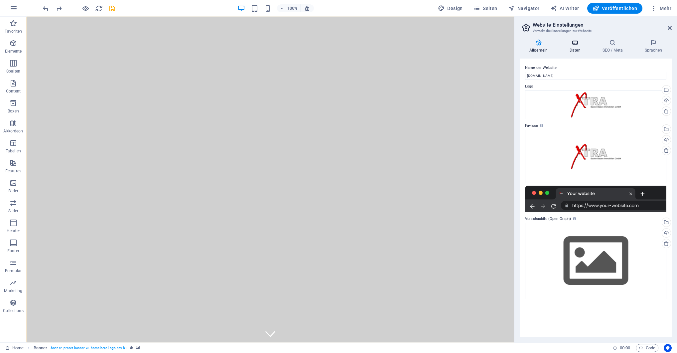
click at [574, 50] on h4 "Daten" at bounding box center [576, 46] width 33 height 14
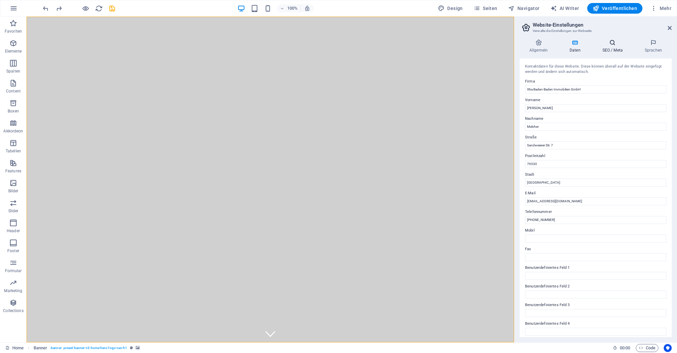
click at [617, 49] on h4 "SEO / Meta" at bounding box center [614, 46] width 42 height 14
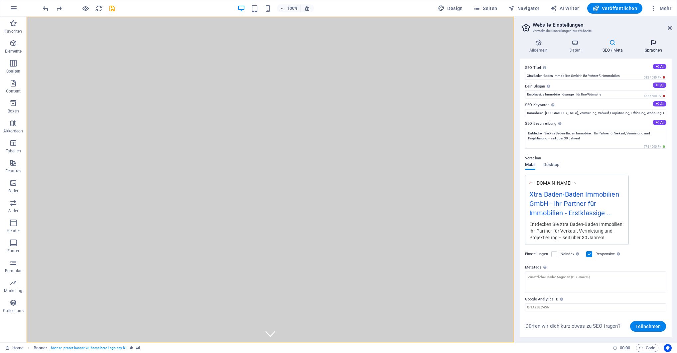
click at [653, 46] on h4 "Sprachen" at bounding box center [653, 46] width 37 height 14
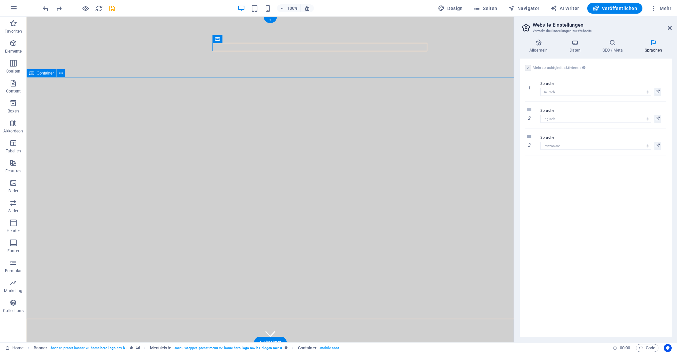
click at [75, 20] on icon at bounding box center [75, 20] width 4 height 7
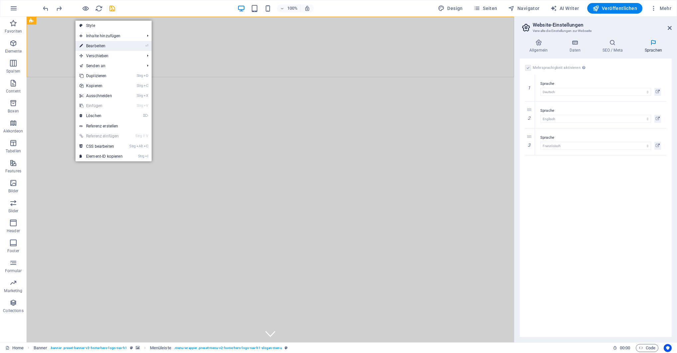
click at [111, 48] on link "⏎ Bearbeiten" at bounding box center [100, 46] width 51 height 10
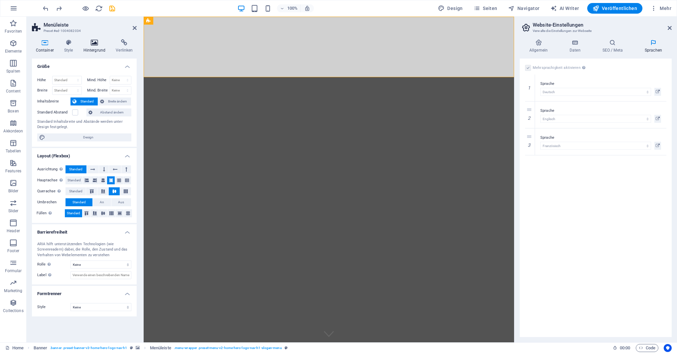
click at [97, 45] on icon at bounding box center [94, 42] width 30 height 7
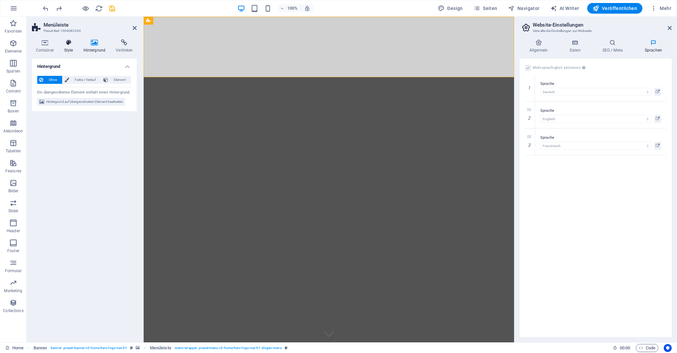
click at [67, 44] on icon at bounding box center [68, 42] width 17 height 7
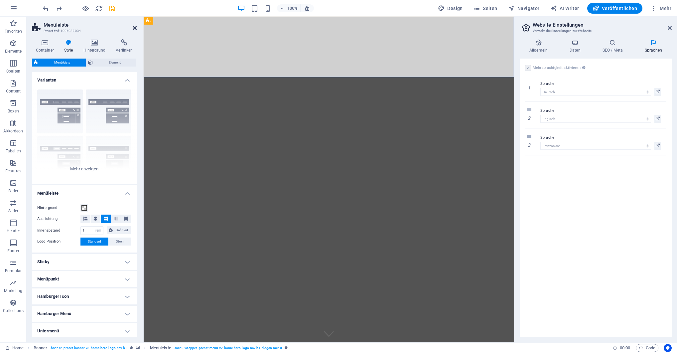
click at [133, 28] on icon at bounding box center [135, 27] width 4 height 5
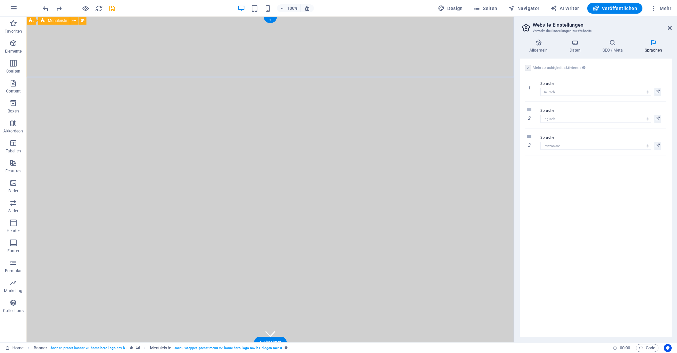
click at [32, 20] on icon at bounding box center [31, 21] width 4 height 8
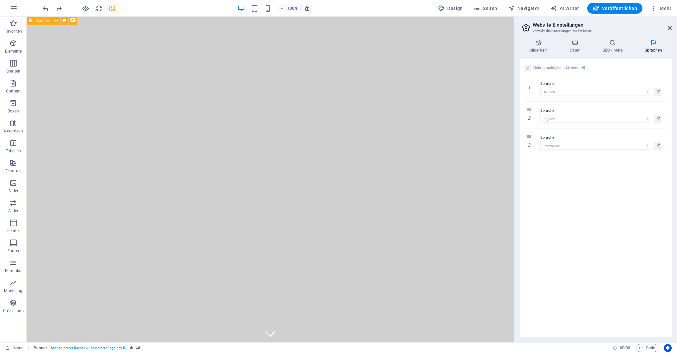
click at [34, 20] on div "Banner" at bounding box center [39, 21] width 25 height 8
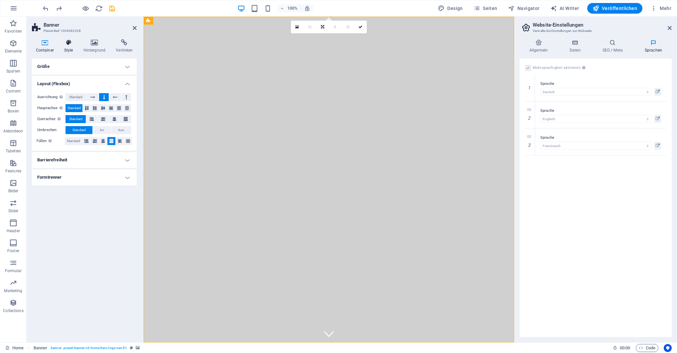
click at [68, 43] on icon at bounding box center [68, 42] width 17 height 7
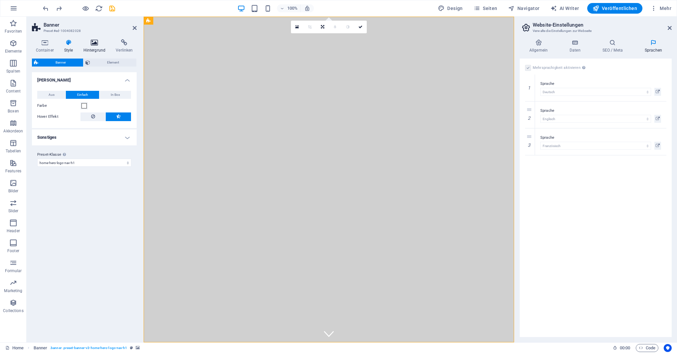
click at [95, 44] on icon at bounding box center [94, 42] width 30 height 7
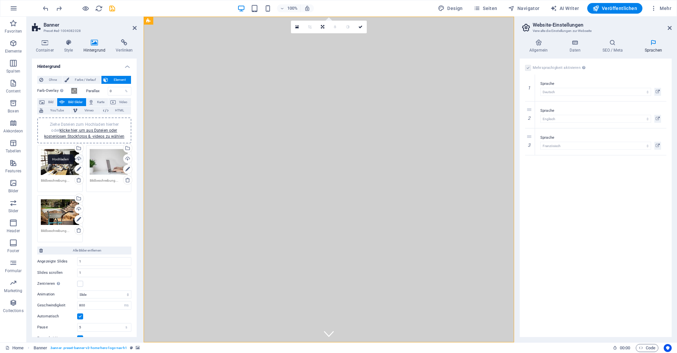
click at [78, 159] on div "Hochladen" at bounding box center [79, 159] width 10 height 10
click at [108, 221] on div "Ziehe Dateien zum Hochladen hierher oder klicke hier, um aus Dateien oder koste…" at bounding box center [84, 193] width 97 height 100
click at [86, 135] on link "klicke hier, um aus Dateien oder kostenlosen Stockfotos & -videos zu wählen" at bounding box center [84, 133] width 80 height 11
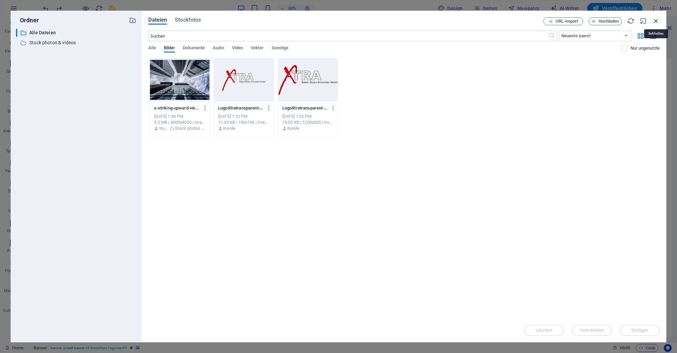
click at [656, 20] on icon "button" at bounding box center [656, 20] width 7 height 7
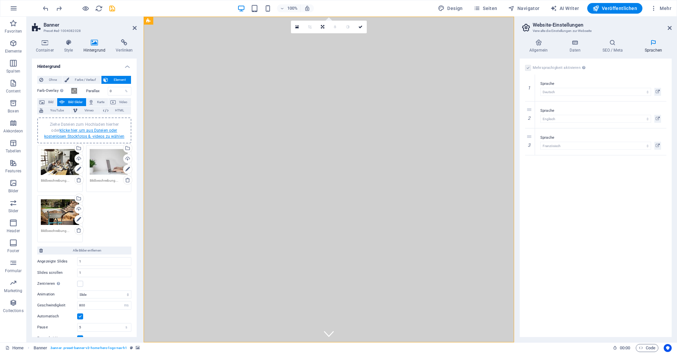
click at [86, 135] on link "klicke hier, um aus Dateien oder kostenlosen Stockfotos & -videos zu wählen" at bounding box center [84, 133] width 80 height 11
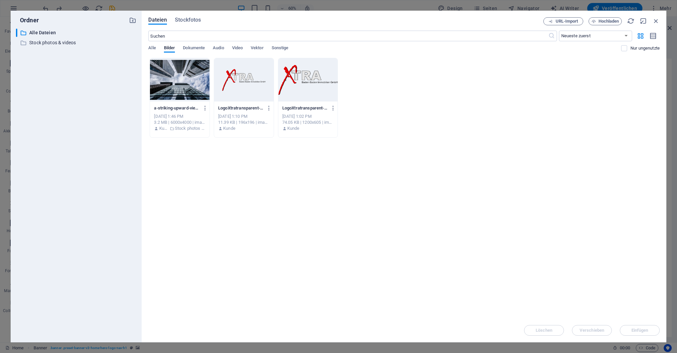
drag, startPoint x: 230, startPoint y: 18, endPoint x: -307, endPoint y: 25, distance: 536.8
click at [148, 25] on div "Dateien Stockfotos" at bounding box center [345, 20] width 395 height 7
click at [36, 43] on p "Stock photos & videos" at bounding box center [76, 43] width 95 height 8
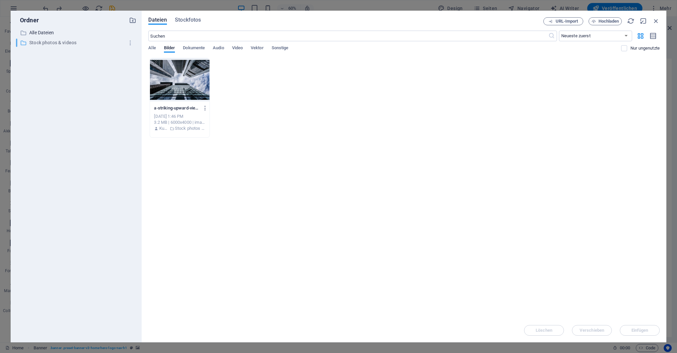
click at [36, 43] on p "Stock photos & videos" at bounding box center [76, 43] width 95 height 8
click at [186, 48] on span "Dokumente" at bounding box center [194, 48] width 22 height 9
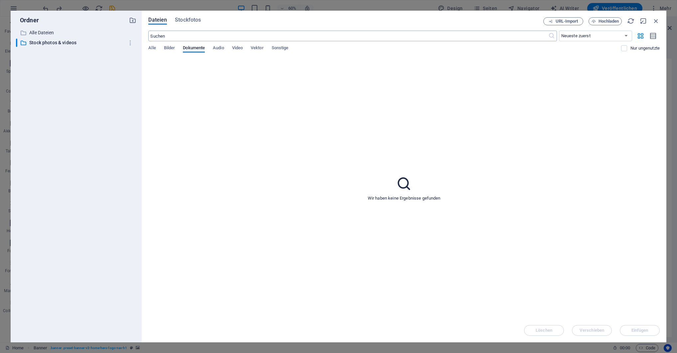
click at [182, 37] on input "text" at bounding box center [348, 36] width 400 height 11
click at [169, 48] on span "Bilder" at bounding box center [169, 48] width 11 height 9
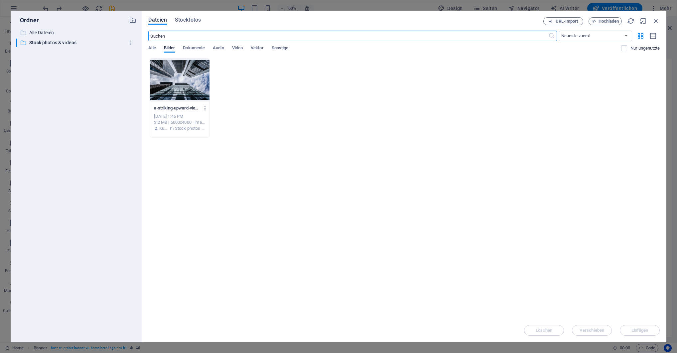
click at [174, 36] on input "text" at bounding box center [348, 36] width 400 height 11
click at [193, 18] on span "Stockfotos" at bounding box center [188, 20] width 26 height 8
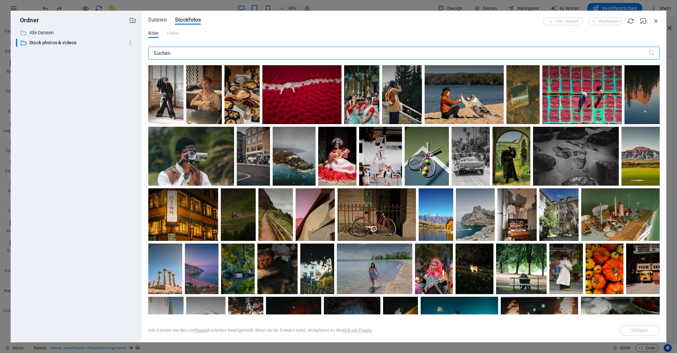
click at [198, 52] on input "text" at bounding box center [398, 53] width 500 height 13
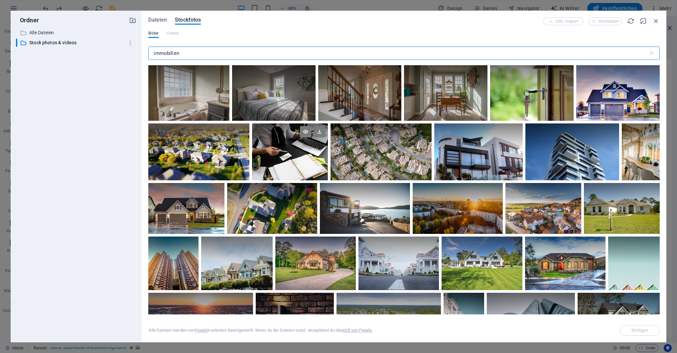
type input "immobilien"
click at [296, 161] on div at bounding box center [290, 151] width 76 height 57
click at [486, 160] on div at bounding box center [478, 151] width 88 height 57
click at [463, 216] on div at bounding box center [458, 208] width 90 height 51
click at [548, 211] on div at bounding box center [544, 208] width 76 height 51
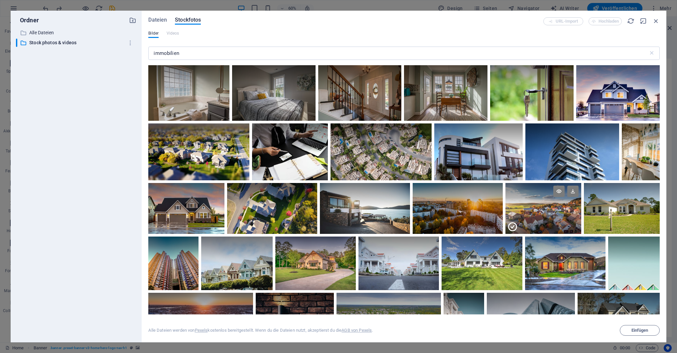
click at [512, 225] on icon at bounding box center [512, 226] width 11 height 11
click at [512, 225] on div at bounding box center [544, 208] width 76 height 51
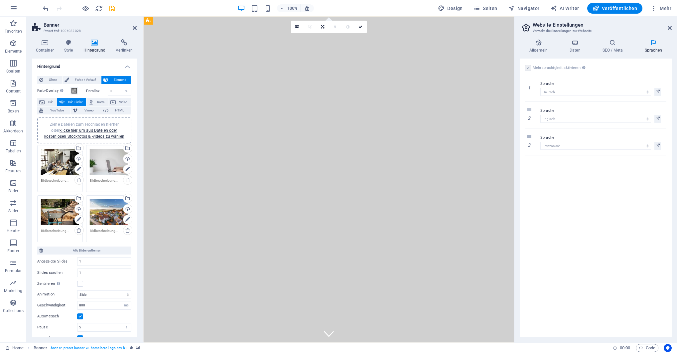
click at [111, 169] on div "Ziehe Dateien zum Hochladen hierher oder klicke hier, um aus Dateien oder koste…" at bounding box center [109, 162] width 38 height 27
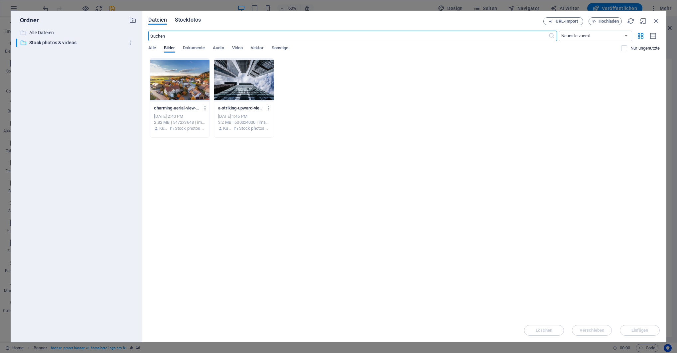
click at [189, 21] on span "Stockfotos" at bounding box center [188, 20] width 26 height 8
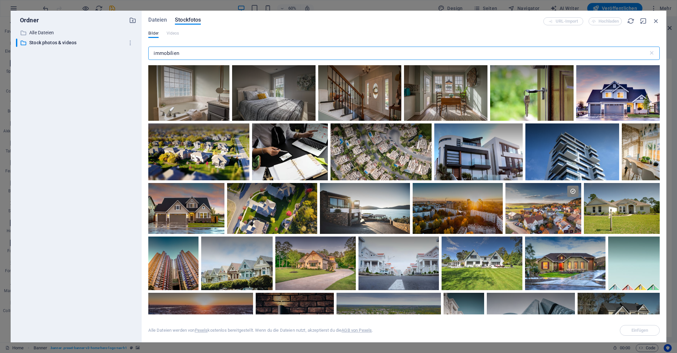
click at [188, 39] on div "Bilder Videos" at bounding box center [404, 37] width 512 height 13
drag, startPoint x: 187, startPoint y: 55, endPoint x: 107, endPoint y: 47, distance: 80.9
click at [148, 47] on input "immobilien" at bounding box center [398, 53] width 500 height 13
click at [296, 222] on div at bounding box center [272, 208] width 90 height 51
click at [234, 227] on icon at bounding box center [234, 226] width 11 height 11
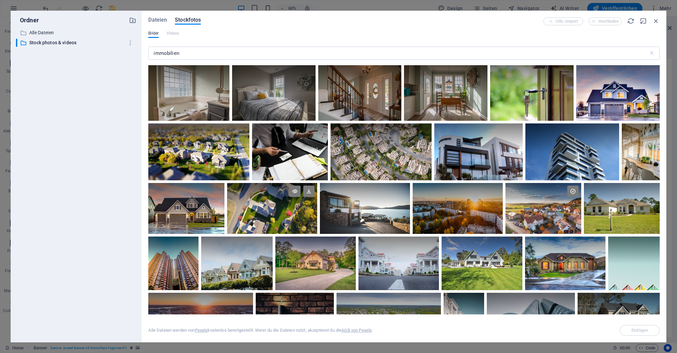
click at [235, 226] on div at bounding box center [272, 208] width 90 height 51
click at [261, 222] on div at bounding box center [272, 221] width 90 height 25
click at [261, 222] on div at bounding box center [272, 208] width 90 height 51
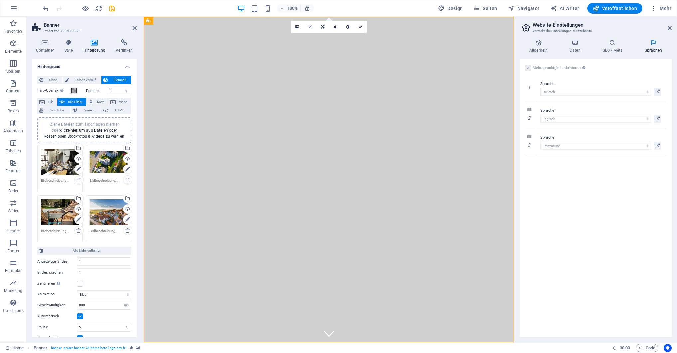
click at [61, 168] on div "Ziehe Dateien zum Hochladen hierher oder klicke hier, um aus Dateien oder koste…" at bounding box center [60, 162] width 38 height 27
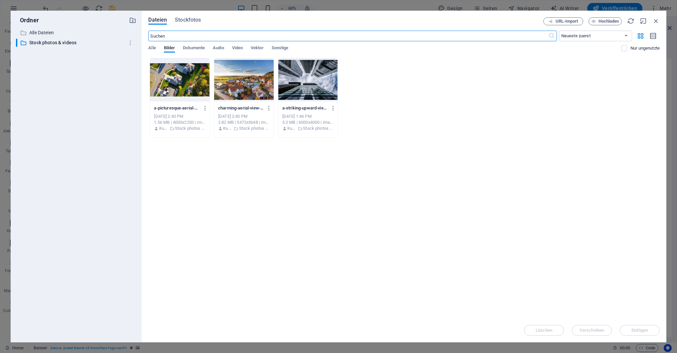
click at [198, 36] on input "text" at bounding box center [348, 36] width 400 height 11
click at [190, 17] on span "Stockfotos" at bounding box center [188, 20] width 26 height 8
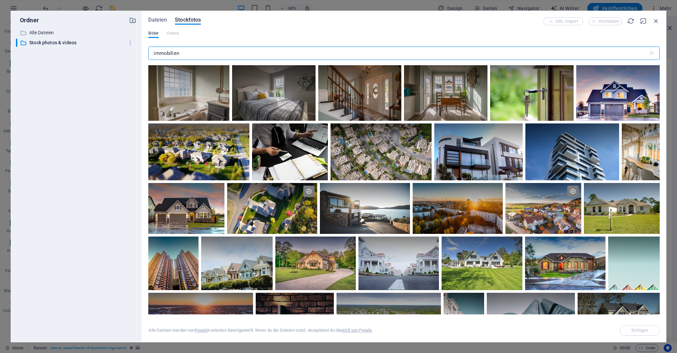
click at [196, 56] on input "immobilien" at bounding box center [398, 53] width 500 height 13
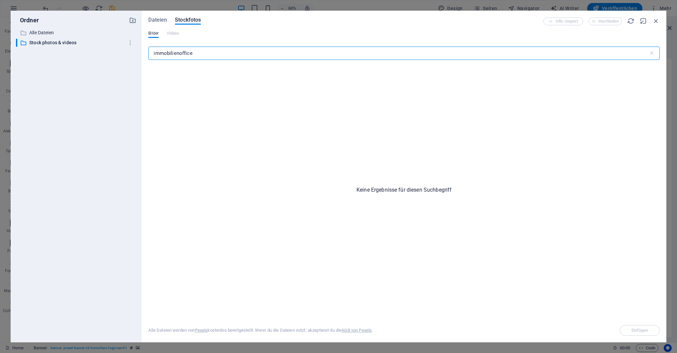
drag, startPoint x: 206, startPoint y: 54, endPoint x: 26, endPoint y: 47, distance: 179.7
click at [148, 47] on input "immobilienoffice" at bounding box center [398, 53] width 500 height 13
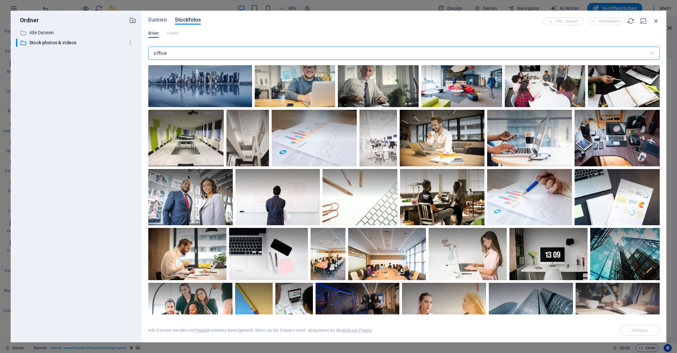
scroll to position [778, 0]
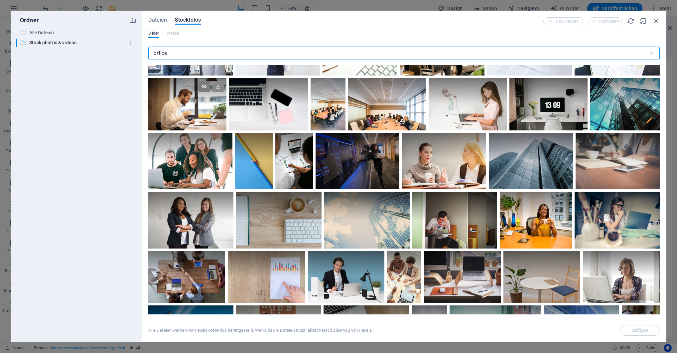
type input "office"
click at [218, 89] on icon at bounding box center [218, 86] width 11 height 11
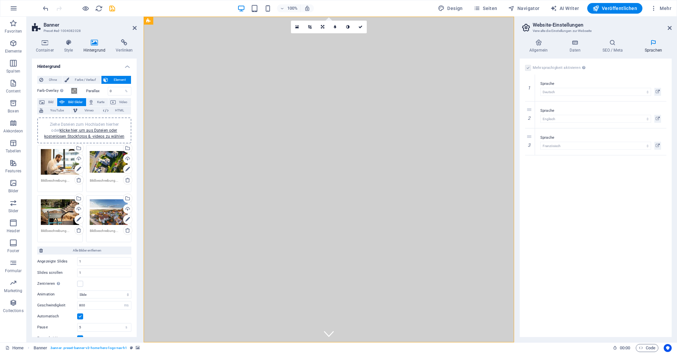
click at [50, 218] on div "Ziehe Dateien zum Hochladen hierher oder klicke hier, um aus Dateien oder koste…" at bounding box center [60, 212] width 38 height 27
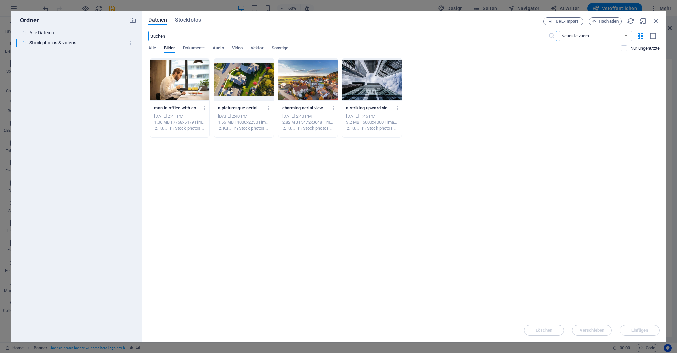
click at [193, 40] on input "text" at bounding box center [348, 36] width 400 height 11
click at [183, 17] on span "Stockfotos" at bounding box center [188, 20] width 26 height 8
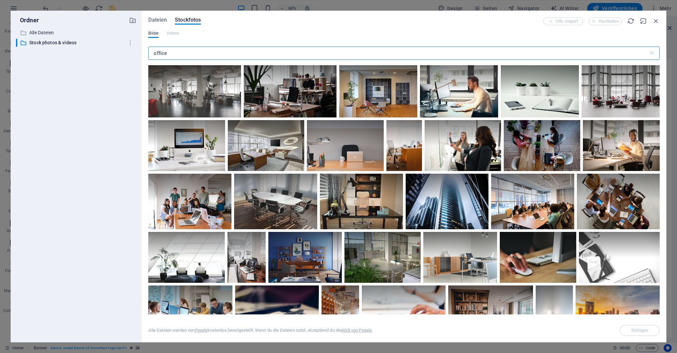
click at [178, 53] on input "office" at bounding box center [398, 53] width 500 height 13
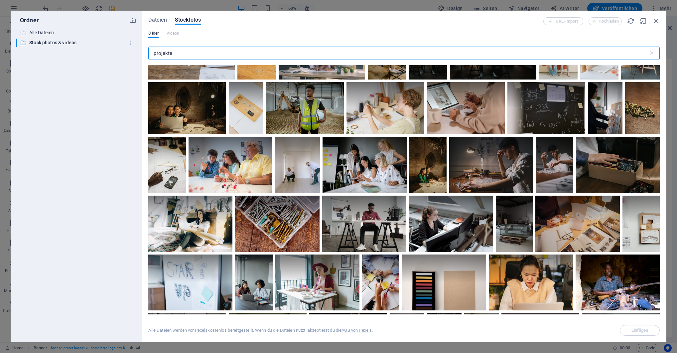
scroll to position [479, 0]
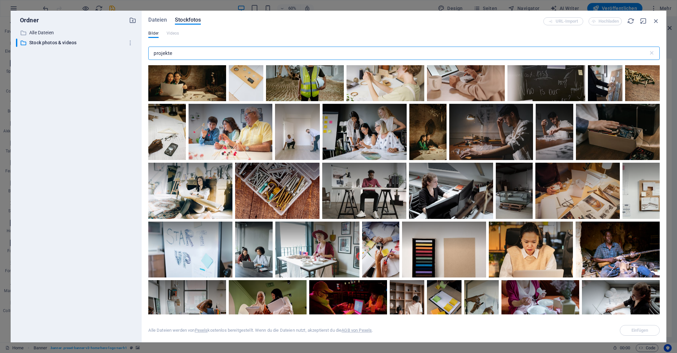
click at [214, 52] on input "projekte" at bounding box center [398, 53] width 500 height 13
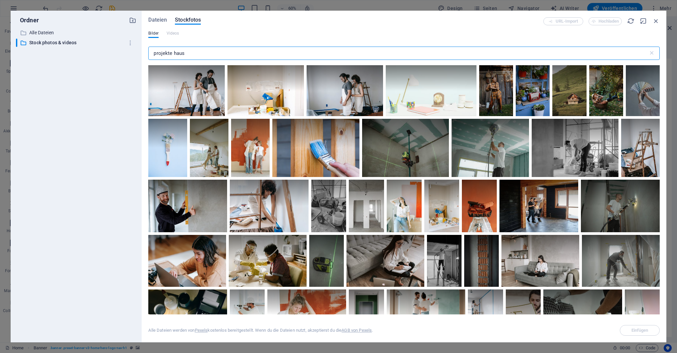
click at [187, 55] on input "projekte haus" at bounding box center [398, 53] width 500 height 13
type input "projekte hausbau"
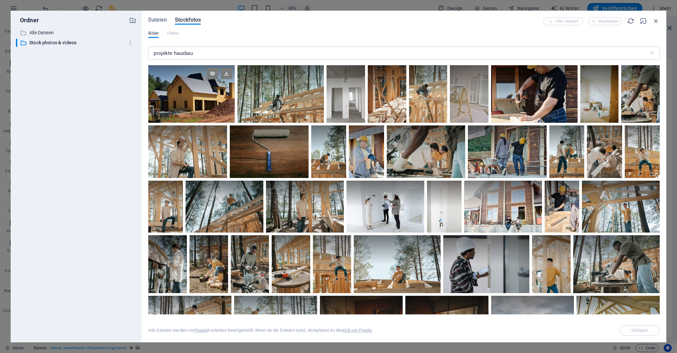
click at [203, 117] on div at bounding box center [191, 94] width 86 height 58
click at [229, 74] on icon at bounding box center [226, 73] width 11 height 11
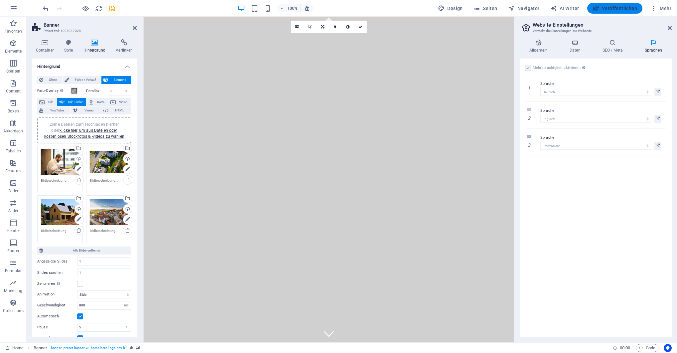
click at [618, 6] on span "Veröffentlichen" at bounding box center [615, 8] width 45 height 7
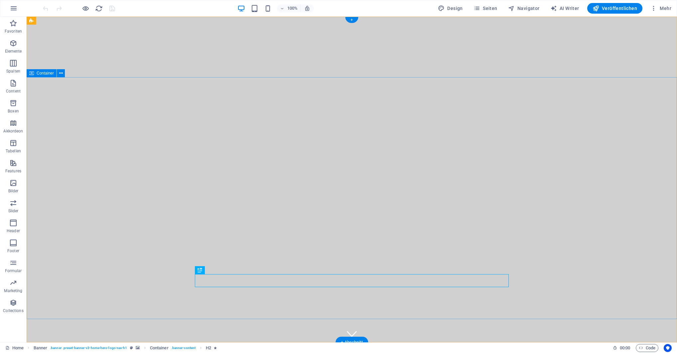
click at [31, 20] on icon at bounding box center [31, 21] width 4 height 8
click at [57, 20] on icon at bounding box center [56, 20] width 4 height 7
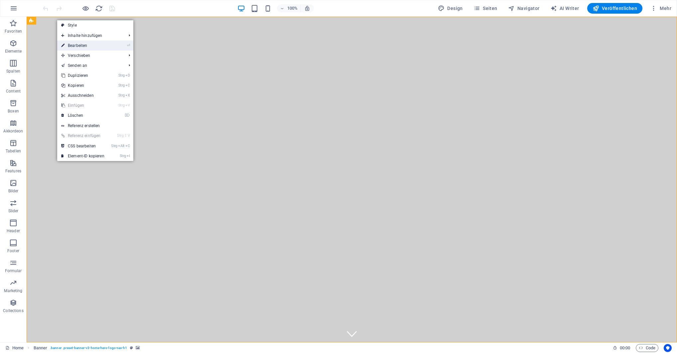
click at [84, 46] on link "⏎ Bearbeiten" at bounding box center [82, 46] width 51 height 10
select select "vh"
select select "header"
select select "ms"
select select "s"
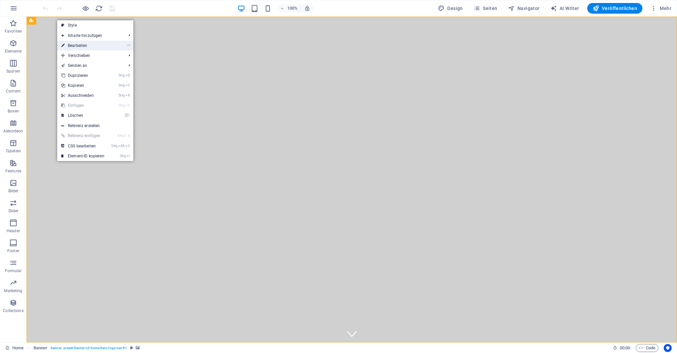
select select "progressive"
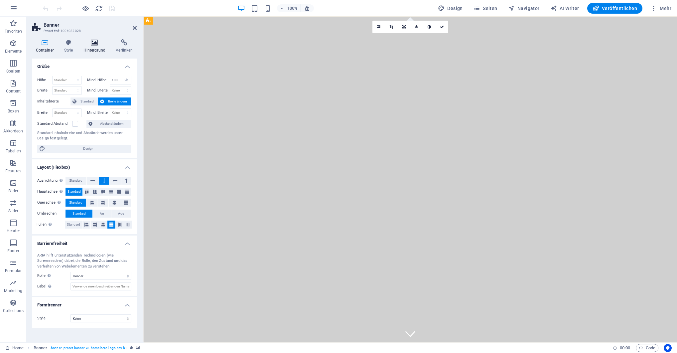
click at [92, 41] on icon at bounding box center [94, 42] width 30 height 7
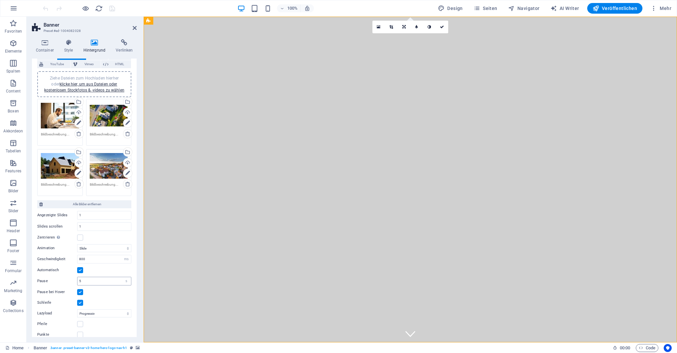
scroll to position [53, 0]
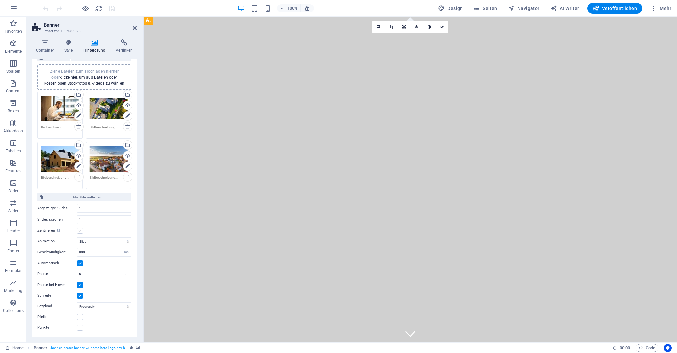
click at [80, 231] on label at bounding box center [80, 230] width 6 height 6
click at [0, 0] on input "Zentrieren Aktiviert zentrierte Ansicht, zeigt Teile der vorherigen/nächsten Sl…" at bounding box center [0, 0] width 0 height 0
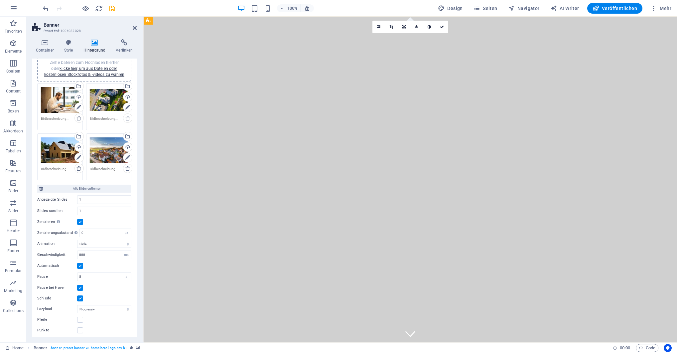
scroll to position [65, 0]
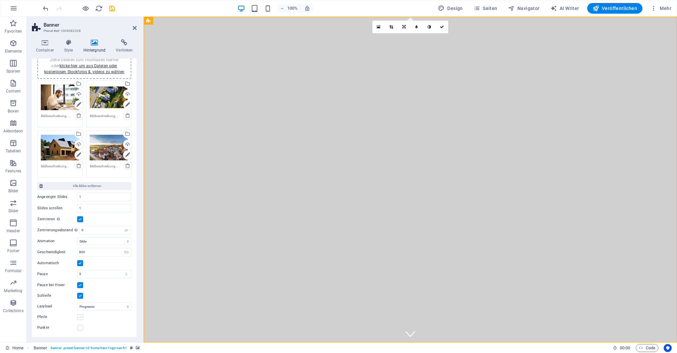
click at [80, 317] on label at bounding box center [80, 317] width 6 height 6
click at [0, 0] on input "Pfeile" at bounding box center [0, 0] width 0 height 0
click at [79, 327] on label at bounding box center [80, 328] width 6 height 6
click at [0, 0] on input "Punkte" at bounding box center [0, 0] width 0 height 0
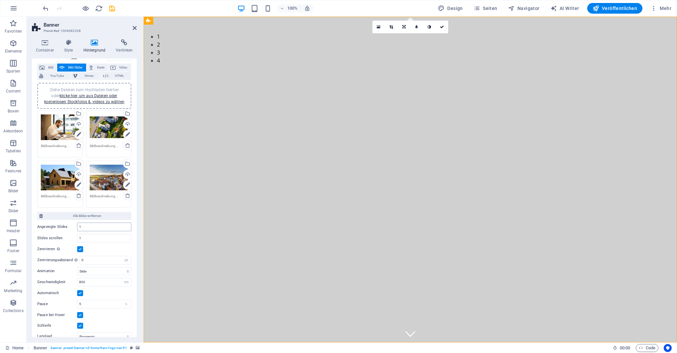
scroll to position [0, 0]
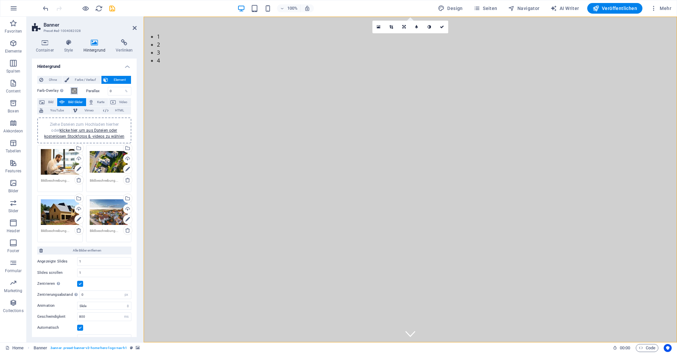
click at [74, 92] on span at bounding box center [74, 90] width 5 height 5
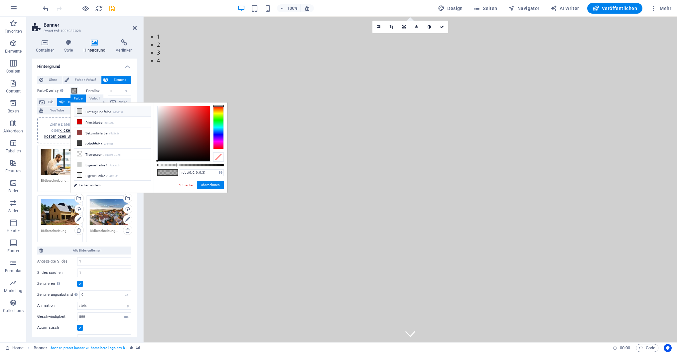
click at [99, 110] on li "Hintergrundfarbe #d0d0d0" at bounding box center [112, 111] width 76 height 11
click at [93, 154] on li "Transparent rgba(0,0,0,.0)" at bounding box center [112, 154] width 76 height 11
type input "rgba(0, 0, 0, 0)"
click at [218, 186] on button "Übernehmen" at bounding box center [210, 185] width 27 height 8
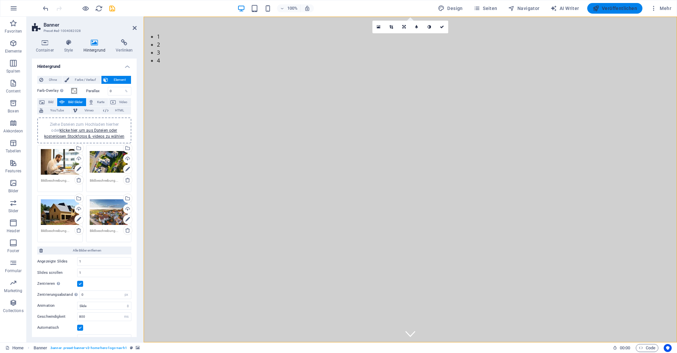
click at [610, 7] on span "Veröffentlichen" at bounding box center [615, 8] width 45 height 7
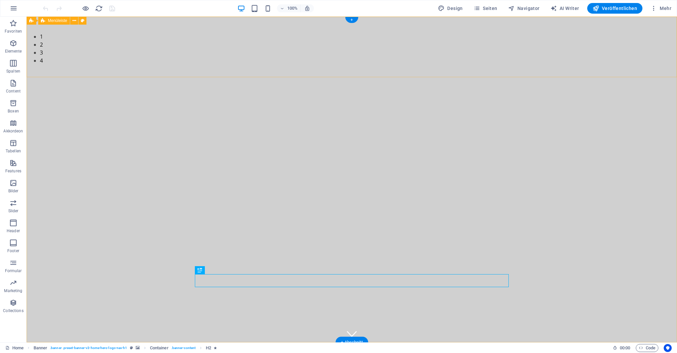
click at [35, 19] on div "Banner" at bounding box center [39, 21] width 25 height 8
click at [56, 21] on icon at bounding box center [56, 20] width 4 height 7
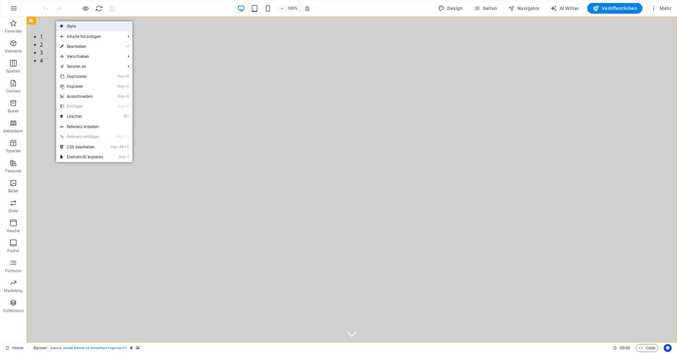
click at [75, 27] on link "Style" at bounding box center [94, 26] width 76 height 10
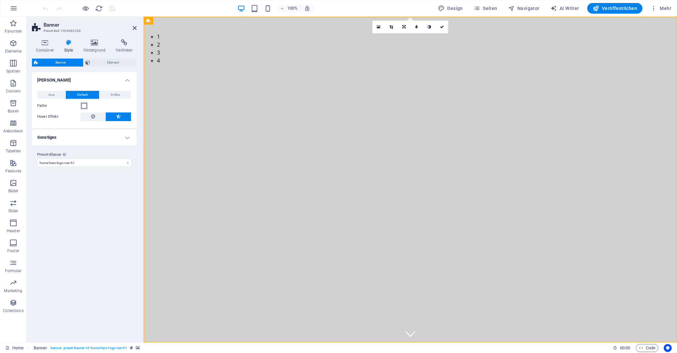
click at [82, 106] on span at bounding box center [83, 105] width 5 height 5
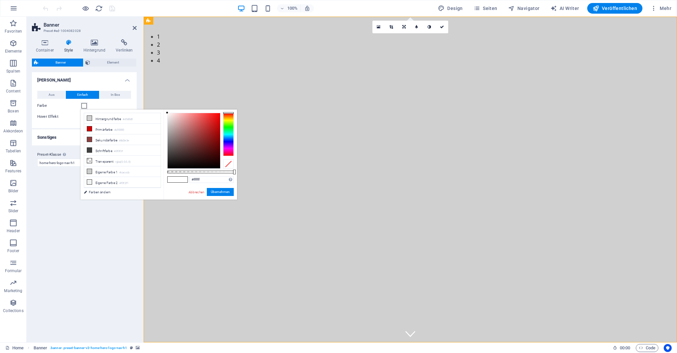
click at [83, 106] on span at bounding box center [83, 105] width 5 height 5
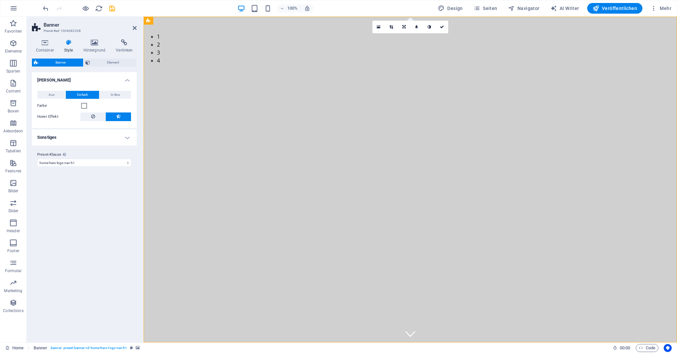
click at [81, 138] on h4 "Sonstiges" at bounding box center [84, 137] width 105 height 16
click at [69, 138] on h4 "Sonstiges" at bounding box center [84, 135] width 105 height 12
click at [37, 159] on select "default home-hero-logo-nav-h1-slogan home-hero-logo-nav-h1 home-logo-nav-h1-ima…" at bounding box center [84, 163] width 94 height 8
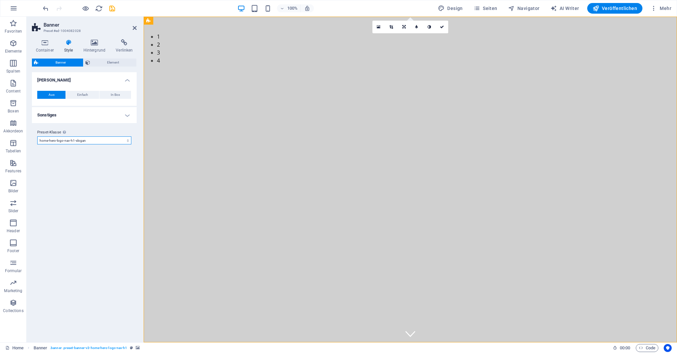
select select "preset-banner-v3-home-hero-logo-nav-h1-slogan"
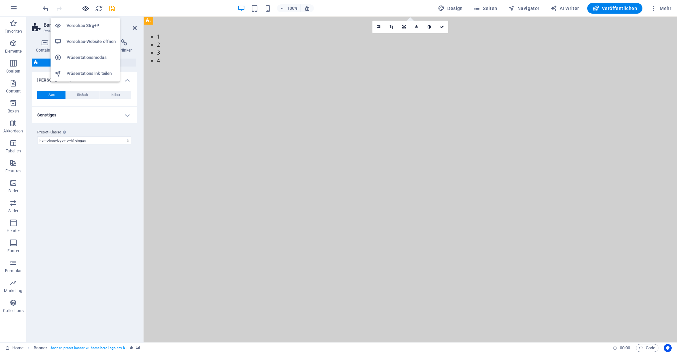
click at [86, 8] on icon "button" at bounding box center [86, 9] width 8 height 8
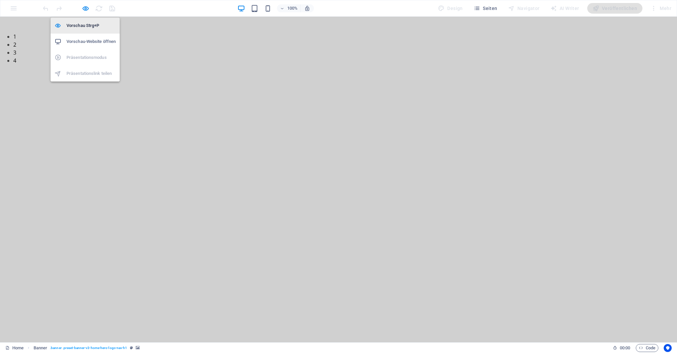
click at [83, 23] on h6 "Vorschau Strg+P" at bounding box center [91, 26] width 49 height 8
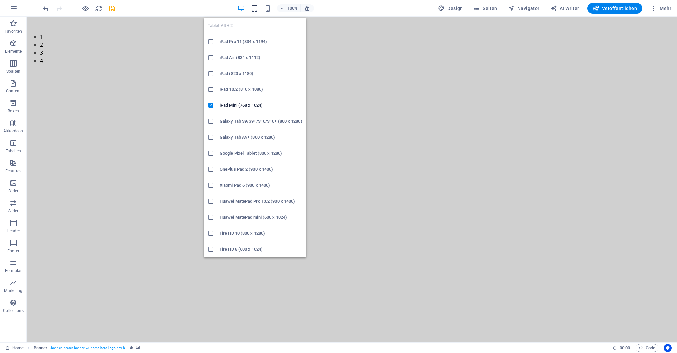
click at [257, 9] on icon "button" at bounding box center [255, 9] width 8 height 8
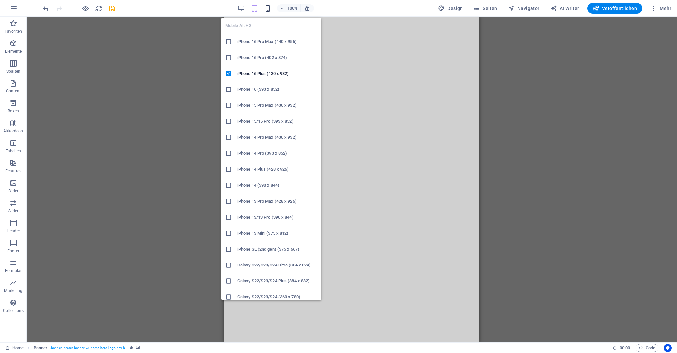
click at [270, 11] on icon "button" at bounding box center [268, 9] width 8 height 8
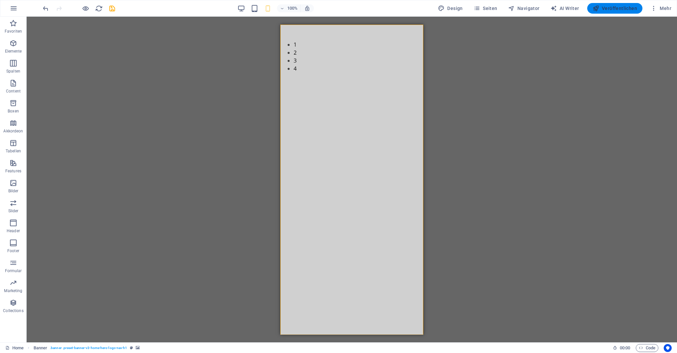
click at [623, 5] on span "Veröffentlichen" at bounding box center [615, 8] width 45 height 7
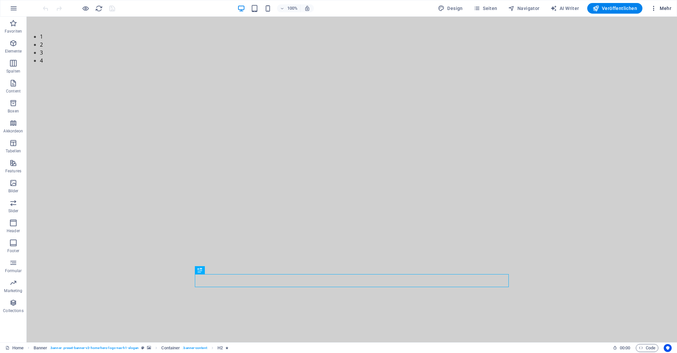
click at [668, 10] on span "Mehr" at bounding box center [661, 8] width 21 height 7
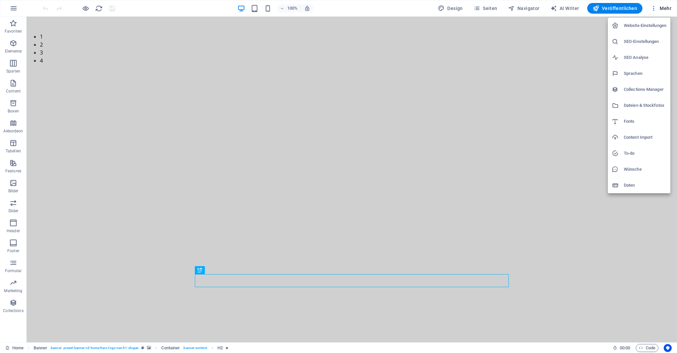
click at [639, 25] on h6 "Website-Einstellungen" at bounding box center [645, 26] width 43 height 8
select select "31"
select select "33"
select select "41"
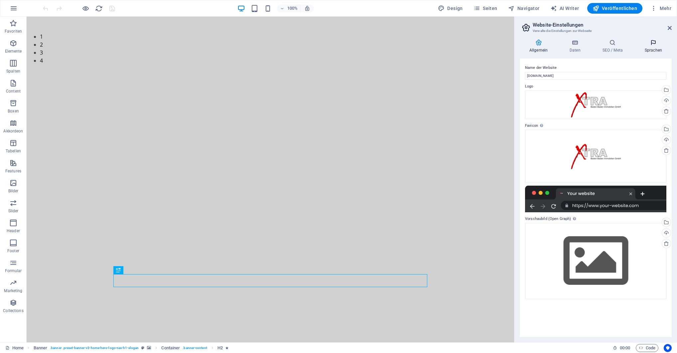
click at [663, 48] on h4 "Sprachen" at bounding box center [653, 46] width 37 height 14
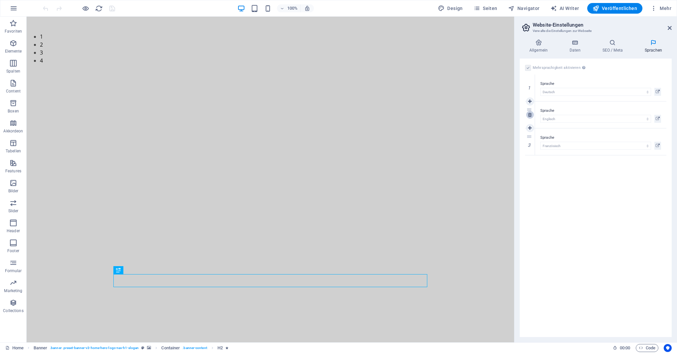
click at [530, 114] on icon at bounding box center [530, 114] width 4 height 5
select select "41"
click at [531, 117] on icon at bounding box center [530, 114] width 4 height 5
click at [554, 69] on label "Mehrsprachigkeit aktivieren Um die Mehrsprachigkeit zu deaktivieren, lösche Spr…" at bounding box center [557, 68] width 48 height 8
click at [0, 0] on input "Mehrsprachigkeit aktivieren Um die Mehrsprachigkeit zu deaktivieren, lösche Spr…" at bounding box center [0, 0] width 0 height 0
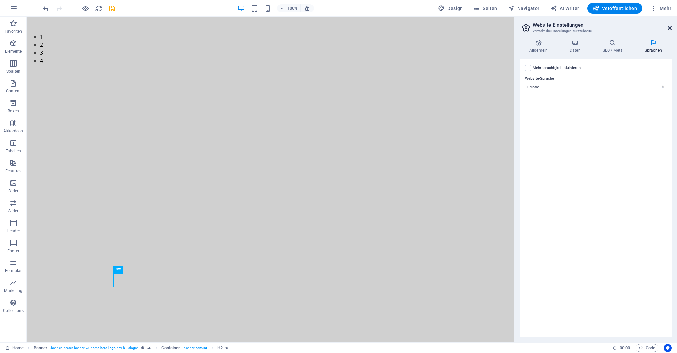
click at [671, 28] on icon at bounding box center [670, 27] width 4 height 5
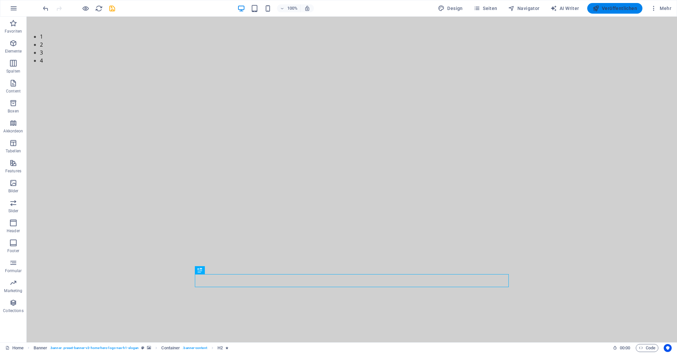
click at [612, 9] on span "Veröffentlichen" at bounding box center [615, 8] width 45 height 7
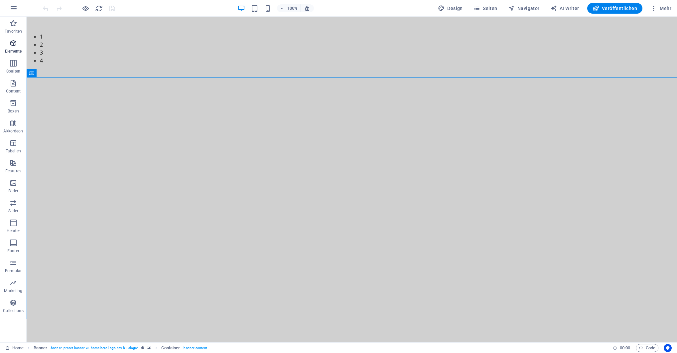
click at [12, 44] on icon "button" at bounding box center [13, 43] width 8 height 8
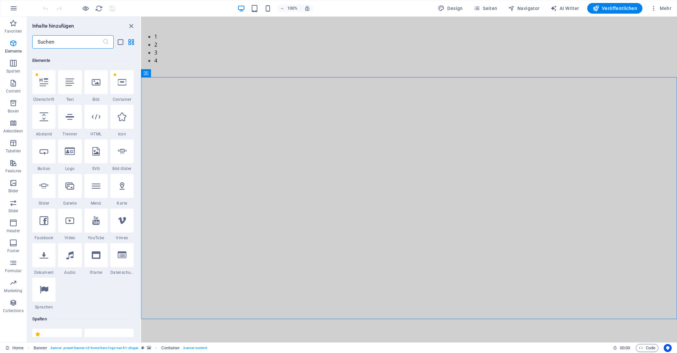
scroll to position [71, 0]
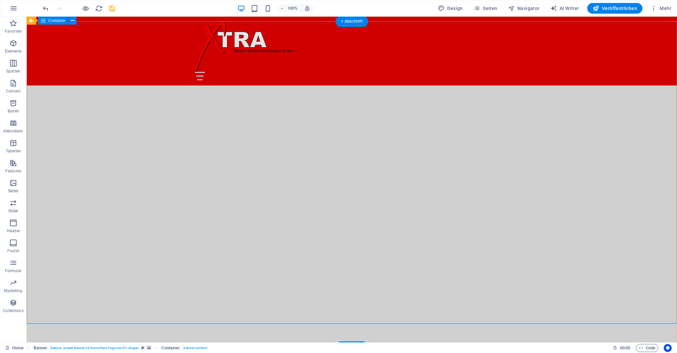
scroll to position [0, 0]
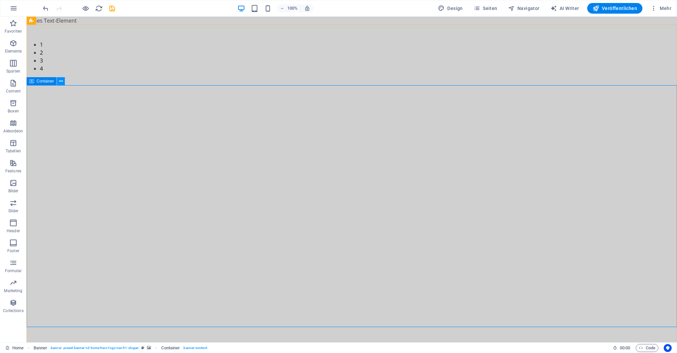
click at [60, 82] on icon at bounding box center [61, 81] width 4 height 7
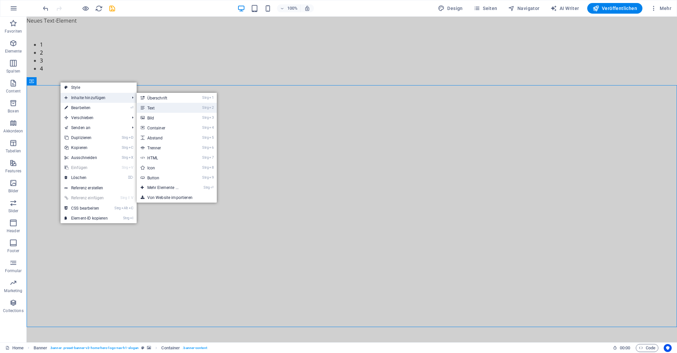
click at [152, 106] on link "Strg 2 Text" at bounding box center [164, 108] width 55 height 10
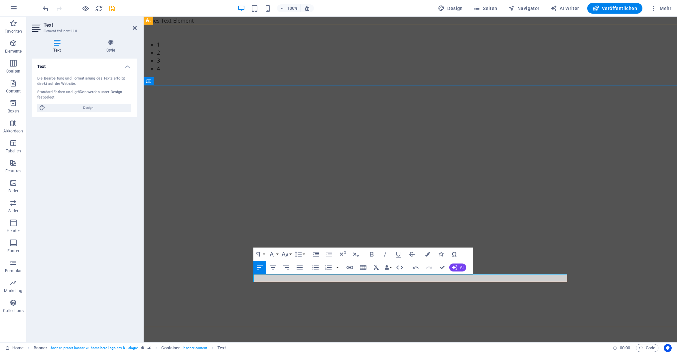
click at [455, 266] on icon "button" at bounding box center [454, 267] width 5 height 5
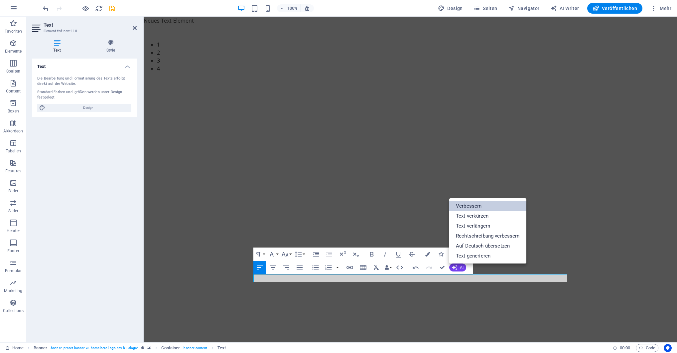
click at [461, 205] on link "Verbessern" at bounding box center [487, 206] width 77 height 10
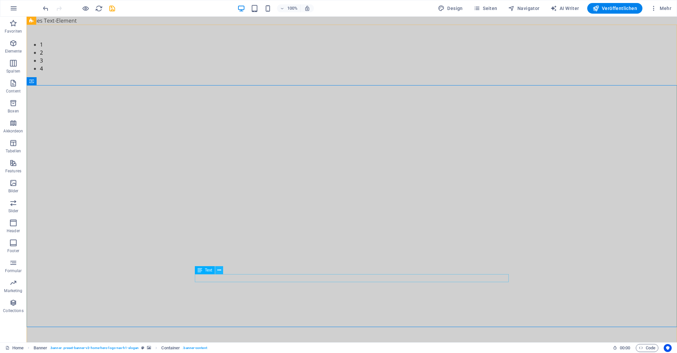
click at [220, 270] on icon at bounding box center [220, 270] width 4 height 7
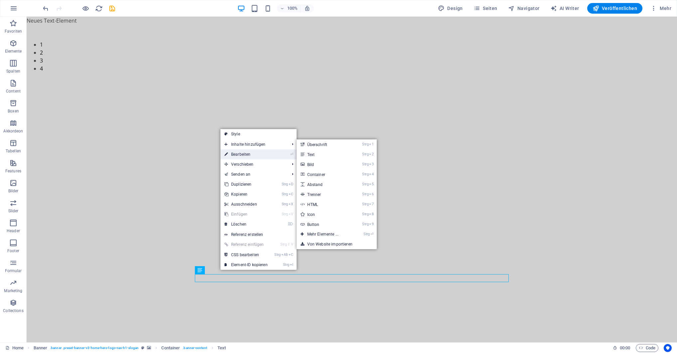
click at [245, 152] on link "⏎ Bearbeiten" at bounding box center [246, 154] width 51 height 10
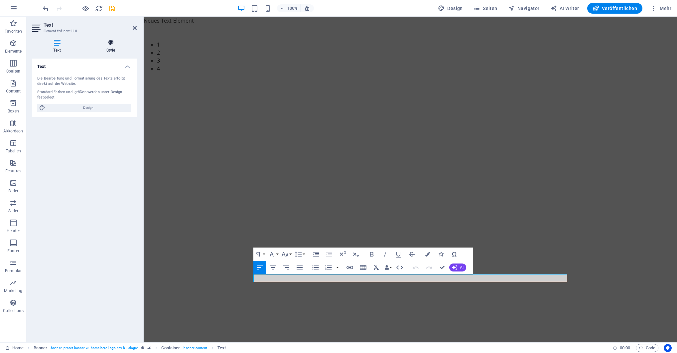
click at [115, 46] on h4 "Style" at bounding box center [111, 46] width 52 height 14
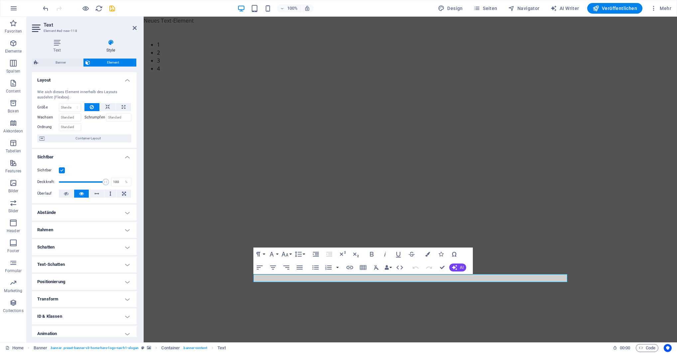
click at [83, 212] on h4 "Abstände" at bounding box center [84, 213] width 105 height 16
click at [83, 212] on h4 "Abstände" at bounding box center [84, 211] width 105 height 12
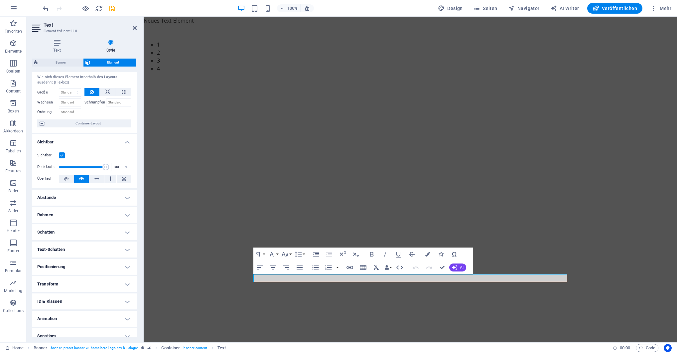
scroll to position [22, 0]
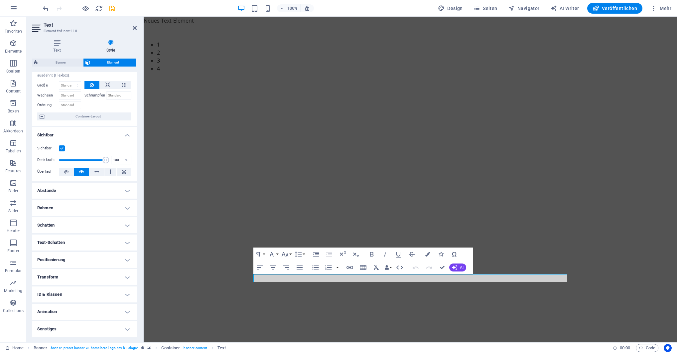
click at [76, 240] on h4 "Text-Schatten" at bounding box center [84, 242] width 105 height 16
click at [76, 240] on h4 "Text-Schatten" at bounding box center [84, 240] width 105 height 12
click at [79, 262] on h4 "Positionierung" at bounding box center [84, 260] width 105 height 16
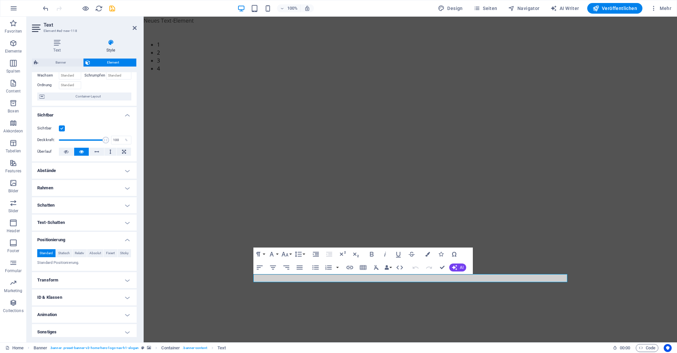
scroll to position [45, 0]
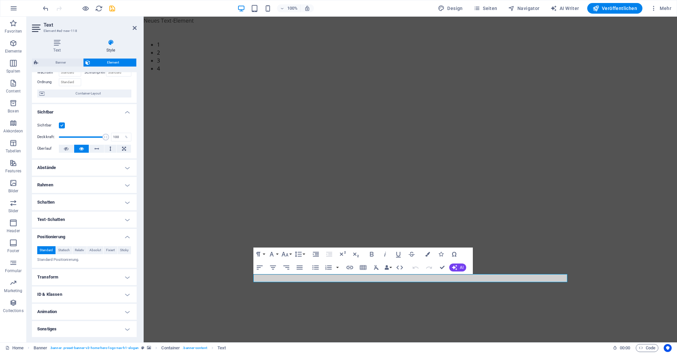
click at [82, 281] on h4 "Transform" at bounding box center [84, 277] width 105 height 16
click at [82, 278] on h4 "Transform" at bounding box center [84, 275] width 105 height 12
click at [74, 332] on h4 "Sonstiges" at bounding box center [84, 329] width 105 height 16
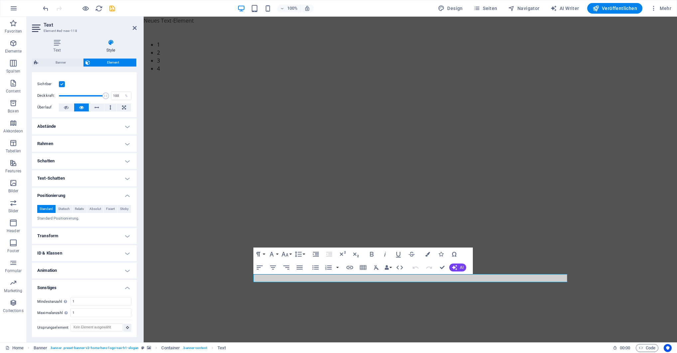
scroll to position [0, 0]
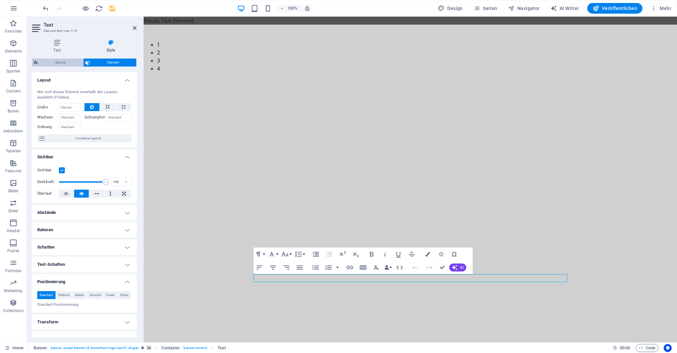
click at [60, 63] on span "Banner" at bounding box center [60, 63] width 41 height 8
select select "preset-banner-v3-home-hero-logo-nav-h1-slogan"
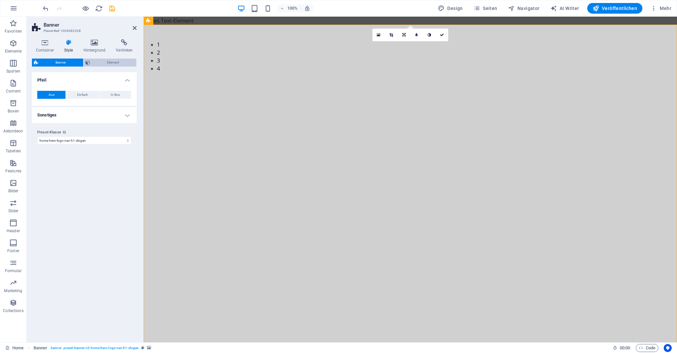
click at [100, 62] on span "Element" at bounding box center [113, 63] width 43 height 8
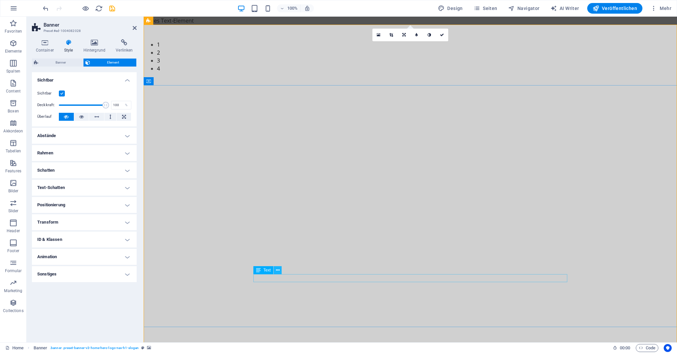
click at [279, 271] on icon at bounding box center [278, 270] width 4 height 7
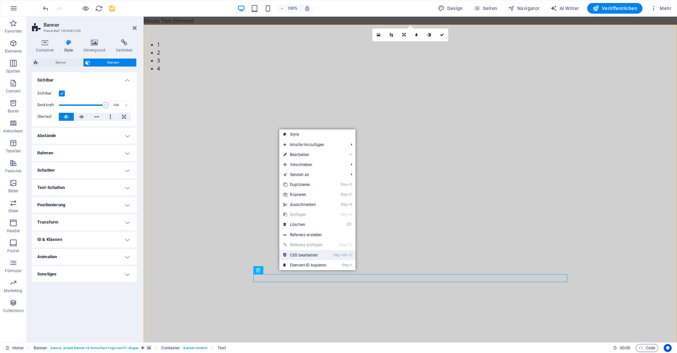
click at [304, 255] on link "Strg Alt C CSS bearbeiten" at bounding box center [304, 255] width 51 height 10
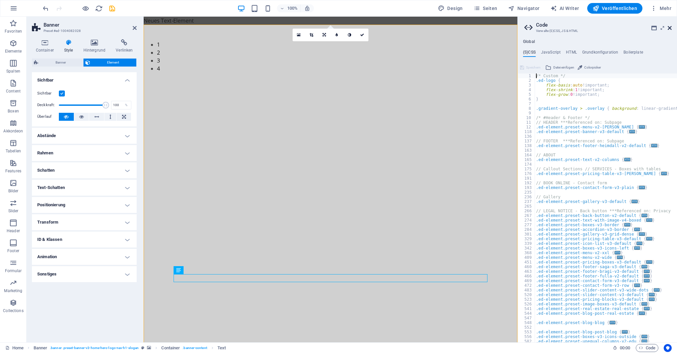
click at [671, 28] on icon at bounding box center [670, 27] width 4 height 5
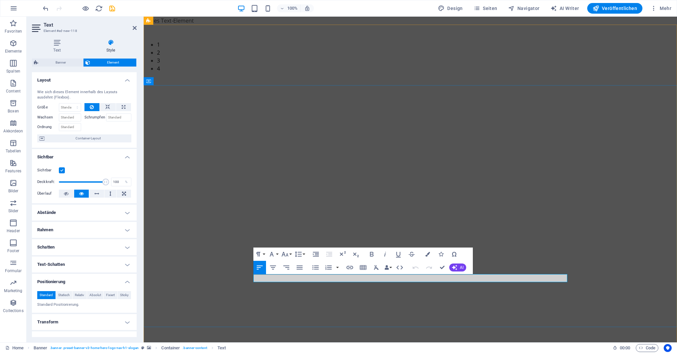
click at [391, 267] on button "Data Bindings" at bounding box center [387, 267] width 9 height 13
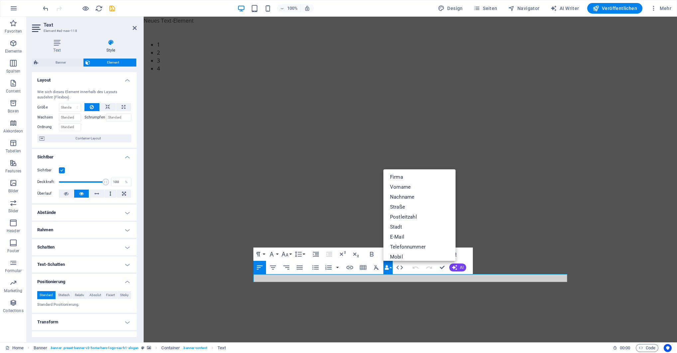
click at [390, 268] on button "Data Bindings" at bounding box center [387, 267] width 9 height 13
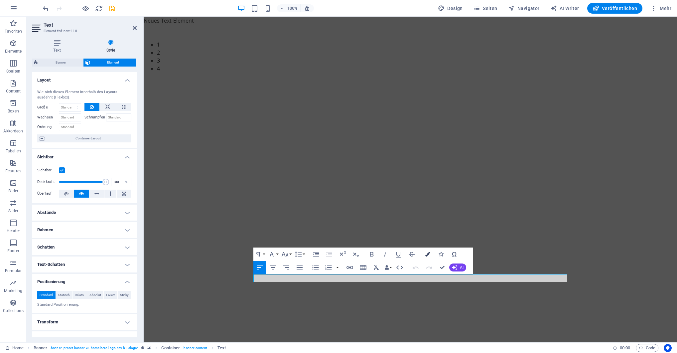
click at [427, 254] on icon "button" at bounding box center [427, 254] width 5 height 5
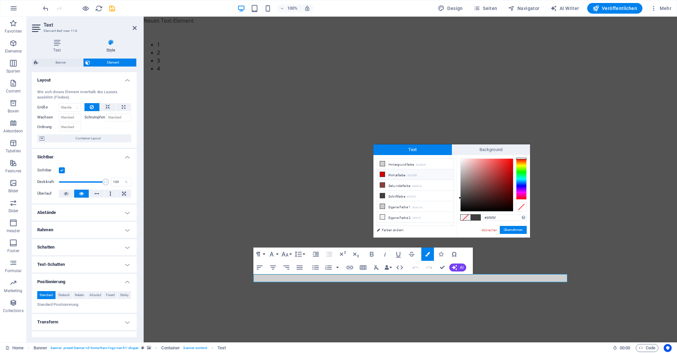
click at [392, 176] on li "Primärfarbe #d10000" at bounding box center [415, 174] width 76 height 11
type input "#d10000"
click at [511, 229] on button "Übernehmen" at bounding box center [513, 230] width 27 height 8
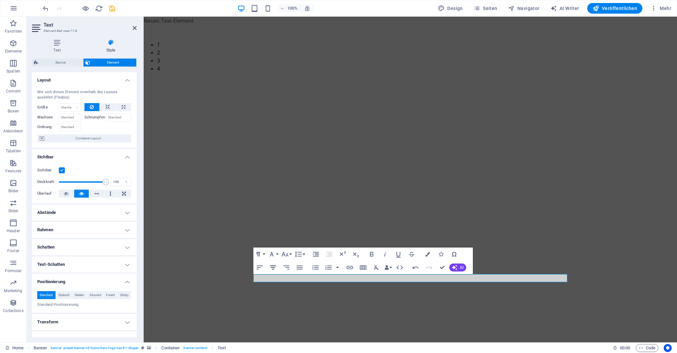
click at [276, 267] on icon "button" at bounding box center [273, 267] width 8 height 8
click at [285, 254] on icon "button" at bounding box center [285, 254] width 7 height 5
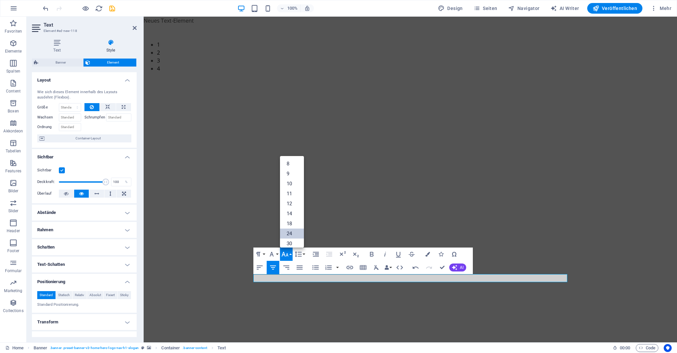
click at [291, 234] on link "24" at bounding box center [292, 233] width 24 height 10
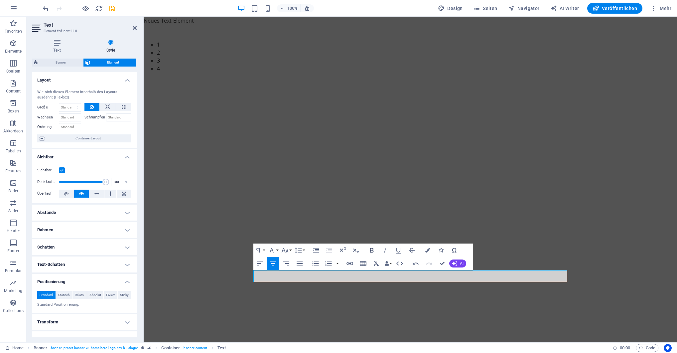
click at [372, 248] on icon "button" at bounding box center [372, 250] width 4 height 5
click at [373, 249] on icon "button" at bounding box center [372, 250] width 4 height 5
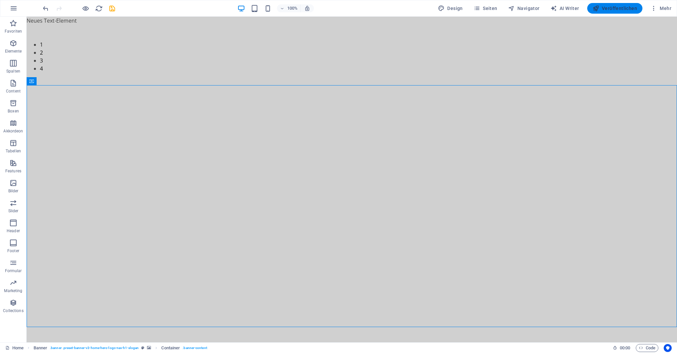
click at [612, 8] on span "Veröffentlichen" at bounding box center [615, 8] width 45 height 7
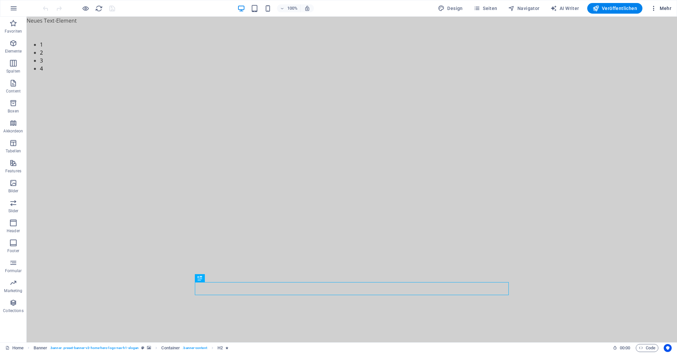
click at [671, 7] on span "Mehr" at bounding box center [661, 8] width 21 height 7
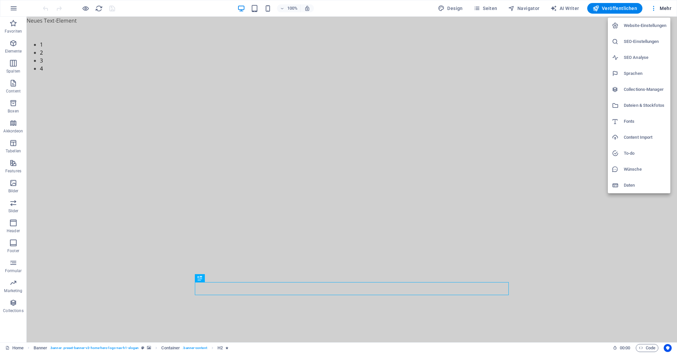
click at [645, 27] on h6 "Website-Einstellungen" at bounding box center [645, 26] width 43 height 8
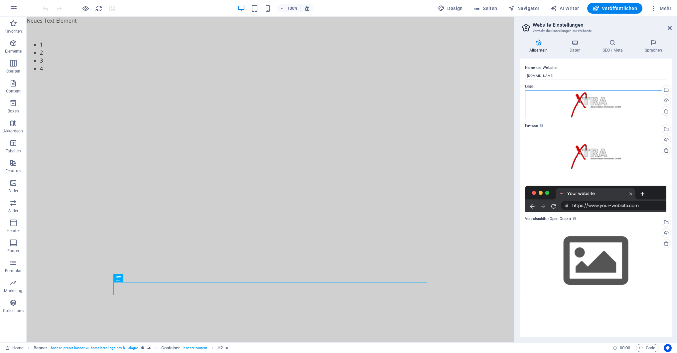
click at [616, 102] on div "Ziehe Dateien zum Hochladen hierher oder klicke hier, um aus Dateien oder koste…" at bounding box center [595, 104] width 141 height 29
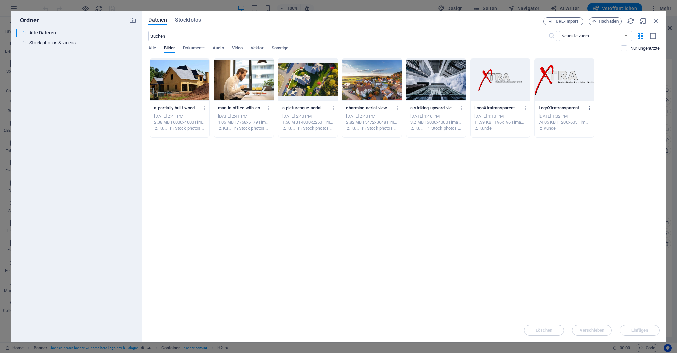
click at [616, 102] on div "a-partially-built-wooden-house-under-construction-showcasing-its-progress-and-d…" at bounding box center [404, 98] width 512 height 80
click at [656, 20] on icon "button" at bounding box center [656, 20] width 7 height 7
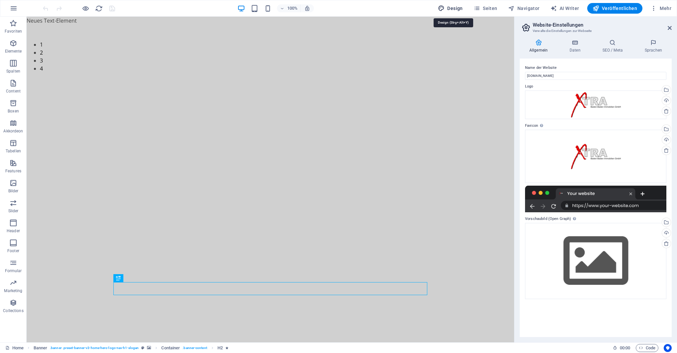
click at [456, 9] on span "Design" at bounding box center [450, 8] width 25 height 7
select select "px"
select select "200"
select select "px"
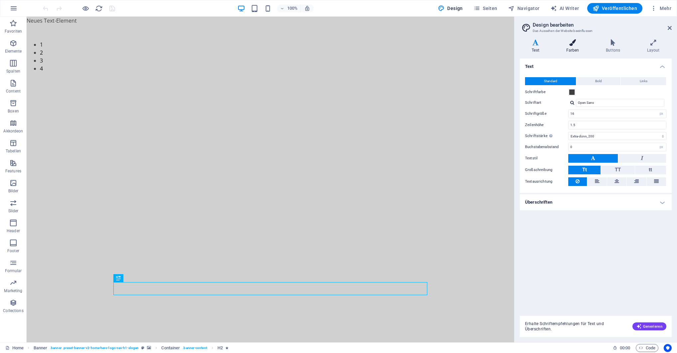
click at [574, 43] on icon at bounding box center [572, 42] width 37 height 7
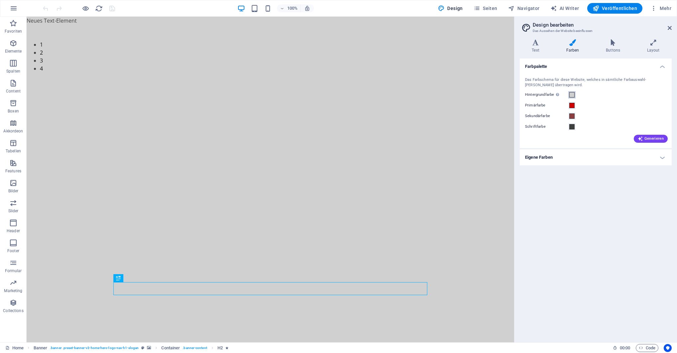
click at [572, 94] on span at bounding box center [571, 94] width 5 height 5
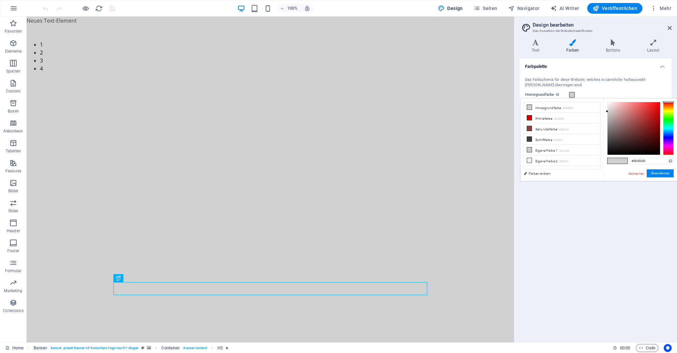
click at [572, 97] on span at bounding box center [571, 94] width 5 height 5
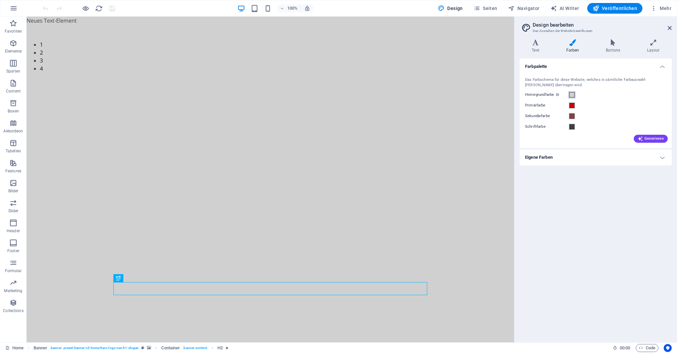
click at [572, 95] on span at bounding box center [571, 94] width 5 height 5
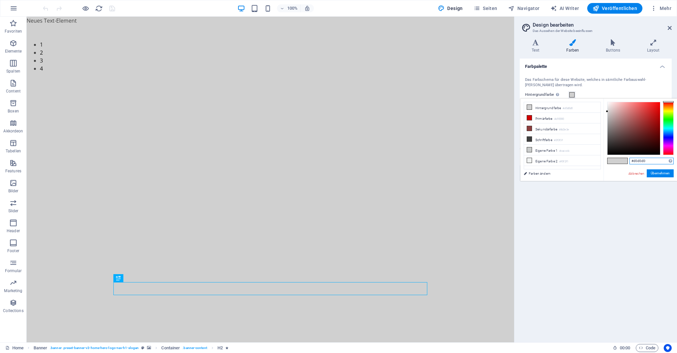
click at [650, 161] on input "#d0d0d0" at bounding box center [652, 161] width 44 height 7
click at [541, 173] on link "Farben ändern" at bounding box center [558, 173] width 77 height 8
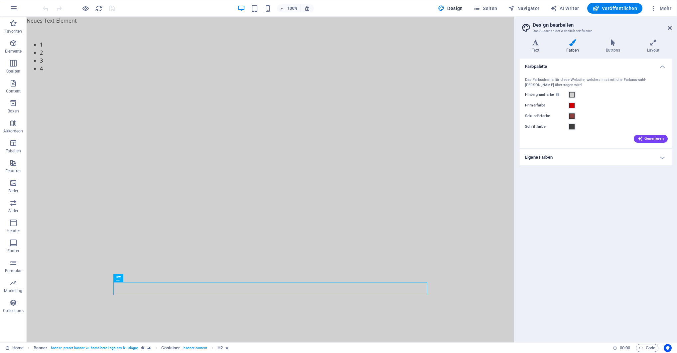
click at [661, 158] on h4 "Eigene Farben" at bounding box center [596, 157] width 152 height 16
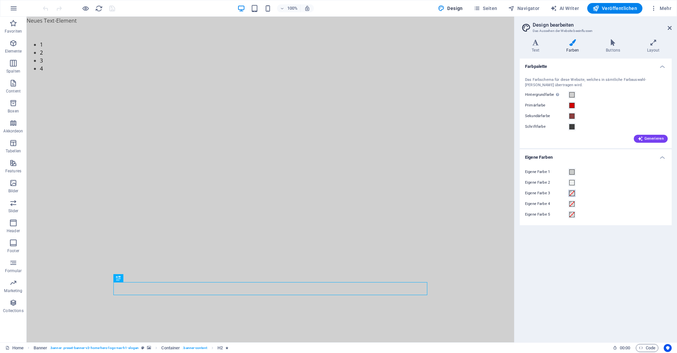
click at [572, 194] on span at bounding box center [571, 193] width 5 height 5
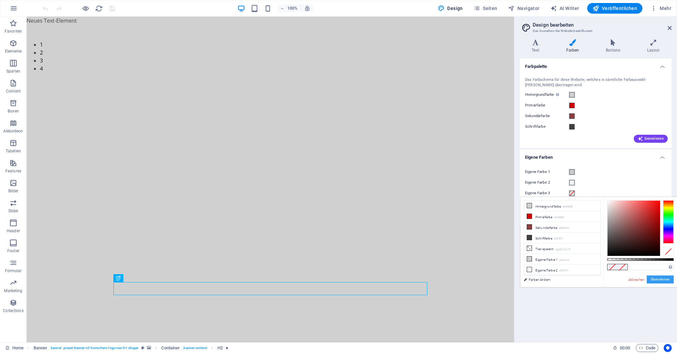
click at [666, 280] on button "Übernehmen" at bounding box center [660, 279] width 27 height 8
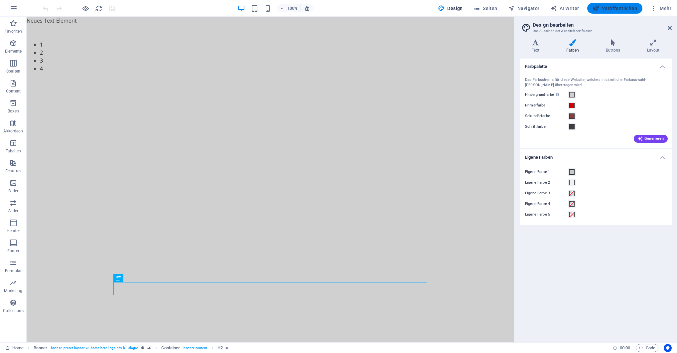
click at [605, 7] on span "Veröffentlichen" at bounding box center [615, 8] width 45 height 7
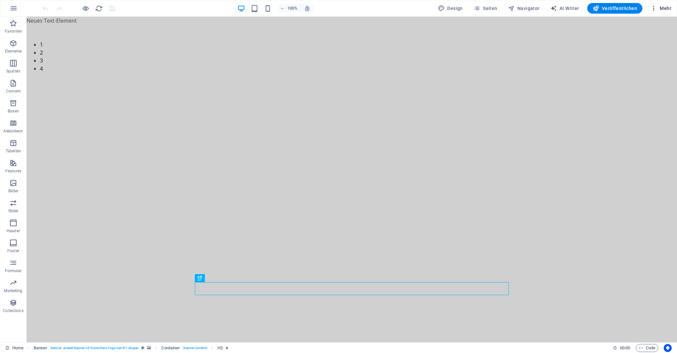
click at [668, 6] on span "Mehr" at bounding box center [661, 8] width 21 height 7
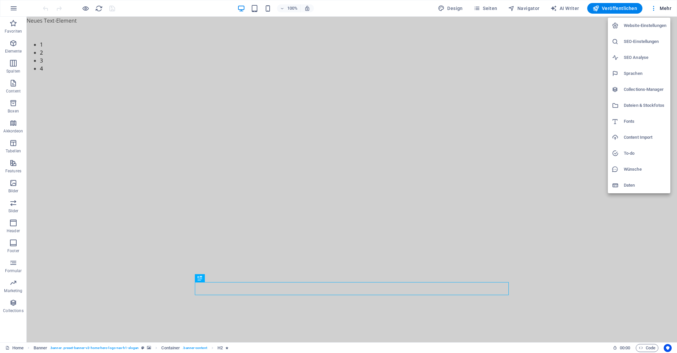
click at [460, 10] on div at bounding box center [338, 176] width 677 height 353
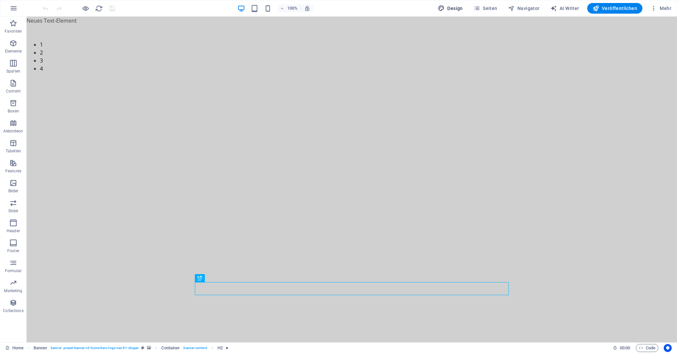
click at [458, 8] on span "Design" at bounding box center [450, 8] width 25 height 7
select select "px"
select select "200"
select select "px"
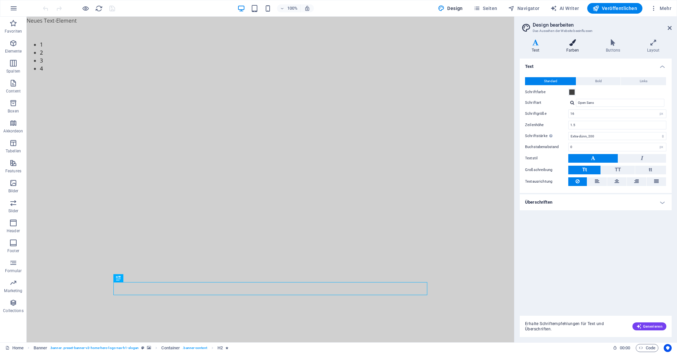
click at [579, 44] on icon at bounding box center [572, 42] width 37 height 7
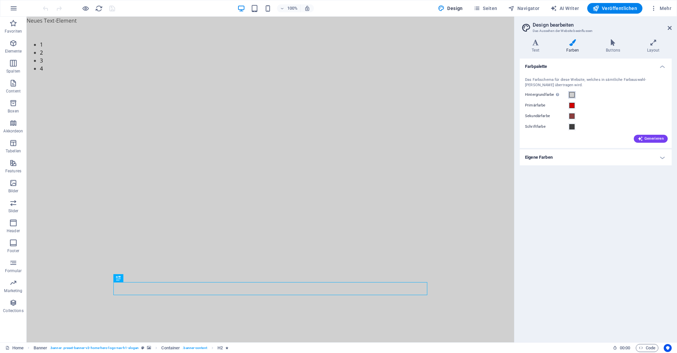
click at [573, 95] on span at bounding box center [571, 94] width 5 height 5
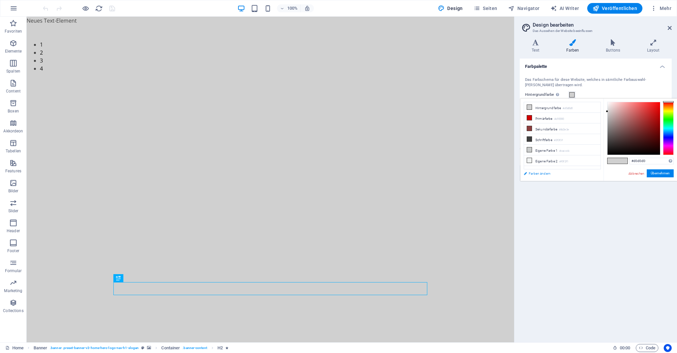
click at [534, 173] on link "Farben ändern" at bounding box center [558, 173] width 77 height 8
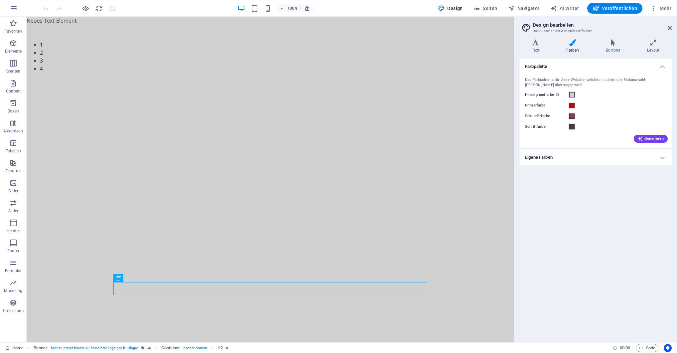
click at [537, 158] on h4 "Eigene Farben" at bounding box center [596, 157] width 152 height 16
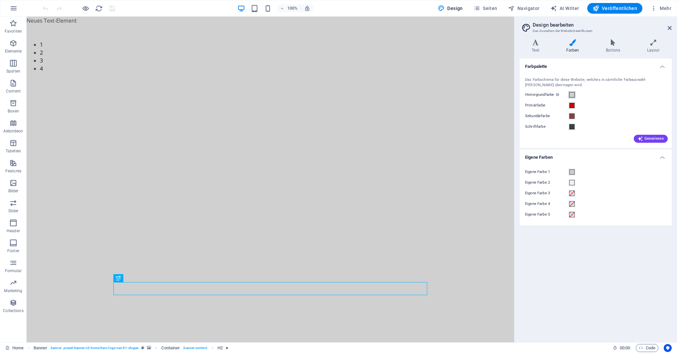
click at [573, 95] on span at bounding box center [571, 94] width 5 height 5
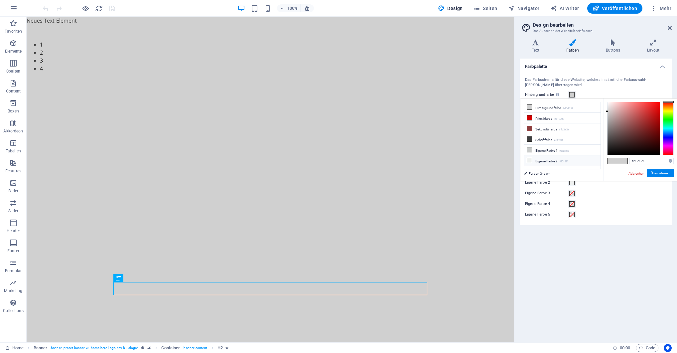
click at [529, 158] on icon at bounding box center [529, 160] width 5 height 5
type input "#f0f2f1"
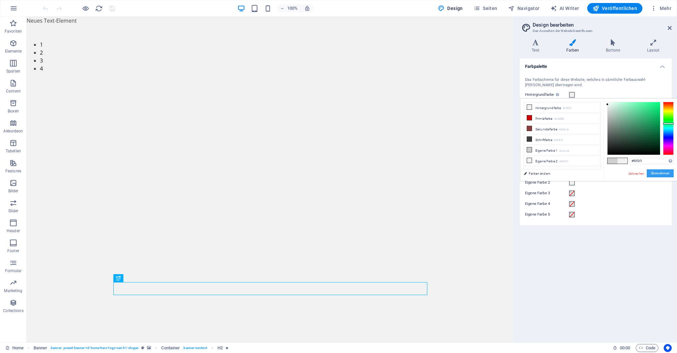
click at [666, 172] on button "Übernehmen" at bounding box center [660, 173] width 27 height 8
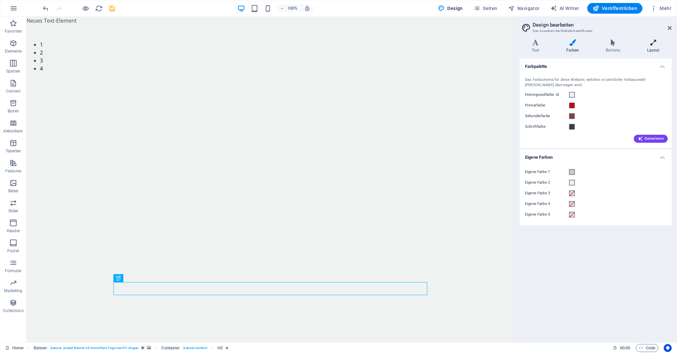
click at [650, 44] on icon at bounding box center [653, 42] width 37 height 7
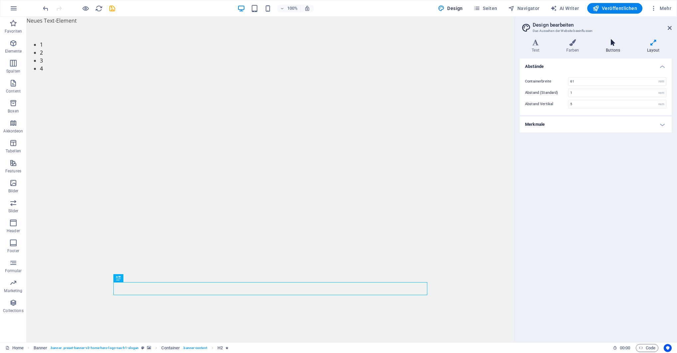
click at [617, 42] on icon at bounding box center [613, 42] width 39 height 7
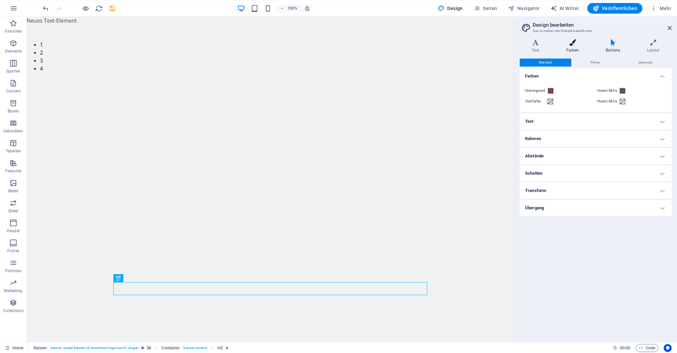
click at [574, 43] on icon at bounding box center [572, 42] width 37 height 7
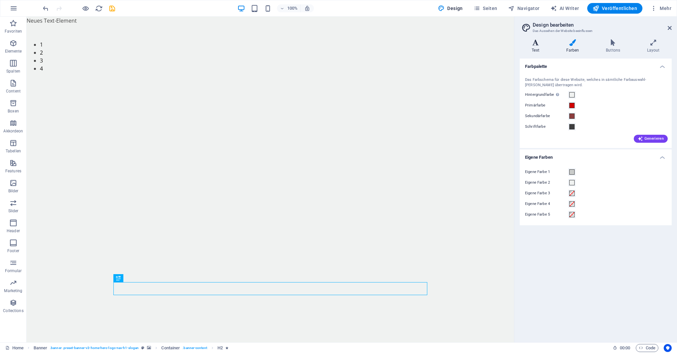
click at [526, 46] on icon at bounding box center [536, 42] width 32 height 7
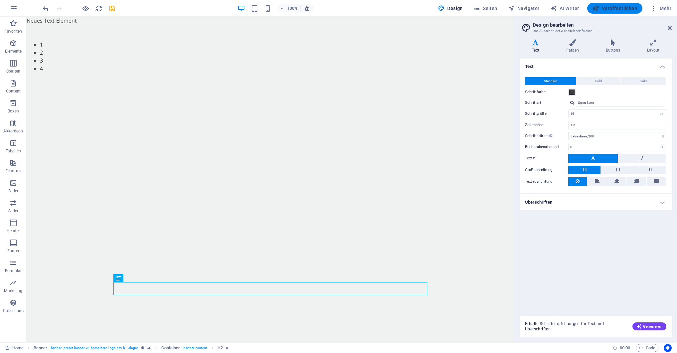
click at [620, 8] on span "Veröffentlichen" at bounding box center [615, 8] width 45 height 7
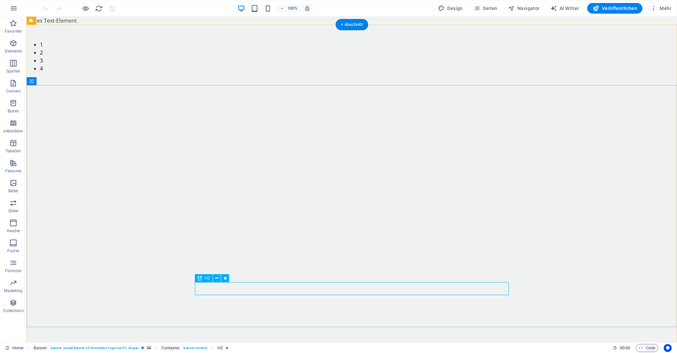
click at [216, 278] on icon at bounding box center [217, 278] width 4 height 7
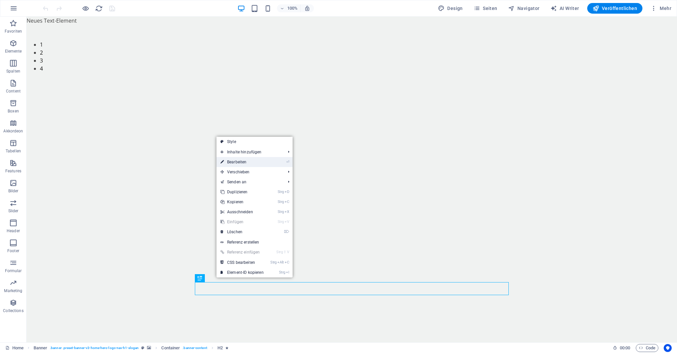
click at [248, 163] on link "⏎ Bearbeiten" at bounding box center [242, 162] width 51 height 10
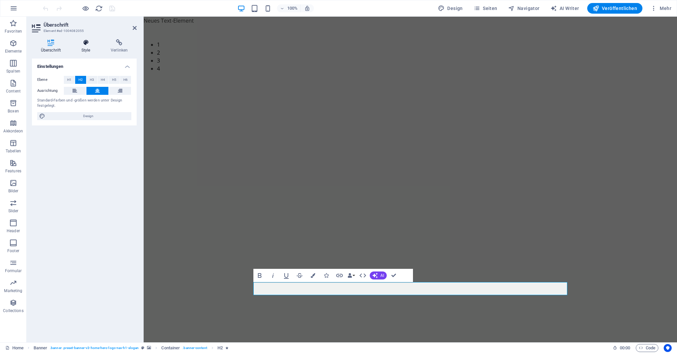
click at [90, 46] on icon at bounding box center [86, 42] width 27 height 7
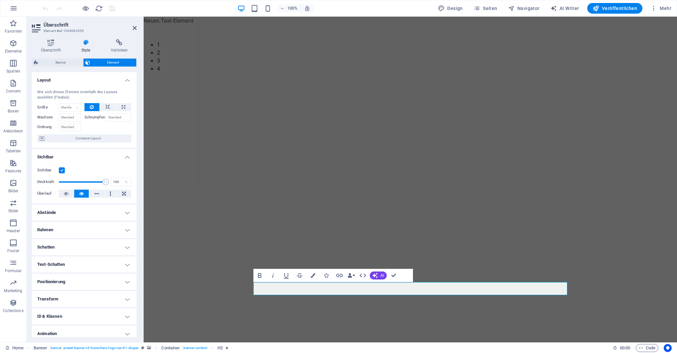
scroll to position [22, 0]
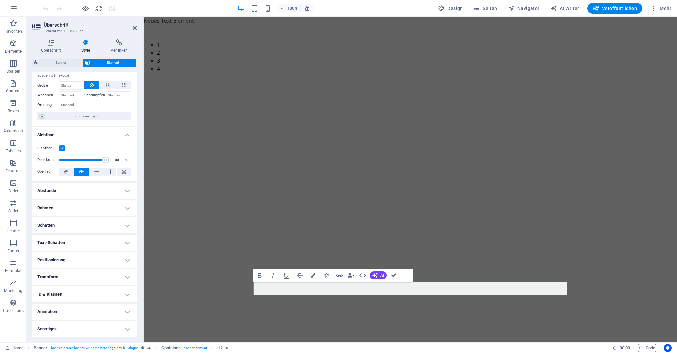
click at [62, 277] on h4 "Transform" at bounding box center [84, 277] width 105 height 16
click at [64, 272] on h4 "Transform" at bounding box center [84, 275] width 105 height 12
click at [59, 330] on h4 "Sonstiges" at bounding box center [84, 329] width 105 height 16
click at [61, 310] on h4 "Animation" at bounding box center [84, 312] width 105 height 16
click at [98, 321] on span "Vorschau" at bounding box center [101, 320] width 14 height 8
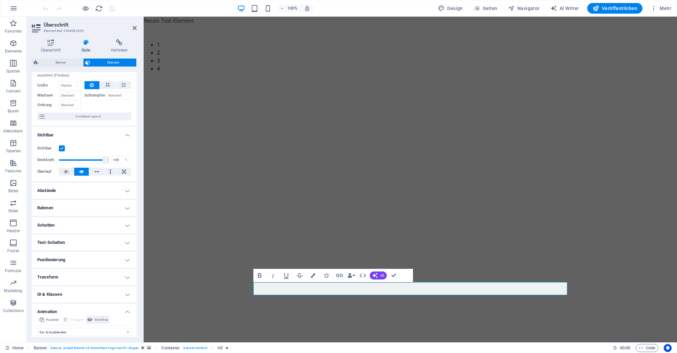
click at [98, 320] on span "Vorschau" at bounding box center [101, 320] width 14 height 8
click at [100, 319] on span "Vorschau" at bounding box center [101, 320] width 14 height 8
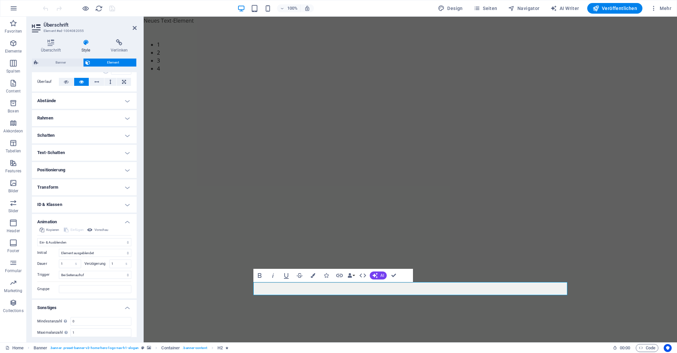
click at [69, 185] on h4 "Transform" at bounding box center [84, 187] width 105 height 16
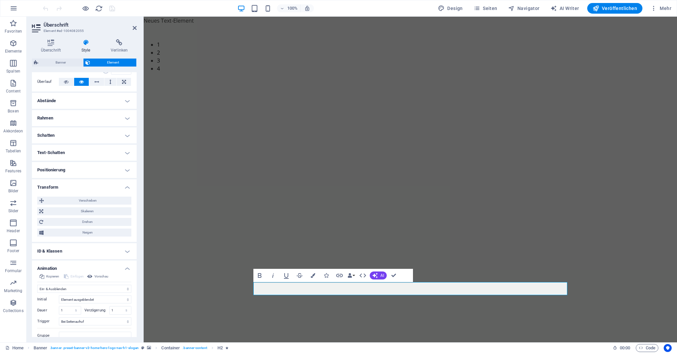
click at [69, 185] on h4 "Transform" at bounding box center [84, 185] width 105 height 12
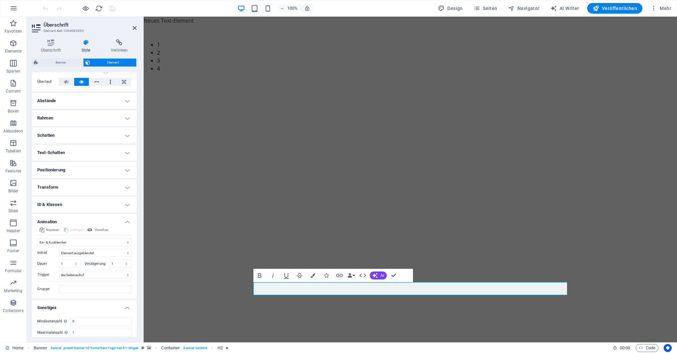
scroll to position [0, 0]
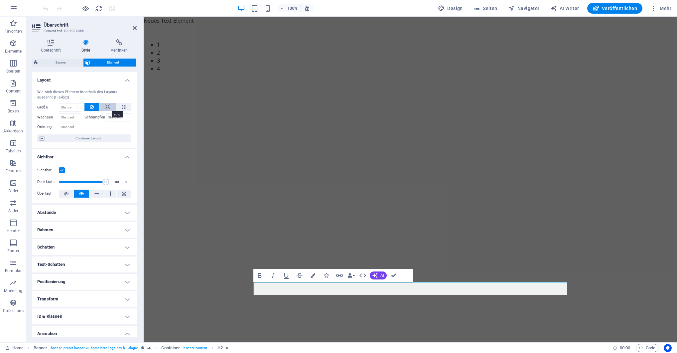
click at [106, 107] on icon at bounding box center [107, 107] width 5 height 8
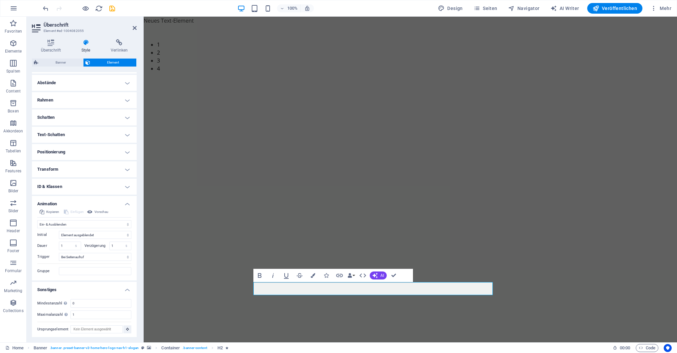
scroll to position [132, 0]
click at [98, 209] on span "Vorschau" at bounding box center [101, 210] width 14 height 8
click at [74, 211] on div "Einfügen" at bounding box center [74, 210] width 22 height 8
click at [37, 218] on select "Nicht animieren Ein- & Ausblenden Auf- & Zuklappen Rein- & Rauszoomen Von links…" at bounding box center [84, 222] width 94 height 8
select select "none"
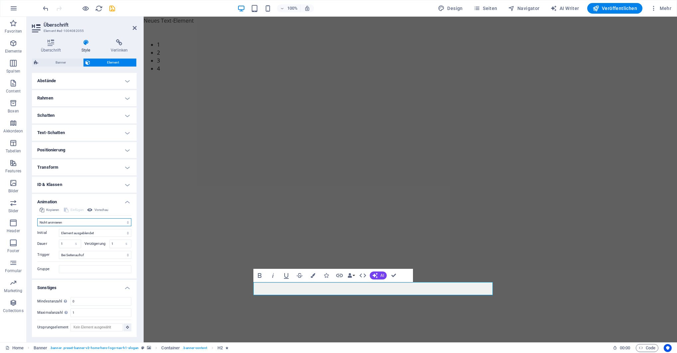
click option "Nicht animieren" at bounding box center [0, 0] width 0 height 0
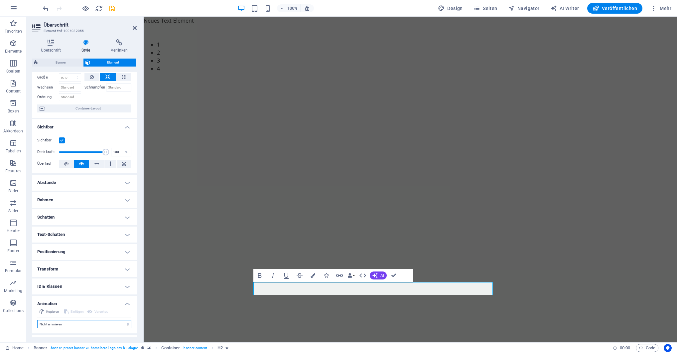
scroll to position [85, 0]
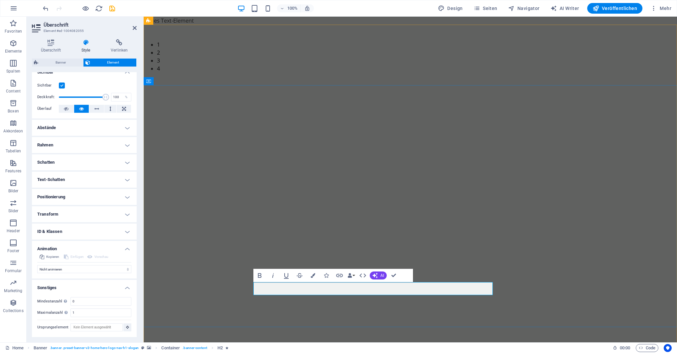
click at [314, 275] on icon "button" at bounding box center [313, 275] width 5 height 5
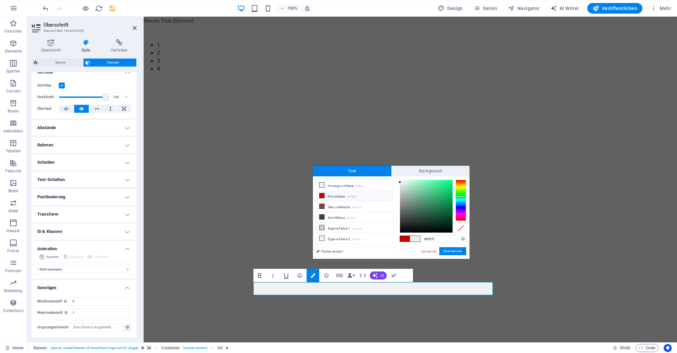
click at [338, 195] on li "Primärfarbe #d10000" at bounding box center [355, 196] width 76 height 11
type input "#d10000"
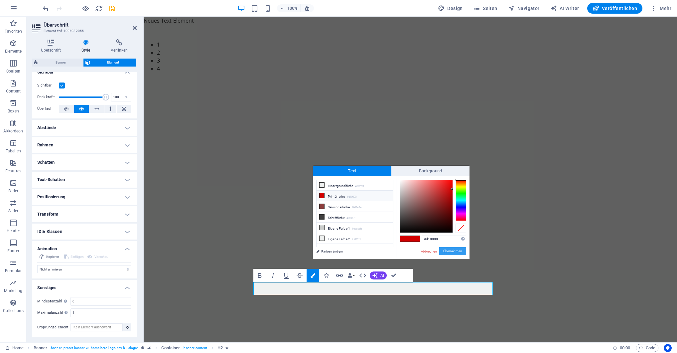
click at [448, 250] on button "Übernehmen" at bounding box center [452, 251] width 27 height 8
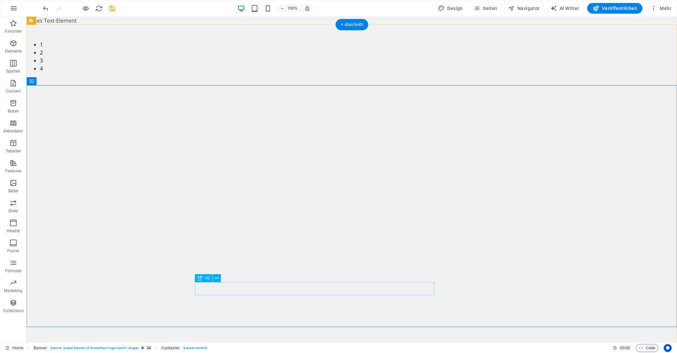
click at [218, 279] on icon at bounding box center [217, 278] width 4 height 7
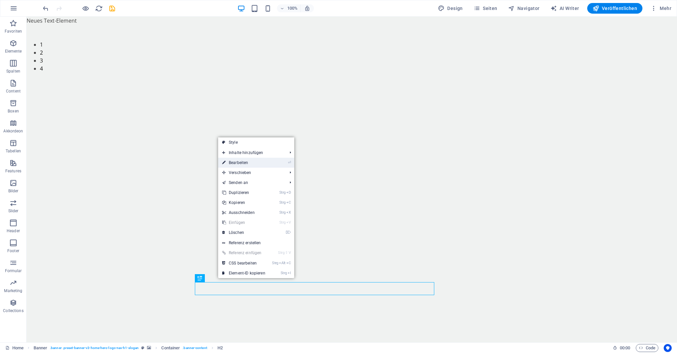
click at [253, 161] on link "⏎ Bearbeiten" at bounding box center [243, 163] width 51 height 10
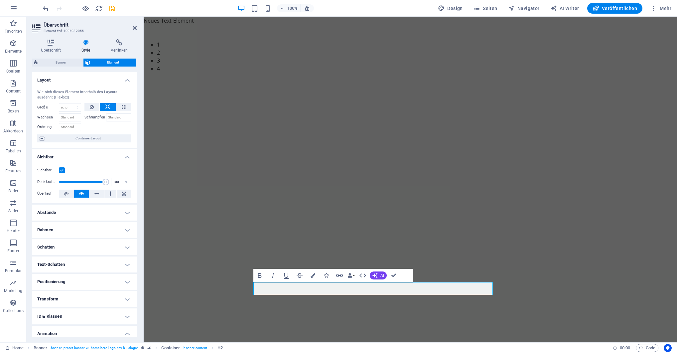
click at [53, 214] on h4 "Abstände" at bounding box center [84, 213] width 105 height 16
click at [53, 214] on h4 "Abstände" at bounding box center [84, 211] width 105 height 12
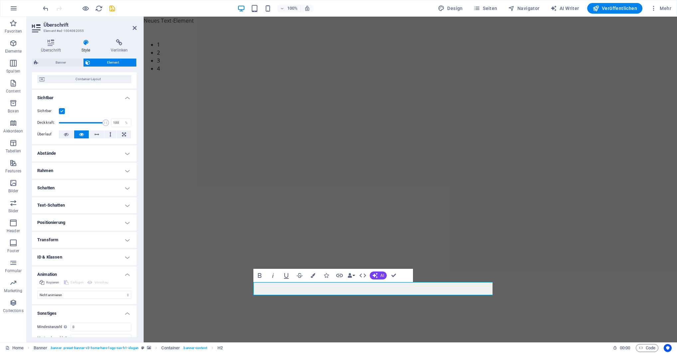
scroll to position [60, 0]
click at [61, 222] on h4 "Positionierung" at bounding box center [84, 222] width 105 height 16
click at [78, 236] on span "Relativ" at bounding box center [79, 235] width 9 height 8
click at [62, 235] on span "Statisch" at bounding box center [64, 235] width 12 height 8
click at [81, 234] on span "Relativ" at bounding box center [79, 235] width 9 height 8
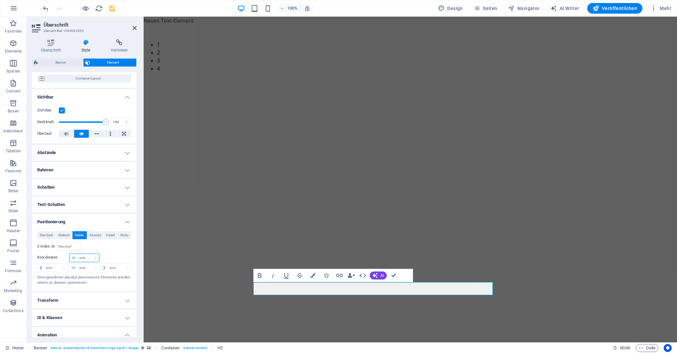
click at [70, 254] on select "auto px rem % em" at bounding box center [84, 258] width 29 height 8
click at [88, 258] on select "auto px rem % em" at bounding box center [84, 258] width 29 height 8
click at [45, 8] on icon "undo" at bounding box center [46, 9] width 8 height 8
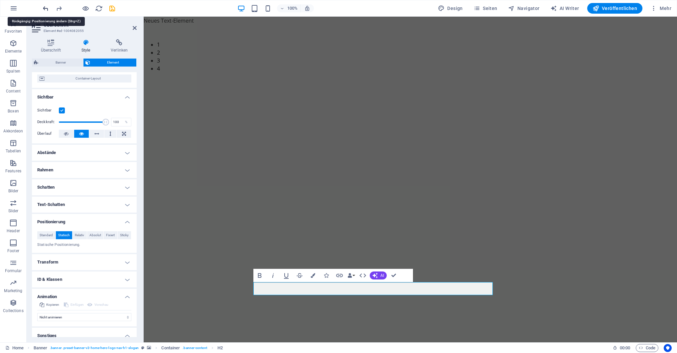
click at [45, 8] on icon "undo" at bounding box center [46, 9] width 8 height 8
select select "fade"
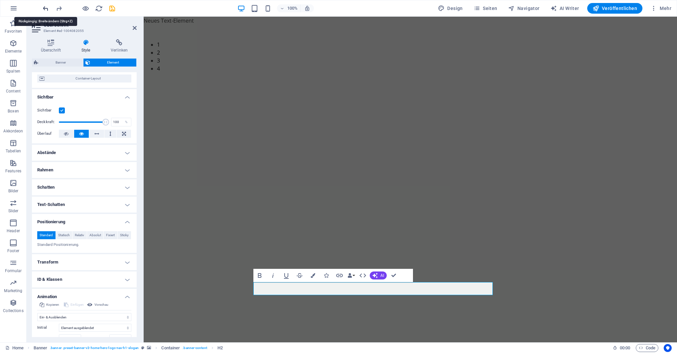
click at [45, 8] on icon "undo" at bounding box center [46, 9] width 8 height 8
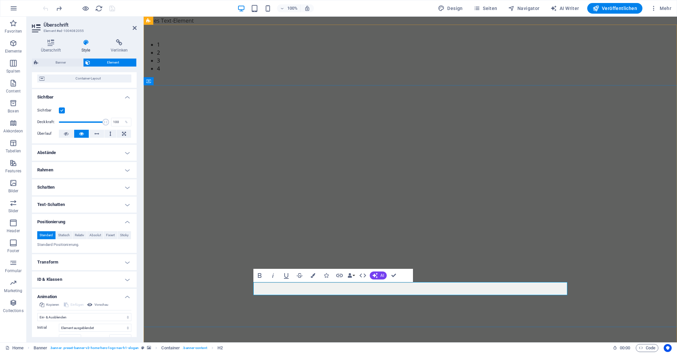
click at [314, 275] on icon "button" at bounding box center [313, 275] width 5 height 5
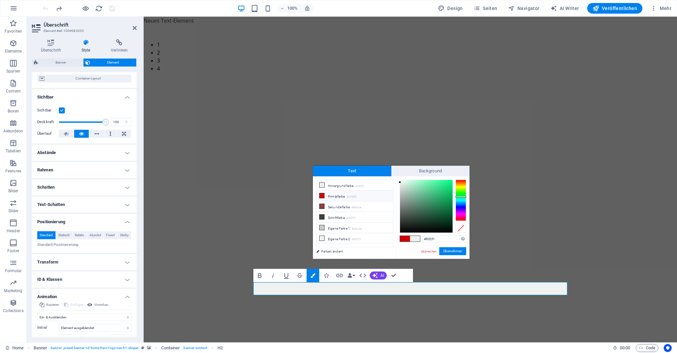
click at [328, 195] on li "Primärfarbe #d10000" at bounding box center [355, 196] width 76 height 11
type input "#d10000"
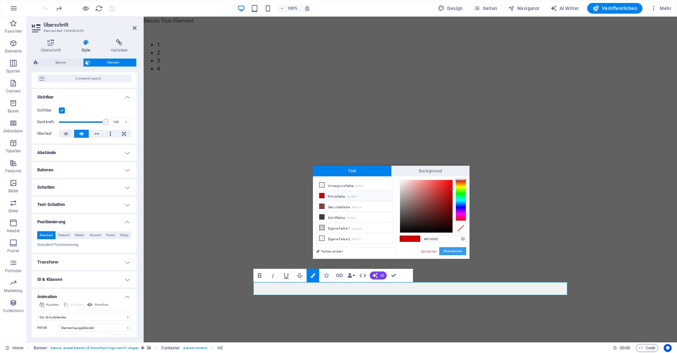
click at [458, 253] on button "Übernehmen" at bounding box center [452, 251] width 27 height 8
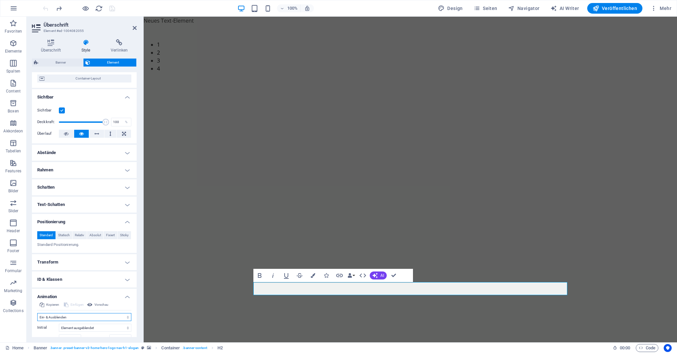
click at [37, 313] on select "Nicht animieren Ein- & Ausblenden Auf- & Zuklappen Rein- & Rauszoomen Von links…" at bounding box center [84, 317] width 94 height 8
select select "none"
click option "Nicht animieren" at bounding box center [0, 0] width 0 height 0
click at [136, 30] on icon at bounding box center [135, 27] width 4 height 5
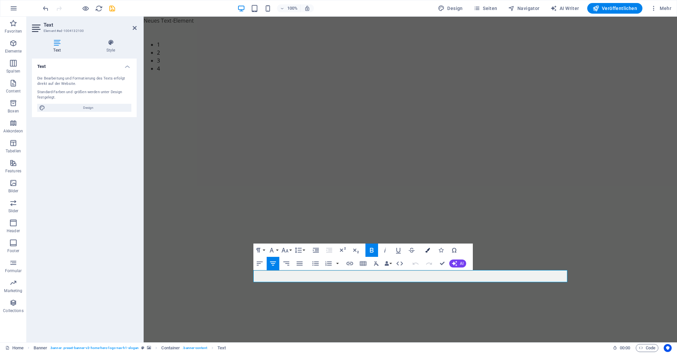
click at [426, 249] on icon "button" at bounding box center [427, 250] width 5 height 5
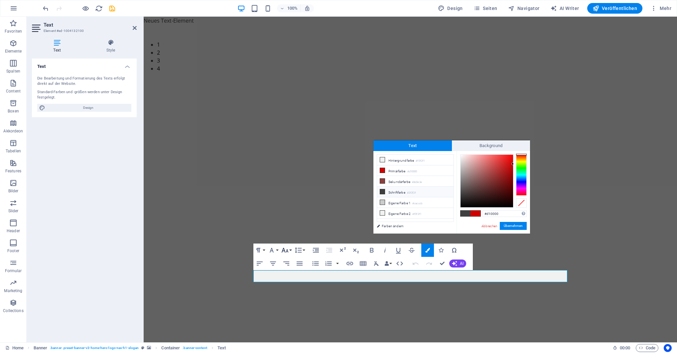
click at [285, 250] on icon "button" at bounding box center [285, 250] width 8 height 8
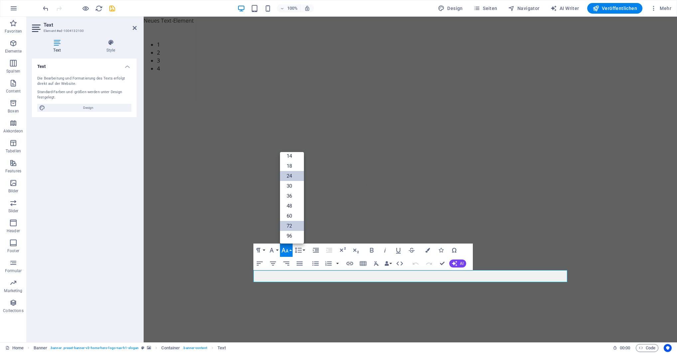
scroll to position [54, 0]
click at [291, 197] on link "36" at bounding box center [292, 196] width 24 height 10
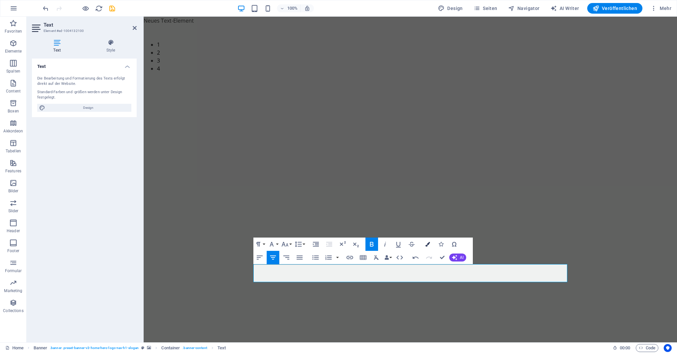
click at [428, 244] on icon "button" at bounding box center [427, 244] width 5 height 5
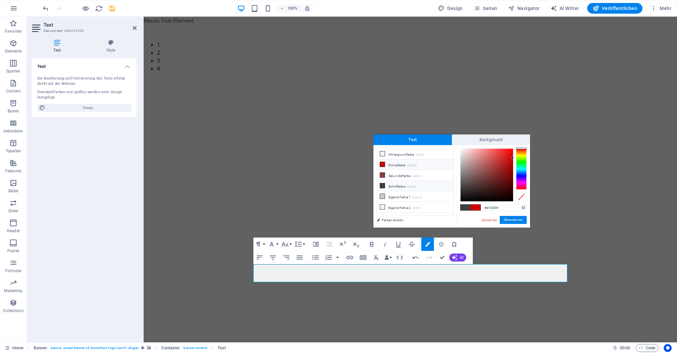
click at [402, 165] on li "Primärfarbe #d10000" at bounding box center [415, 164] width 76 height 11
click at [521, 220] on button "Übernehmen" at bounding box center [513, 220] width 27 height 8
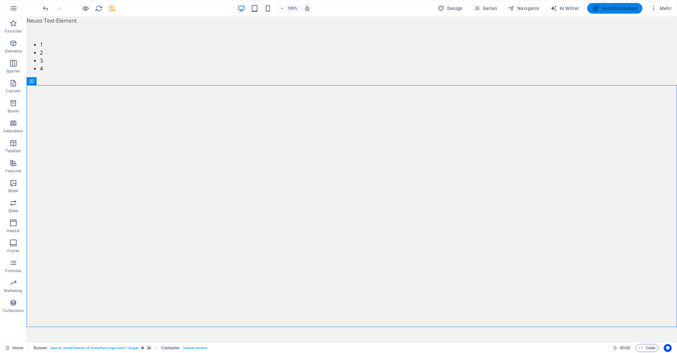
click at [614, 6] on span "Veröffentlichen" at bounding box center [615, 8] width 45 height 7
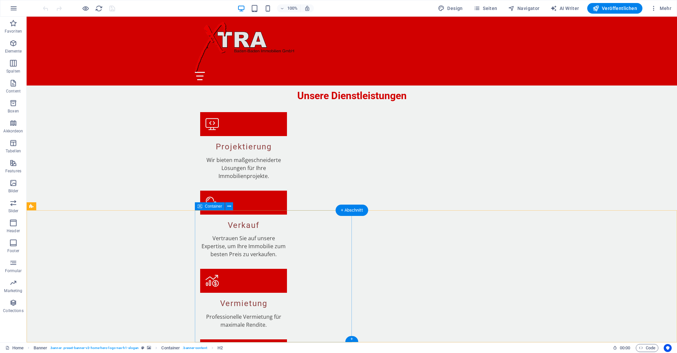
scroll to position [930, 0]
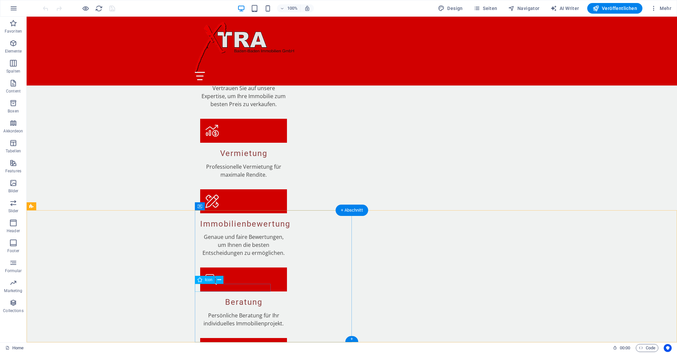
select select "xMidYMid"
select select "px"
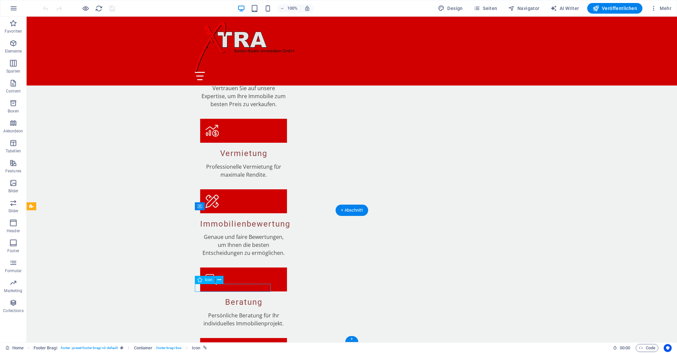
select select "px"
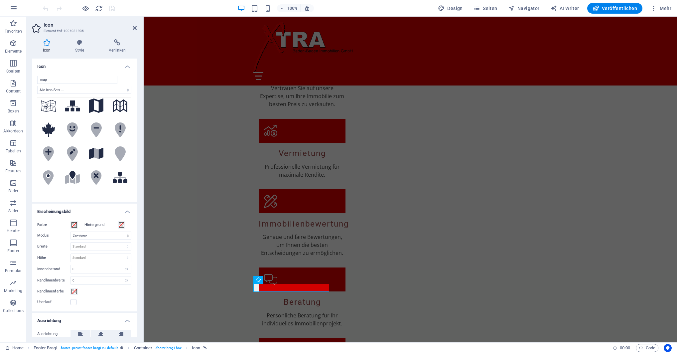
scroll to position [71, 0]
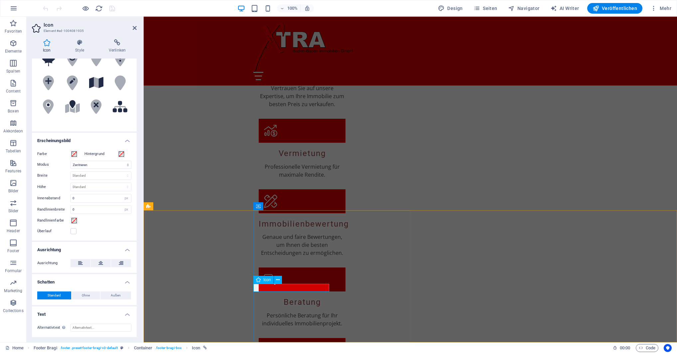
click at [279, 278] on icon at bounding box center [278, 279] width 4 height 7
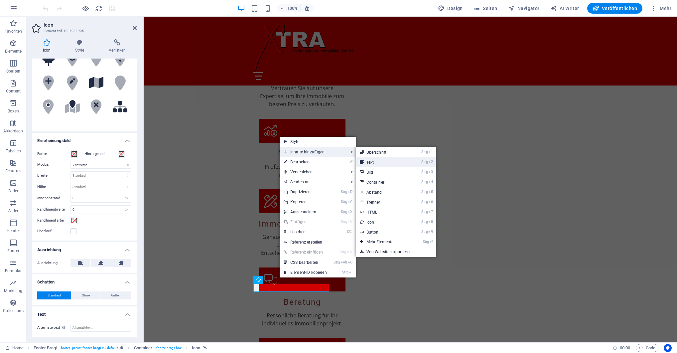
click at [374, 163] on link "Strg 2 Text" at bounding box center [383, 162] width 55 height 10
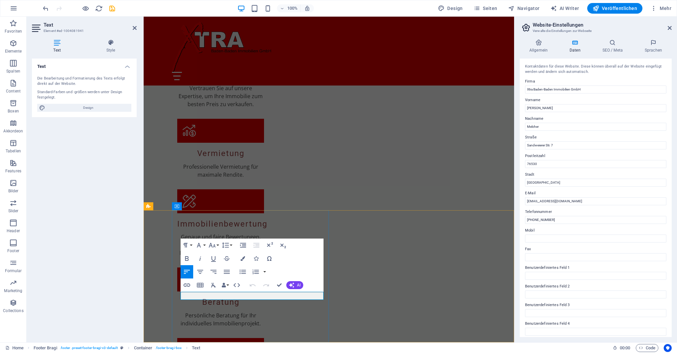
drag, startPoint x: 357, startPoint y: 312, endPoint x: 214, endPoint y: 295, distance: 144.0
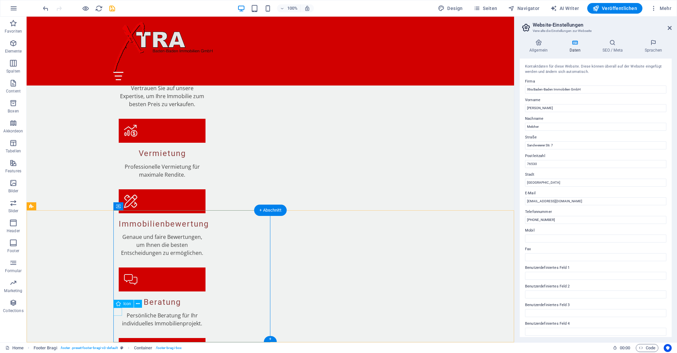
click at [147, 304] on icon at bounding box center [146, 303] width 4 height 7
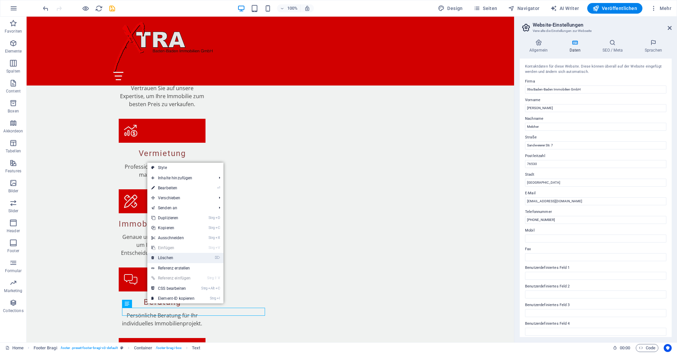
click at [175, 256] on link "⌦ Löschen" at bounding box center [172, 258] width 51 height 10
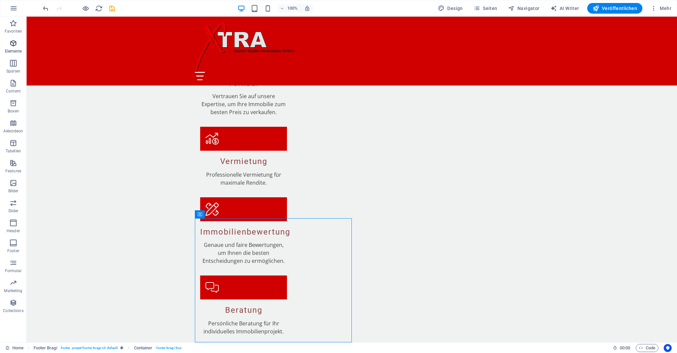
click at [12, 41] on icon "button" at bounding box center [13, 43] width 8 height 8
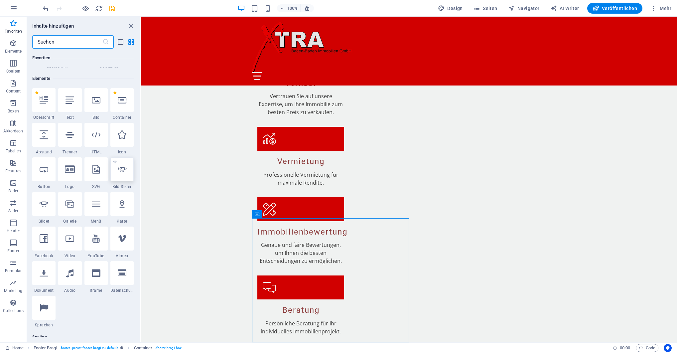
scroll to position [41, 0]
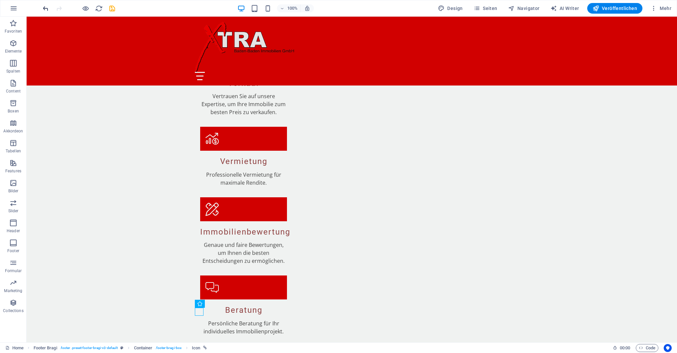
click at [42, 8] on icon "undo" at bounding box center [46, 9] width 8 height 8
click at [45, 8] on icon "undo" at bounding box center [46, 9] width 8 height 8
select select "xMidYMid"
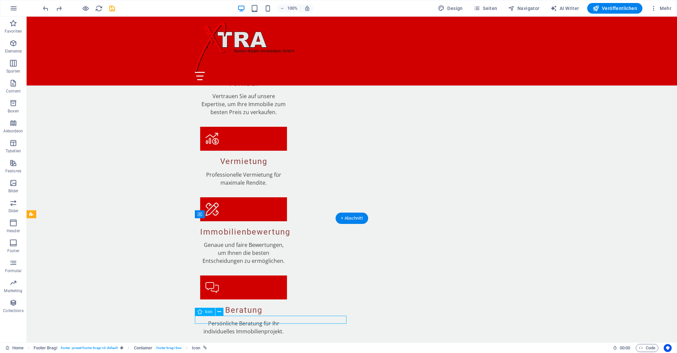
select select "px"
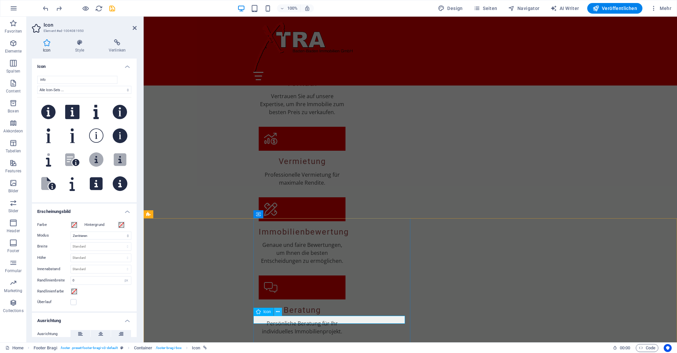
click at [277, 312] on icon at bounding box center [278, 311] width 4 height 7
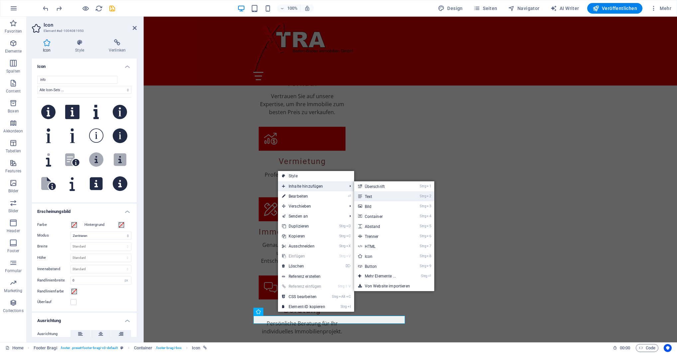
click at [387, 197] on link "Strg 2 Text" at bounding box center [381, 196] width 55 height 10
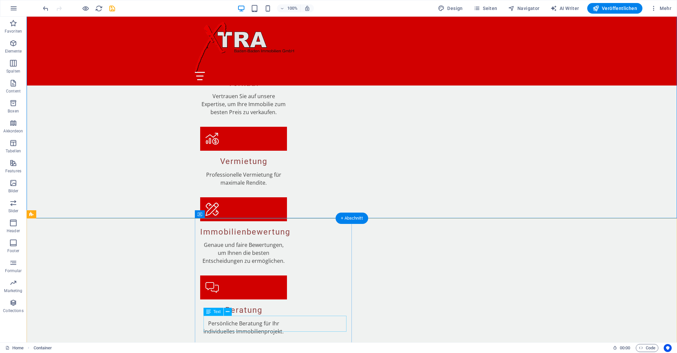
scroll to position [938, 0]
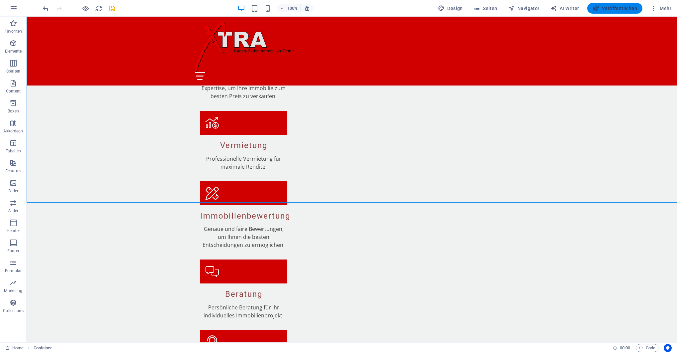
click at [598, 9] on icon "button" at bounding box center [596, 8] width 7 height 7
